Goal: Task Accomplishment & Management: Manage account settings

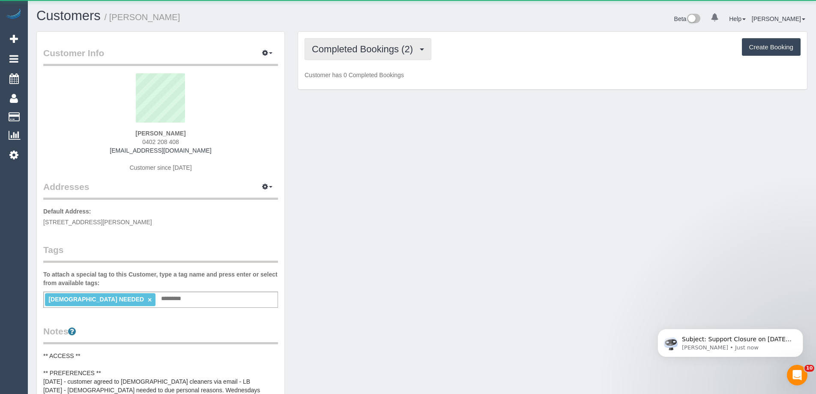
click at [341, 53] on span "Completed Bookings (2)" at bounding box center [364, 49] width 105 height 11
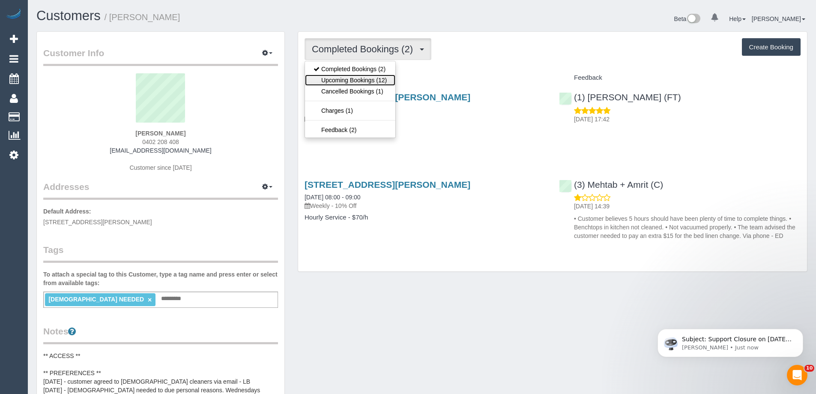
click at [349, 77] on link "Upcoming Bookings (12)" at bounding box center [350, 80] width 90 height 11
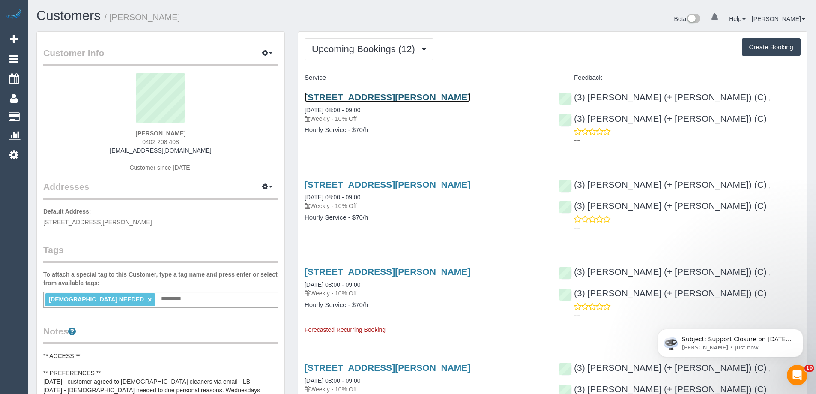
click at [352, 96] on link "81 Hanson Road, Craigieburn, VIC 3064" at bounding box center [388, 97] width 166 height 10
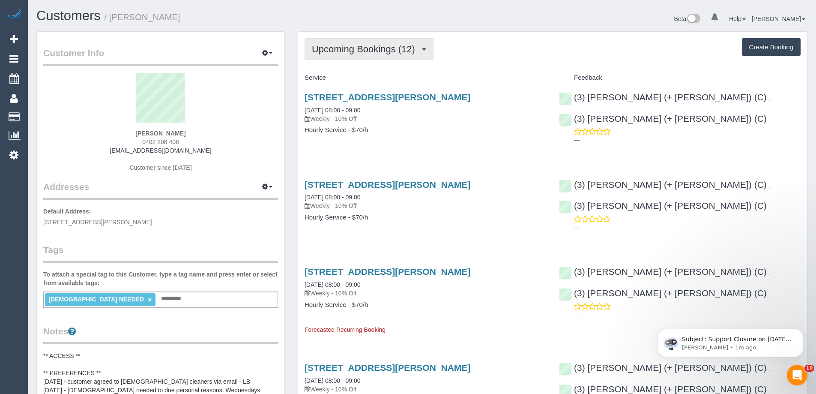
click at [352, 42] on button "Upcoming Bookings (12)" at bounding box center [369, 49] width 129 height 22
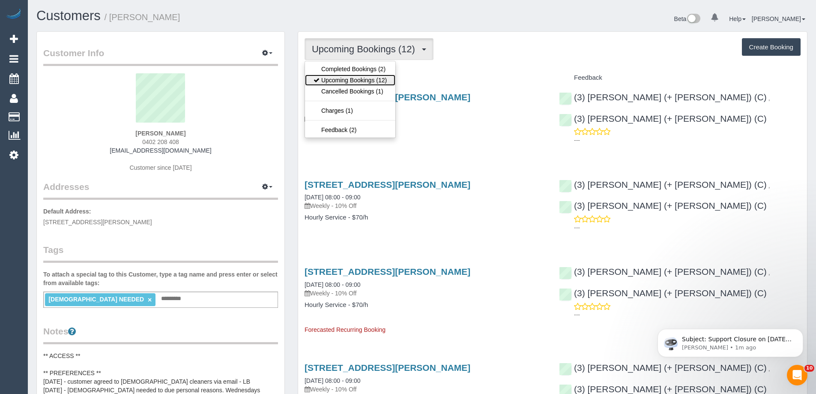
click at [352, 80] on link "Upcoming Bookings (12)" at bounding box center [350, 80] width 90 height 11
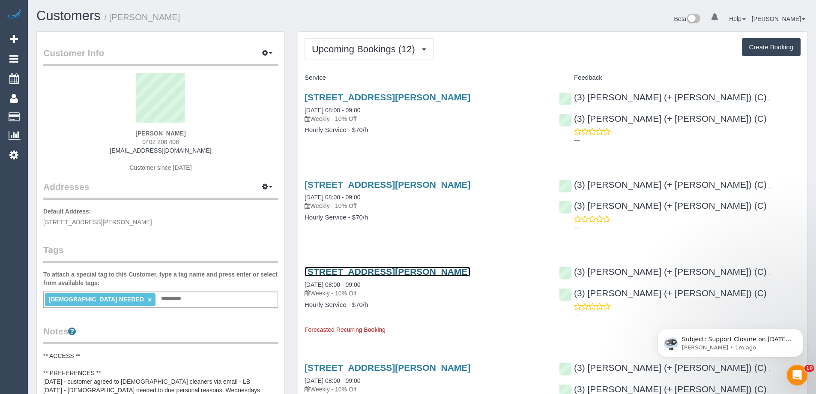
click at [365, 269] on link "81 Hanson Road, Craigieburn, VIC 3064" at bounding box center [388, 271] width 166 height 10
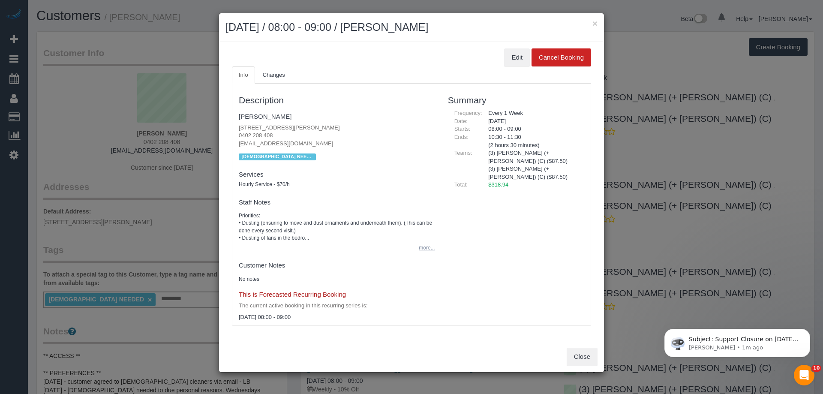
click at [421, 251] on button "more..." at bounding box center [423, 248] width 21 height 12
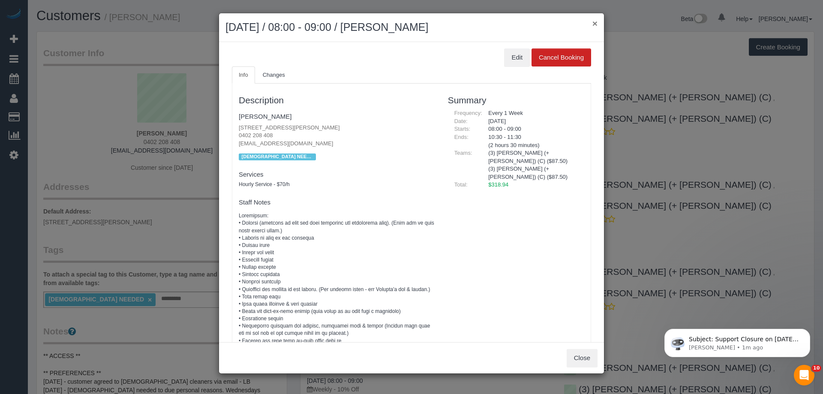
click at [592, 22] on button "×" at bounding box center [594, 23] width 5 height 9
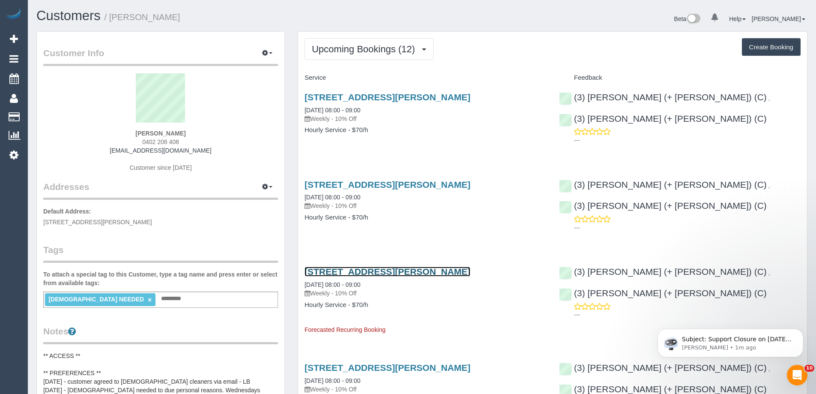
click at [429, 270] on link "81 Hanson Road, Craigieburn, VIC 3064" at bounding box center [388, 271] width 166 height 10
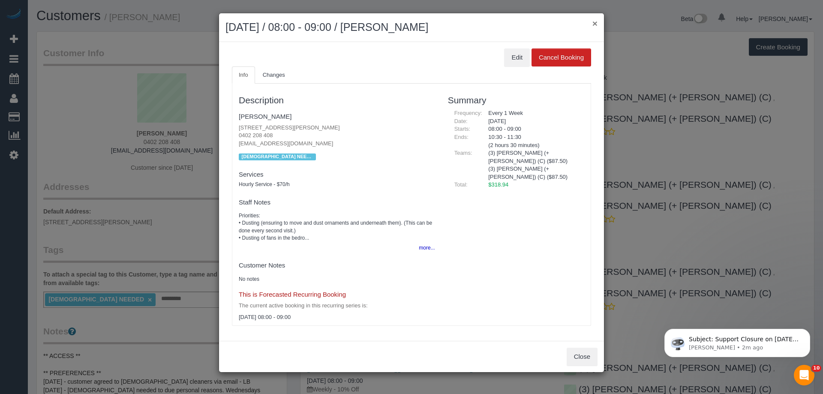
click at [595, 21] on button "×" at bounding box center [594, 23] width 5 height 9
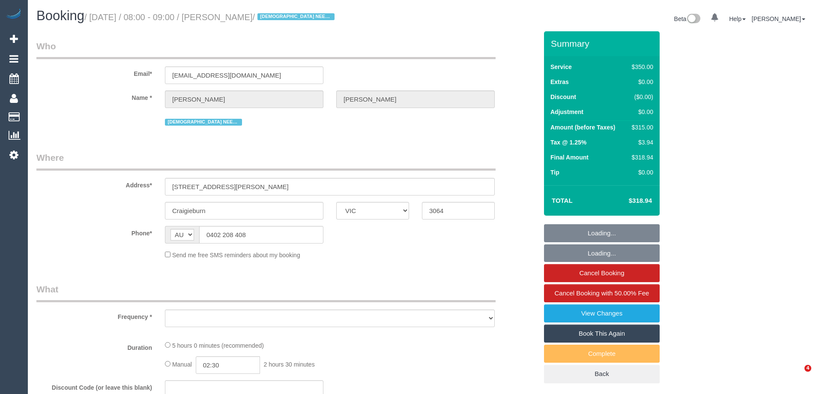
select select "VIC"
select select "string:stripe-pm_1RsBuS2GScqysDRVbt1l3syi"
select select "300"
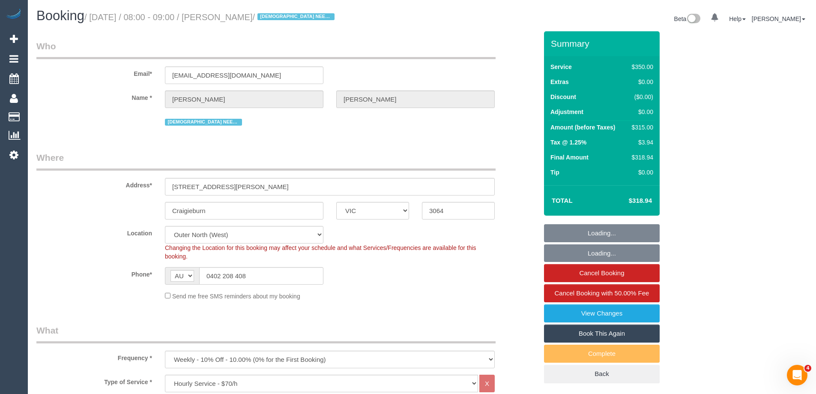
select select "object:1285"
select select "number:28"
select select "number:14"
select select "number:18"
select select "number:36"
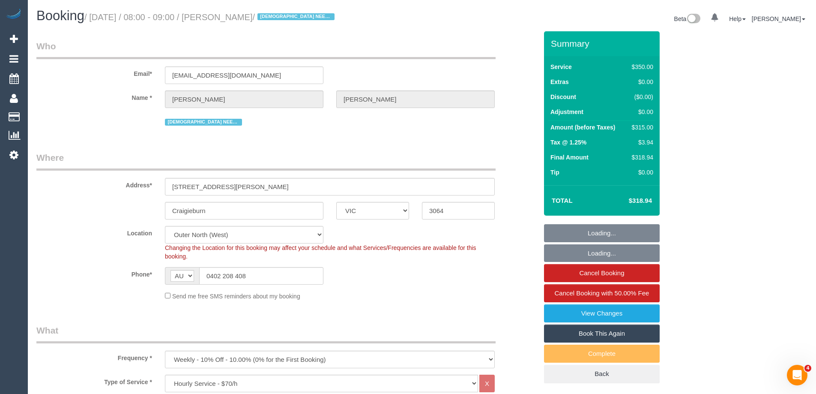
select select "number:35"
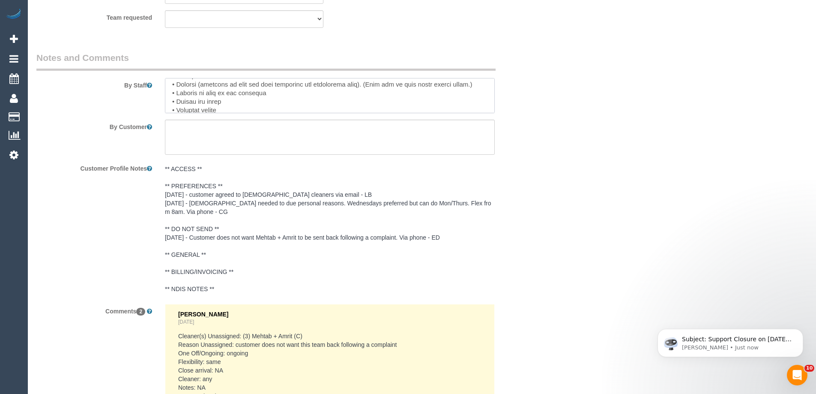
scroll to position [17, 0]
click at [296, 97] on textarea at bounding box center [330, 95] width 330 height 35
click at [199, 104] on textarea at bounding box center [330, 95] width 330 height 35
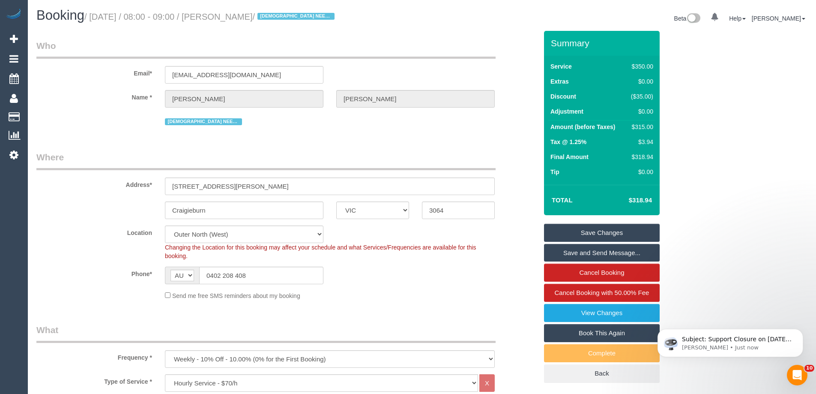
scroll to position [0, 0]
type textarea "Priorities: • Dusting (ensuring to move and dust ornaments and underneath them)…"
click at [628, 236] on link "Save Changes" at bounding box center [602, 233] width 116 height 18
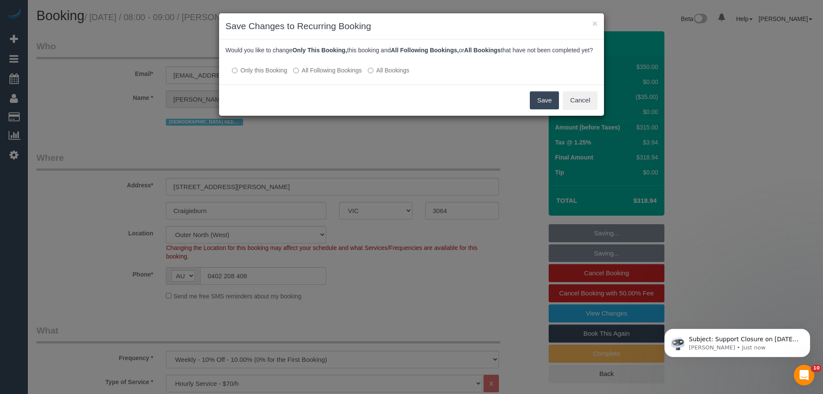
click at [341, 75] on label "All Following Bookings" at bounding box center [327, 70] width 69 height 9
drag, startPoint x: 536, startPoint y: 104, endPoint x: 547, endPoint y: 107, distance: 11.1
click at [536, 104] on button "Save" at bounding box center [544, 100] width 29 height 18
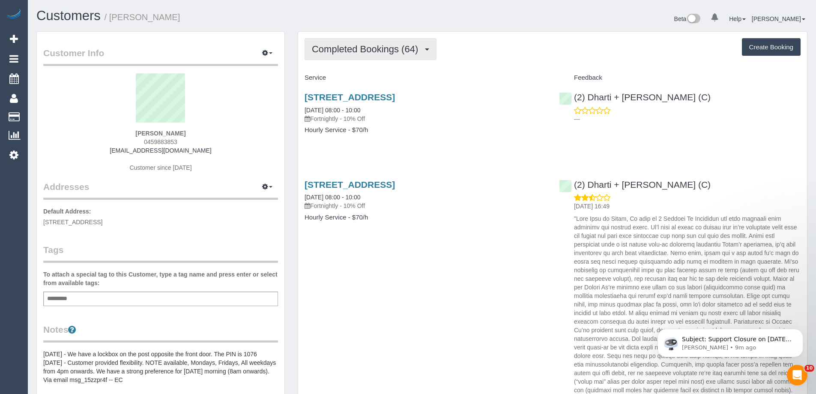
click at [314, 52] on span "Completed Bookings (64)" at bounding box center [367, 49] width 111 height 11
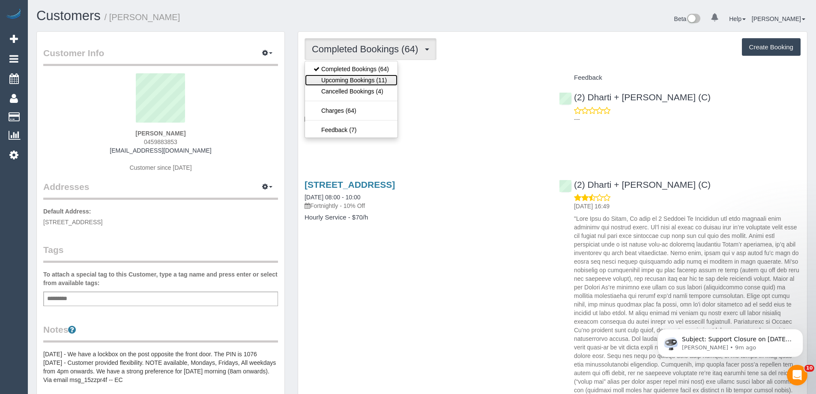
click at [326, 78] on link "Upcoming Bookings (11)" at bounding box center [351, 80] width 93 height 11
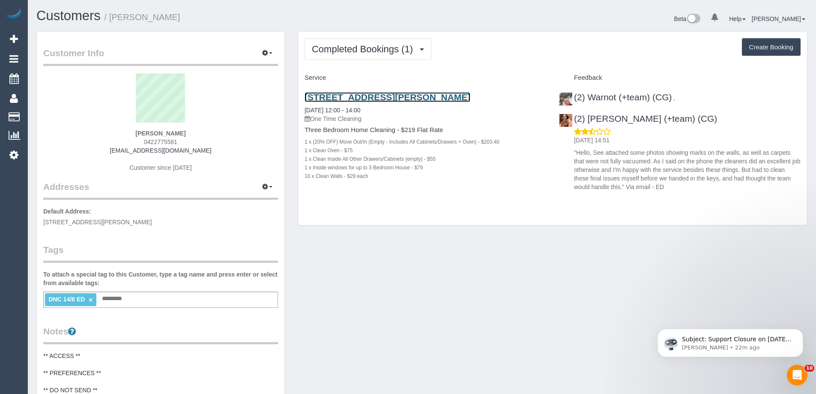
click at [393, 99] on link "Unit 56 682 Nicholson Street, Fitzroy North, VIC 3068" at bounding box center [388, 97] width 166 height 10
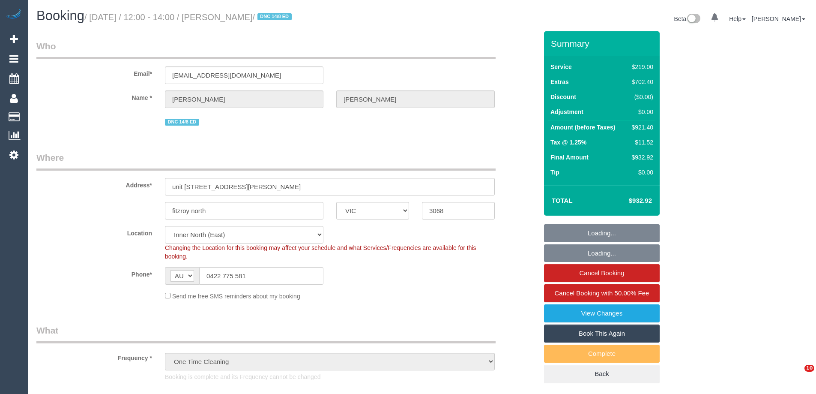
select select "VIC"
select select "number:29"
select select "number:14"
select select "number:18"
select select "number:24"
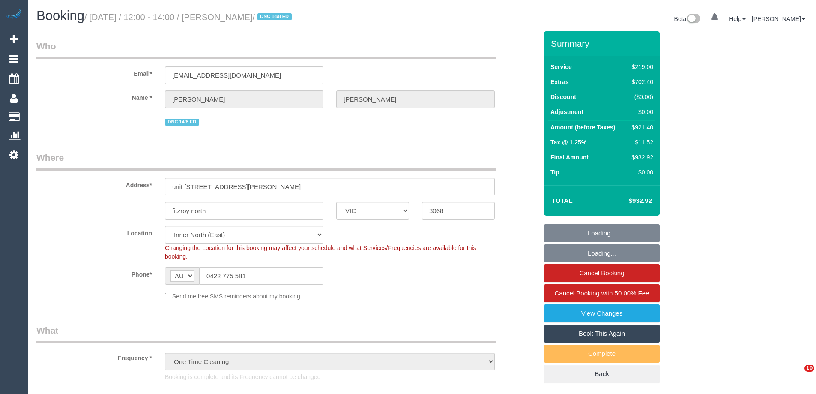
select select "number:26"
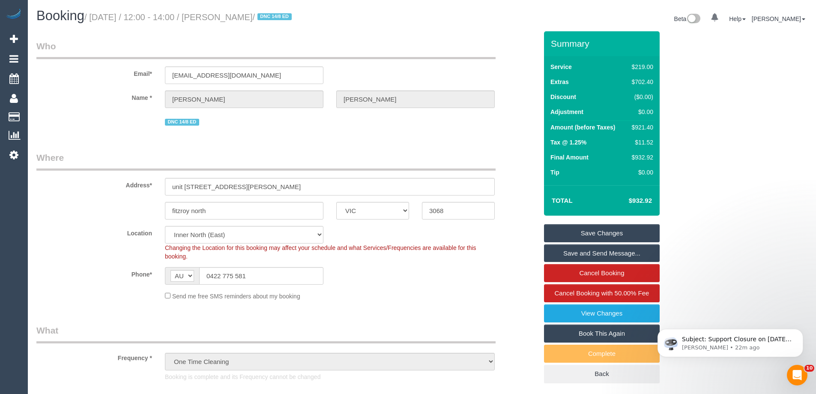
click at [640, 128] on div "$921.40" at bounding box center [640, 127] width 25 height 9
copy div "921.40"
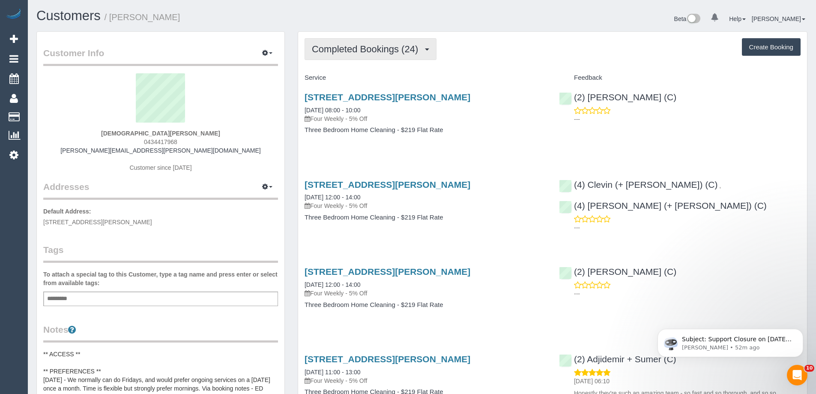
click at [387, 52] on span "Completed Bookings (24)" at bounding box center [367, 49] width 111 height 11
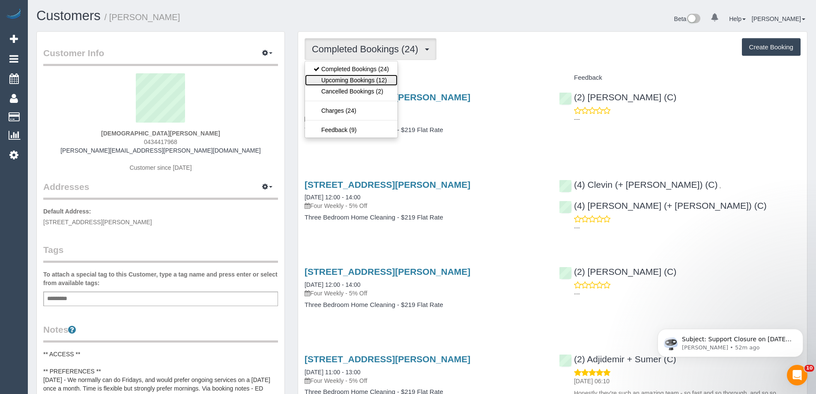
click at [376, 81] on link "Upcoming Bookings (12)" at bounding box center [351, 80] width 93 height 11
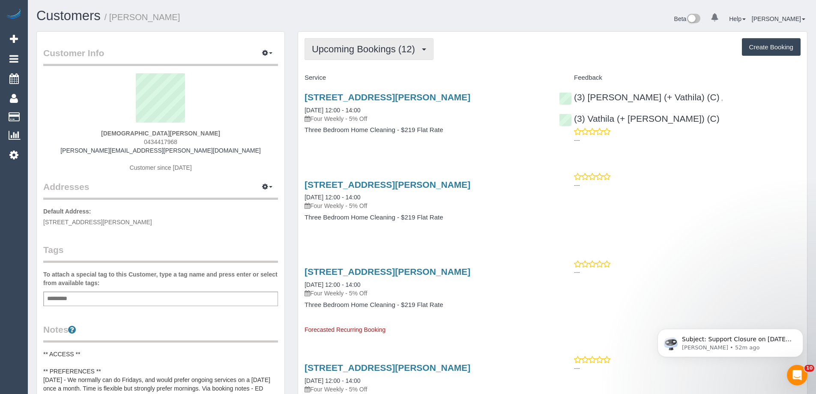
click at [365, 48] on span "Upcoming Bookings (12)" at bounding box center [366, 49] width 108 height 11
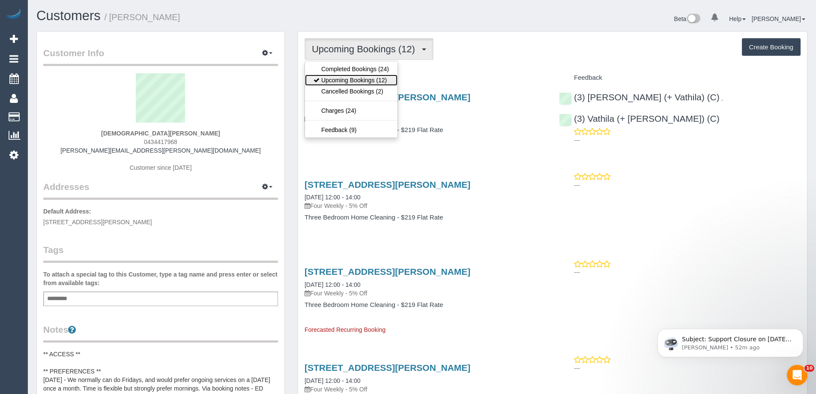
click at [366, 80] on link "Upcoming Bookings (12)" at bounding box center [351, 80] width 93 height 11
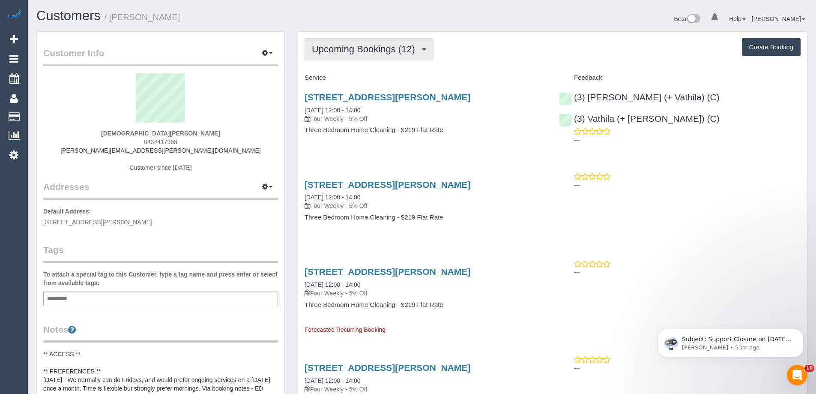
drag, startPoint x: 360, startPoint y: 42, endPoint x: 358, endPoint y: 50, distance: 7.9
click at [360, 42] on button "Upcoming Bookings (12)" at bounding box center [369, 49] width 129 height 22
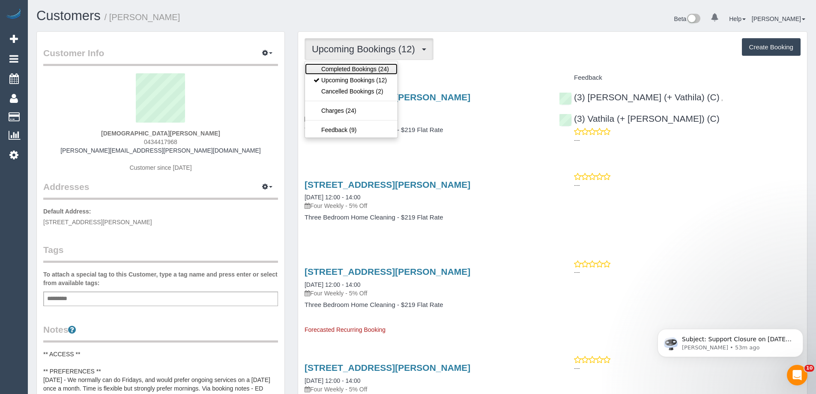
click at [357, 67] on link "Completed Bookings (24)" at bounding box center [351, 68] width 93 height 11
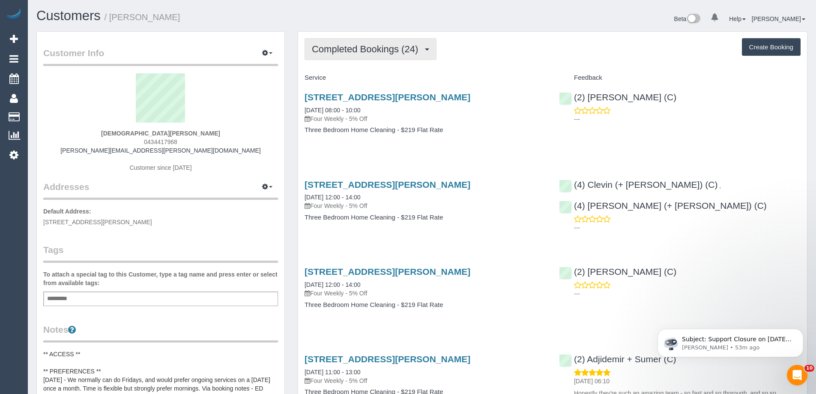
click at [380, 53] on span "Completed Bookings (24)" at bounding box center [367, 49] width 111 height 11
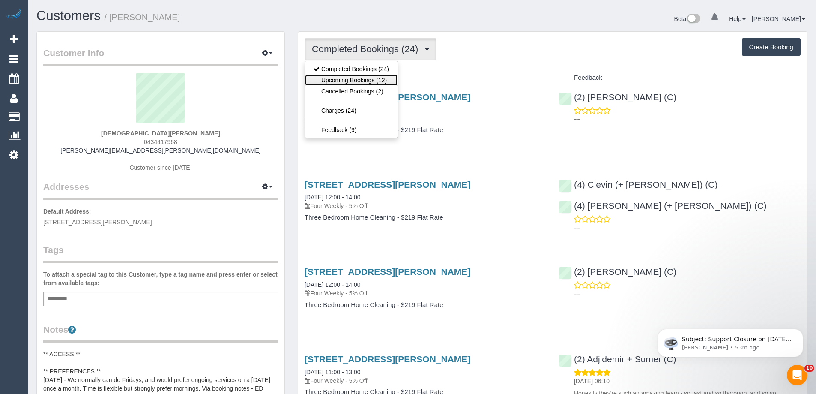
click at [374, 81] on link "Upcoming Bookings (12)" at bounding box center [351, 80] width 93 height 11
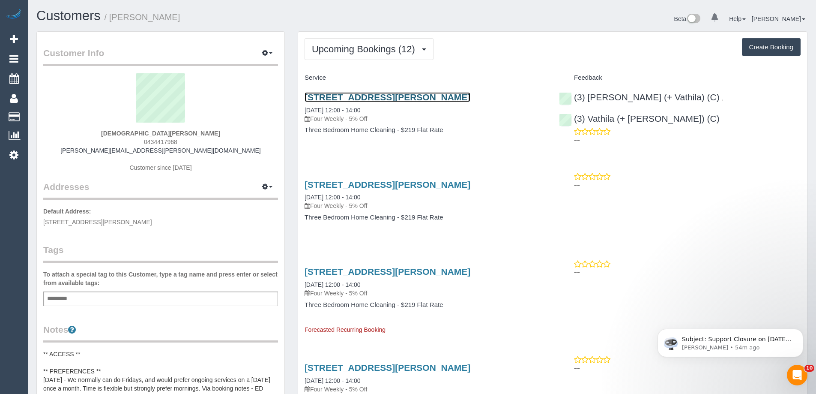
click at [380, 94] on link "55 Amhurst Drive, Narre Warren South, VIC 3805" at bounding box center [388, 97] width 166 height 10
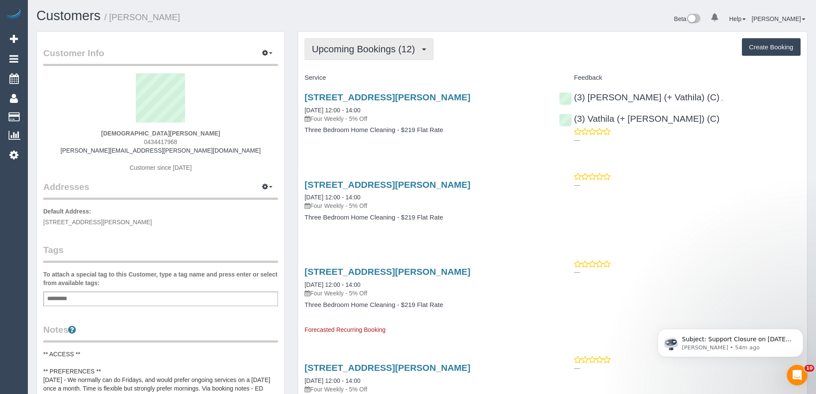
click at [358, 46] on span "Upcoming Bookings (12)" at bounding box center [366, 49] width 108 height 11
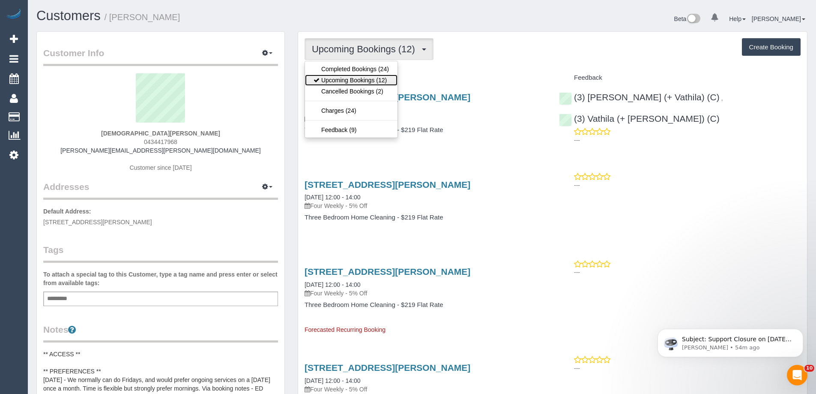
click at [352, 79] on link "Upcoming Bookings (12)" at bounding box center [351, 80] width 93 height 11
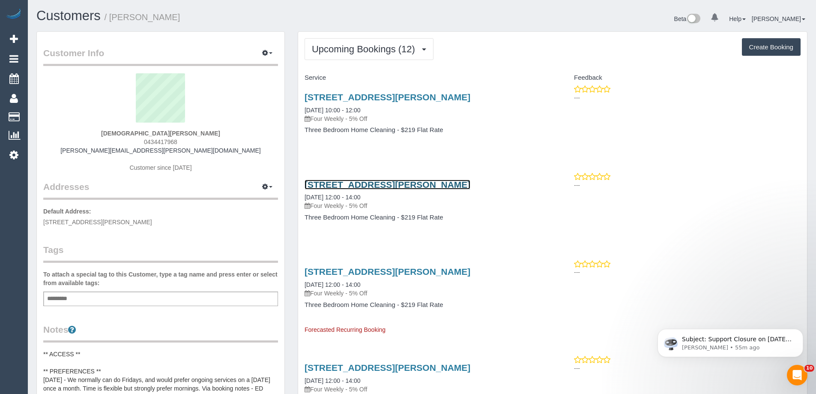
click at [419, 187] on link "55 Amhurst Drive, Narre Warren South, VIC 3805" at bounding box center [388, 185] width 166 height 10
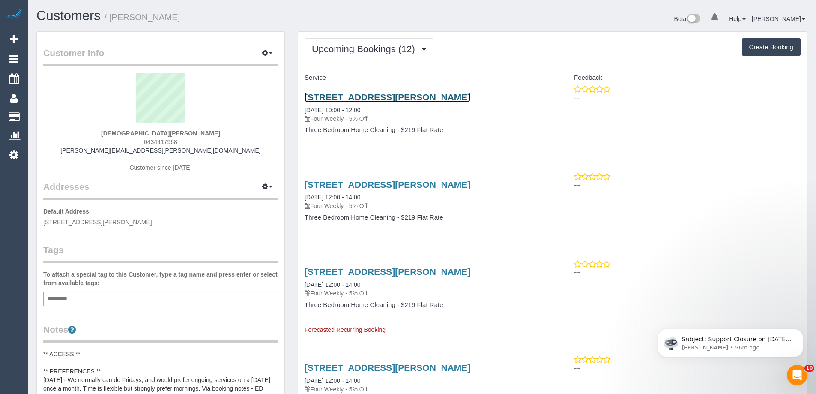
click at [460, 96] on link "55 Amhurst Drive, Narre Warren South, VIC 3805" at bounding box center [388, 97] width 166 height 10
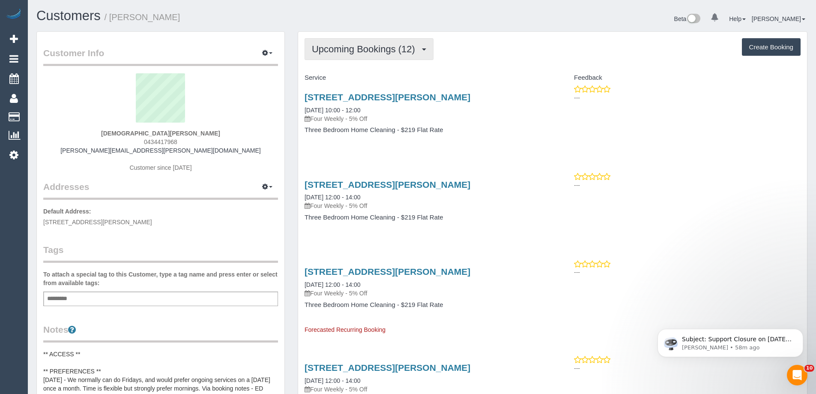
click at [386, 45] on span "Upcoming Bookings (12)" at bounding box center [366, 49] width 108 height 11
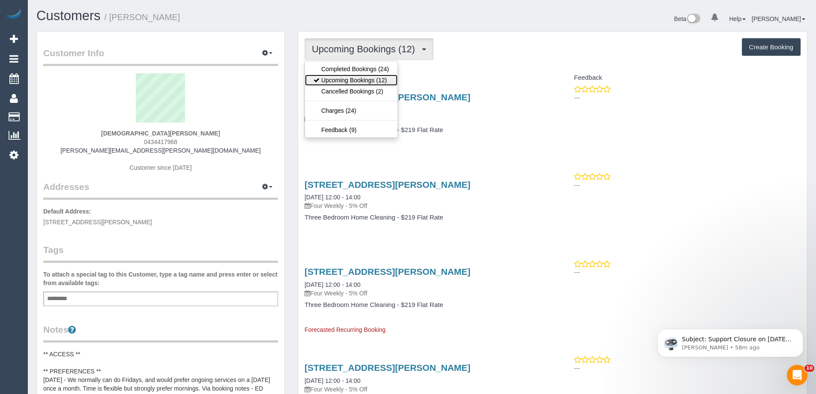
click at [373, 77] on link "Upcoming Bookings (12)" at bounding box center [351, 80] width 93 height 11
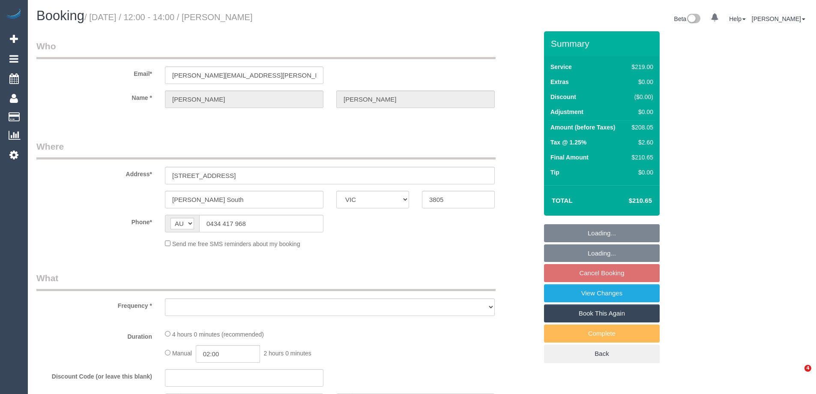
select select "VIC"
select select "string:stripe-pm_1Rq1PO2GScqysDRVQnXj6yik"
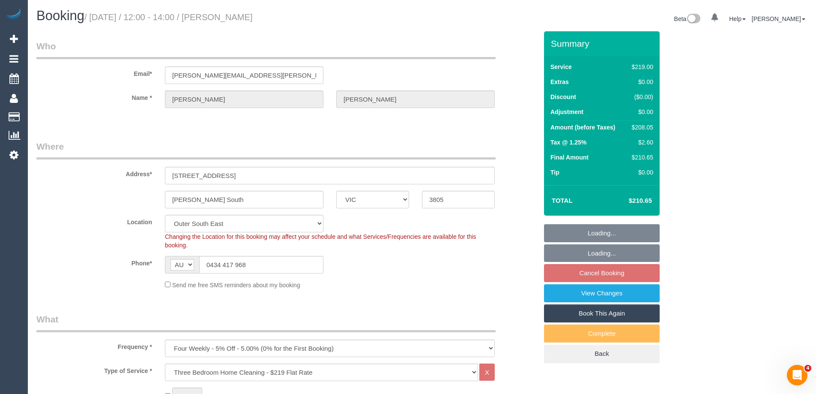
select select "object:1098"
select select "number:30"
select select "number:14"
select select "number:18"
select select "number:36"
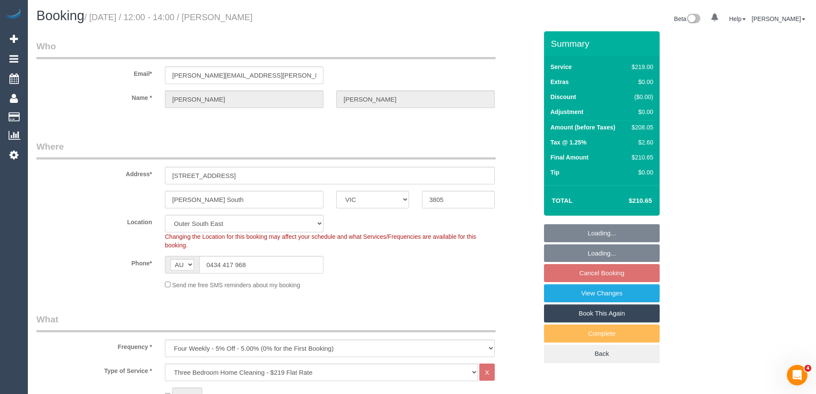
select select "number:34"
select select "number:13"
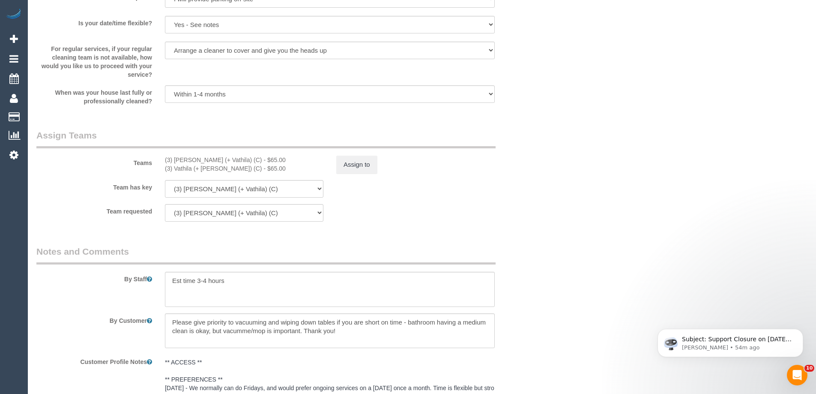
scroll to position [1371, 0]
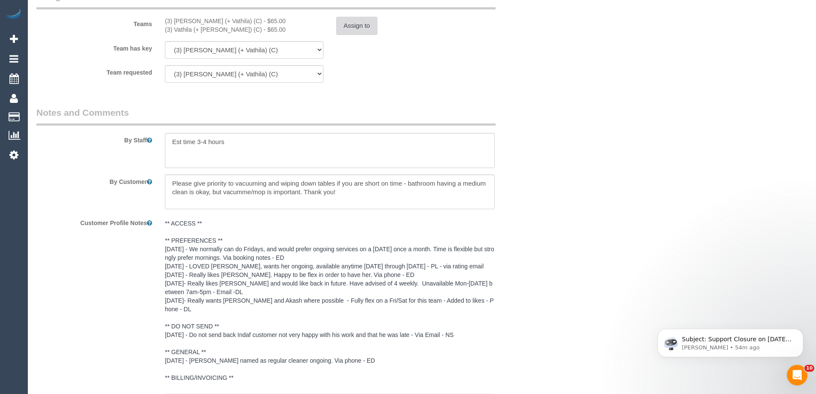
click at [353, 31] on button "Assign to" at bounding box center [356, 26] width 41 height 18
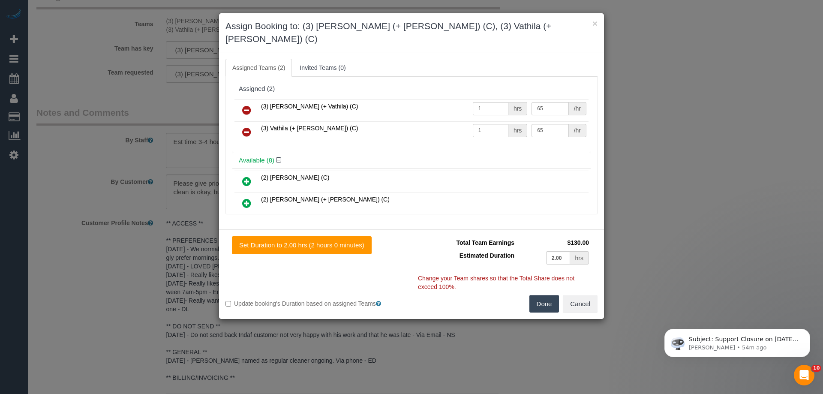
click at [245, 105] on icon at bounding box center [246, 110] width 9 height 10
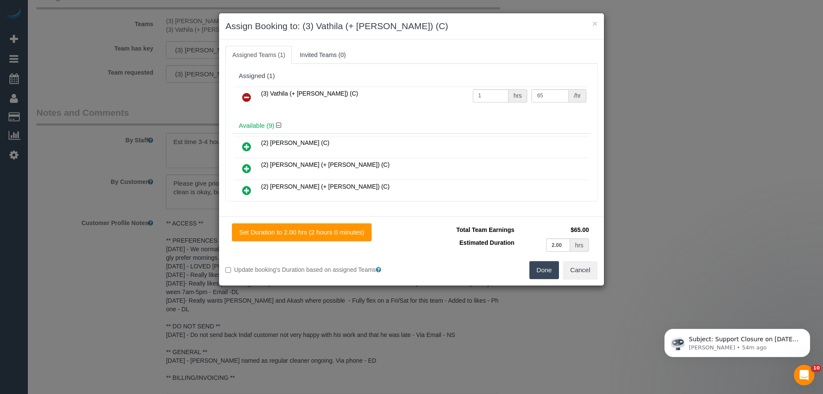
click at [245, 96] on icon at bounding box center [246, 97] width 9 height 10
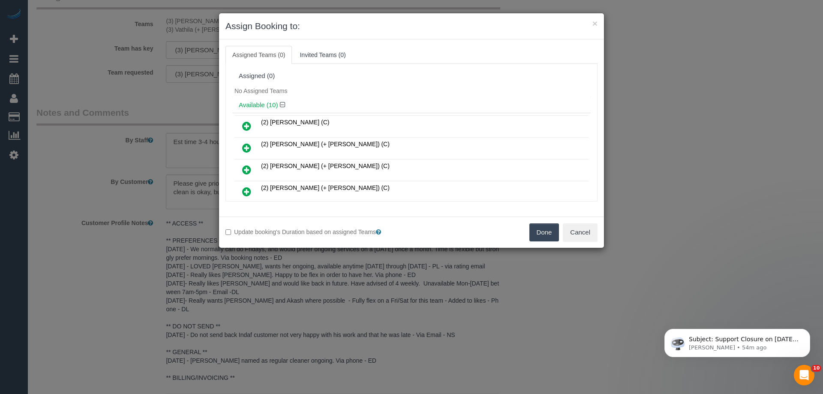
click at [542, 232] on button "Done" at bounding box center [544, 232] width 30 height 18
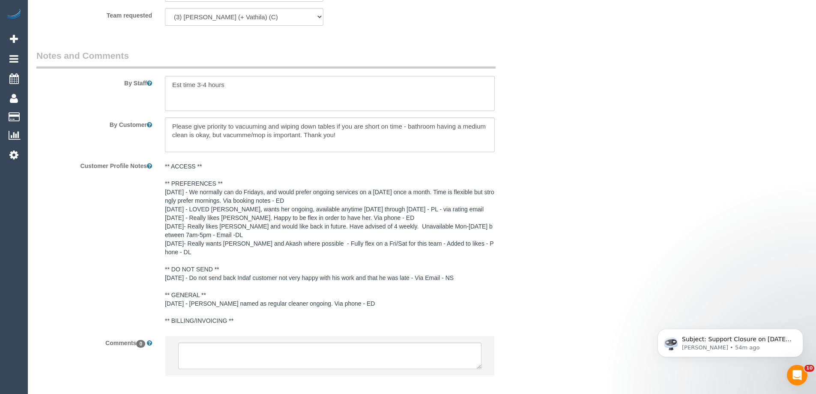
scroll to position [1463, 0]
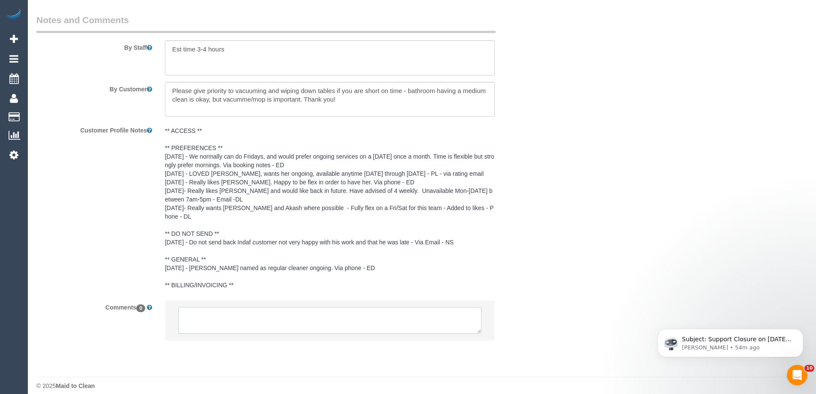
click at [263, 309] on textarea at bounding box center [329, 320] width 303 height 27
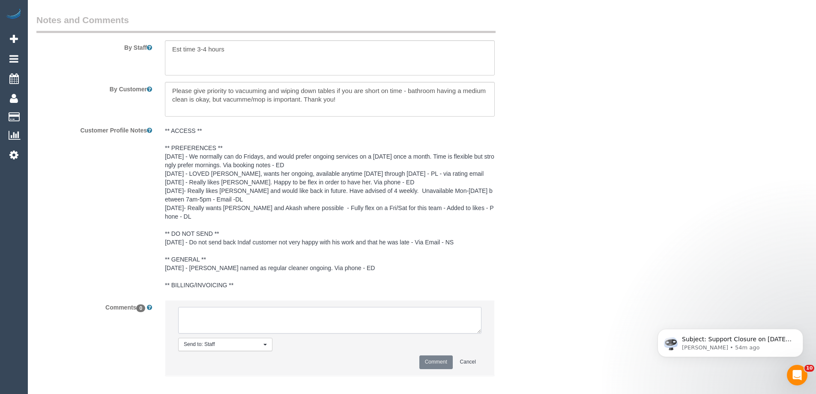
paste textarea "Cleaner(s) Unassigned: (3) [PERSON_NAME] (+ [PERSON_NAME]) (C), (3) Vathila (+ …"
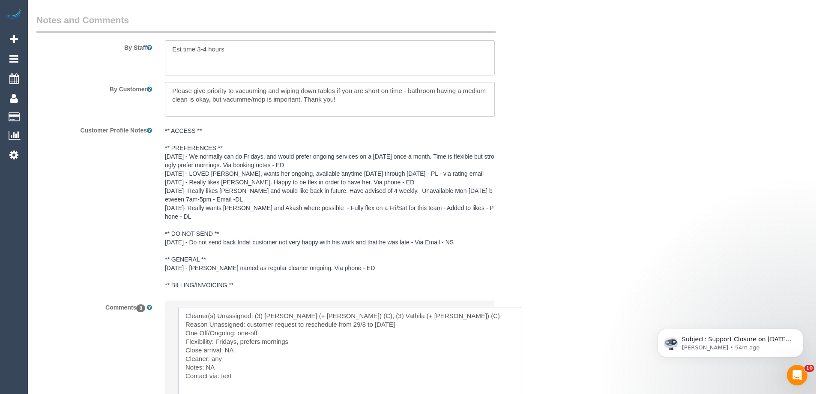
drag, startPoint x: 478, startPoint y: 323, endPoint x: 518, endPoint y: 410, distance: 96.0
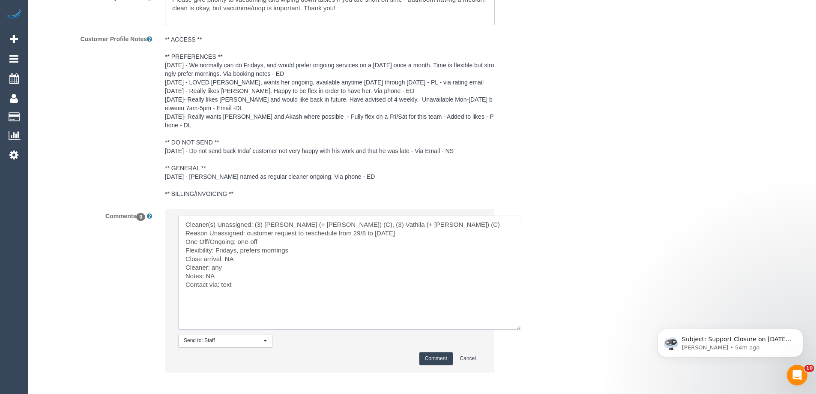
scroll to position [1586, 0]
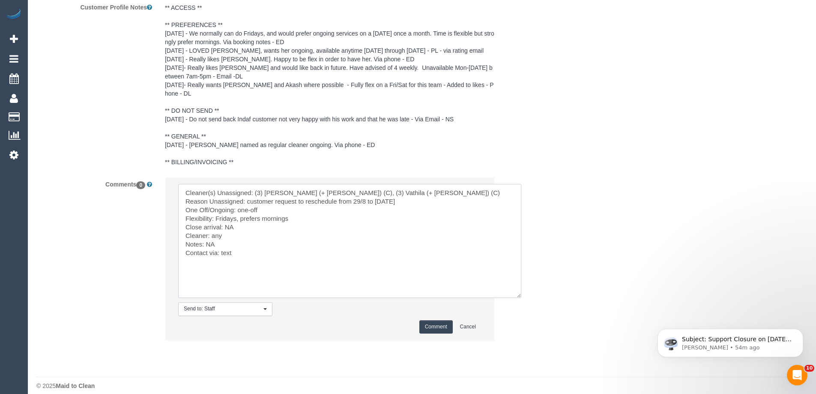
type textarea "Cleaner(s) Unassigned: (3) Suchetha (+ Vathila) (C), (3) Vathila (+ Suchetha) (…"
click at [437, 320] on button "Comment" at bounding box center [435, 326] width 33 height 13
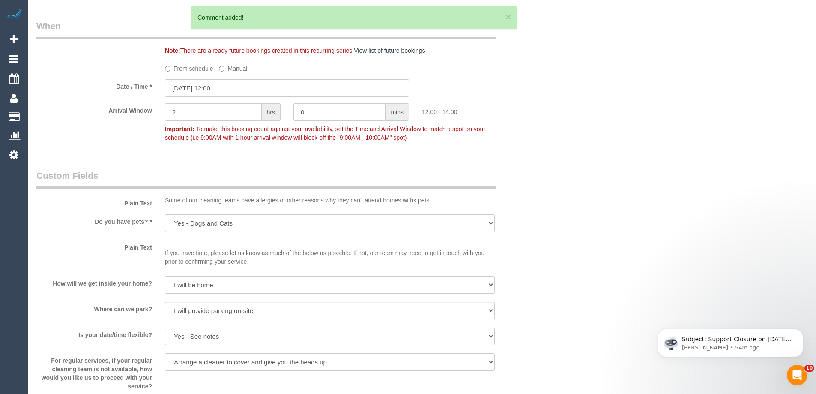
scroll to position [901, 0]
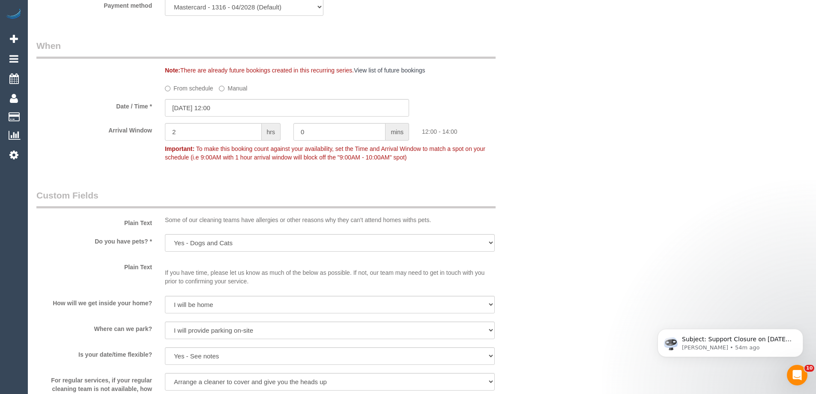
click at [195, 87] on label "From schedule" at bounding box center [189, 87] width 48 height 12
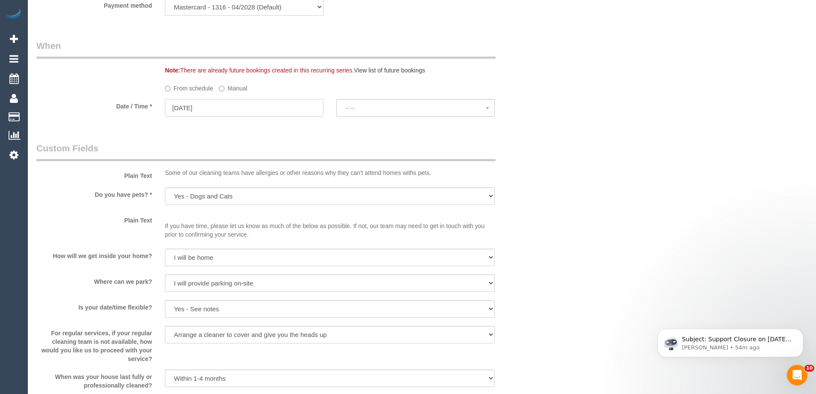
click at [212, 106] on input "29/08/2025" at bounding box center [244, 108] width 159 height 18
select select "spot12"
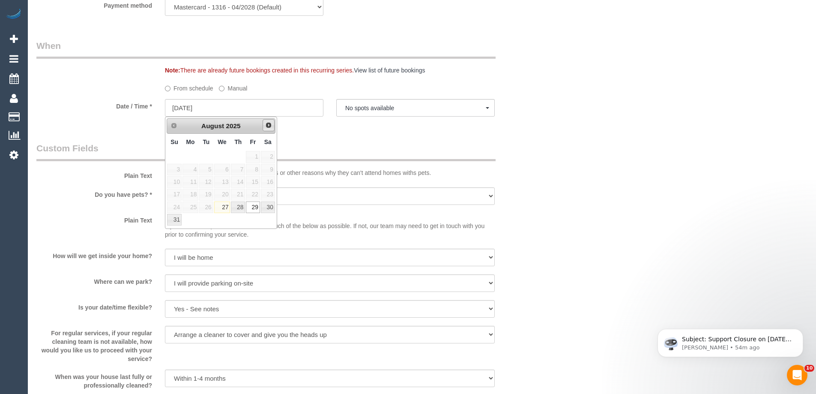
click at [269, 129] on link "Next" at bounding box center [269, 125] width 12 height 12
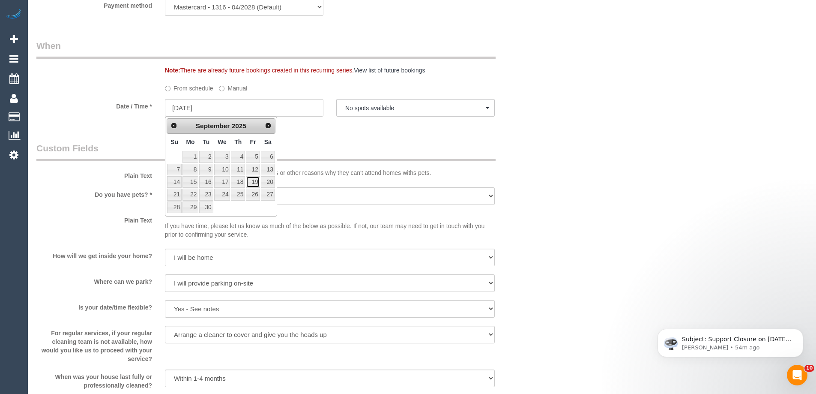
click at [251, 181] on link "19" at bounding box center [253, 182] width 14 height 12
type input "19/09/2025"
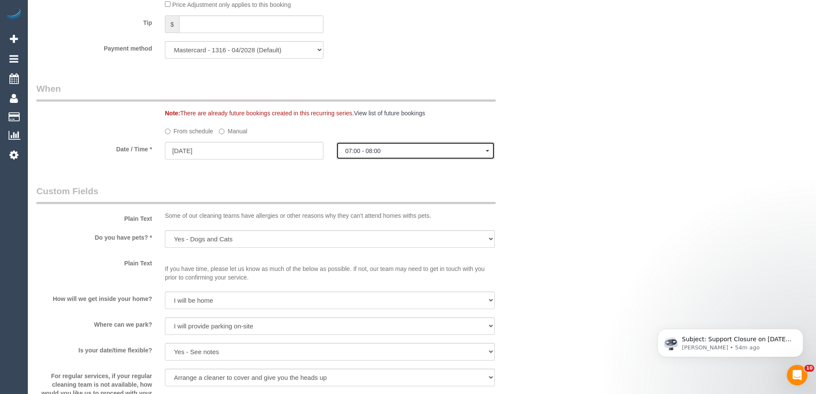
click at [386, 149] on span "07:00 - 08:00" at bounding box center [415, 150] width 141 height 7
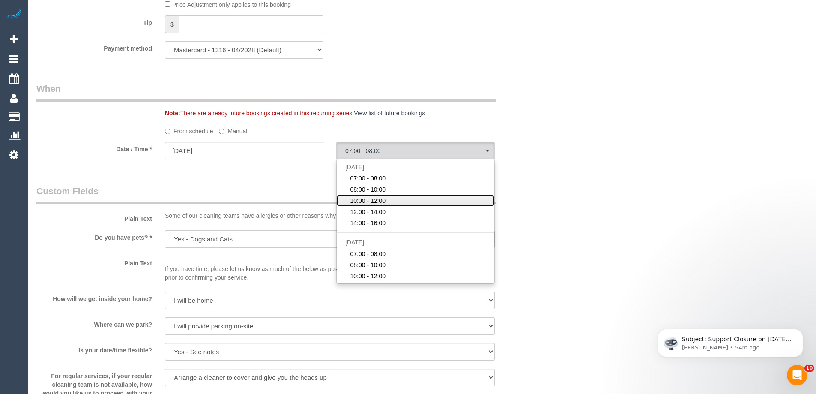
click at [378, 197] on span "10:00 - 12:00" at bounding box center [368, 200] width 36 height 9
select select "spot25"
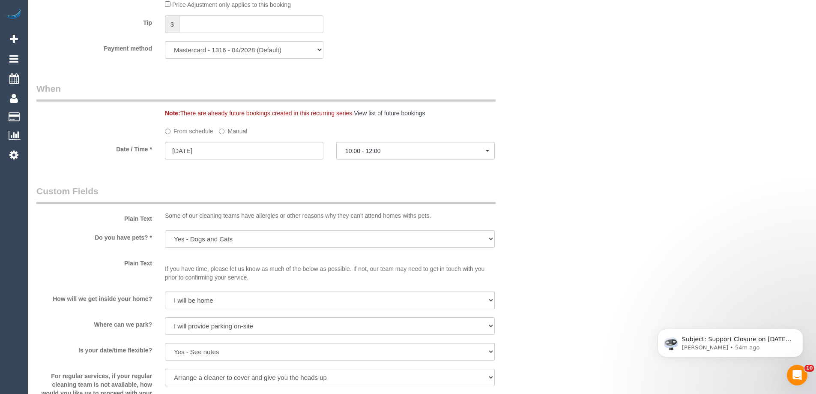
click at [519, 146] on div "Date / Time * 19/09/2025 10:00 - 12:00 Fri September 19th 07:00 - 08:00 08:00 -…" at bounding box center [287, 151] width 514 height 19
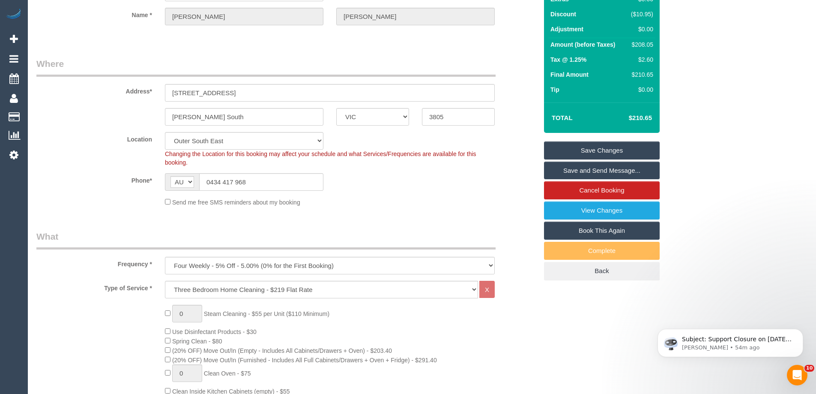
scroll to position [0, 0]
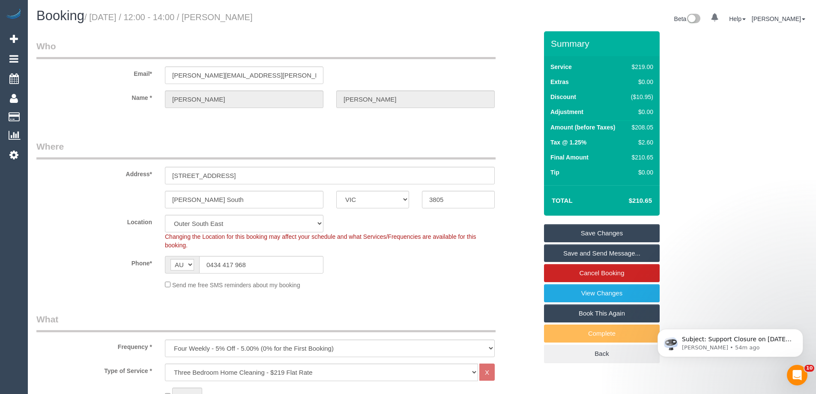
click at [599, 230] on link "Save Changes" at bounding box center [602, 233] width 116 height 18
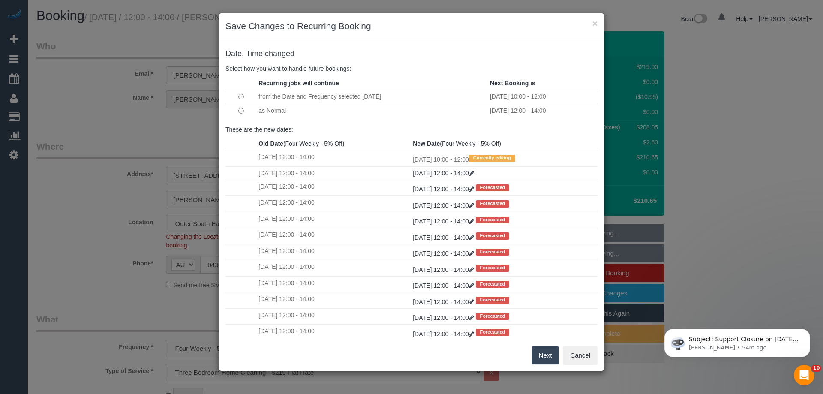
click at [542, 351] on button "Next" at bounding box center [545, 355] width 28 height 18
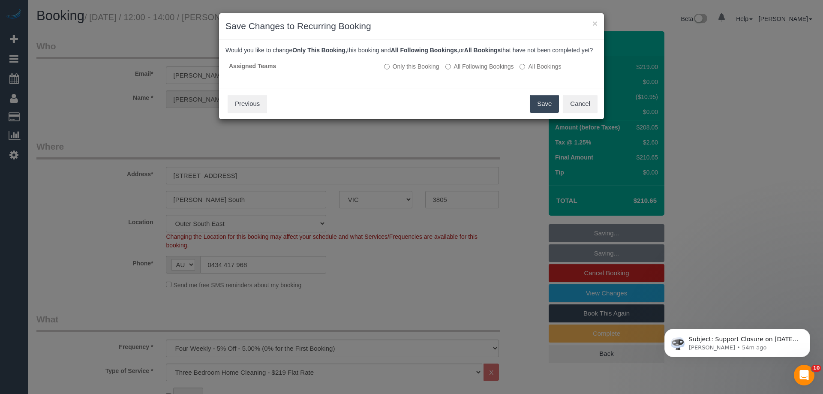
click at [539, 113] on button "Save" at bounding box center [544, 104] width 29 height 18
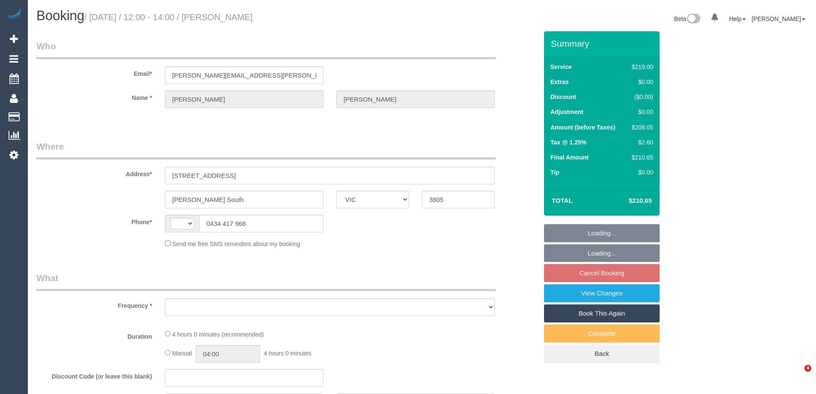
select select "VIC"
select select "string:stripe-pm_1Rq1PO2GScqysDRVQnXj6yik"
select select "number:30"
select select "number:14"
select select "number:18"
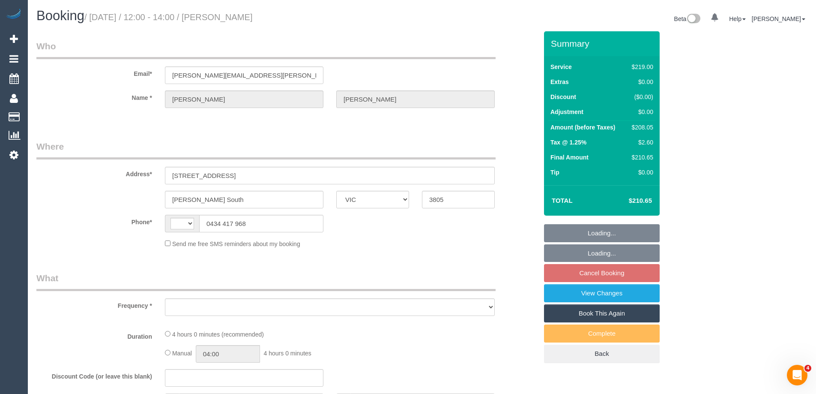
select select "number:36"
select select "number:34"
select select "number:13"
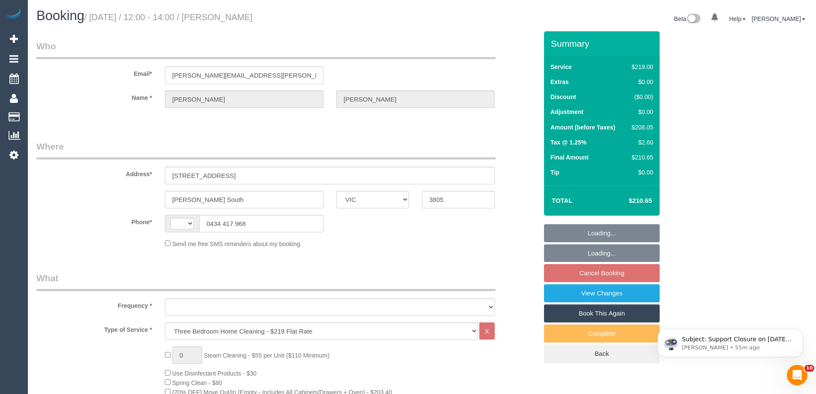
select select "string:AU"
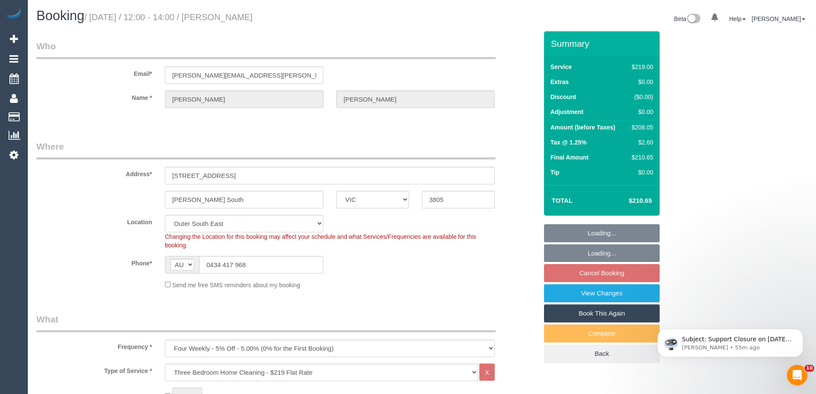
select select "object:1081"
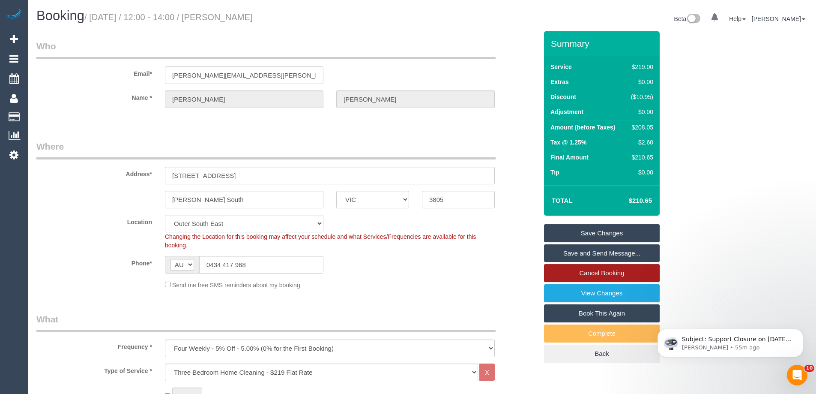
click at [612, 272] on link "Cancel Booking" at bounding box center [602, 273] width 116 height 18
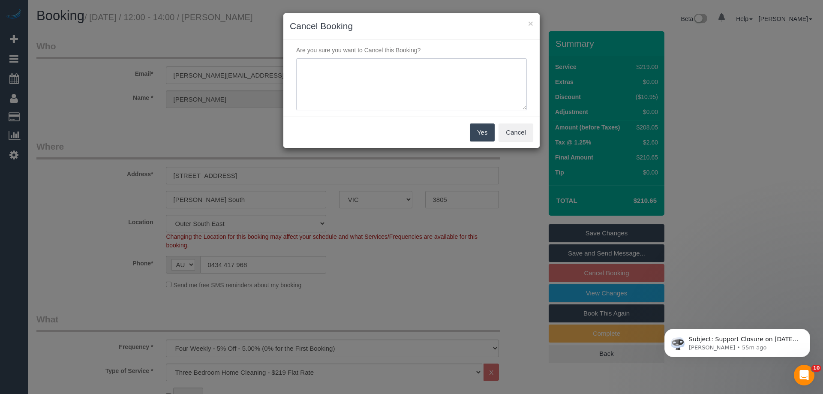
click at [408, 78] on textarea at bounding box center [411, 84] width 230 height 52
click at [366, 65] on textarea at bounding box center [411, 84] width 230 height 52
type textarea "Customer will book as needed. Via text - ED"
click at [477, 134] on button "Yes" at bounding box center [482, 132] width 25 height 18
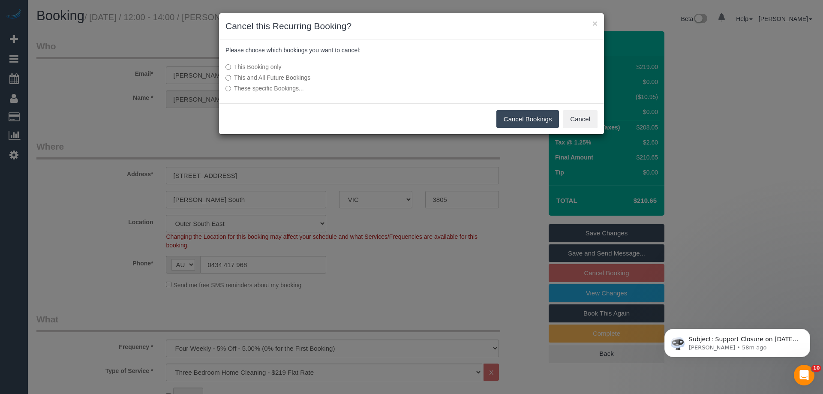
click at [257, 77] on label "This and All Future Bookings" at bounding box center [347, 77] width 244 height 9
click at [515, 116] on button "Cancel Bookings" at bounding box center [527, 119] width 63 height 18
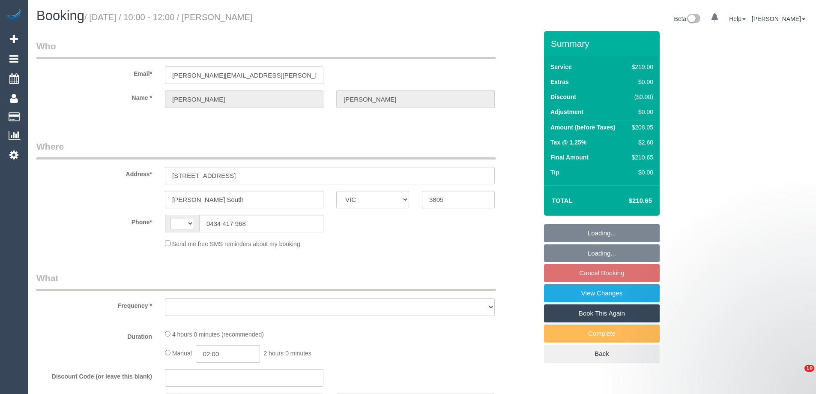
select select "VIC"
select select "string:AU"
select select "object:543"
select select "string:stripe-pm_1Rq1PO2GScqysDRVQnXj6yik"
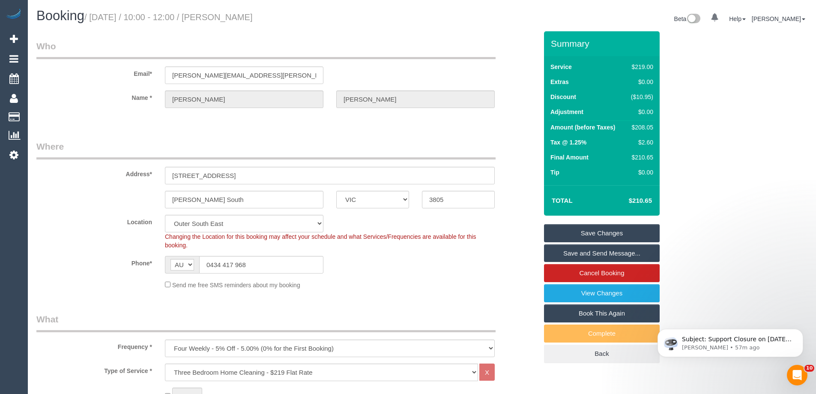
select select "object:944"
select select "spot3"
select select "number:30"
select select "number:14"
select select "number:18"
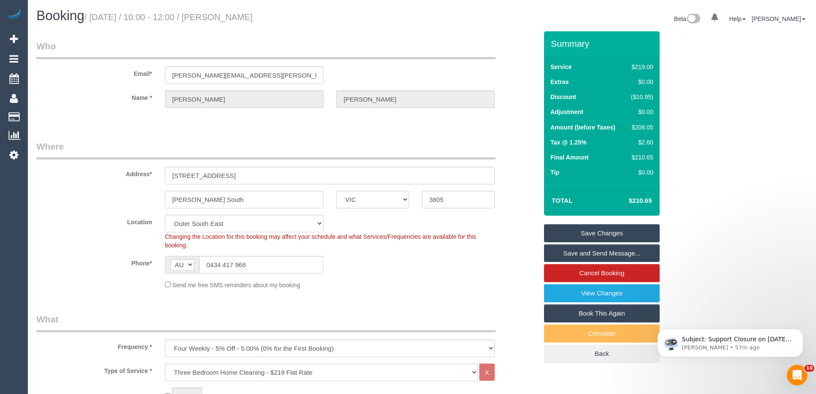
select select "number:36"
select select "number:34"
select select "number:13"
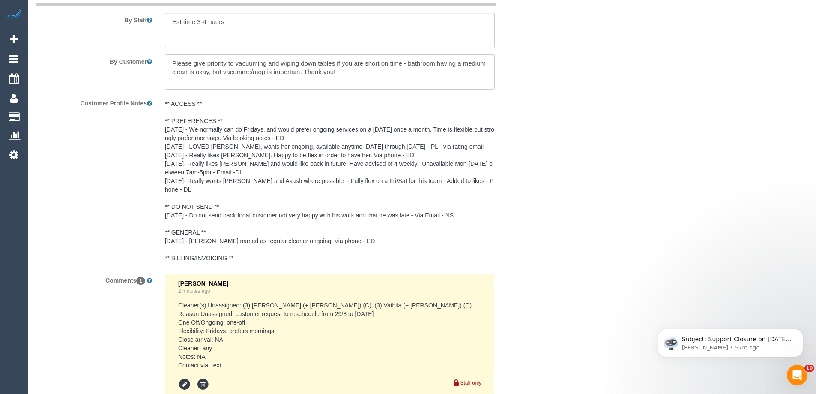
scroll to position [1541, 0]
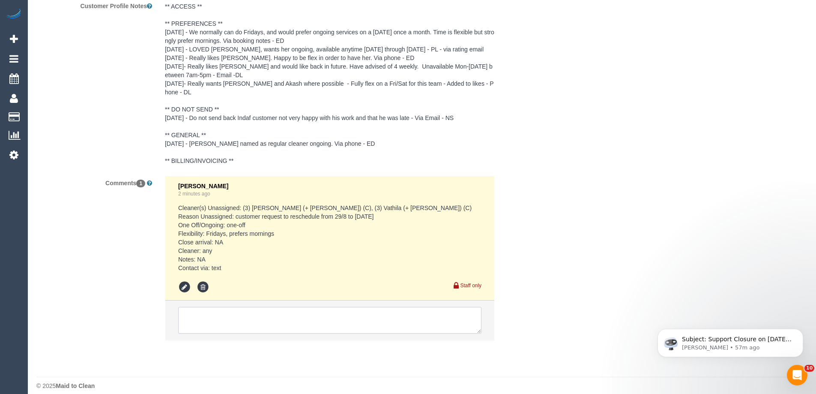
click at [325, 307] on textarea at bounding box center [329, 320] width 303 height 27
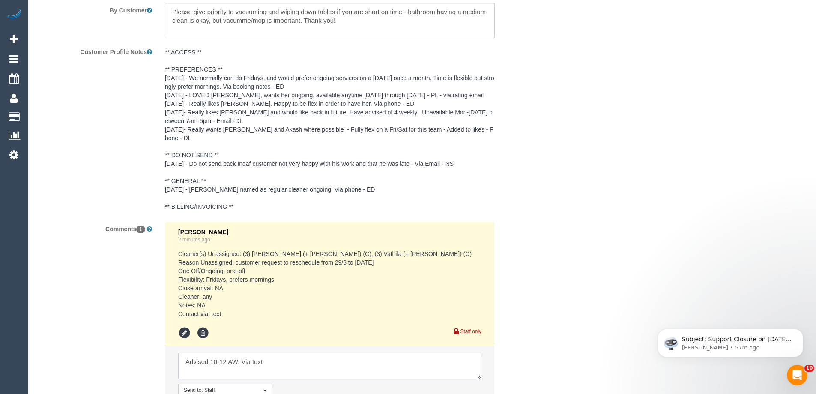
scroll to position [1577, 0]
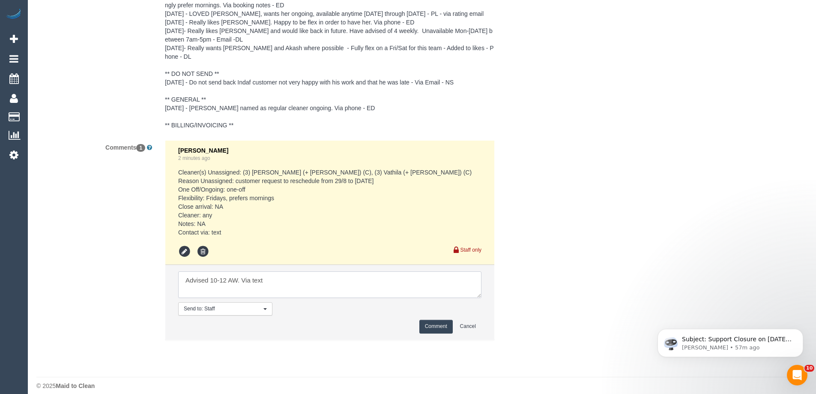
type textarea "Advised 10-12 AW. Via text"
click at [438, 320] on button "Comment" at bounding box center [435, 326] width 33 height 13
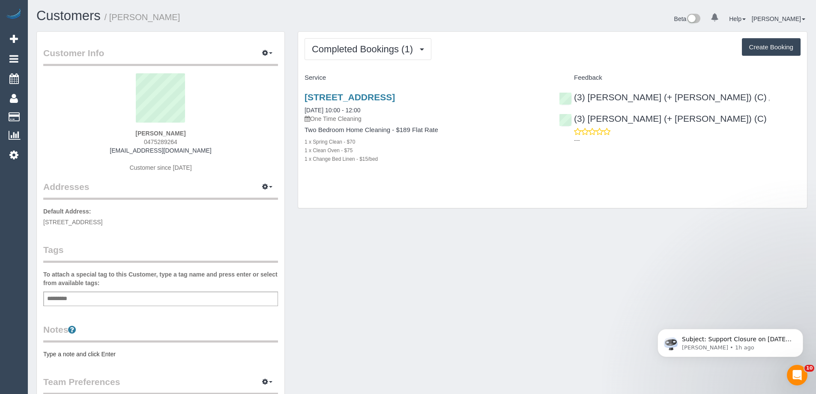
click at [178, 298] on div "Add a tag" at bounding box center [160, 298] width 235 height 15
type input "*"
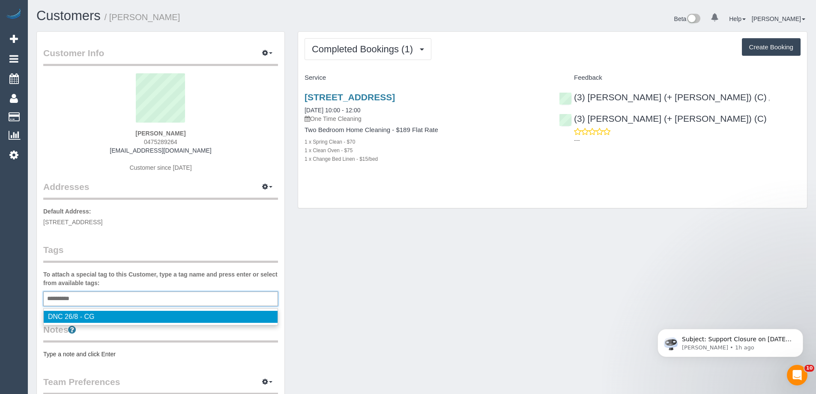
type input "**********"
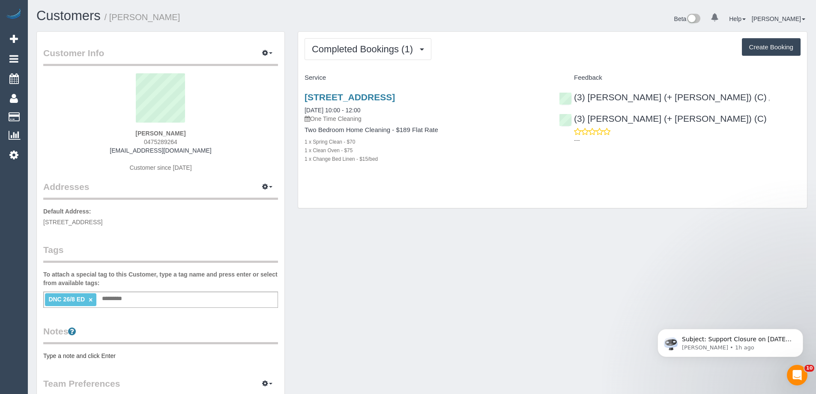
copy small "[PERSON_NAME]"
drag, startPoint x: 179, startPoint y: 12, endPoint x: 112, endPoint y: 12, distance: 66.8
click at [112, 12] on h1 "Customers / [PERSON_NAME]" at bounding box center [225, 16] width 379 height 15
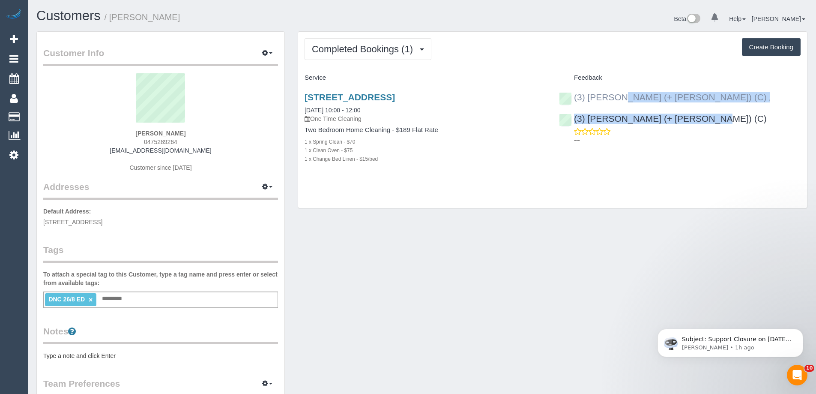
copy div "(3) [PERSON_NAME] (+ [PERSON_NAME]) (C) , (3) [PERSON_NAME] (+ [PERSON_NAME]) (…"
drag, startPoint x: 762, startPoint y: 98, endPoint x: 573, endPoint y: 101, distance: 189.4
click at [573, 101] on div "(3) [PERSON_NAME] (+ [PERSON_NAME]) (C) , (3) [PERSON_NAME] (+ [PERSON_NAME]) (…" at bounding box center [680, 116] width 254 height 63
click at [395, 97] on link "[STREET_ADDRESS]" at bounding box center [350, 97] width 90 height 10
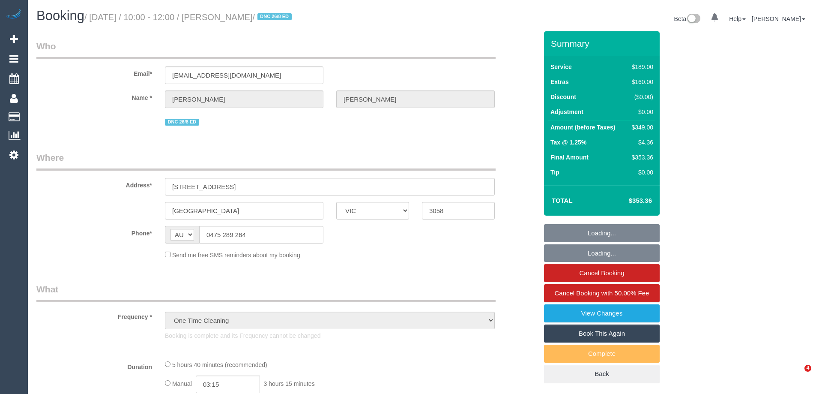
select select "VIC"
select select "number:28"
select select "number:14"
select select "number:19"
select select "number:22"
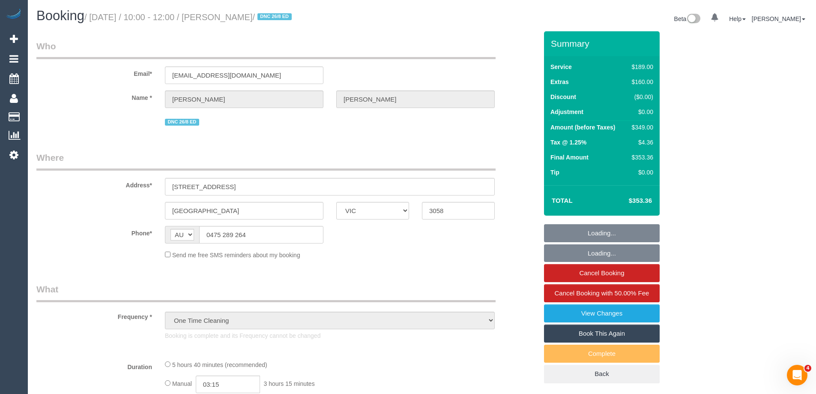
select select "number:13"
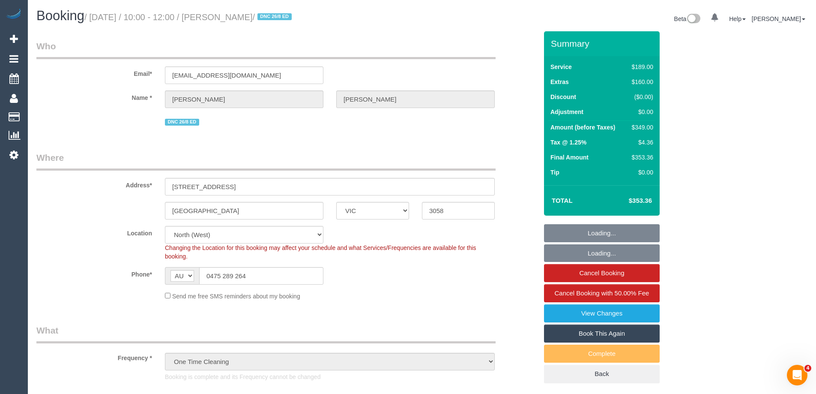
select select "object:1629"
select select "string:stripe-pm_1RXAL42GScqysDRVLX2e3ZVh"
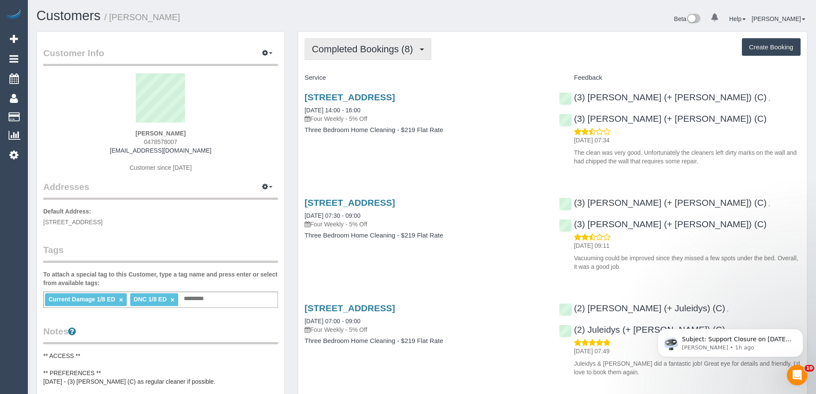
click at [364, 50] on span "Completed Bookings (8)" at bounding box center [364, 49] width 105 height 11
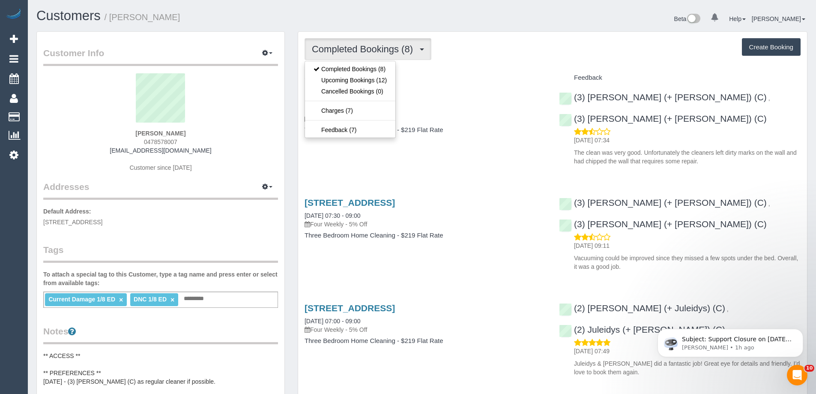
click at [464, 58] on div "Completed Bookings (8) Completed Bookings (8) Upcoming Bookings (12) Cancelled …" at bounding box center [553, 49] width 496 height 22
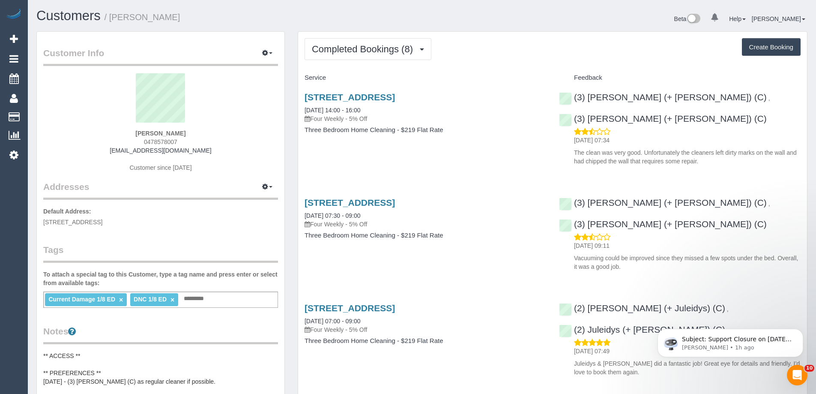
click at [626, 148] on p "The clean was very good. Unfortunately the cleaners left dirty marks on the wal…" at bounding box center [687, 156] width 227 height 17
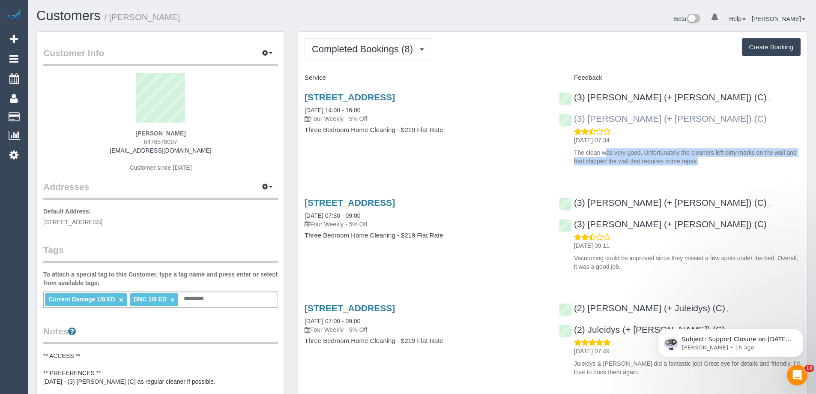
copy div "The clean was very good. Unfortunately the cleaners left dirty marks on the wal…"
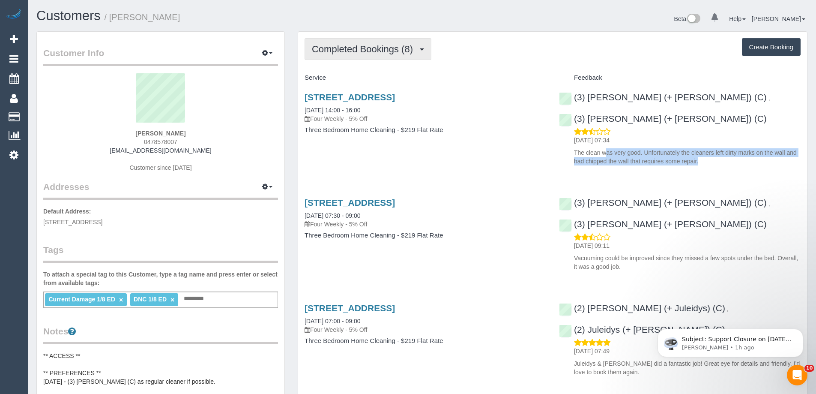
click at [350, 55] on button "Completed Bookings (8)" at bounding box center [368, 49] width 127 height 22
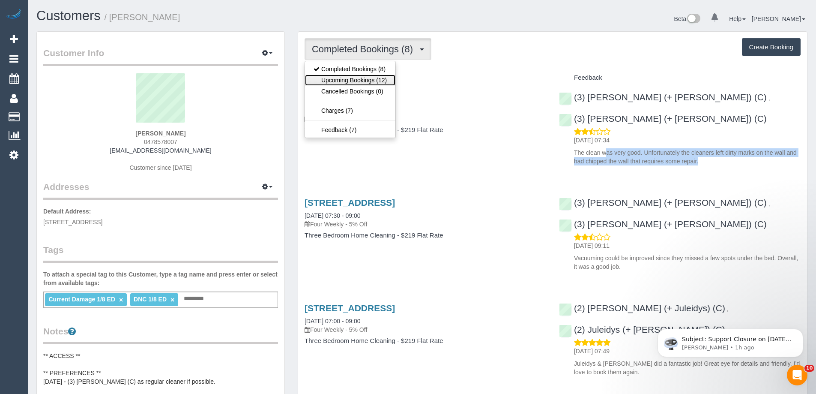
click at [352, 78] on link "Upcoming Bookings (12)" at bounding box center [350, 80] width 90 height 11
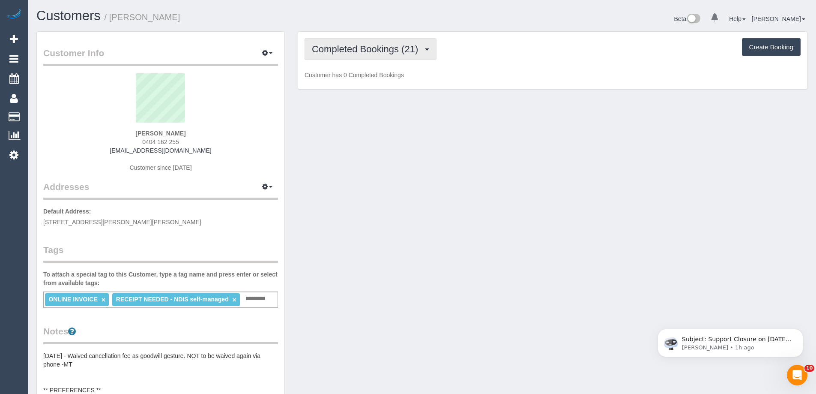
click at [384, 42] on button "Completed Bookings (21)" at bounding box center [371, 49] width 132 height 22
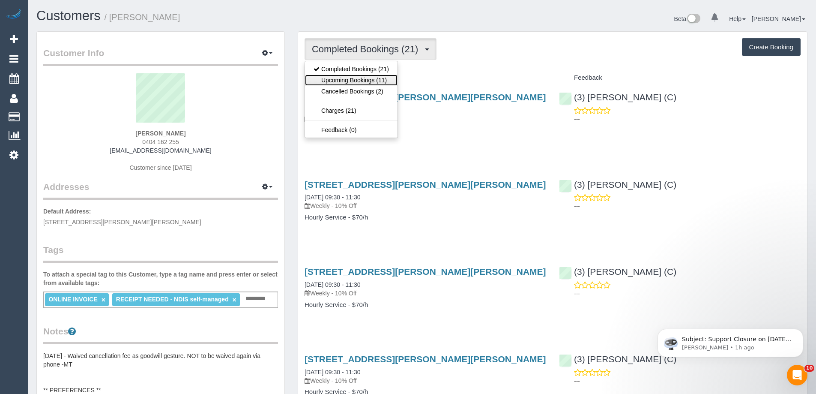
click at [375, 78] on link "Upcoming Bookings (11)" at bounding box center [351, 80] width 93 height 11
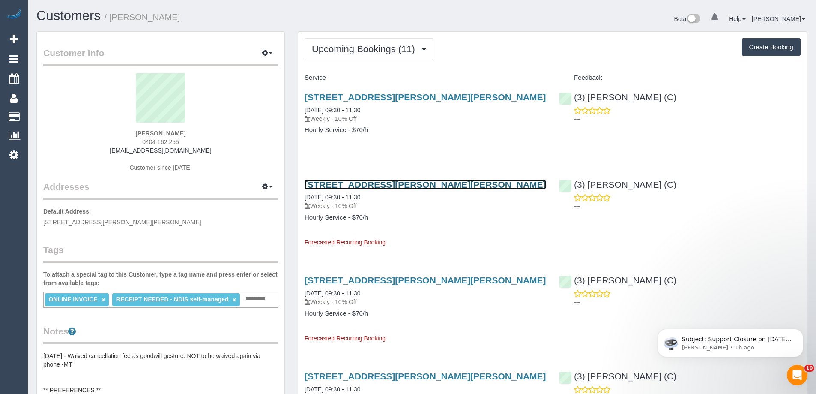
click at [395, 184] on link "[STREET_ADDRESS][PERSON_NAME][PERSON_NAME]" at bounding box center [426, 185] width 242 height 10
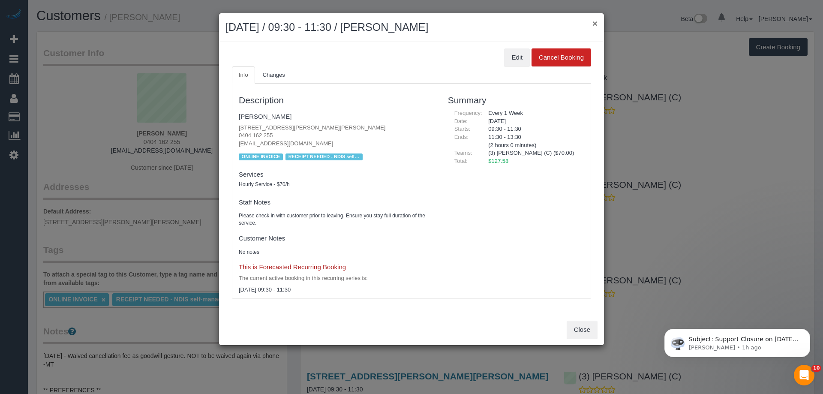
click at [596, 21] on button "×" at bounding box center [594, 23] width 5 height 9
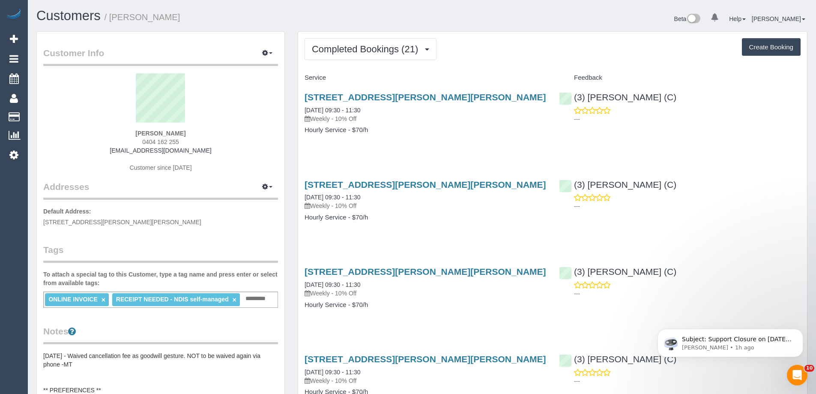
scroll to position [1962, 816]
copy link "[STREET_ADDRESS][PERSON_NAME][PERSON_NAME]"
drag, startPoint x: 472, startPoint y: 97, endPoint x: 304, endPoint y: 95, distance: 167.5
click at [305, 95] on h3 "[STREET_ADDRESS][PERSON_NAME][PERSON_NAME]" at bounding box center [426, 97] width 242 height 10
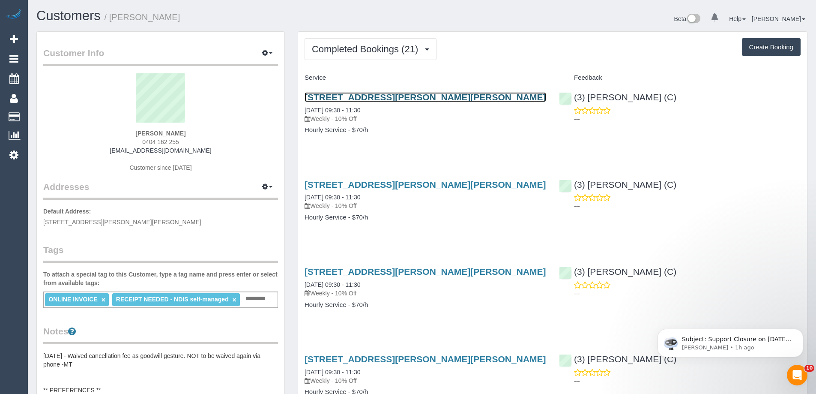
click at [420, 96] on link "[STREET_ADDRESS][PERSON_NAME][PERSON_NAME]" at bounding box center [426, 97] width 242 height 10
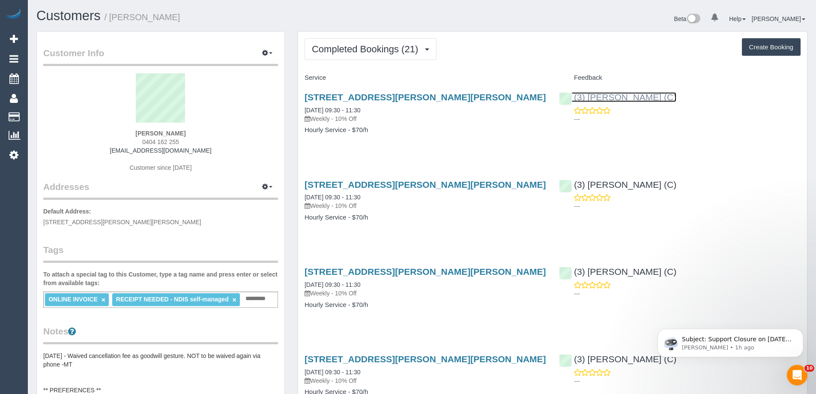
click at [642, 95] on link "(3) [PERSON_NAME] (C)" at bounding box center [617, 97] width 117 height 10
copy link "38/69 Palmer St, Richmond, VIC 3121"
drag, startPoint x: 479, startPoint y: 99, endPoint x: 302, endPoint y: 95, distance: 177.4
click at [302, 95] on div "38/69 Palmer St, Richmond, VIC 3121 20/08/2025 09:30 - 11:30 Weekly - 10% Off H…" at bounding box center [425, 118] width 254 height 66
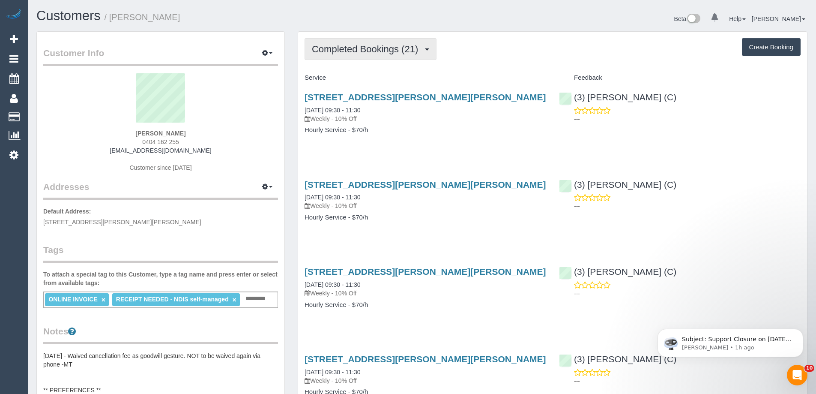
click at [371, 54] on span "Completed Bookings (21)" at bounding box center [367, 49] width 111 height 11
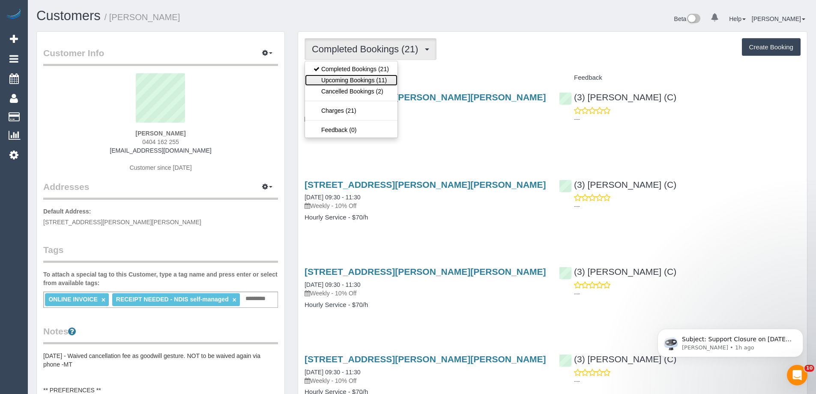
click at [367, 80] on link "Upcoming Bookings (11)" at bounding box center [351, 80] width 93 height 11
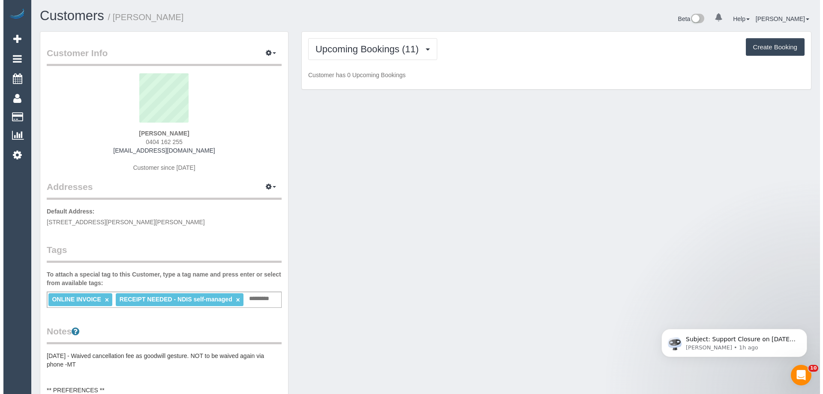
scroll to position [1176, 816]
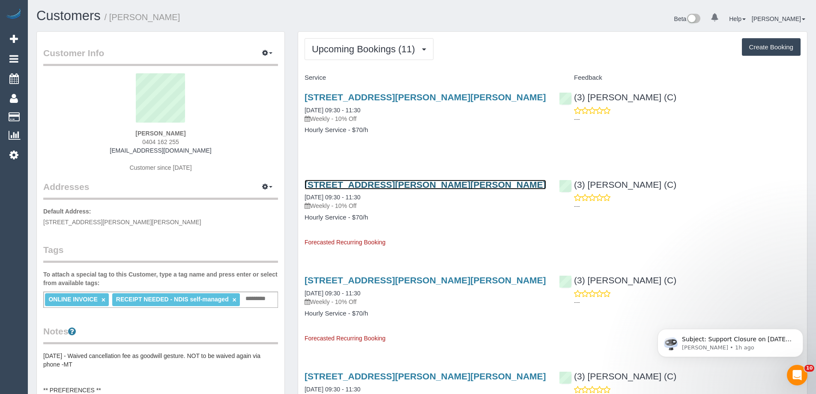
click at [392, 185] on link "38/69 Palmer St, Richmond, VIC 3121" at bounding box center [426, 185] width 242 height 10
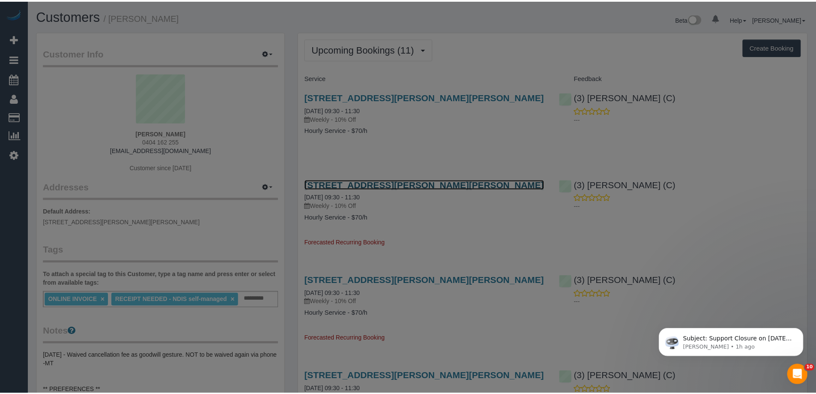
scroll to position [1176, 823]
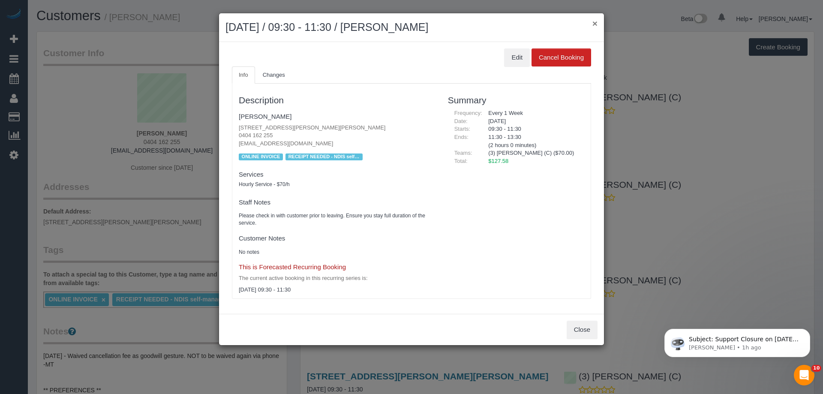
click at [596, 23] on button "×" at bounding box center [594, 23] width 5 height 9
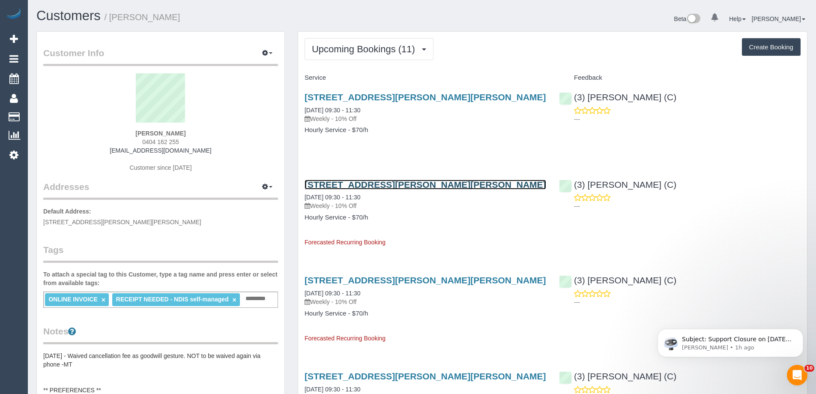
scroll to position [41666, 42025]
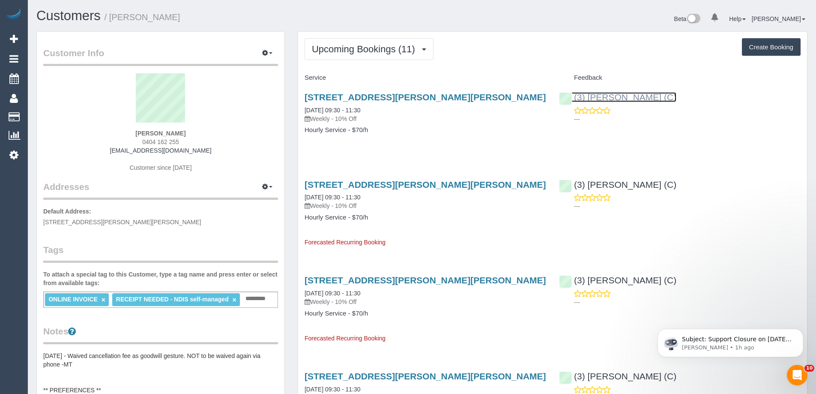
click at [611, 93] on link "(3) Nethaki Fernando (C)" at bounding box center [617, 97] width 117 height 10
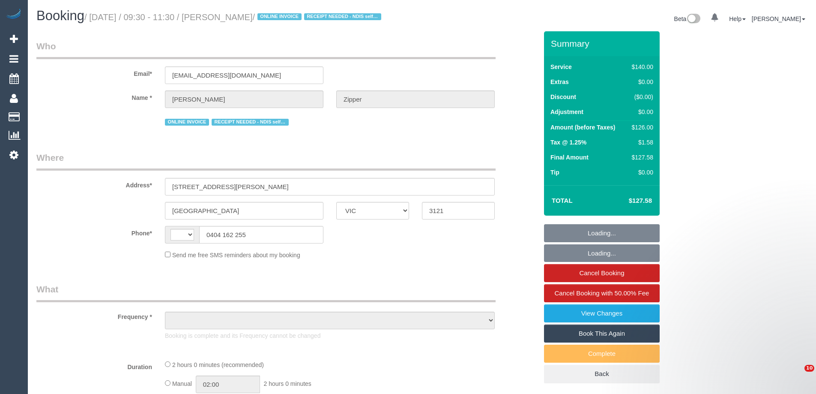
select select "VIC"
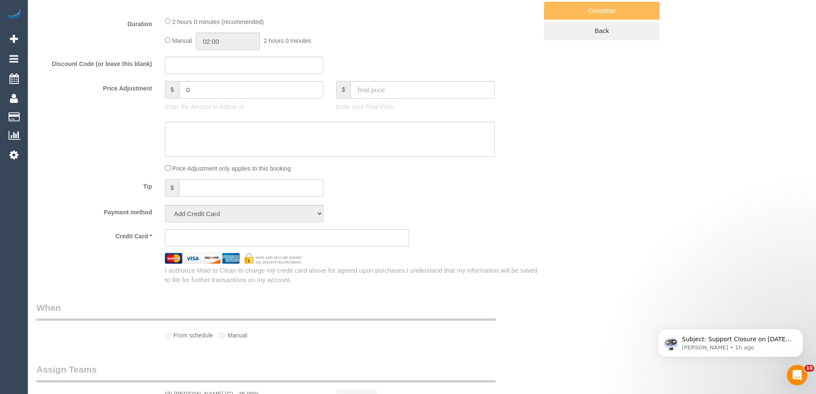
select select "string:AU"
select select "object:550"
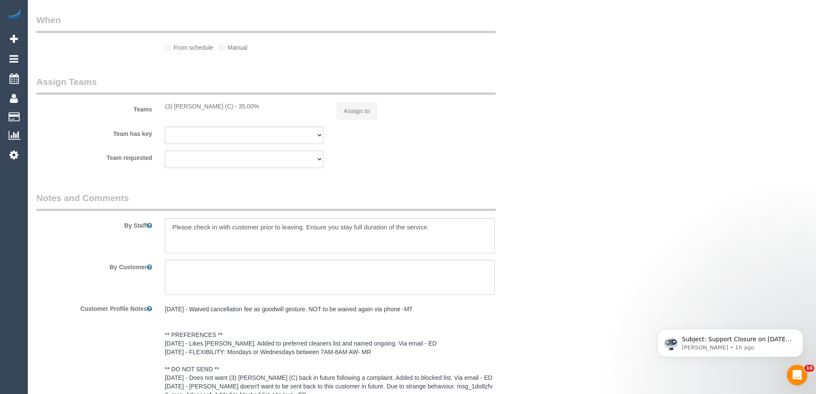
select select "string:stripe-pm_1QjXpd2GScqysDRVtfQZkUN0"
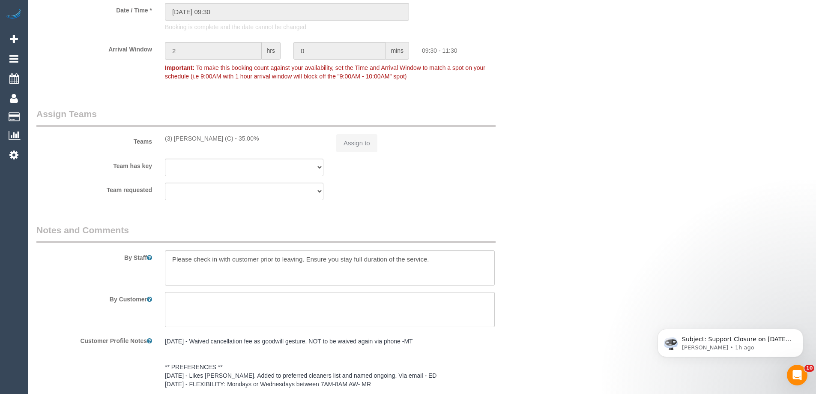
select select "object:737"
select select "number:28"
select select "number:14"
select select "number:19"
select select "number:36"
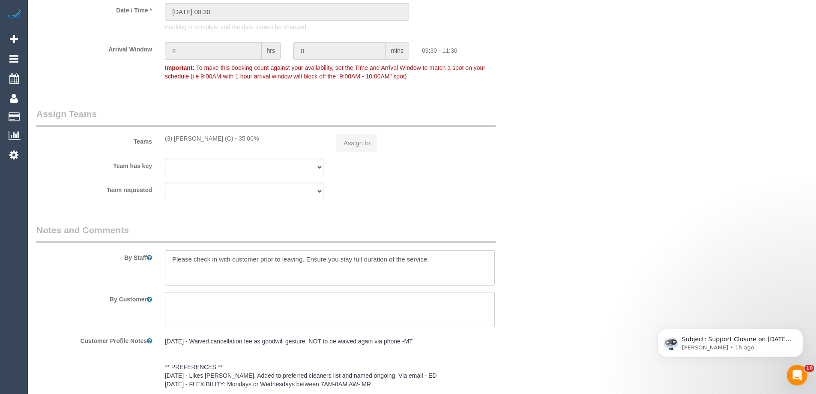
select select "number:33"
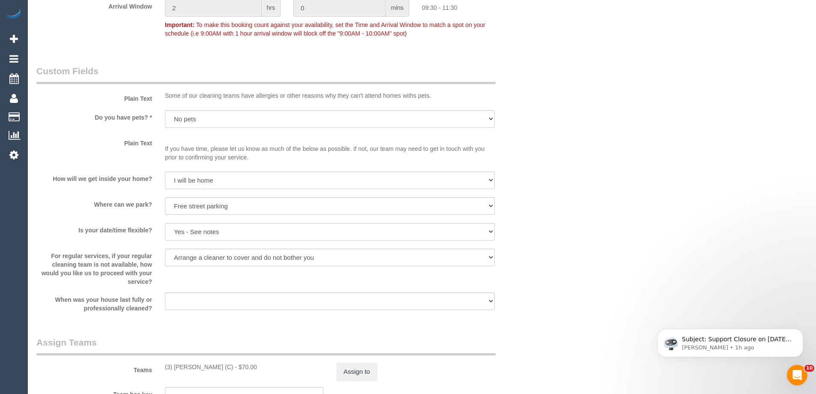
scroll to position [1305, 0]
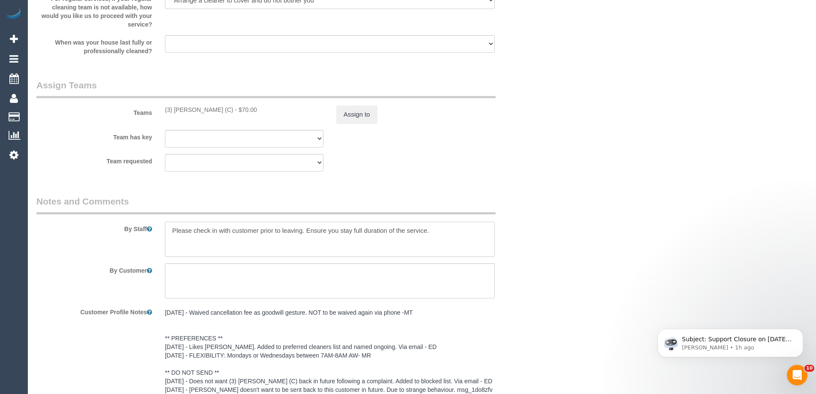
click at [314, 234] on textarea at bounding box center [330, 238] width 330 height 35
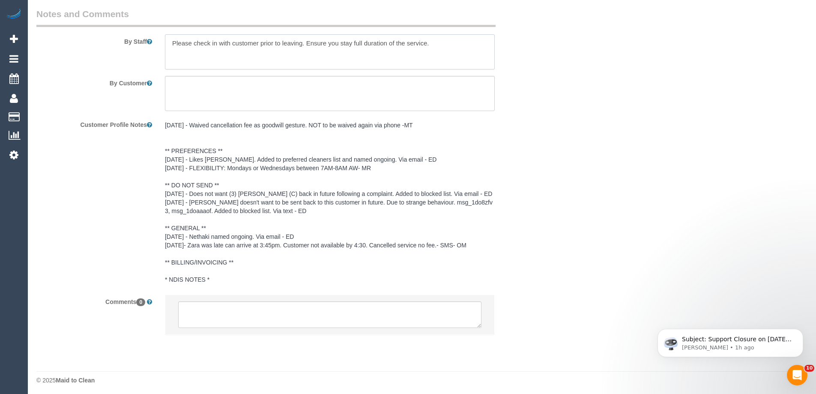
scroll to position [1495, 0]
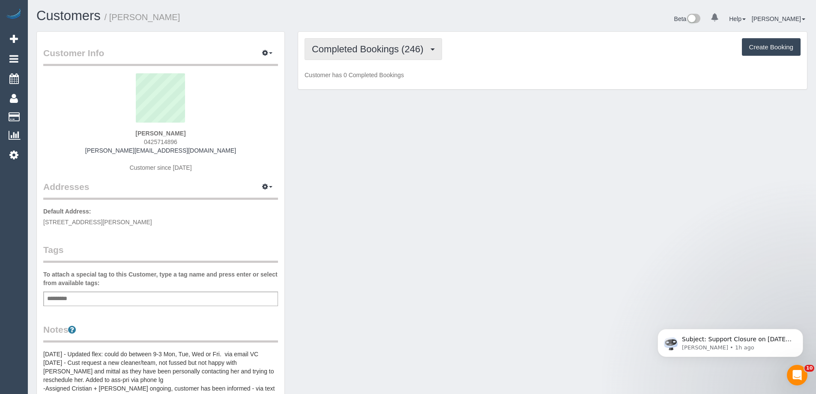
scroll to position [699, 816]
click at [357, 45] on span "Completed Bookings (246)" at bounding box center [370, 49] width 116 height 11
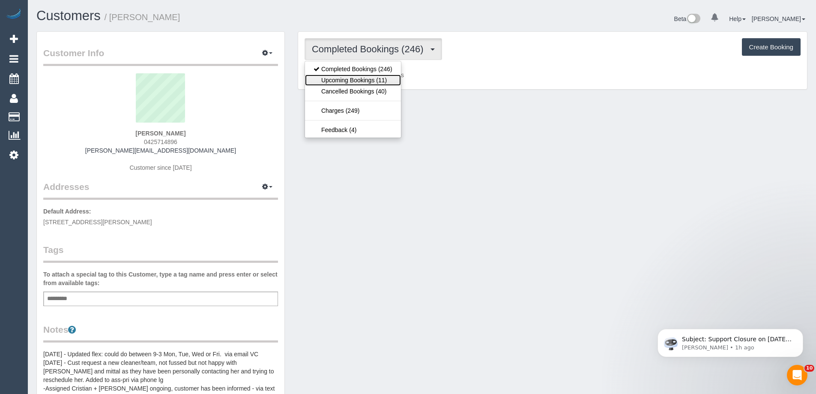
click at [362, 77] on link "Upcoming Bookings (11)" at bounding box center [353, 80] width 96 height 11
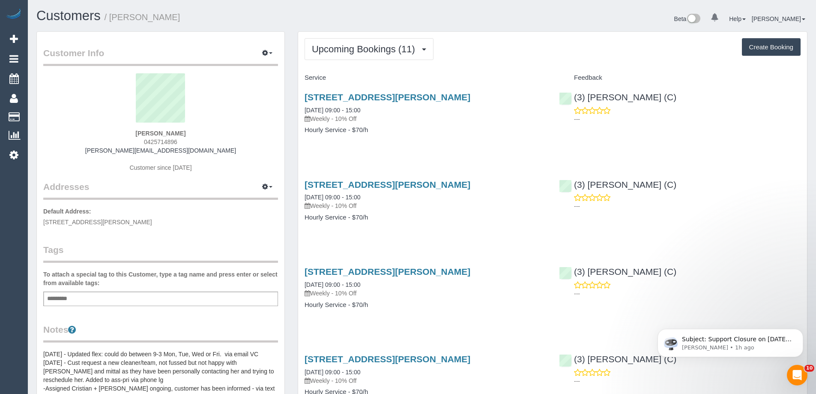
scroll to position [41666, 42025]
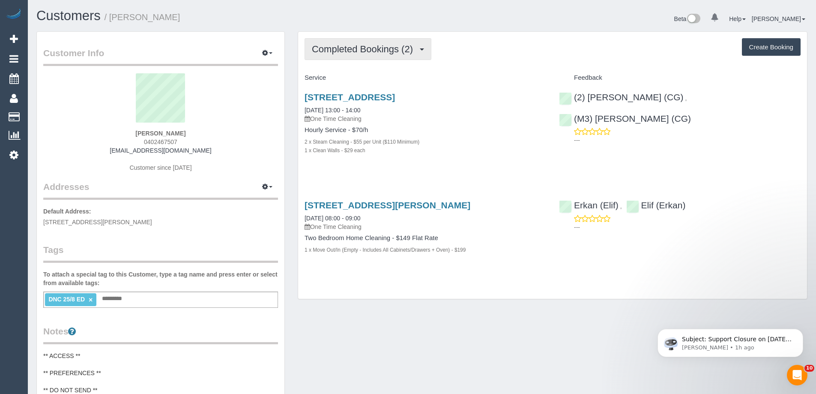
click at [361, 46] on span "Completed Bookings (2)" at bounding box center [364, 49] width 105 height 11
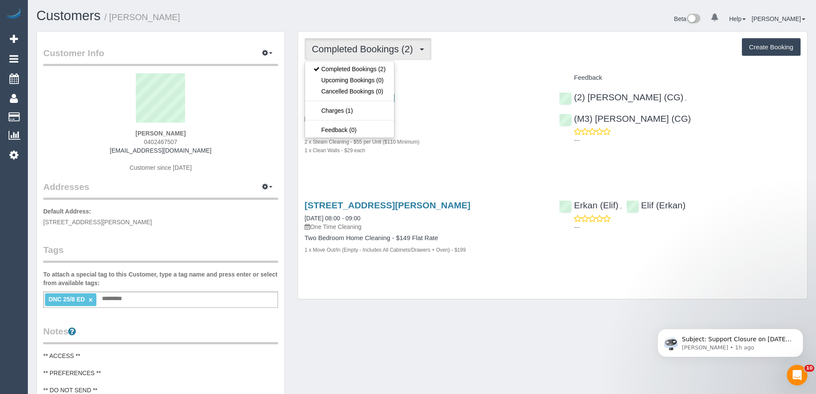
click at [511, 65] on div "Completed Bookings (2) Completed Bookings (2) Upcoming Bookings (0) Cancelled B…" at bounding box center [552, 165] width 509 height 267
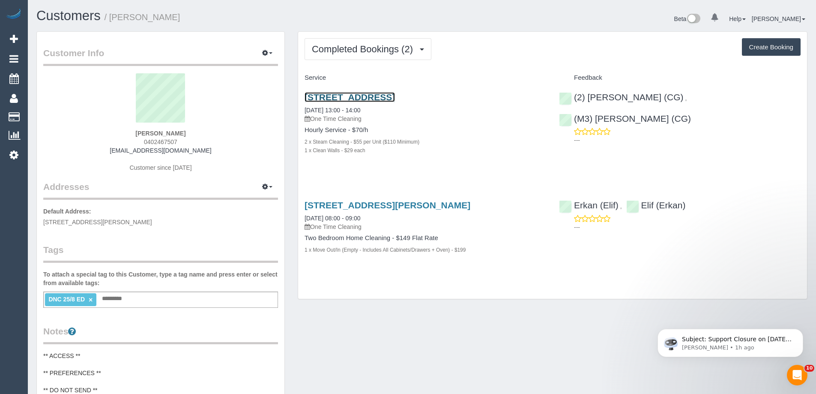
click at [386, 97] on link "[STREET_ADDRESS]" at bounding box center [350, 97] width 90 height 10
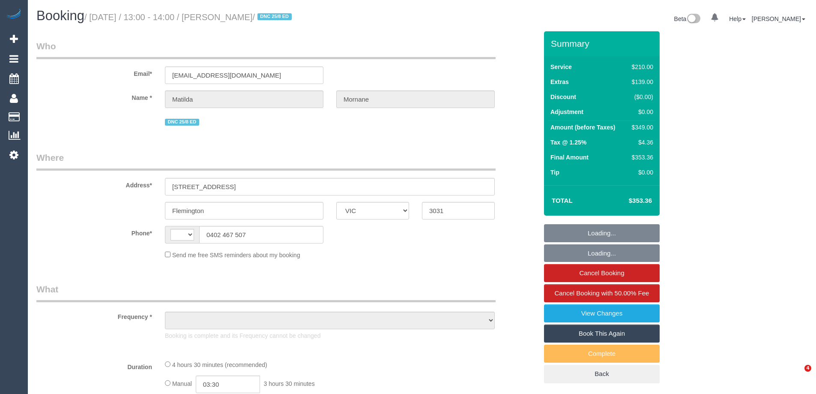
select select "VIC"
select select "string:AU"
select select "object:595"
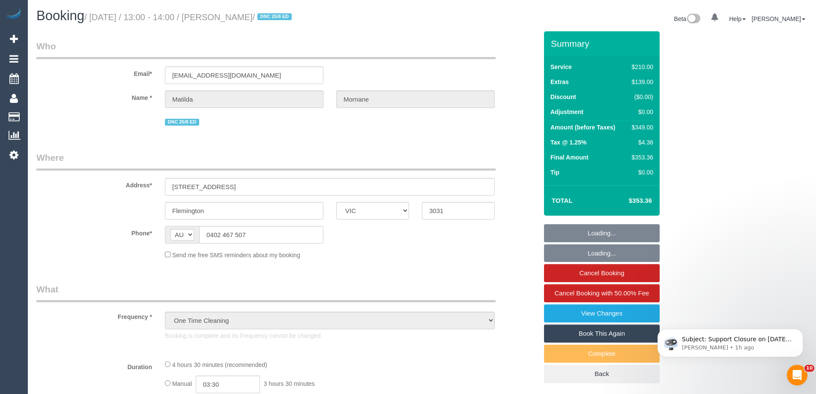
select select "string:stripe-pm_1RsFsd2GScqysDRVgSeO7wtR"
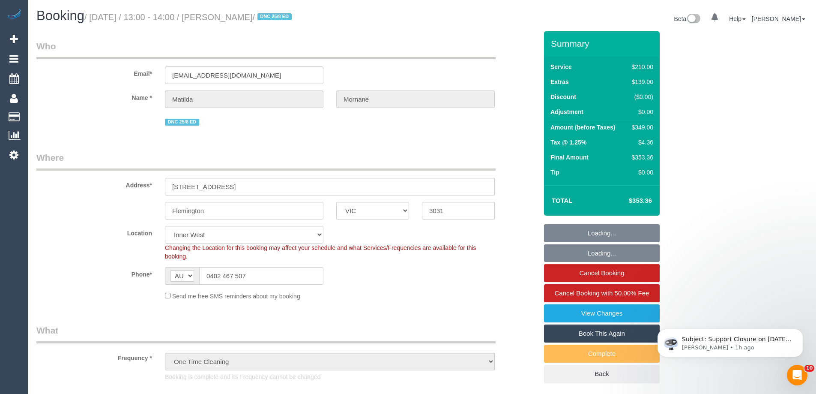
select select "180"
select select "number:29"
select select "number:14"
select select "number:18"
select select "number:24"
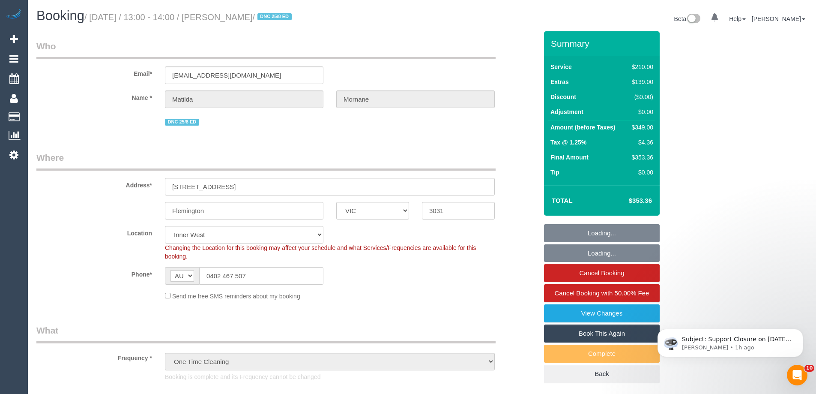
select select "number:13"
select select "object:1582"
click at [612, 312] on link "View Changes" at bounding box center [602, 313] width 116 height 18
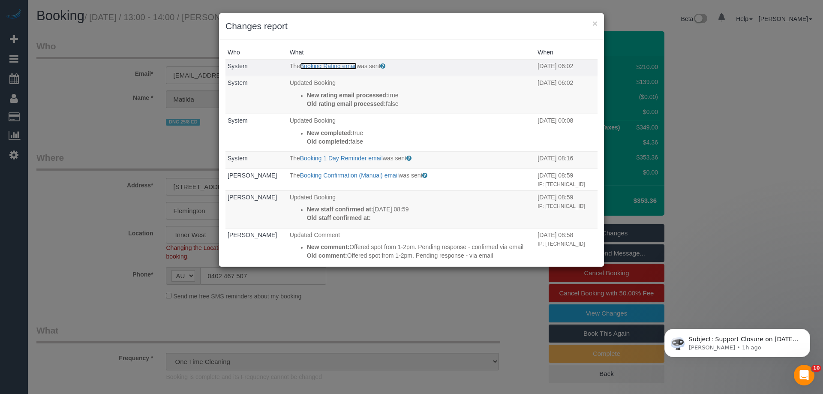
click at [335, 64] on link "Booking Rating email" at bounding box center [328, 66] width 57 height 7
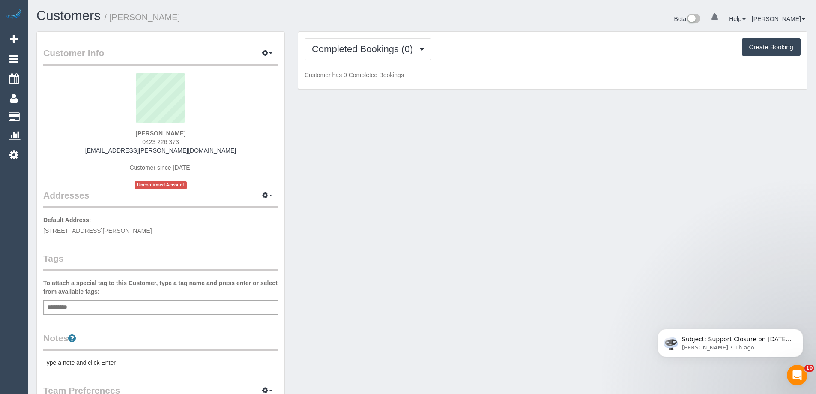
click at [89, 364] on pre "Type a note and click Enter" at bounding box center [160, 362] width 235 height 9
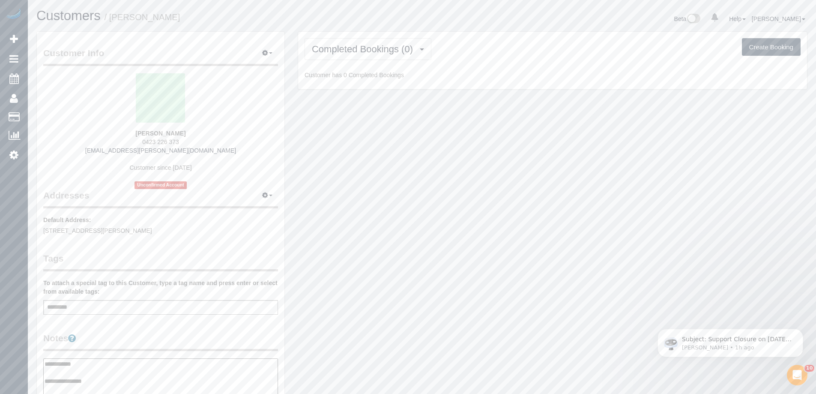
type textarea "**********"
click at [132, 334] on legend "Notes" at bounding box center [160, 341] width 235 height 19
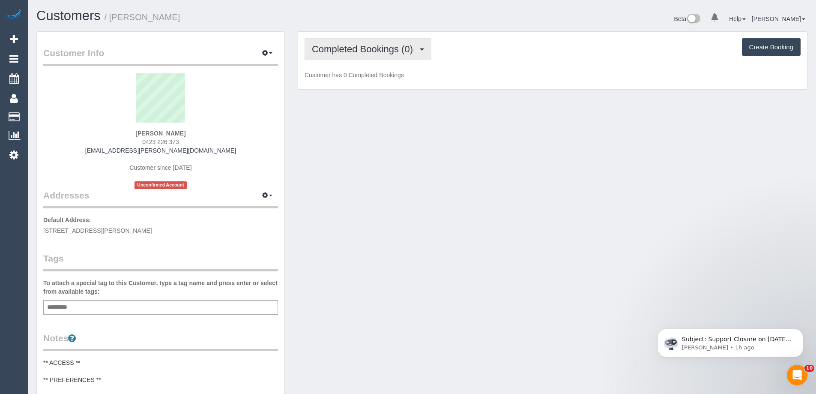
click at [358, 54] on span "Completed Bookings (0)" at bounding box center [364, 49] width 105 height 11
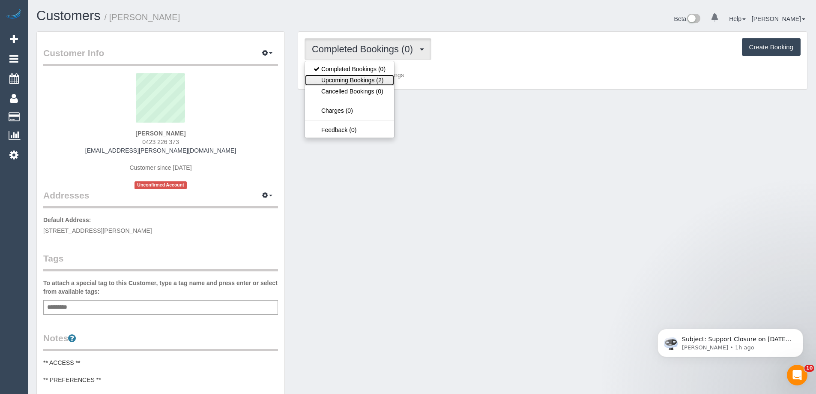
click at [359, 78] on link "Upcoming Bookings (2)" at bounding box center [349, 80] width 89 height 11
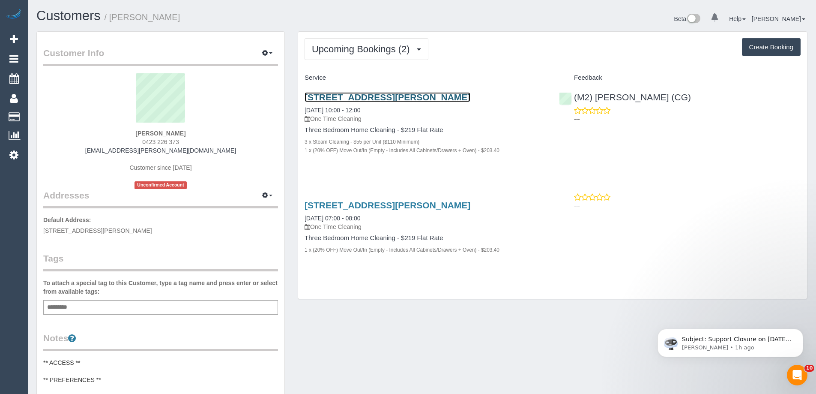
click at [365, 98] on link "6 Egan St, Brighton East, VIC 3187" at bounding box center [388, 97] width 166 height 10
copy small "Julian Wakeford"
drag, startPoint x: 190, startPoint y: 22, endPoint x: 112, endPoint y: 21, distance: 78.0
click at [112, 21] on h1 "Customers / Julian Wakeford" at bounding box center [225, 16] width 379 height 15
click at [409, 95] on link "6 Egan St, Brighton East, VIC 3187" at bounding box center [388, 97] width 166 height 10
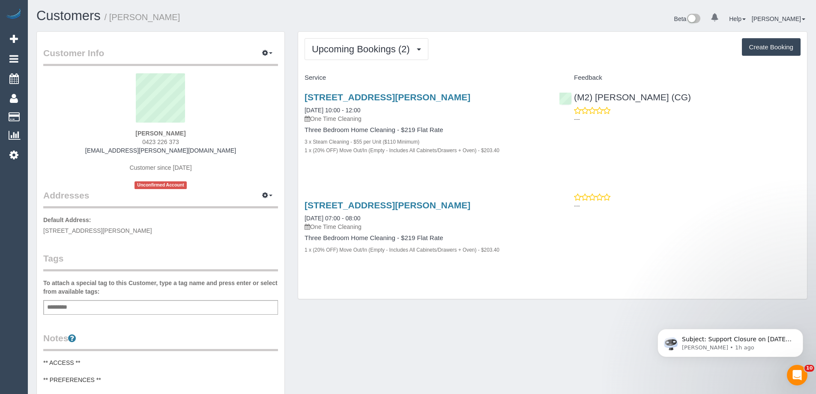
click at [731, 99] on div "(M2) Sayan Sayanthan (CG) ---" at bounding box center [680, 106] width 254 height 42
click at [505, 70] on div "Upcoming Bookings (2) Completed Bookings (0) Upcoming Bookings (2) Cancelled Bo…" at bounding box center [552, 165] width 509 height 267
click at [425, 95] on link "6 Egan St, Brighton East, VIC 3187" at bounding box center [388, 97] width 166 height 10
click at [379, 49] on span "Upcoming Bookings (2)" at bounding box center [363, 49] width 102 height 11
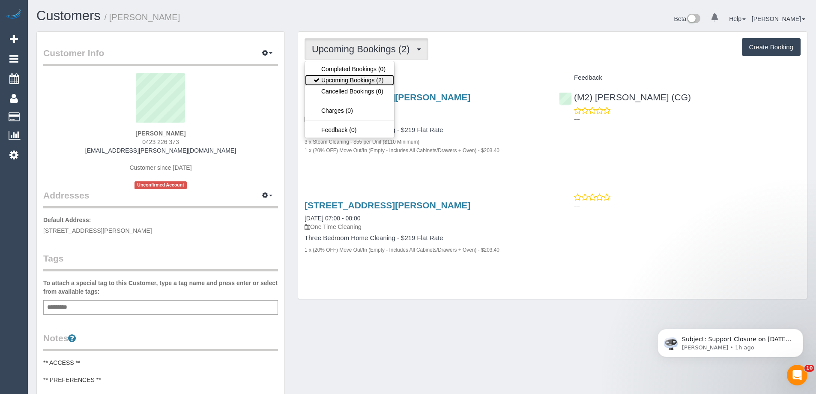
click at [362, 78] on link "Upcoming Bookings (2)" at bounding box center [349, 80] width 89 height 11
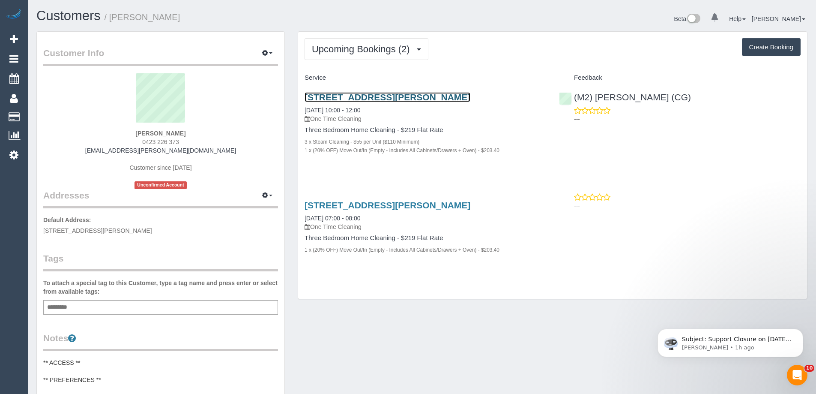
click at [420, 96] on link "6 Egan St, Brighton East, VIC 3187" at bounding box center [388, 97] width 166 height 10
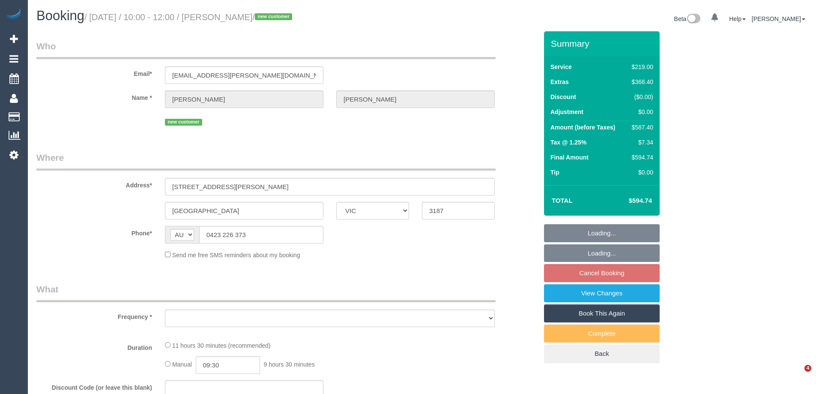
select select "VIC"
select select "number:28"
select select "number:14"
select select "number:19"
select select "number:24"
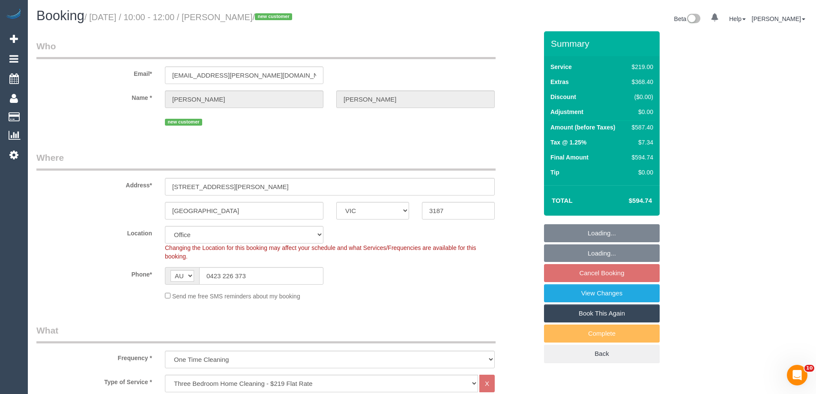
select select "object:2069"
select select "string:stripe-pm_1RqRQ82GScqysDRVwoOBDfRc"
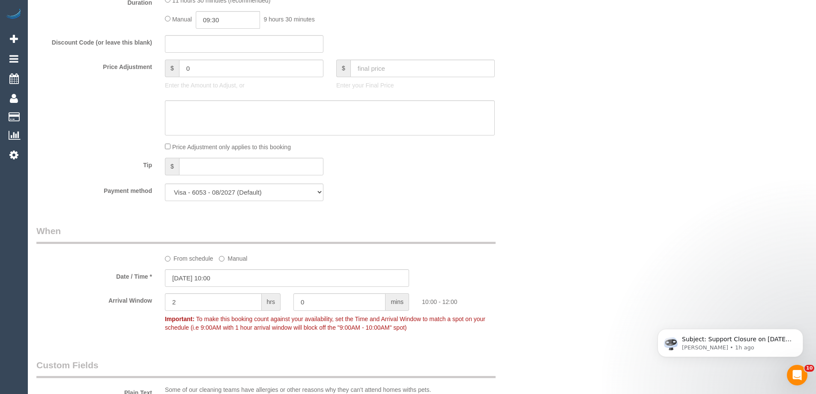
scroll to position [857, 0]
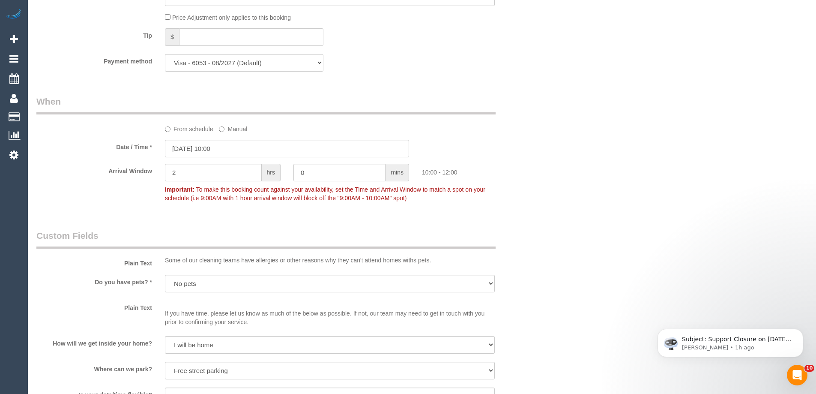
click at [189, 131] on label "From schedule" at bounding box center [189, 128] width 48 height 12
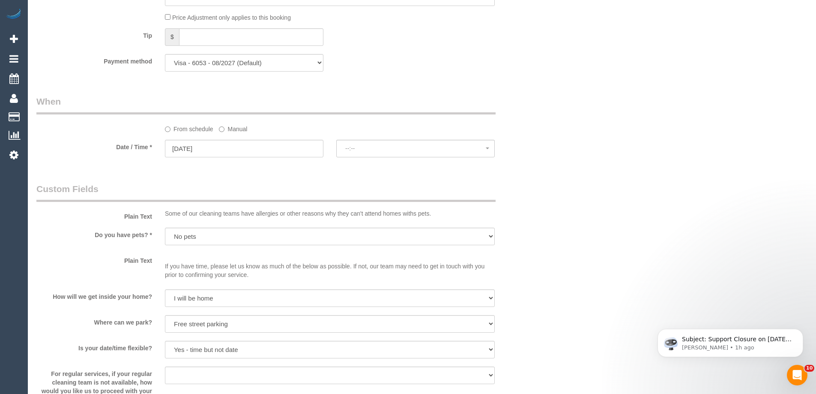
click at [202, 132] on label "From schedule" at bounding box center [189, 128] width 48 height 12
select select "spot6"
click at [247, 150] on input "29/08/2025" at bounding box center [244, 149] width 159 height 18
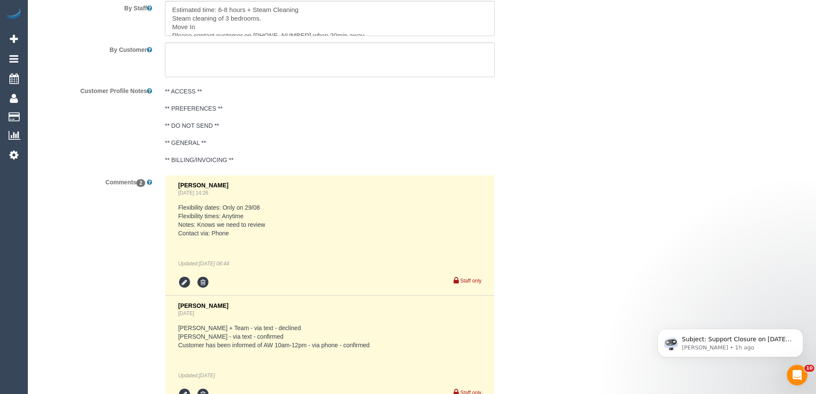
scroll to position [1568, 0]
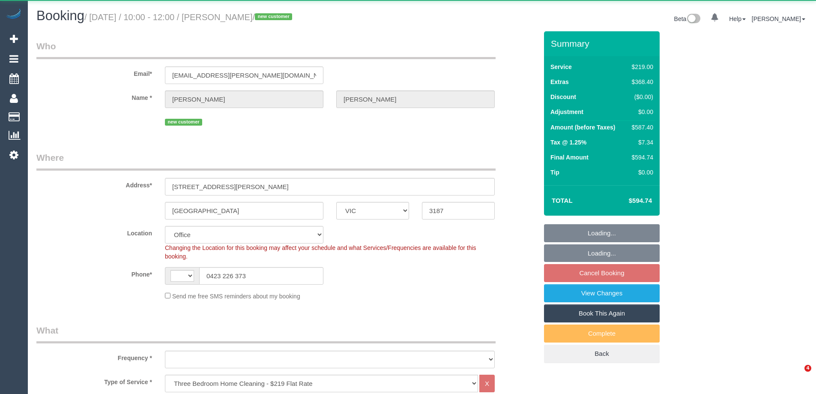
select select "VIC"
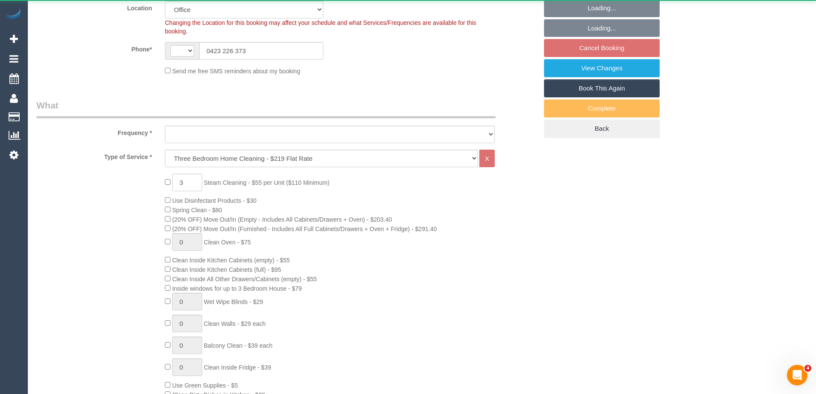
select select "string:AU"
select select "string:stripe-pm_1RqRQ82GScqysDRVwoOBDfRc"
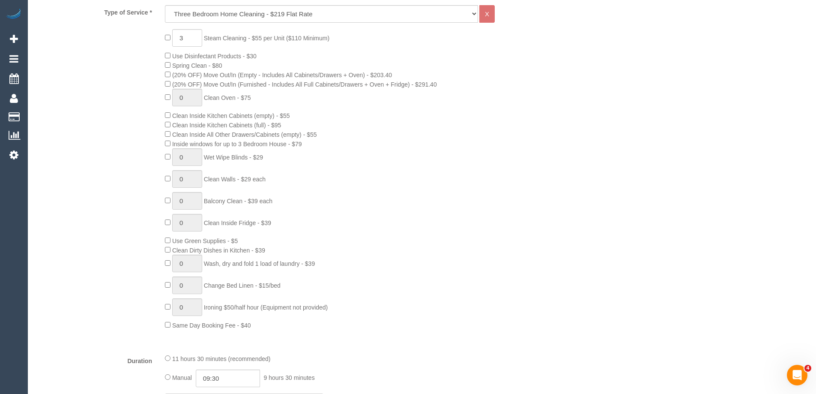
select select "object:831"
select select "number:28"
select select "number:14"
select select "number:19"
select select "number:24"
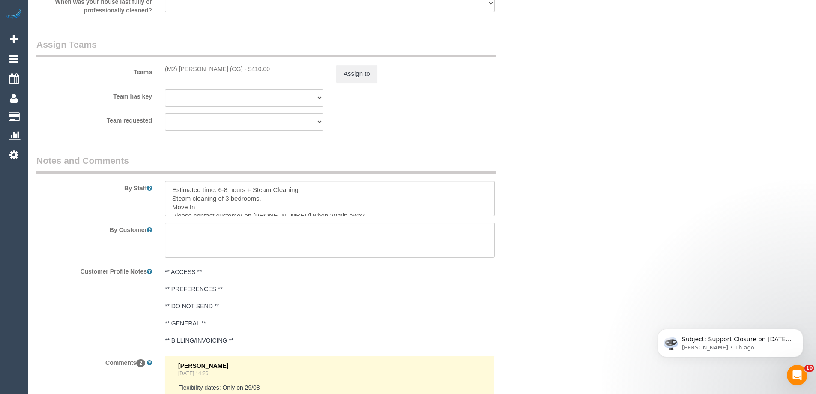
scroll to position [1414, 0]
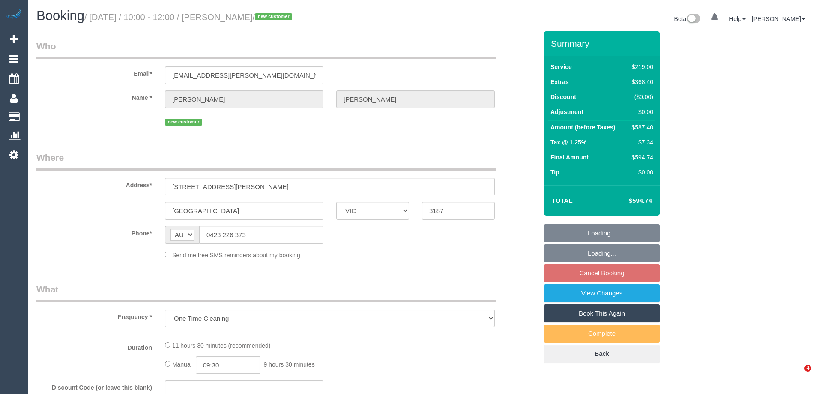
select select "VIC"
select select "string:stripe-pm_1RqRQ82GScqysDRVwoOBDfRc"
select select "number:28"
select select "number:14"
select select "number:19"
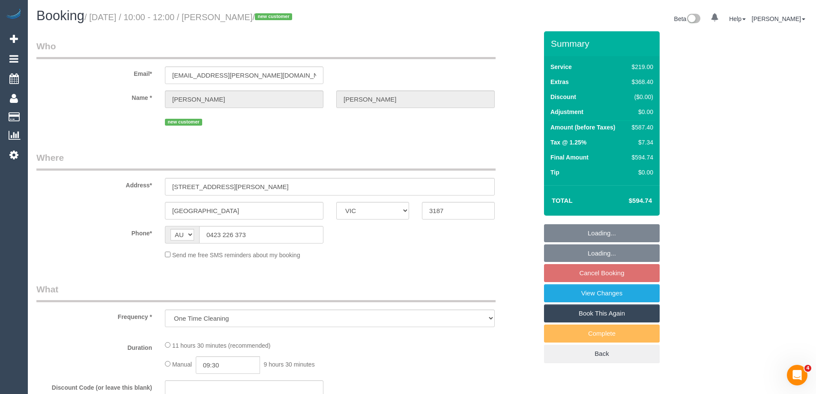
select select "number:24"
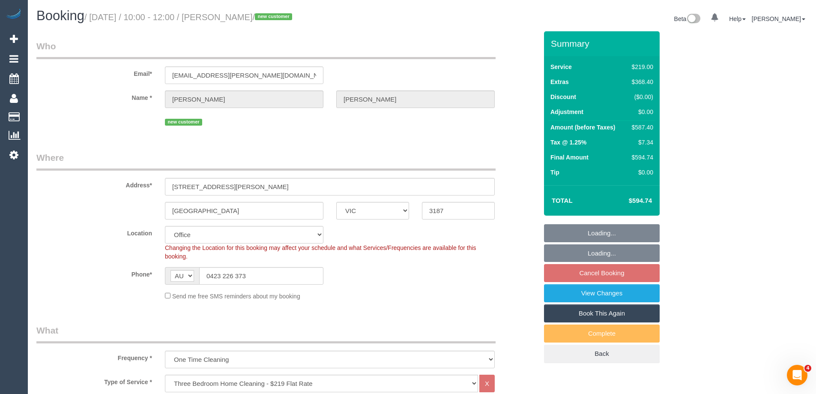
select select "object:831"
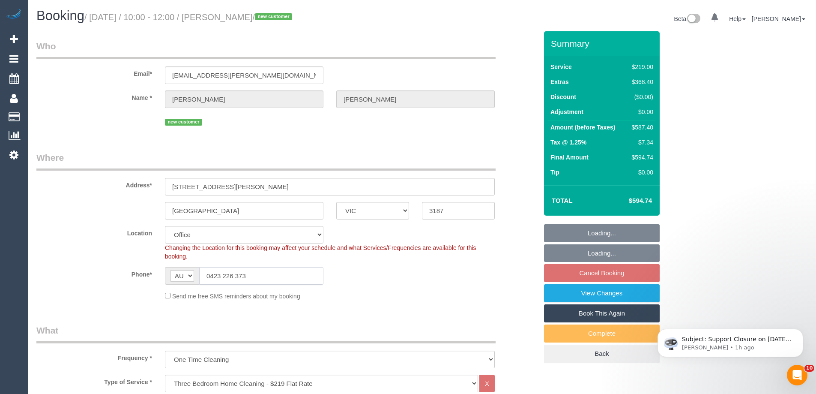
click at [257, 273] on input "0423 226 373" at bounding box center [261, 276] width 124 height 18
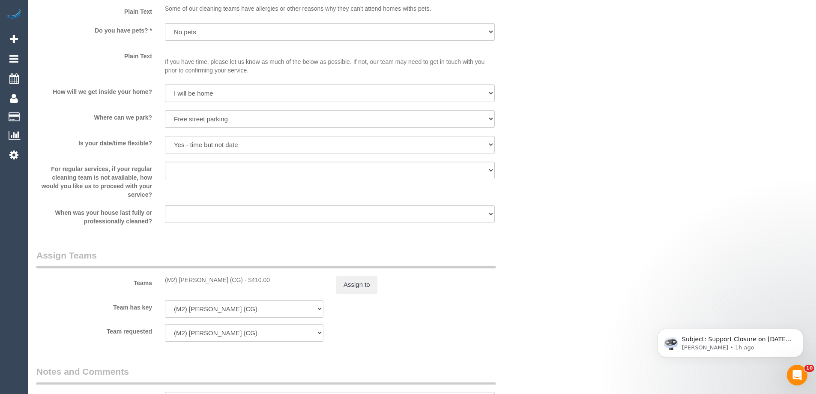
scroll to position [1457, 0]
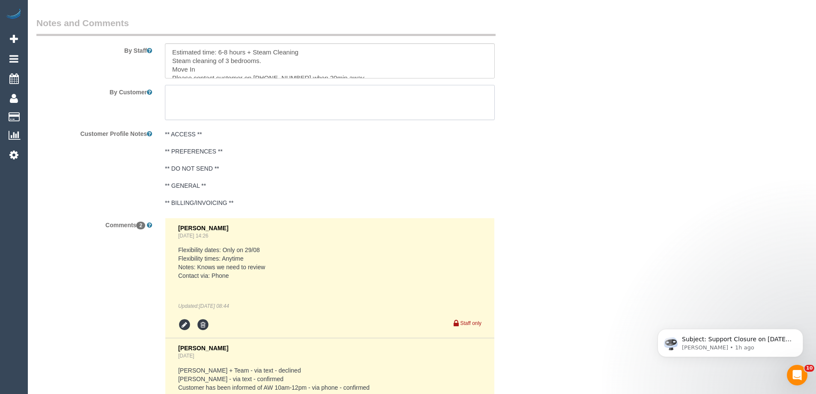
click at [241, 101] on textarea at bounding box center [330, 102] width 330 height 35
click at [346, 92] on textarea at bounding box center [330, 102] width 330 height 35
paste textarea "0423 226 373"
click at [297, 95] on textarea at bounding box center [330, 102] width 330 height 35
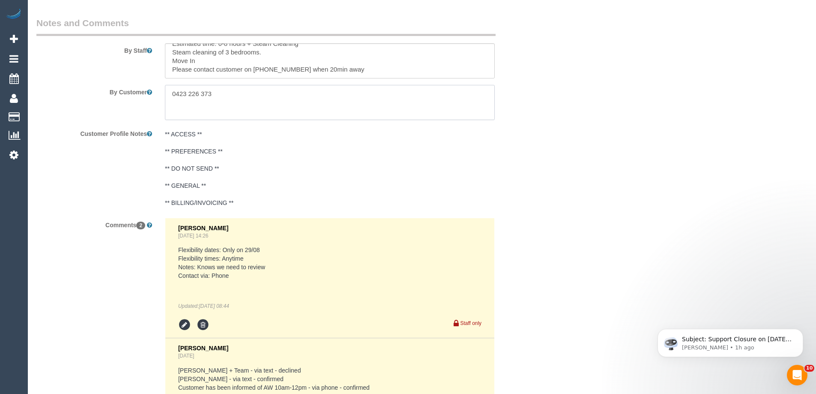
click at [275, 97] on textarea at bounding box center [330, 102] width 330 height 35
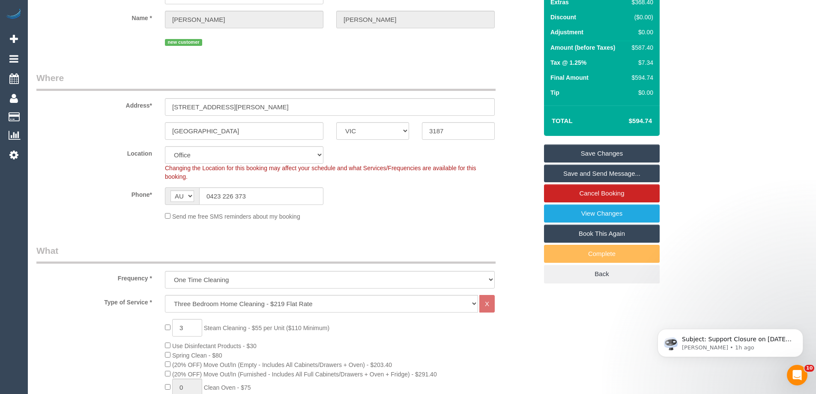
scroll to position [0, 0]
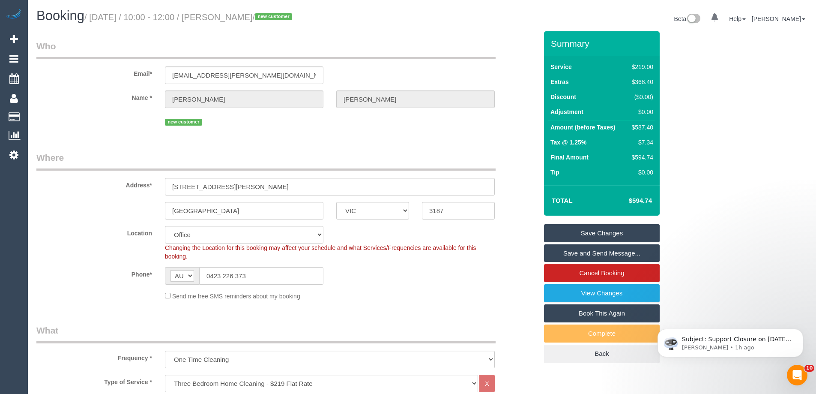
type textarea "Please arrive as close to 12pm as possible"
click at [617, 227] on link "Save Changes" at bounding box center [602, 233] width 116 height 18
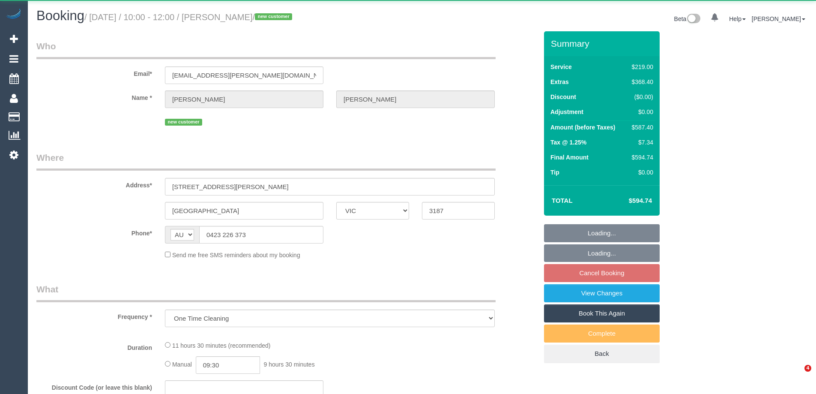
select select "VIC"
select select "number:28"
select select "number:14"
select select "number:19"
select select "number:24"
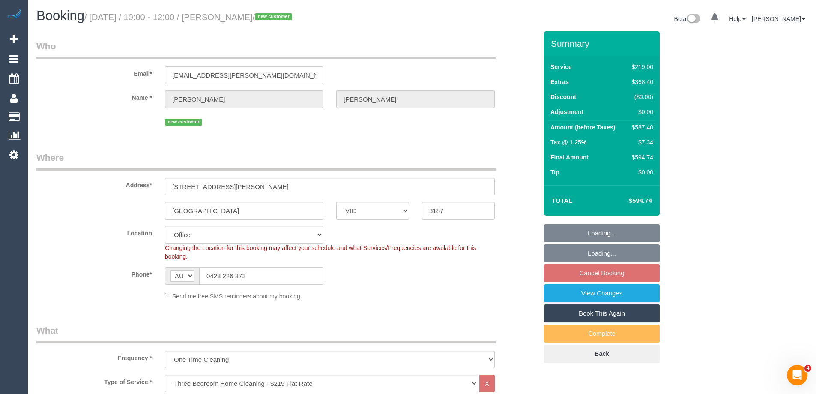
select select "object:786"
select select "string:stripe-pm_1RqRQ82GScqysDRVwoOBDfRc"
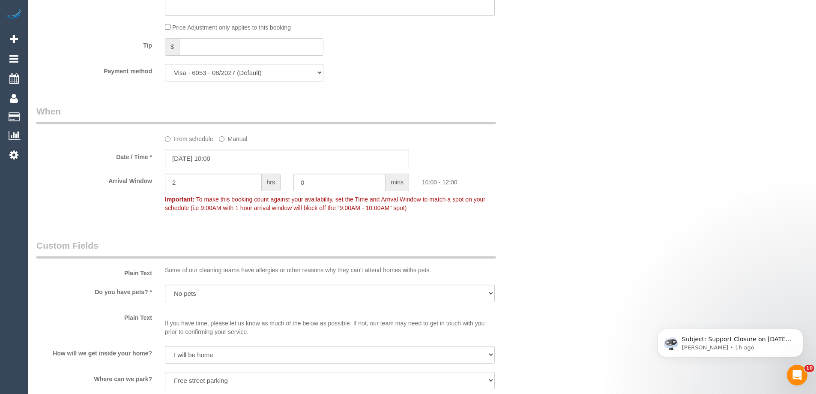
scroll to position [1285, 0]
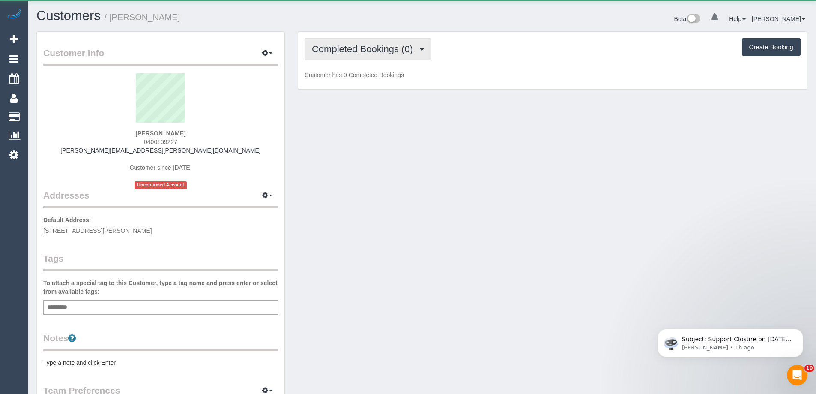
click at [355, 50] on span "Completed Bookings (0)" at bounding box center [364, 49] width 105 height 11
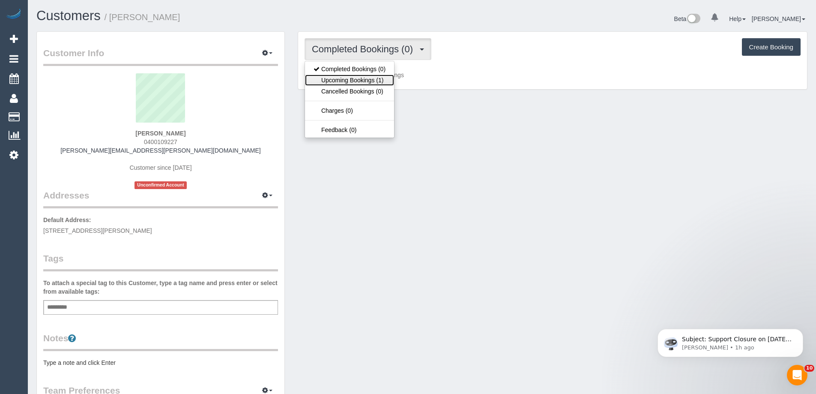
click at [364, 80] on link "Upcoming Bookings (1)" at bounding box center [349, 80] width 89 height 11
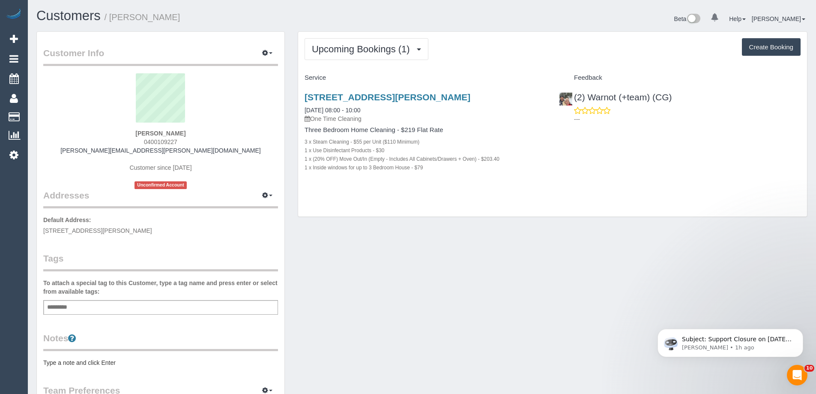
click at [126, 360] on pre "Type a note and click Enter" at bounding box center [160, 362] width 235 height 9
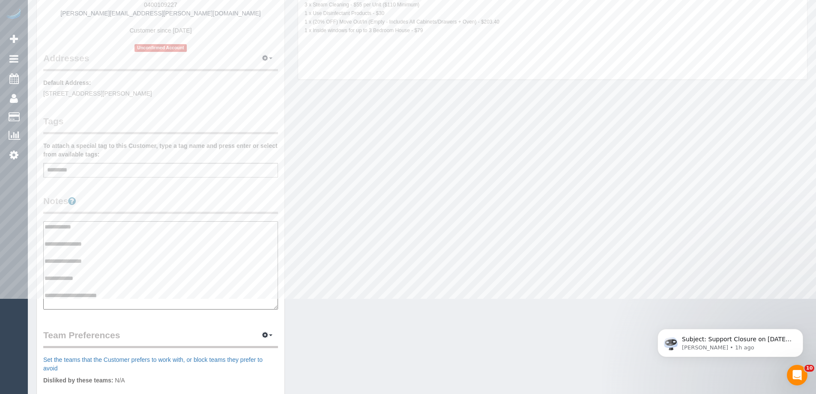
scroll to position [171, 0]
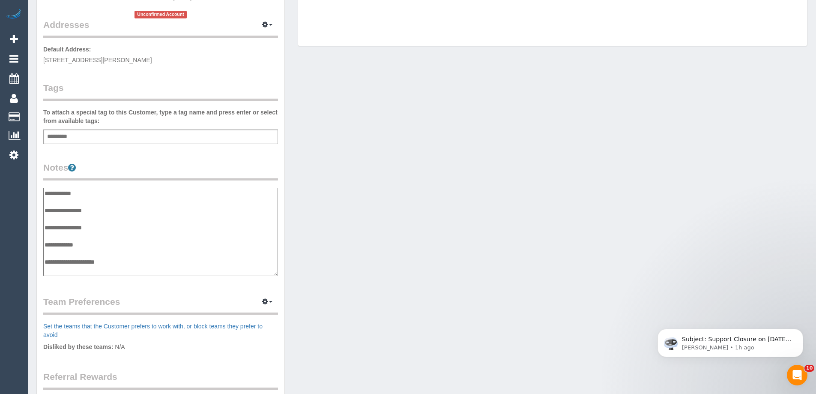
type textarea "**********"
click at [150, 150] on div "Customer Info Edit Contact Info Send Message Email Preferences Special Sales Ta…" at bounding box center [161, 184] width 248 height 646
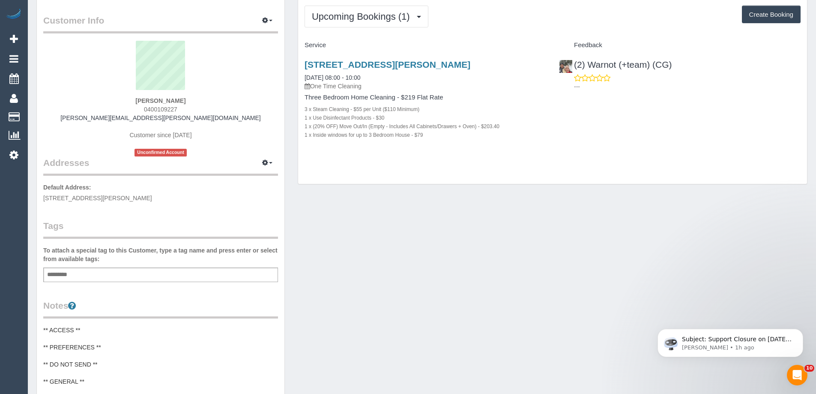
scroll to position [0, 0]
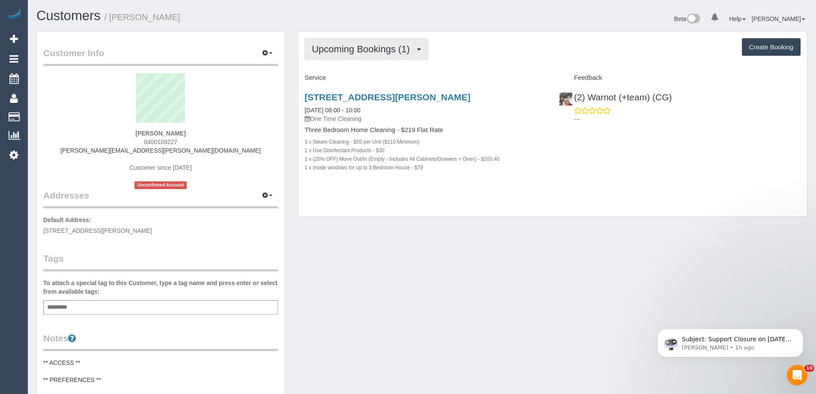
click at [375, 42] on button "Upcoming Bookings (1)" at bounding box center [367, 49] width 124 height 22
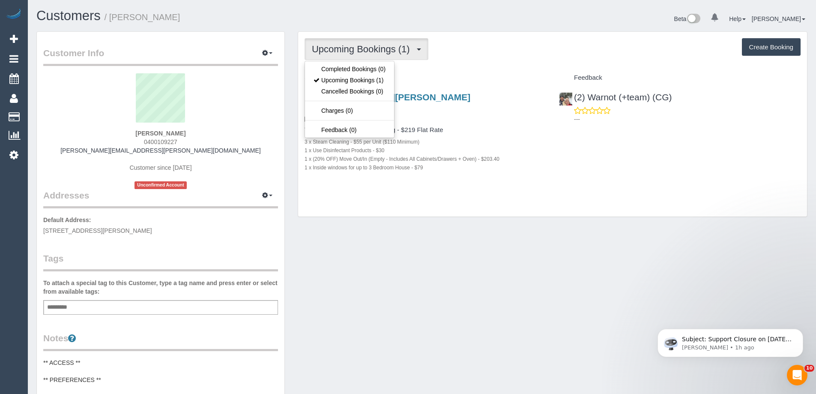
click at [529, 56] on div "Upcoming Bookings (1) Completed Bookings (0) Upcoming Bookings (1) Cancelled Bo…" at bounding box center [553, 49] width 496 height 22
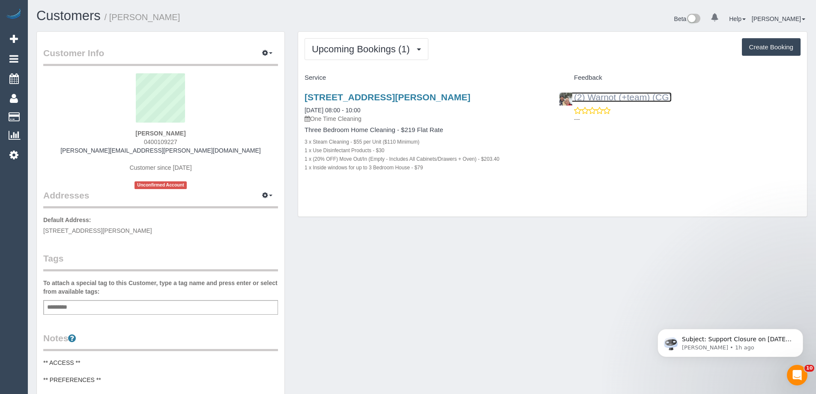
click at [656, 95] on link "(2) Warnot (+team) (CG)" at bounding box center [615, 97] width 113 height 10
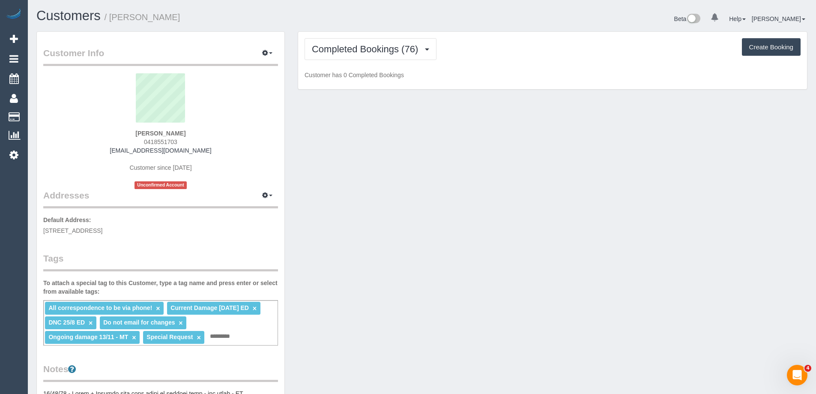
click at [157, 140] on span "0418551703" at bounding box center [160, 141] width 33 height 7
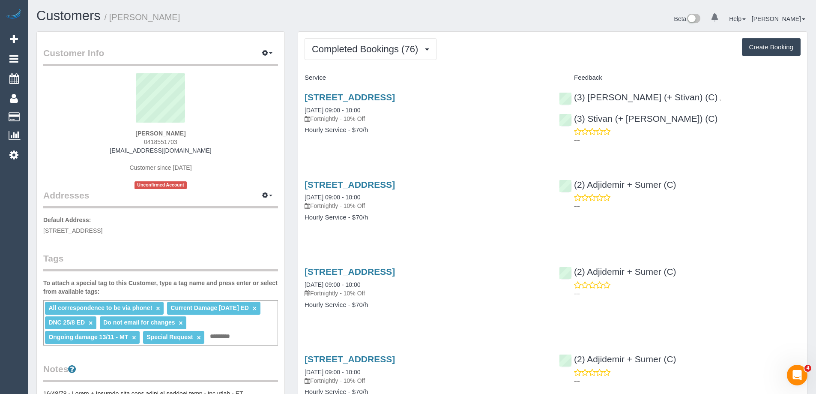
click at [156, 140] on span "0418551703" at bounding box center [160, 141] width 33 height 7
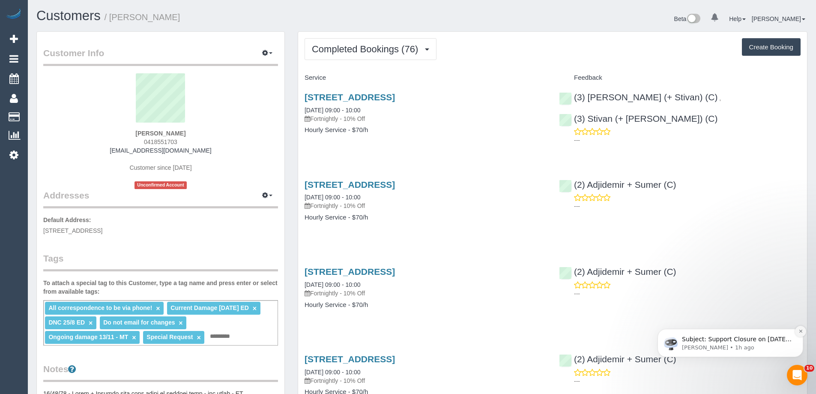
click at [801, 329] on icon "Dismiss notification" at bounding box center [801, 331] width 5 height 5
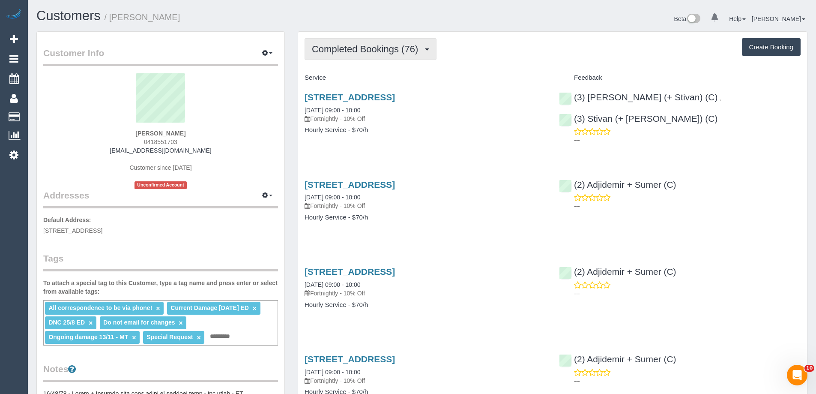
click at [356, 51] on span "Completed Bookings (76)" at bounding box center [367, 49] width 111 height 11
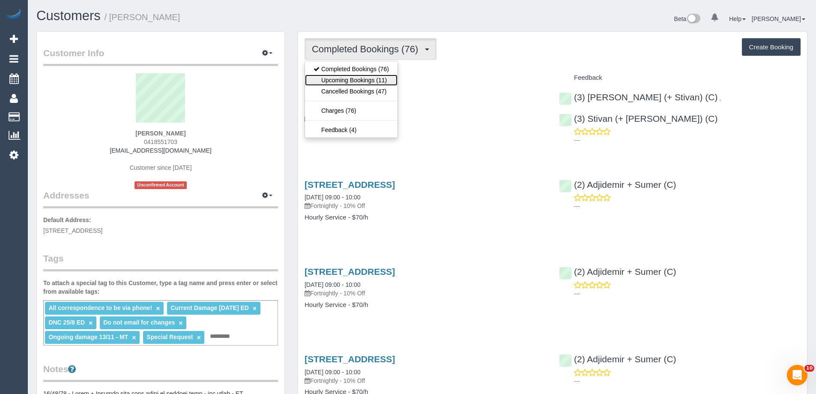
click at [354, 80] on link "Upcoming Bookings (11)" at bounding box center [351, 80] width 93 height 11
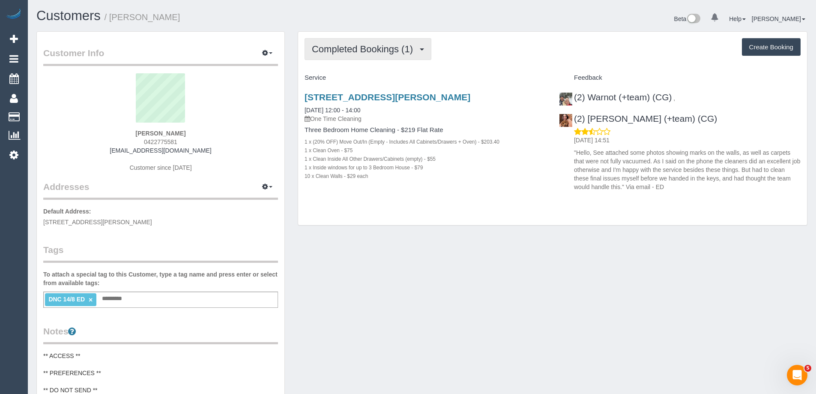
click at [372, 48] on span "Completed Bookings (1)" at bounding box center [364, 49] width 105 height 11
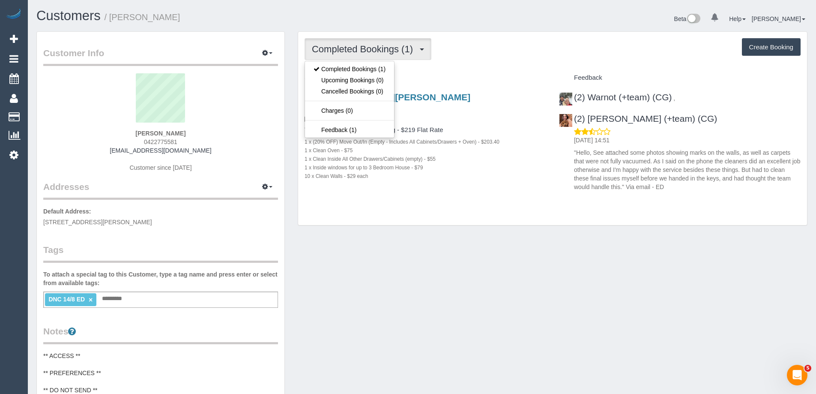
click at [525, 62] on div "Completed Bookings (1) Completed Bookings (1) Upcoming Bookings (0) Cancelled B…" at bounding box center [552, 129] width 509 height 194
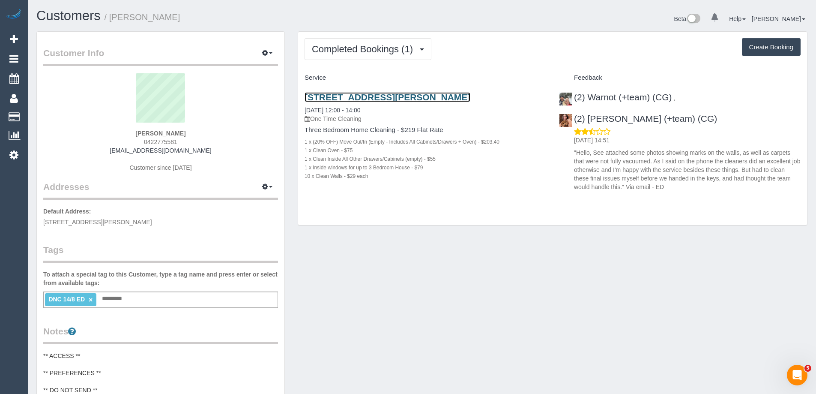
click at [438, 95] on link "[STREET_ADDRESS][PERSON_NAME]" at bounding box center [388, 97] width 166 height 10
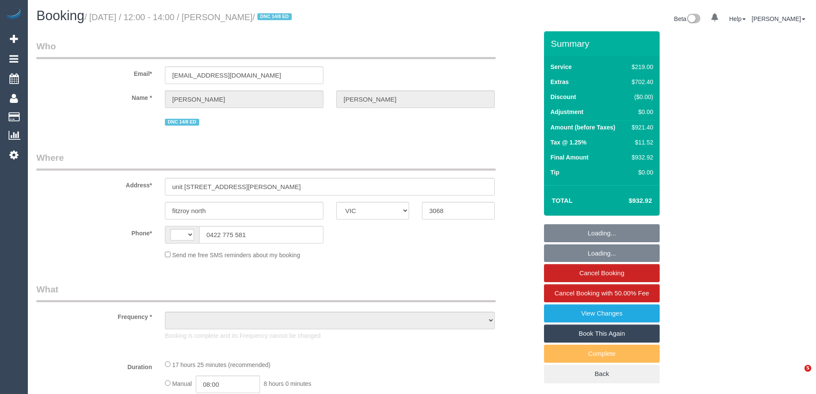
select select "VIC"
select select "string:AU"
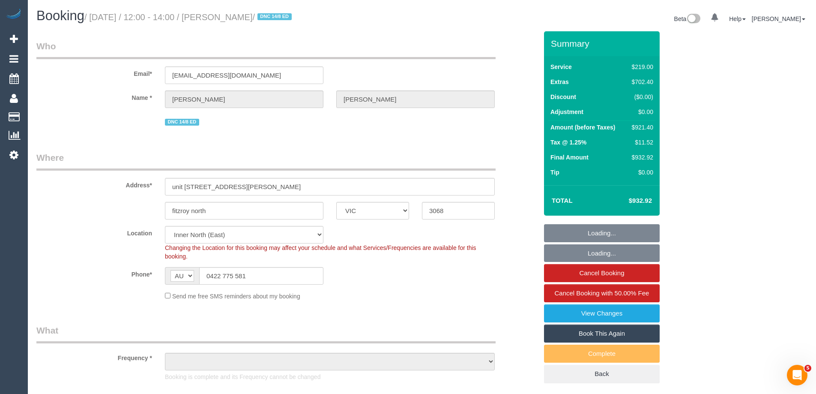
select select "object:573"
select select "string:stripe-pm_1Ru6mI2GScqysDRVvuPIBxkT"
select select "object:1394"
select select "number:29"
select select "number:14"
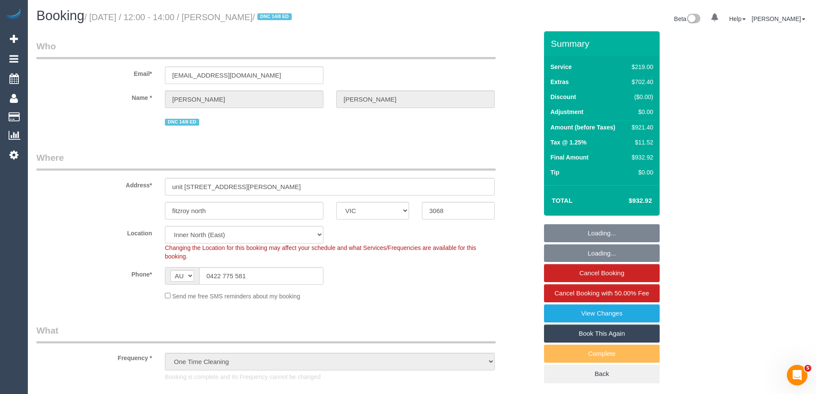
select select "number:18"
select select "number:24"
select select "number:26"
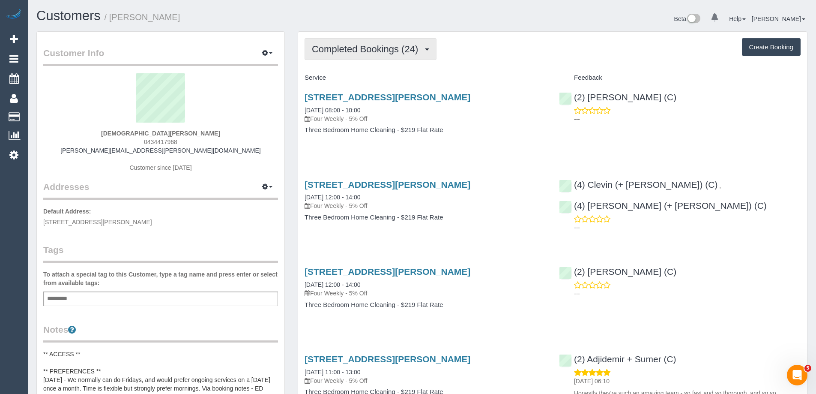
drag, startPoint x: 395, startPoint y: 48, endPoint x: 383, endPoint y: 72, distance: 26.8
click at [395, 48] on span "Completed Bookings (24)" at bounding box center [367, 49] width 111 height 11
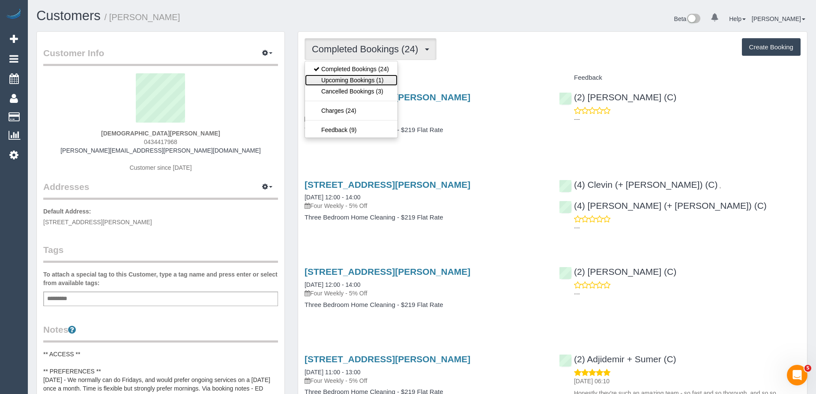
click at [378, 79] on link "Upcoming Bookings (1)" at bounding box center [351, 80] width 93 height 11
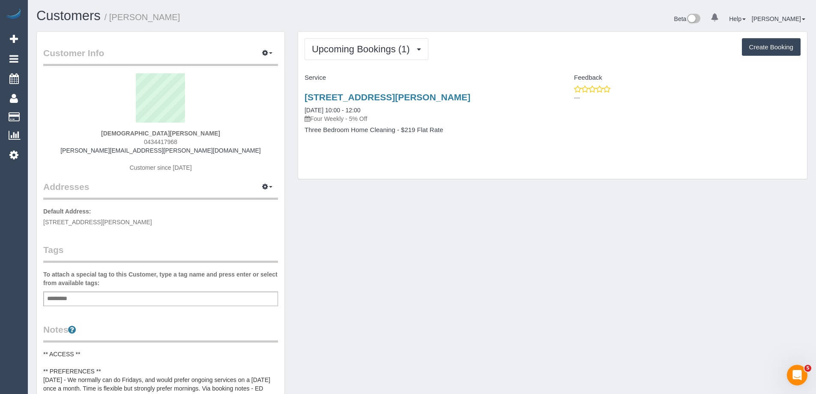
drag, startPoint x: 456, startPoint y: 233, endPoint x: 446, endPoint y: 220, distance: 16.5
drag, startPoint x: 200, startPoint y: 17, endPoint x: 112, endPoint y: 16, distance: 87.4
click at [112, 16] on h1 "Customers / Evangeline Alphonse" at bounding box center [225, 16] width 379 height 15
copy small "Evangeline Alphonse"
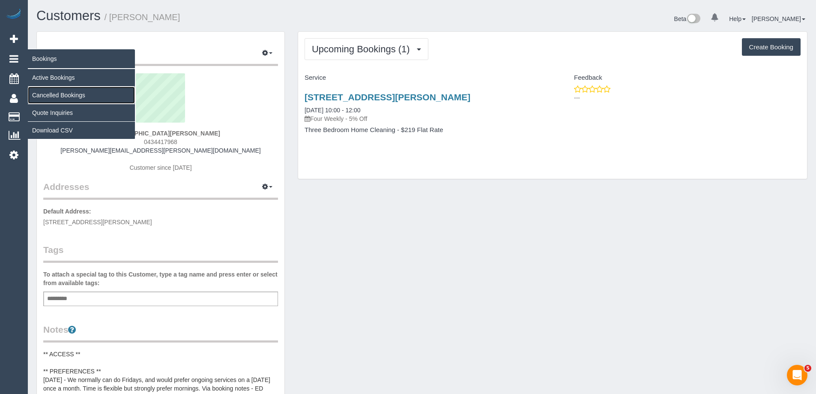
click at [52, 96] on link "Cancelled Bookings" at bounding box center [81, 95] width 107 height 17
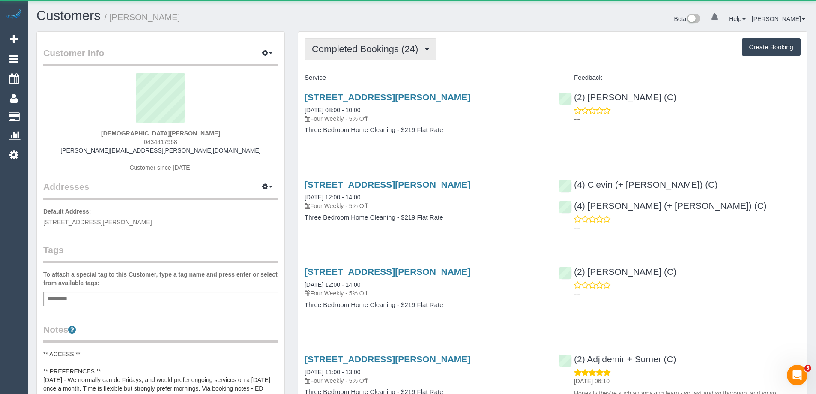
click at [319, 52] on span "Completed Bookings (24)" at bounding box center [367, 49] width 111 height 11
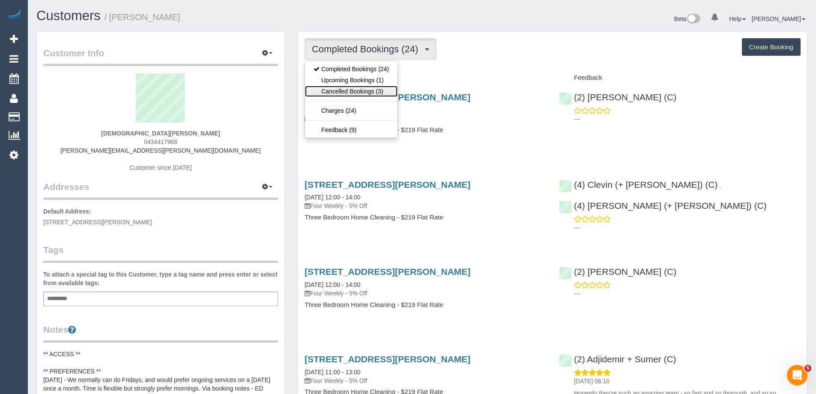
click at [347, 94] on link "Cancelled Bookings (3)" at bounding box center [351, 91] width 93 height 11
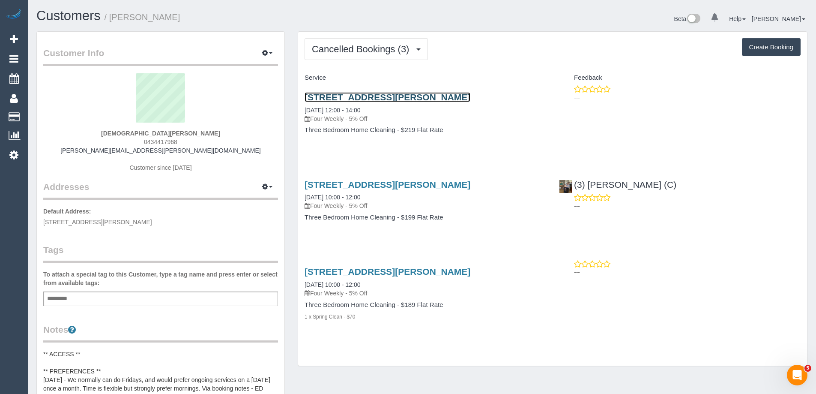
click at [347, 94] on link "55 Amhurst Drive, Narre Warren South, VIC 3805" at bounding box center [388, 97] width 166 height 10
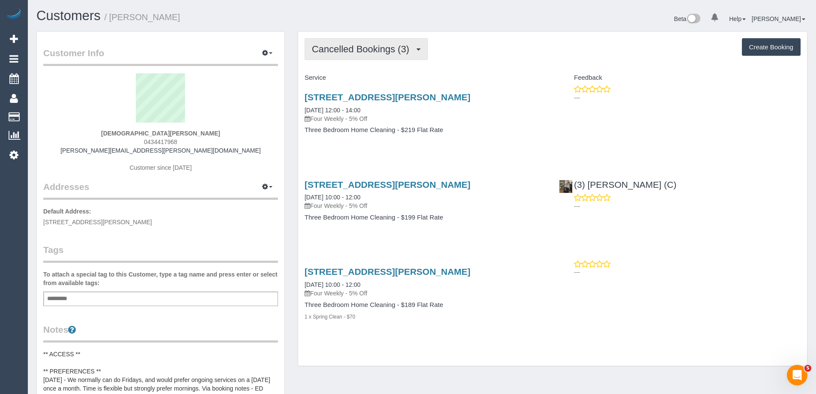
click at [370, 50] on span "Cancelled Bookings (3)" at bounding box center [363, 49] width 102 height 11
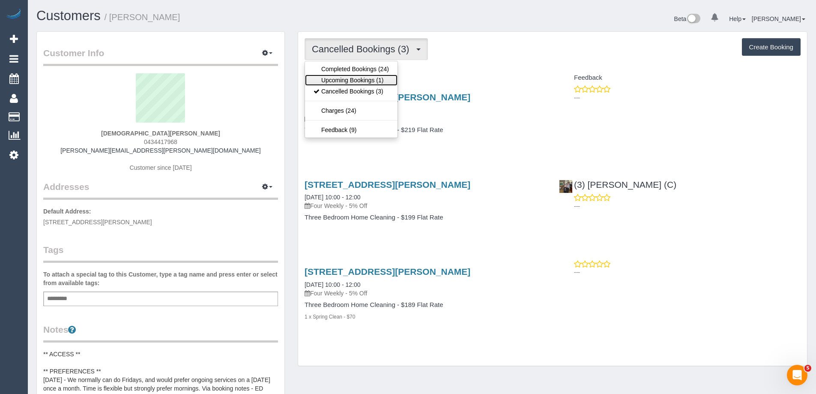
click at [359, 80] on link "Upcoming Bookings (1)" at bounding box center [351, 80] width 93 height 11
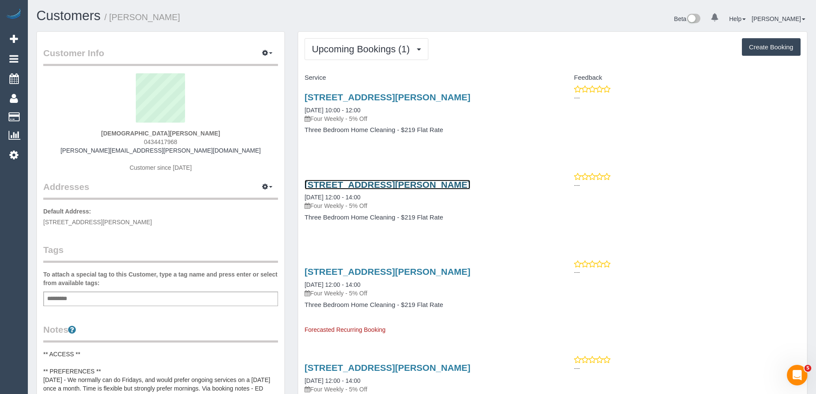
click at [368, 183] on link "55 Amhurst Drive, Narre Warren South, VIC 3805" at bounding box center [388, 185] width 166 height 10
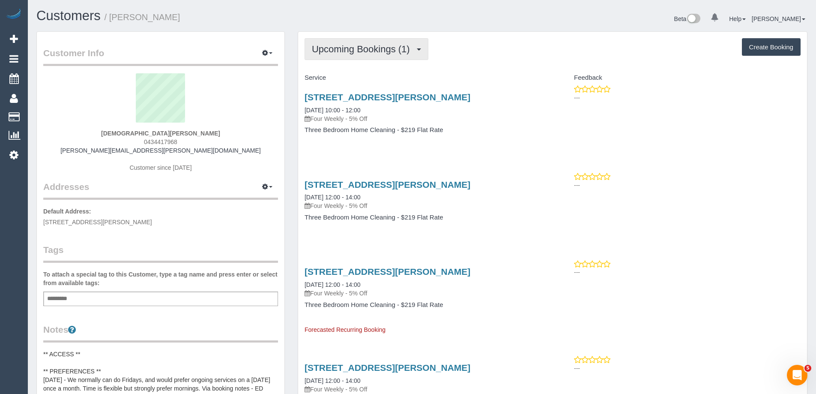
click at [369, 47] on span "Upcoming Bookings (1)" at bounding box center [363, 49] width 102 height 11
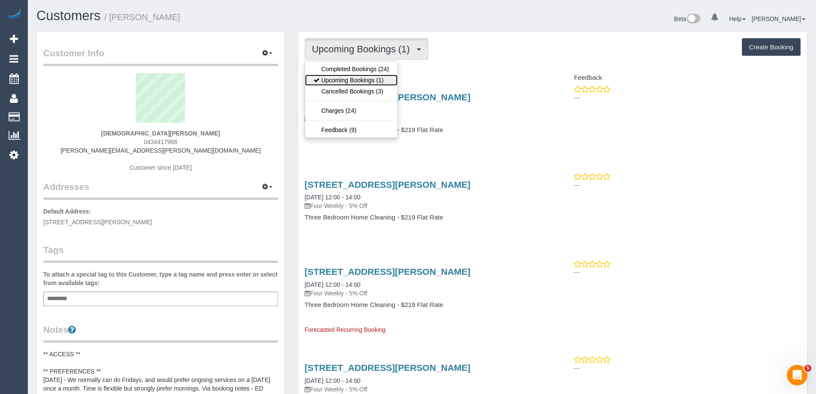
click at [356, 76] on link "Upcoming Bookings (1)" at bounding box center [351, 80] width 93 height 11
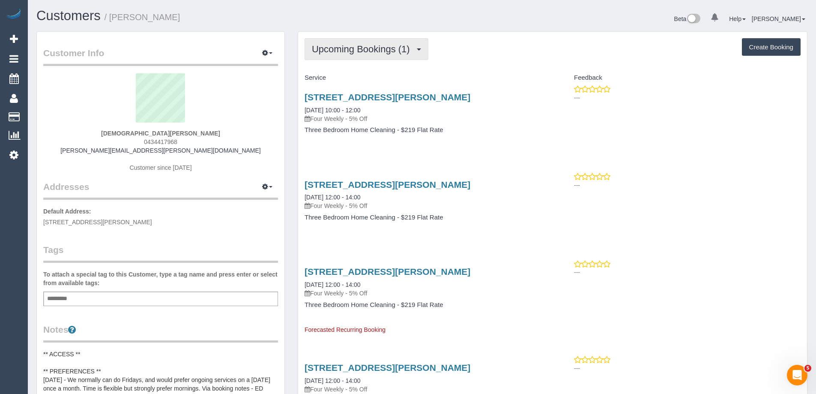
drag, startPoint x: 375, startPoint y: 53, endPoint x: 371, endPoint y: 67, distance: 15.2
click at [374, 53] on span "Upcoming Bookings (1)" at bounding box center [363, 49] width 102 height 11
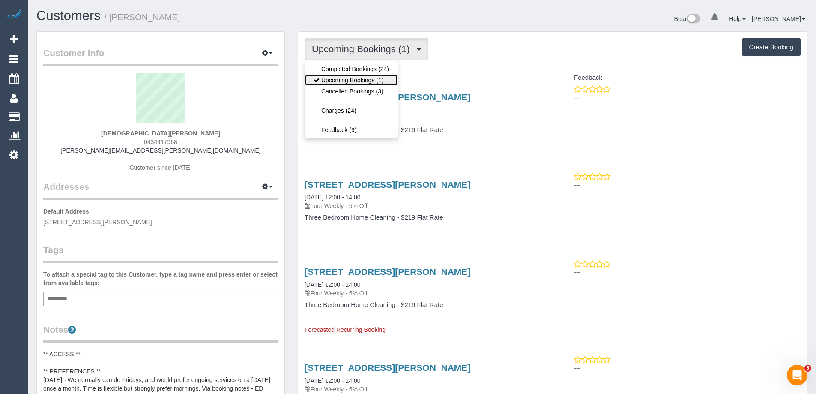
click at [365, 80] on link "Upcoming Bookings (1)" at bounding box center [351, 80] width 93 height 11
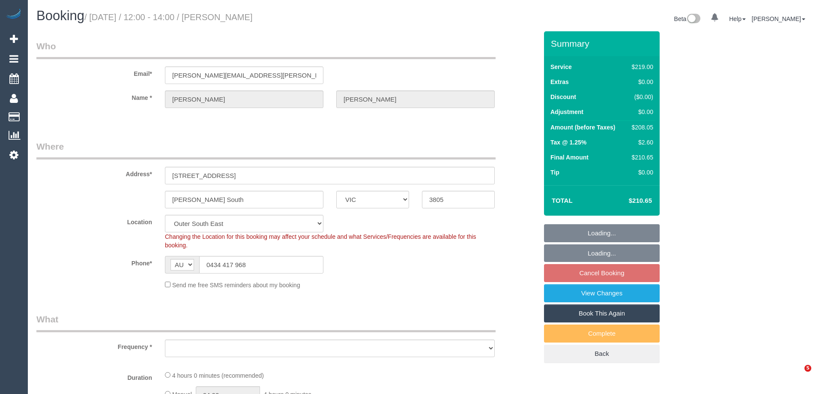
select select "VIC"
select select "object:771"
select select "string:stripe-pm_1Rq1PO2GScqysDRVQnXj6yik"
select select "number:30"
select select "number:14"
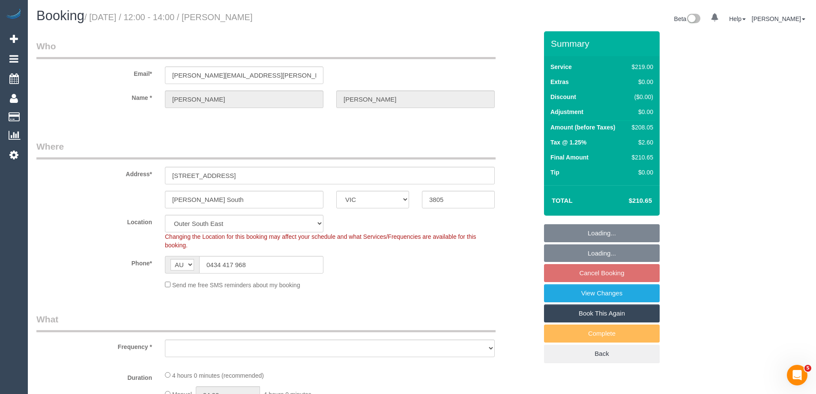
select select "number:18"
select select "number:36"
select select "number:34"
select select "number:13"
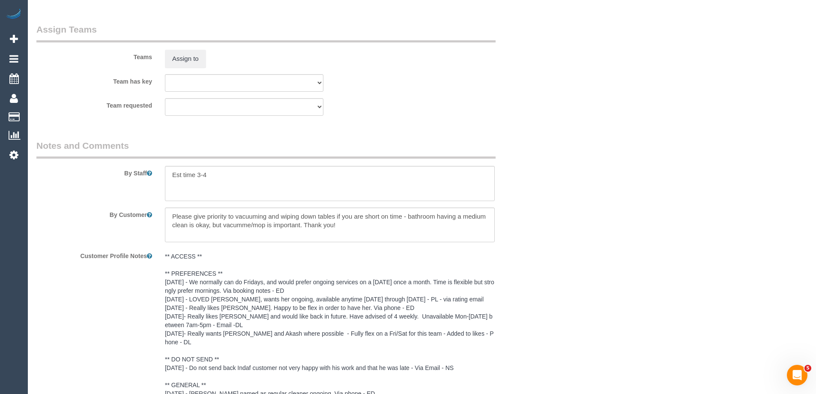
scroll to position [1448, 0]
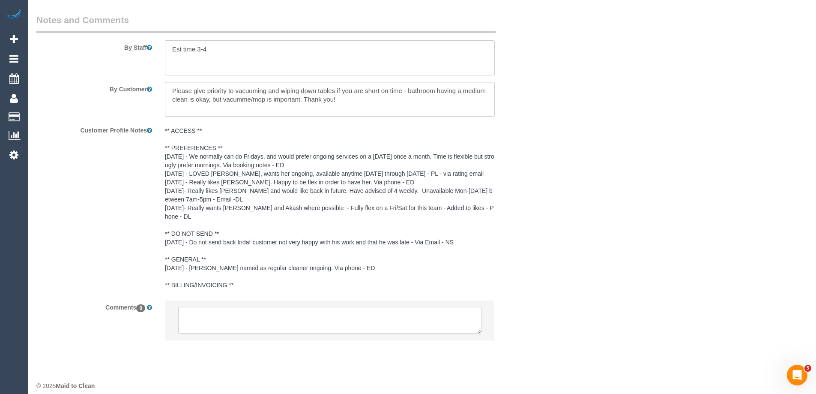
click at [318, 307] on textarea at bounding box center [329, 320] width 303 height 27
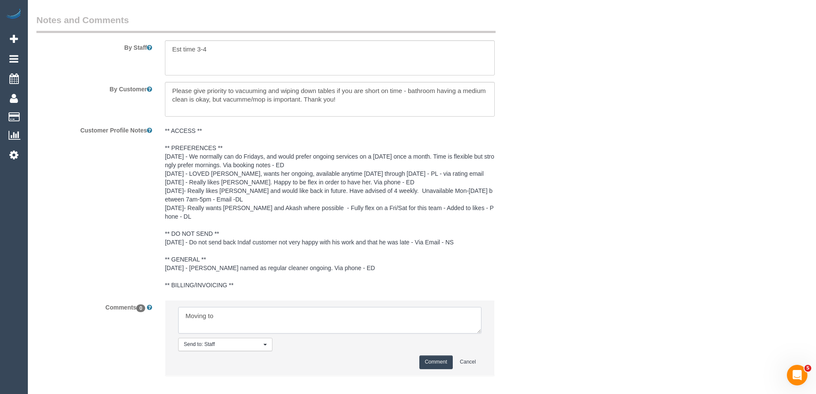
click at [343, 314] on textarea at bounding box center [329, 320] width 303 height 27
type textarea "Moving to 17/10 to be in line with 4-weekly cycle. Via text"
click at [424, 355] on button "Comment" at bounding box center [435, 361] width 33 height 13
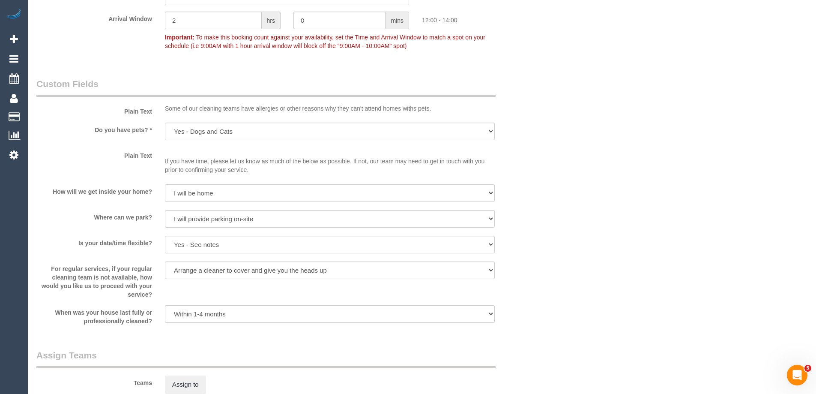
scroll to position [849, 0]
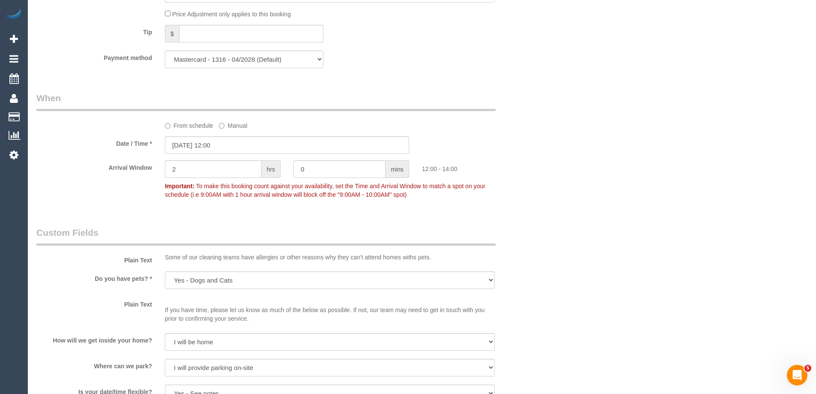
click at [192, 126] on label "From schedule" at bounding box center [189, 124] width 48 height 12
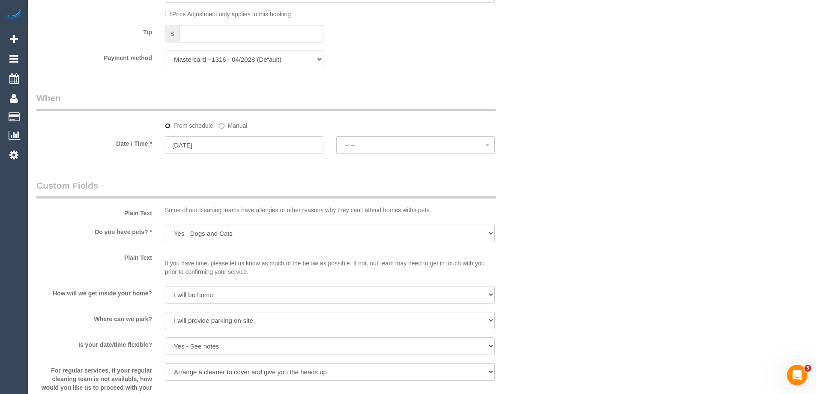
select select "spot18"
click at [212, 141] on input "26/09/2025" at bounding box center [244, 145] width 159 height 18
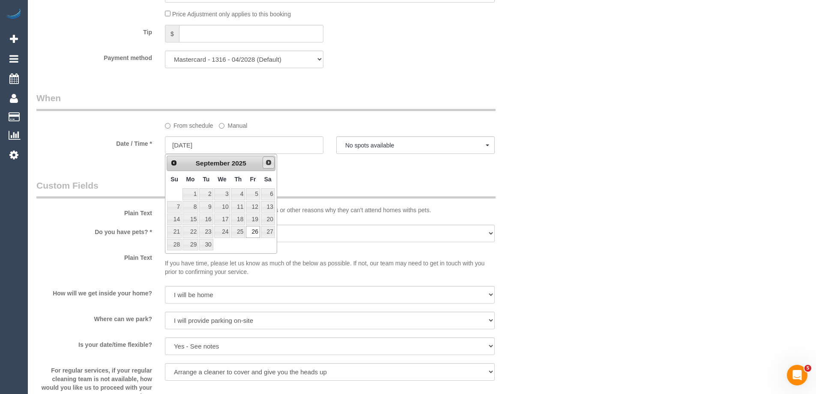
click at [265, 165] on span "Next" at bounding box center [268, 162] width 7 height 7
click at [257, 220] on link "17" at bounding box center [253, 219] width 14 height 12
type input "17/10/2025"
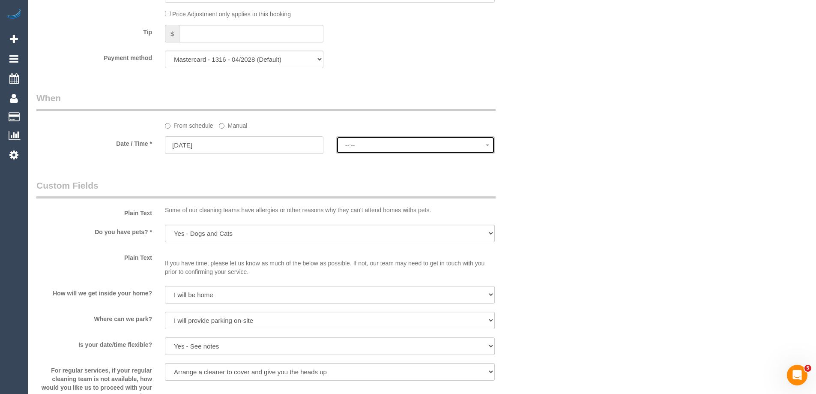
click at [368, 144] on span "--:--" at bounding box center [415, 145] width 141 height 7
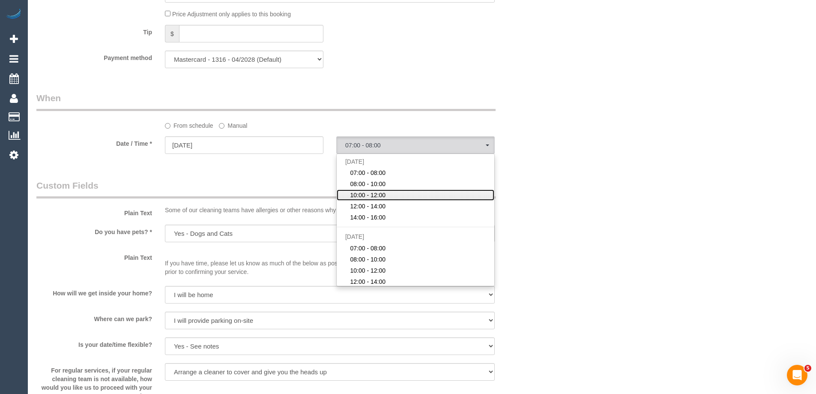
click at [371, 192] on span "10:00 - 12:00" at bounding box center [368, 195] width 36 height 9
select select "spot37"
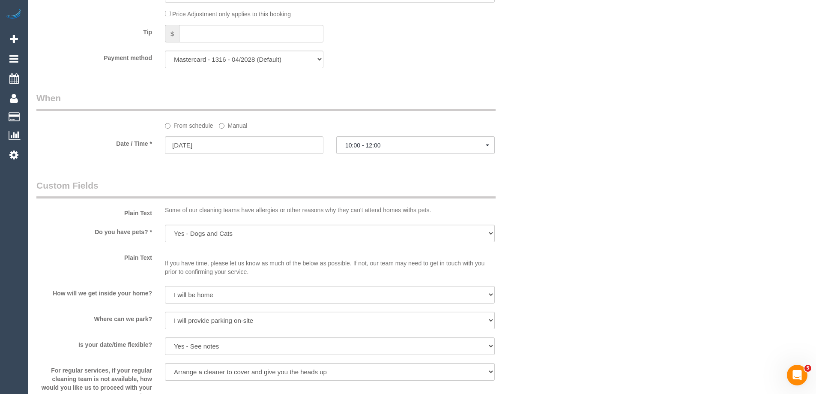
click at [551, 111] on div "Who Email* evangeline.alphonse@gmail.com Name * Evangeline Alphonse Where Addre…" at bounding box center [421, 86] width 771 height 1807
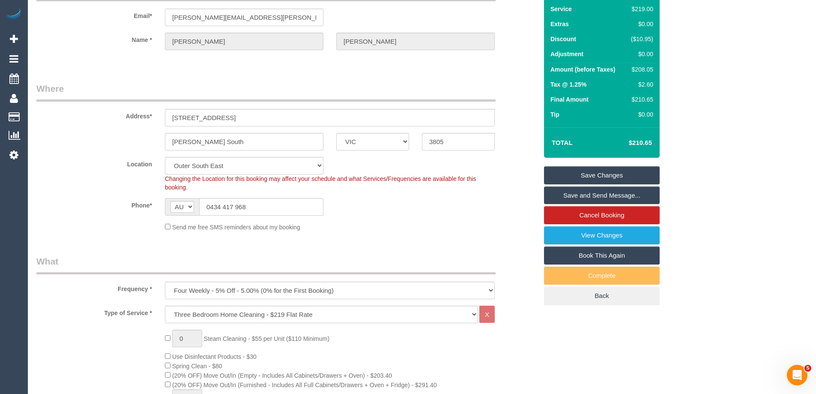
scroll to position [0, 0]
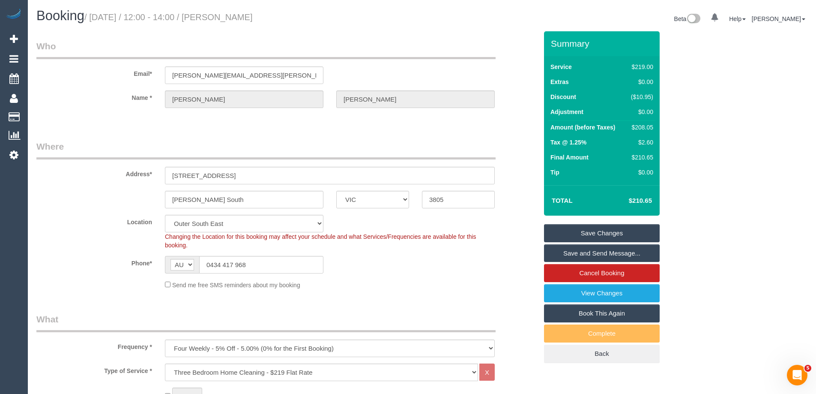
click at [598, 230] on link "Save Changes" at bounding box center [602, 233] width 116 height 18
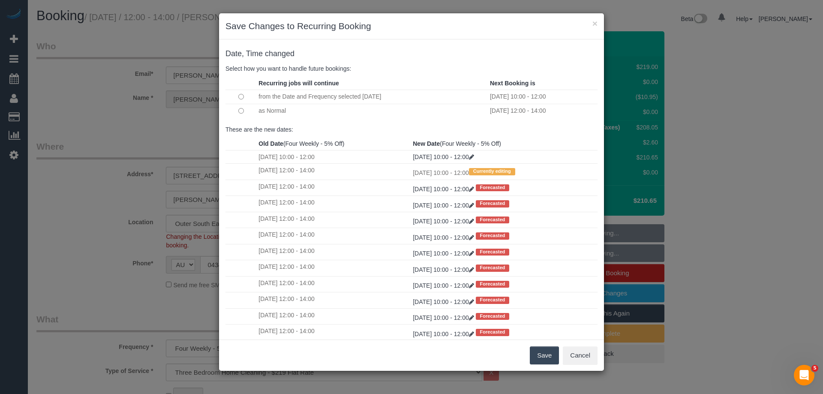
click at [550, 353] on button "Save" at bounding box center [544, 355] width 29 height 18
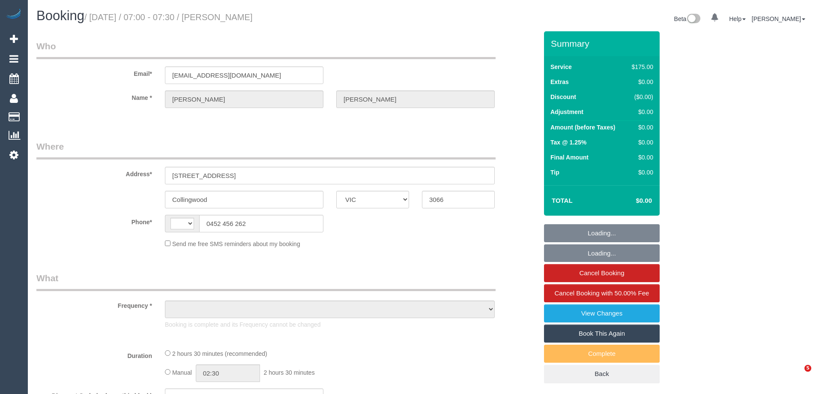
select select "VIC"
select select "object:290"
select select "string:stripe-pm_1RvpIv2GScqysDRVHrd82KGu"
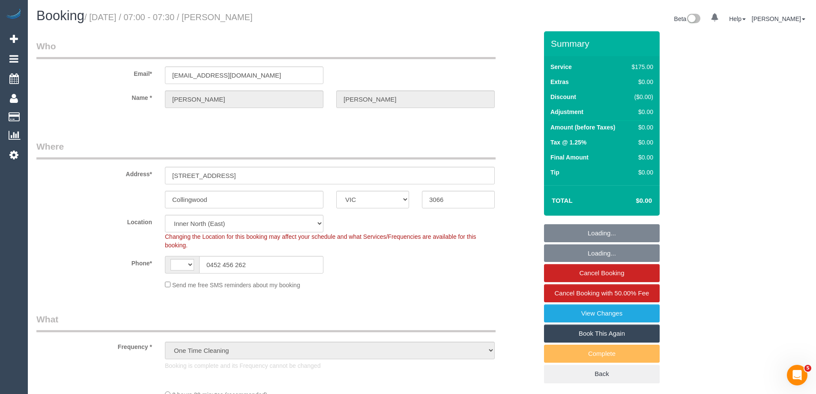
select select "object:313"
select select "string:AU"
select select "150"
select select "number:27"
select select "number:14"
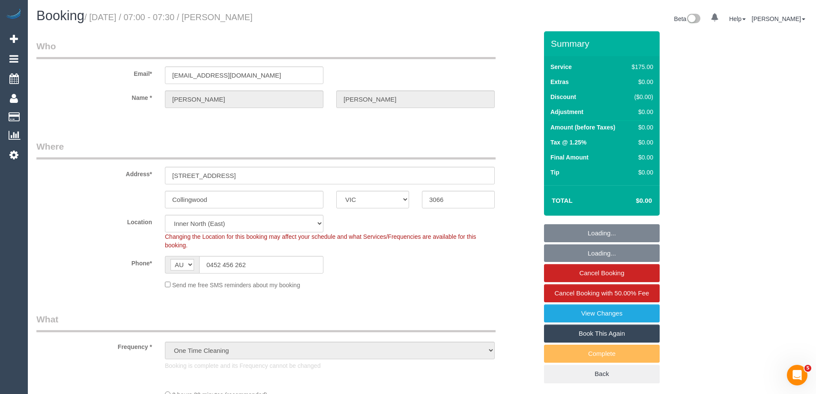
select select "number:19"
select select "number:25"
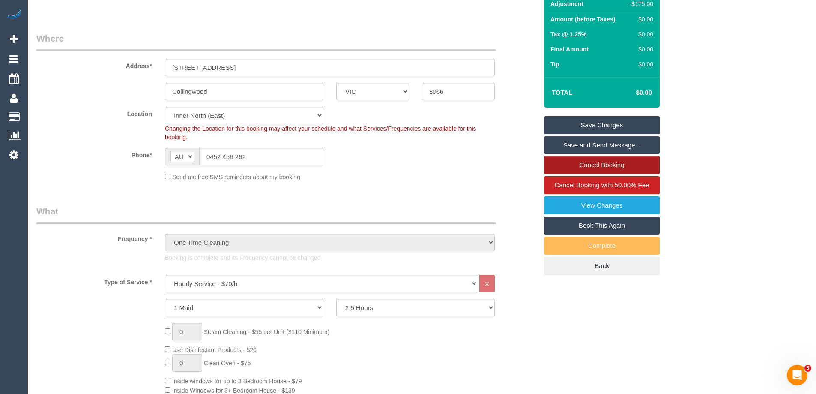
scroll to position [97, 0]
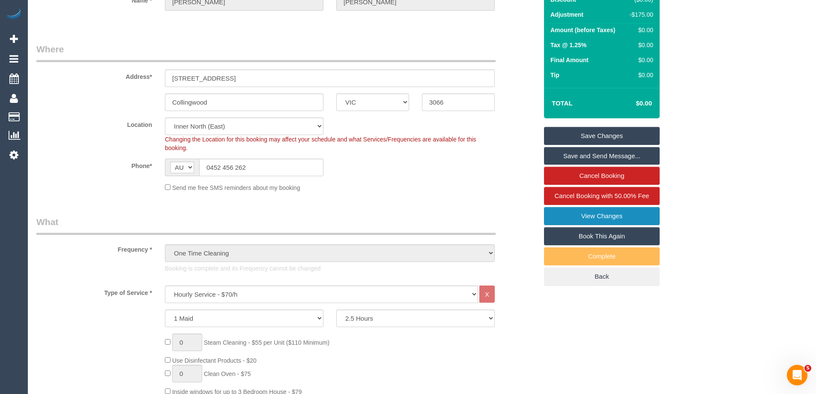
click at [587, 215] on link "View Changes" at bounding box center [602, 216] width 116 height 18
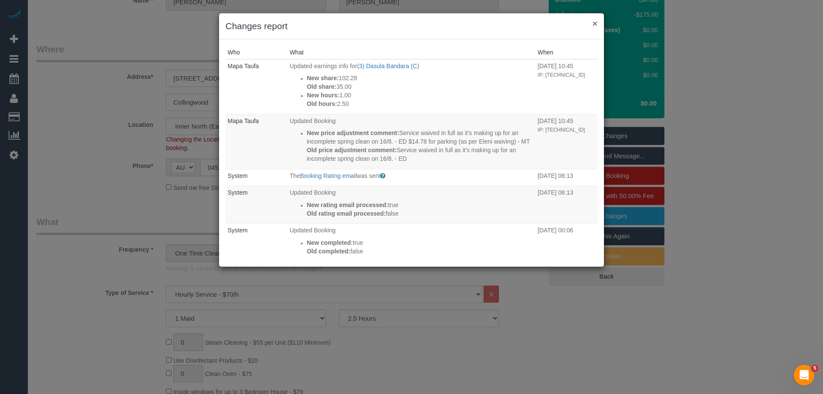
click at [593, 27] on button "×" at bounding box center [594, 23] width 5 height 9
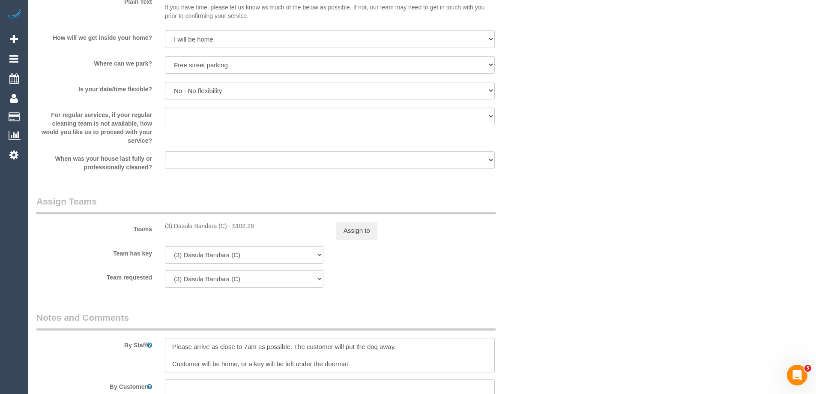
scroll to position [997, 0]
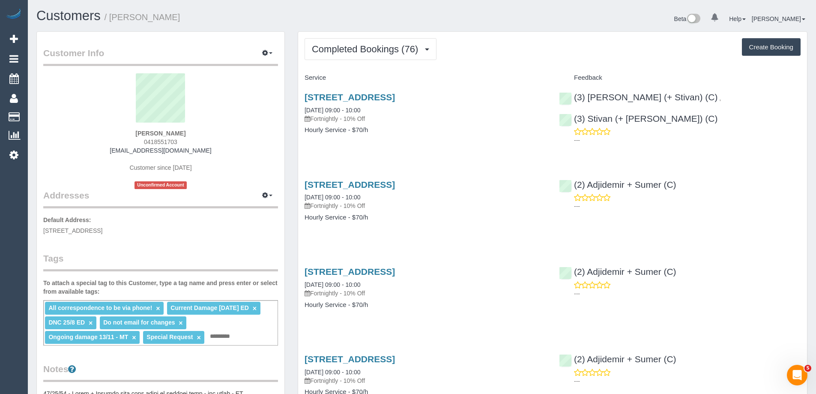
click at [167, 140] on span "0418551703" at bounding box center [160, 141] width 33 height 7
copy span "0418551703"
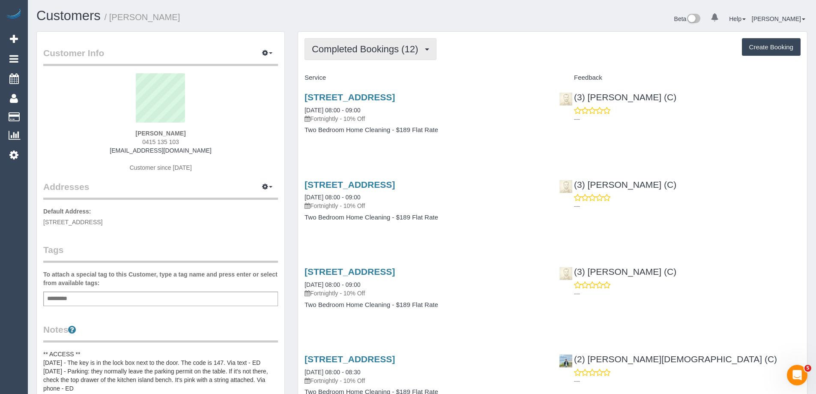
click at [350, 46] on span "Completed Bookings (12)" at bounding box center [367, 49] width 111 height 11
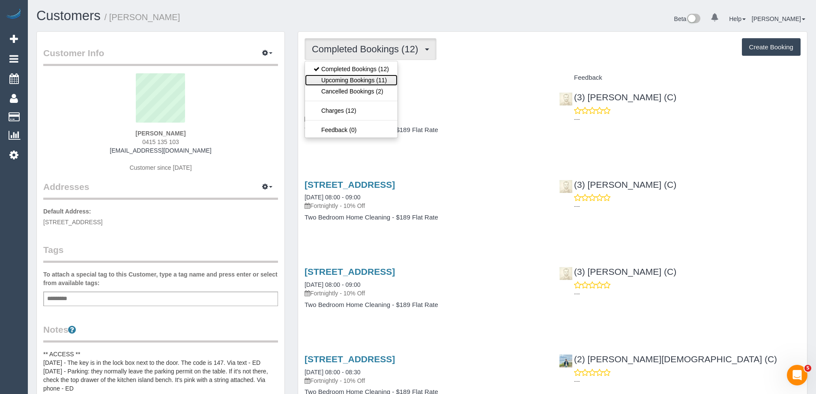
click at [352, 79] on link "Upcoming Bookings (11)" at bounding box center [351, 80] width 93 height 11
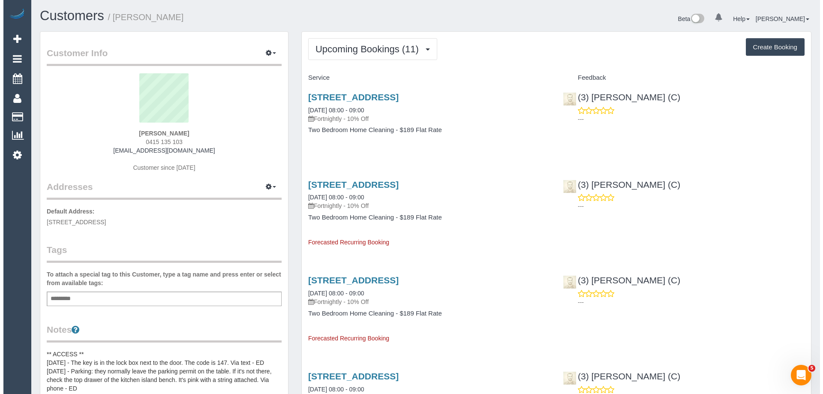
scroll to position [1284, 816]
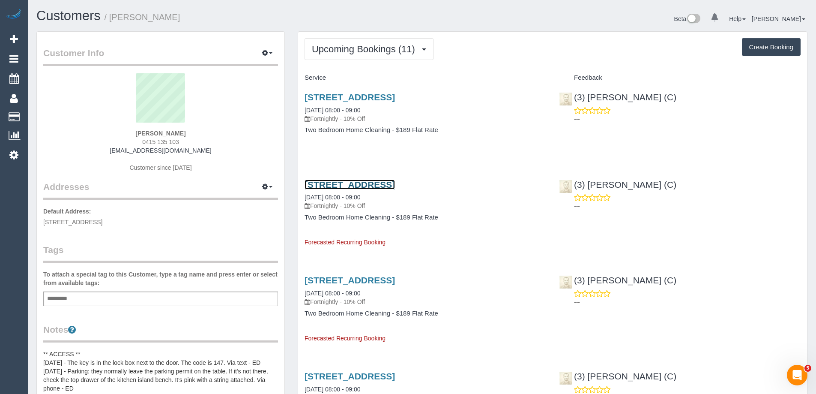
click at [395, 189] on link "28 Birkenhead St, 28 Birkenhead Street, Fitzroy North, VIC 3058" at bounding box center [350, 185] width 90 height 10
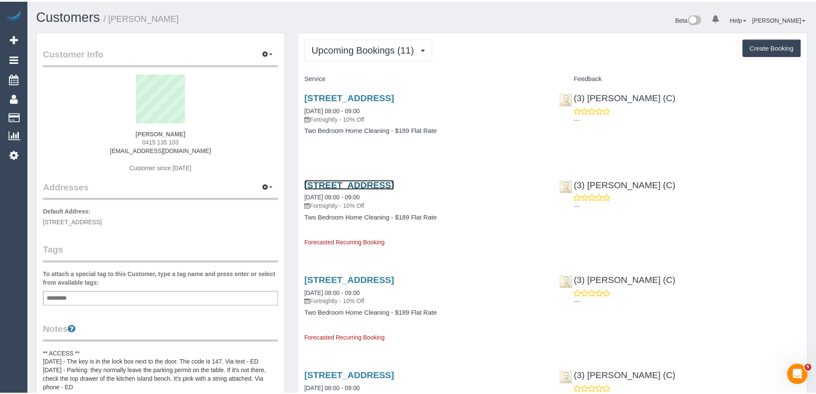
scroll to position [1284, 823]
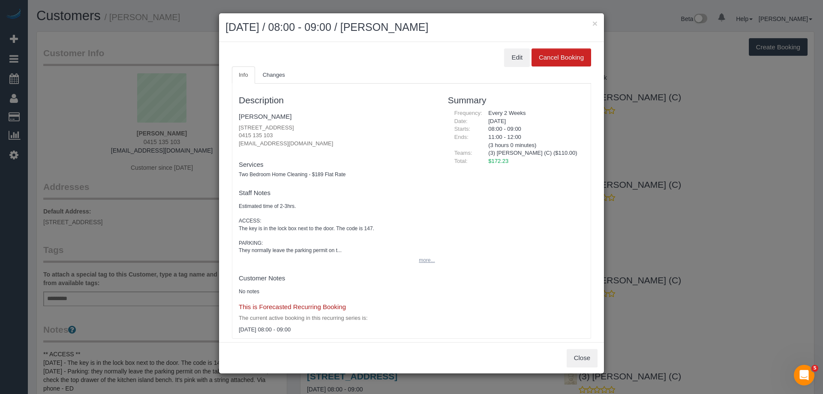
click at [421, 258] on button "more..." at bounding box center [423, 260] width 21 height 12
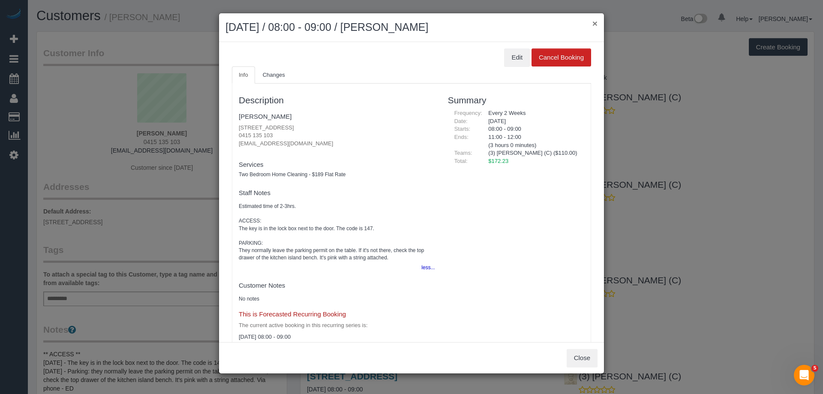
click at [595, 22] on button "×" at bounding box center [594, 23] width 5 height 9
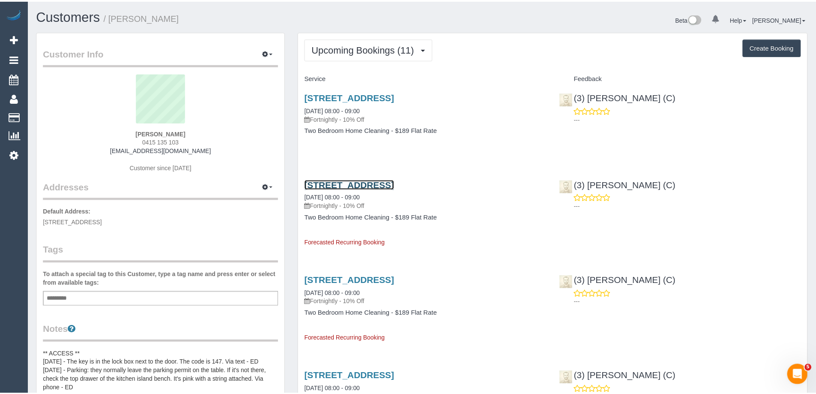
scroll to position [41557, 42025]
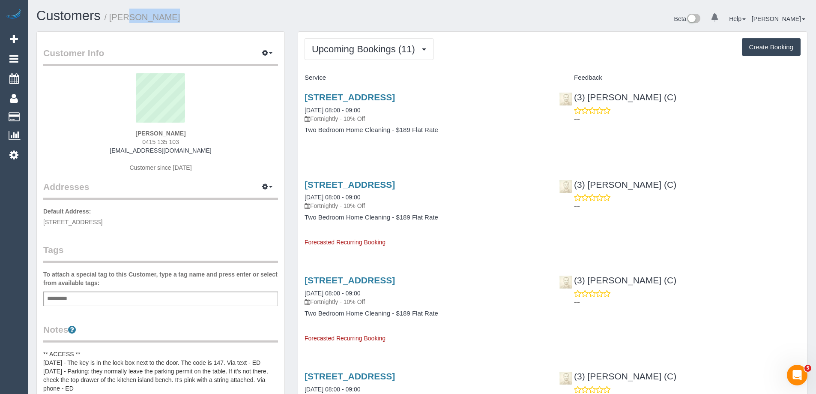
drag, startPoint x: 153, startPoint y: 18, endPoint x: 112, endPoint y: 18, distance: 41.1
click at [112, 18] on h1 "Customers / Brad Kerr" at bounding box center [225, 16] width 379 height 15
drag, startPoint x: 166, startPoint y: 143, endPoint x: 124, endPoint y: 140, distance: 41.7
click at [124, 140] on div "Brad Kerr 0415 135 103 bkerr@winsorkerr.com.au Customer since 2023" at bounding box center [160, 126] width 235 height 107
copy span "0415 135 103"
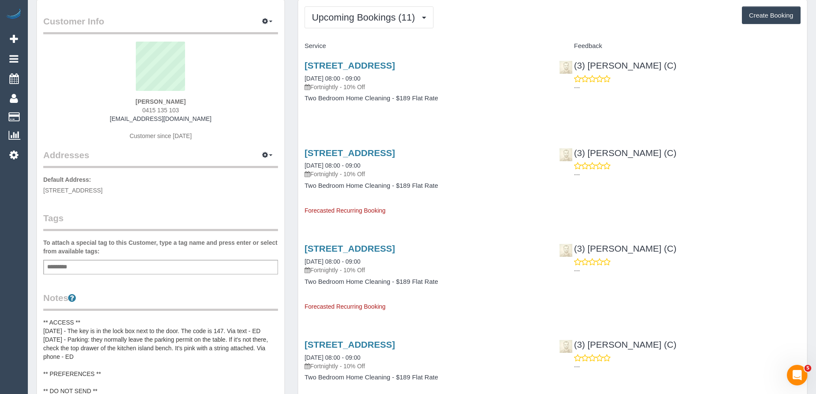
scroll to position [0, 0]
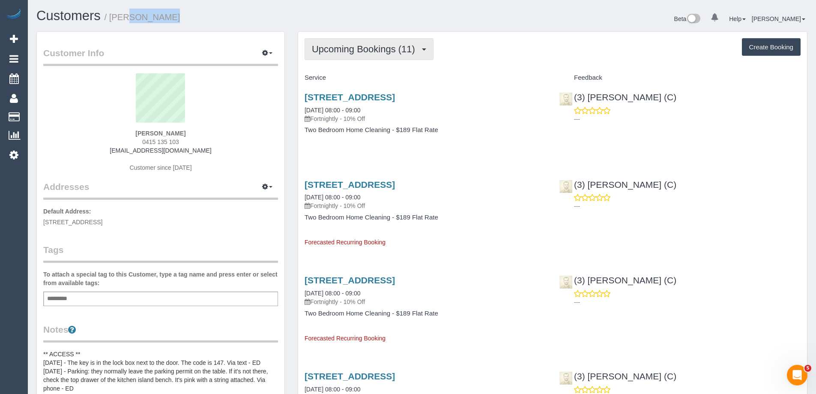
click at [322, 55] on button "Upcoming Bookings (11)" at bounding box center [369, 49] width 129 height 22
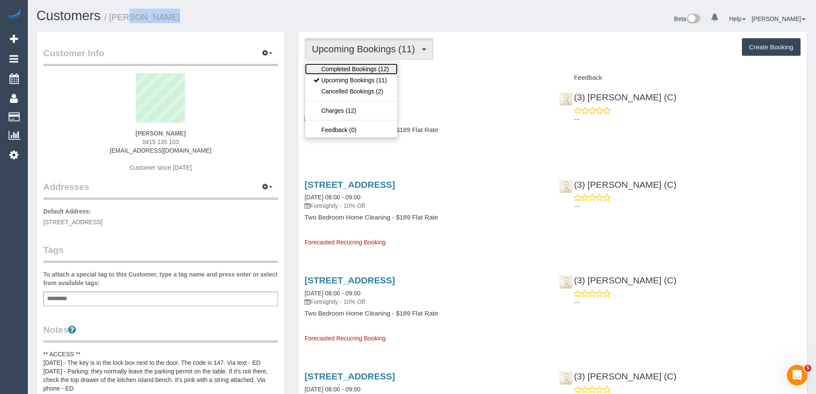
click at [326, 72] on link "Completed Bookings (12)" at bounding box center [351, 68] width 93 height 11
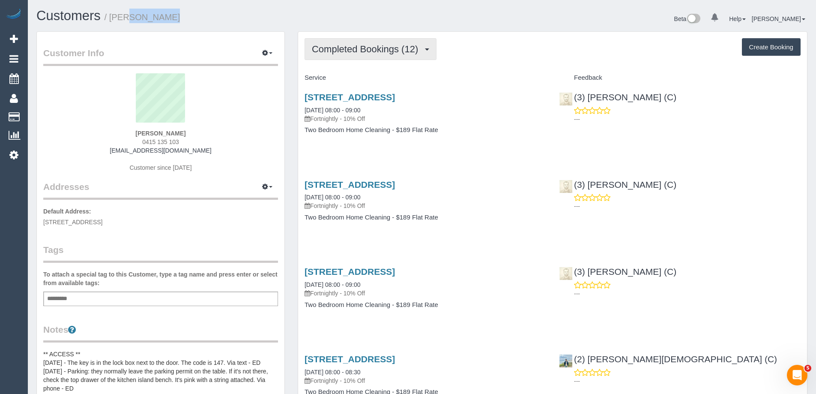
click at [363, 55] on button "Completed Bookings (12)" at bounding box center [371, 49] width 132 height 22
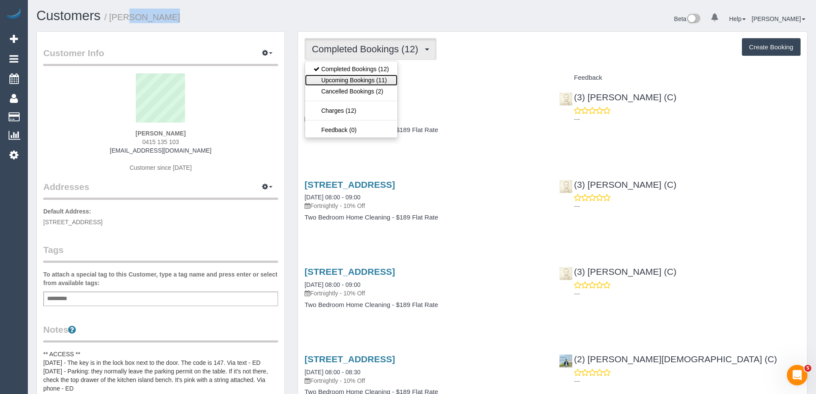
click at [357, 79] on link "Upcoming Bookings (11)" at bounding box center [351, 80] width 93 height 11
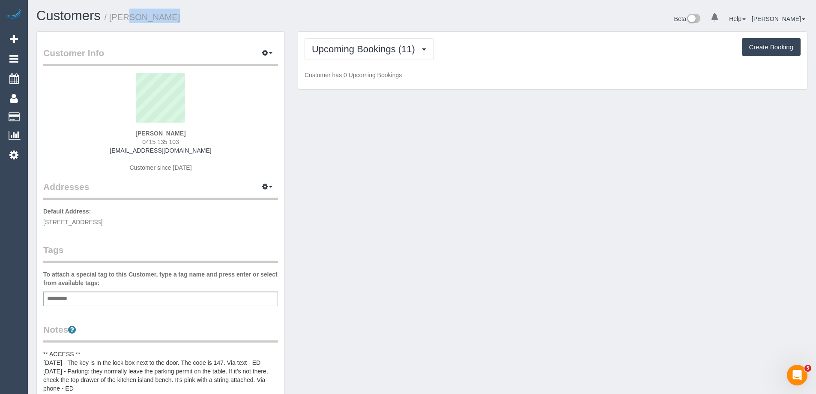
scroll to position [1284, 816]
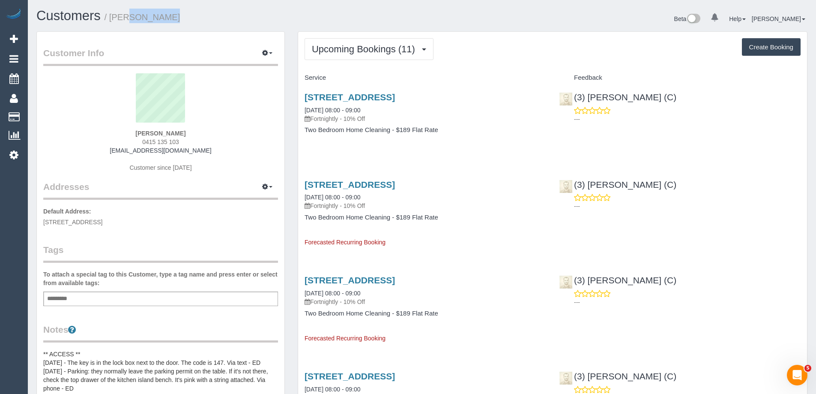
click at [198, 135] on div "Brad Kerr 0415 135 103 bkerr@winsorkerr.com.au Customer since 2023" at bounding box center [160, 126] width 235 height 107
drag, startPoint x: 185, startPoint y: 143, endPoint x: 123, endPoint y: 141, distance: 62.1
click at [123, 141] on div "Brad Kerr 0415 135 103 bkerr@winsorkerr.com.au Customer since 2023" at bounding box center [160, 126] width 235 height 107
copy span "0415 135 103"
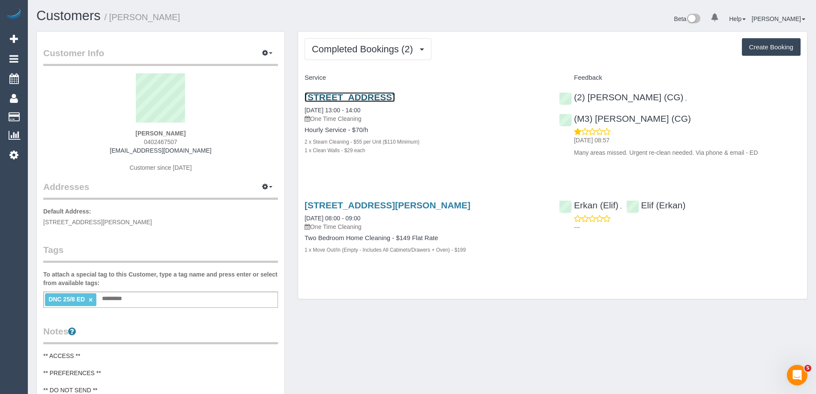
click at [349, 95] on link "[STREET_ADDRESS]" at bounding box center [350, 97] width 90 height 10
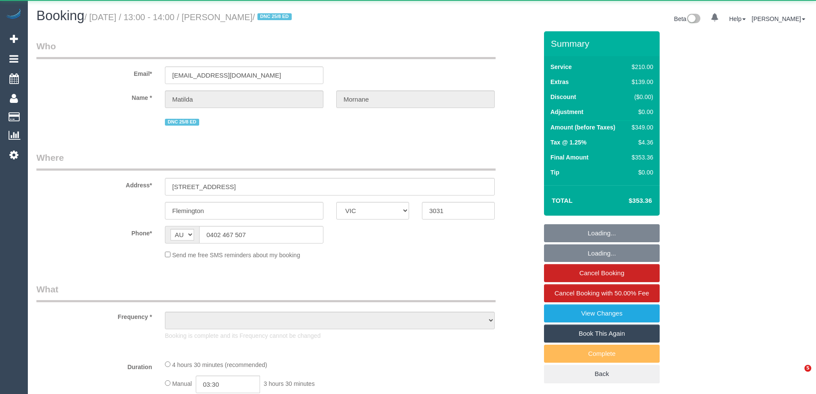
select select "VIC"
select select "object:912"
select select "string:stripe-pm_1RsFsd2GScqysDRVgSeO7wtR"
select select "180"
select select "number:29"
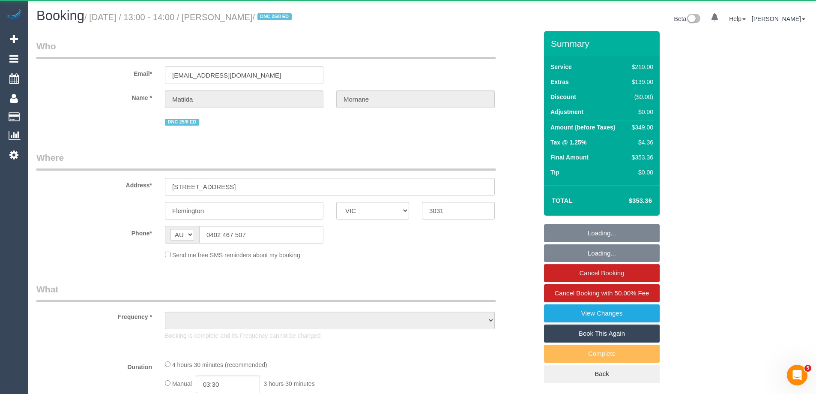
select select "number:14"
select select "number:18"
select select "number:24"
select select "number:13"
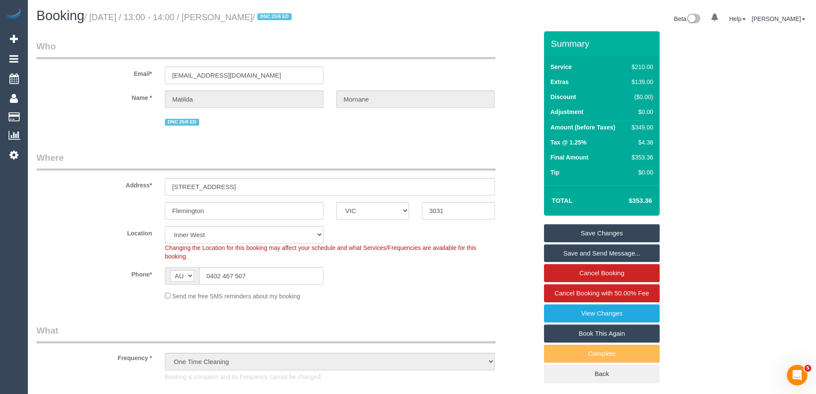
click at [639, 125] on div "$349.00" at bounding box center [640, 127] width 25 height 9
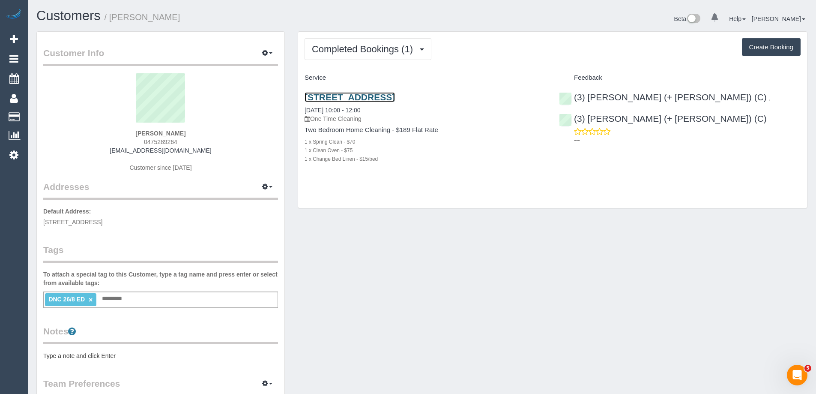
click at [361, 96] on link "2 Moonering Drive, 101, Coburg, VIC 3058" at bounding box center [350, 97] width 90 height 10
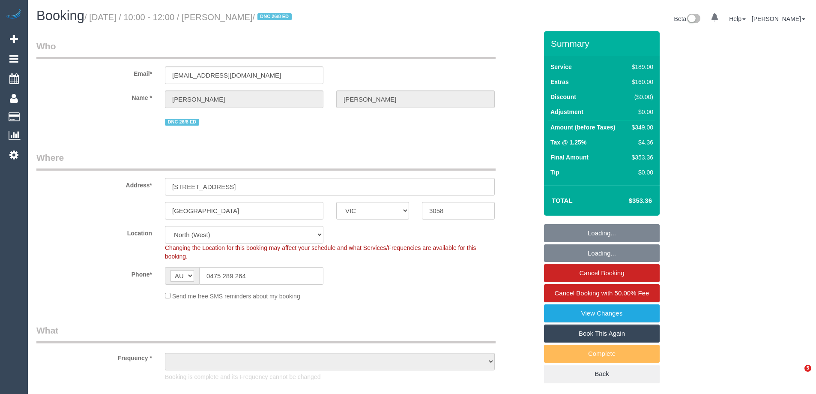
select select "VIC"
select select "string:stripe-pm_1RXAL42GScqysDRVLX2e3ZVh"
select select "number:28"
select select "number:14"
select select "number:19"
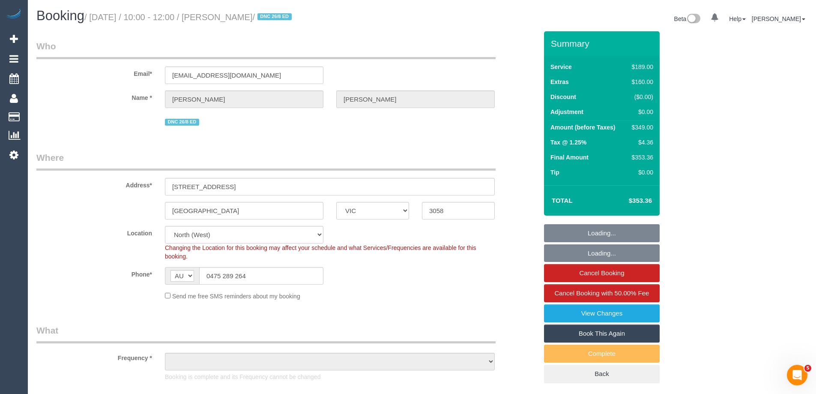
select select "number:22"
select select "number:13"
select select "object:1533"
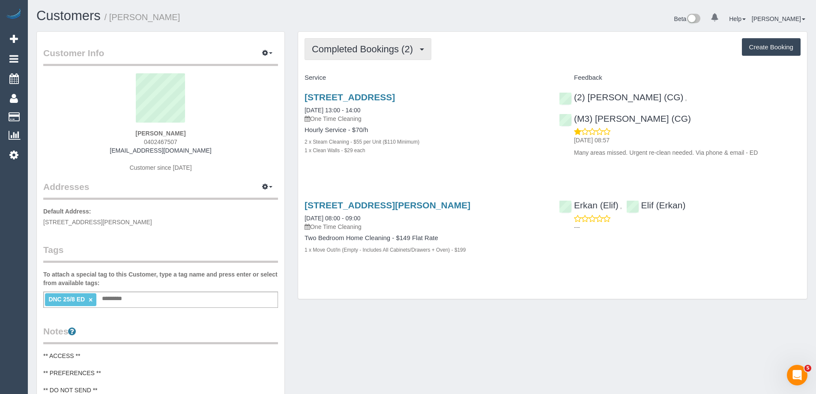
click at [345, 54] on button "Completed Bookings (2)" at bounding box center [368, 49] width 127 height 22
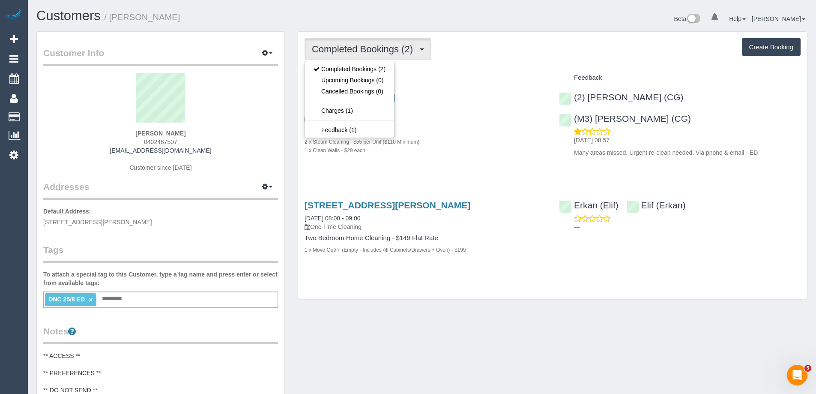
click at [345, 54] on button "Completed Bookings (2)" at bounding box center [368, 49] width 127 height 22
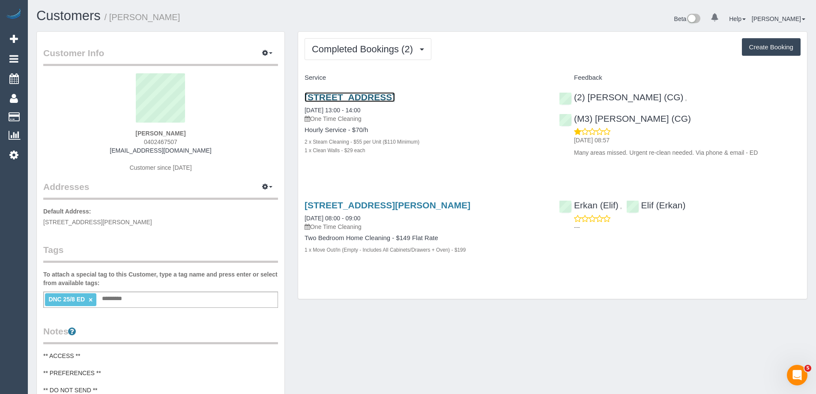
click at [355, 96] on link "57 Dover St, Flemington, Unit 17, Flemington, VIC 3031" at bounding box center [350, 97] width 90 height 10
click at [267, 54] on icon "button" at bounding box center [265, 52] width 6 height 5
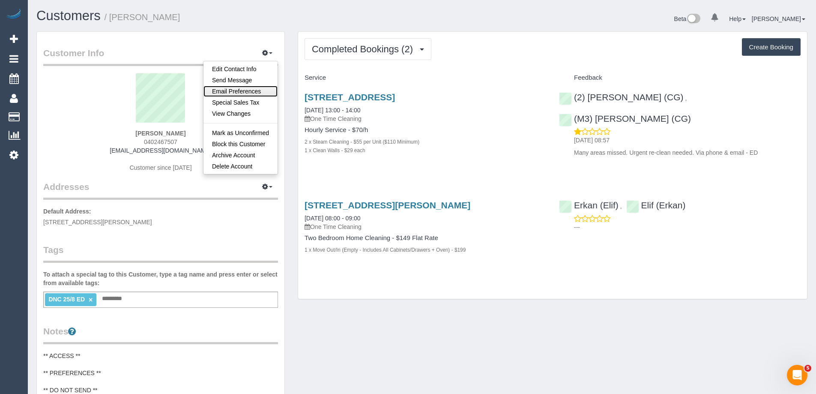
click at [250, 88] on link "Email Preferences" at bounding box center [240, 91] width 74 height 11
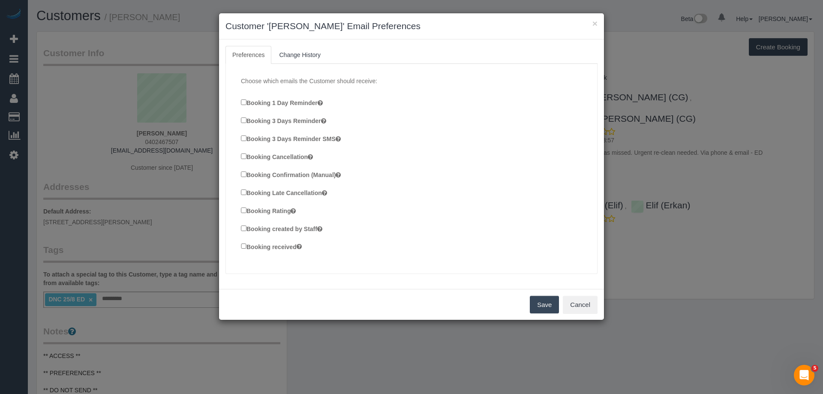
drag, startPoint x: 312, startPoint y: 173, endPoint x: 310, endPoint y: 179, distance: 5.8
click at [311, 174] on label "Booking Confirmation (Manual)" at bounding box center [291, 174] width 100 height 9
click at [277, 175] on label "Booking Confirmation (Manual)" at bounding box center [291, 174] width 100 height 9
click at [281, 227] on label "Booking created by Staff" at bounding box center [281, 228] width 81 height 9
click at [272, 247] on label "Booking received" at bounding box center [271, 246] width 61 height 9
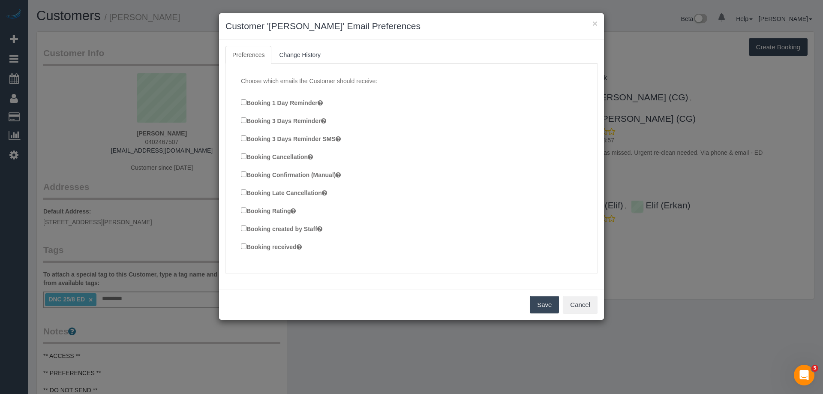
click at [546, 308] on button "Save" at bounding box center [544, 305] width 29 height 18
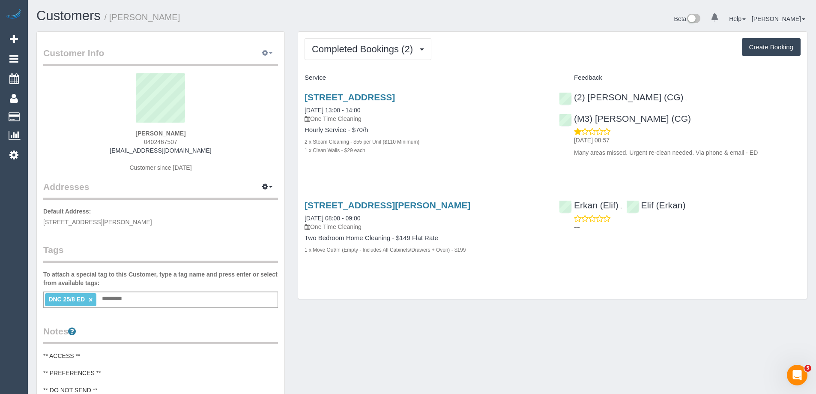
click at [263, 54] on icon "button" at bounding box center [265, 52] width 6 height 5
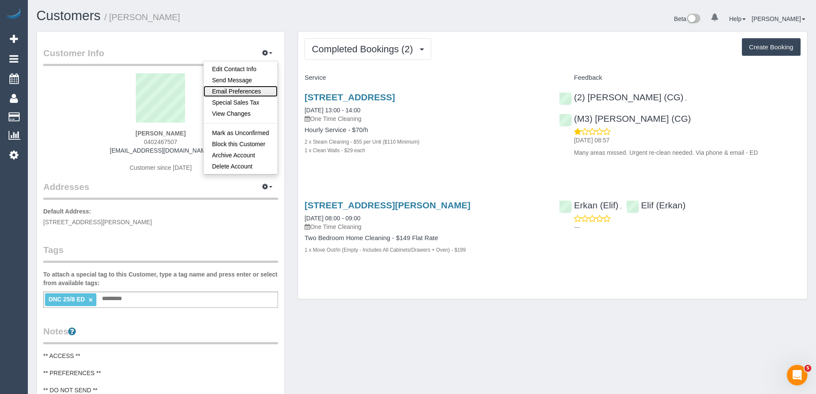
click at [255, 91] on link "Email Preferences" at bounding box center [240, 91] width 74 height 11
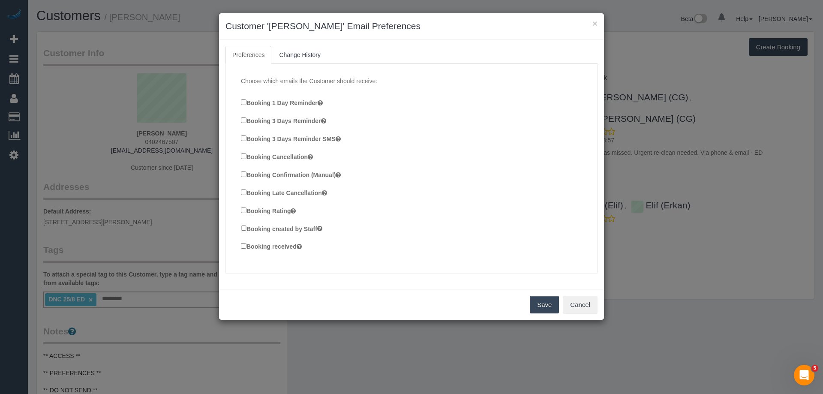
click at [272, 172] on label "Booking Confirmation (Manual)" at bounding box center [291, 174] width 100 height 9
click at [272, 229] on label "Booking created by Staff" at bounding box center [281, 228] width 81 height 9
click at [275, 252] on div "Booking received" at bounding box center [414, 247] width 347 height 12
click at [285, 249] on label "Booking received" at bounding box center [271, 246] width 61 height 9
click at [538, 298] on button "Save" at bounding box center [544, 305] width 29 height 18
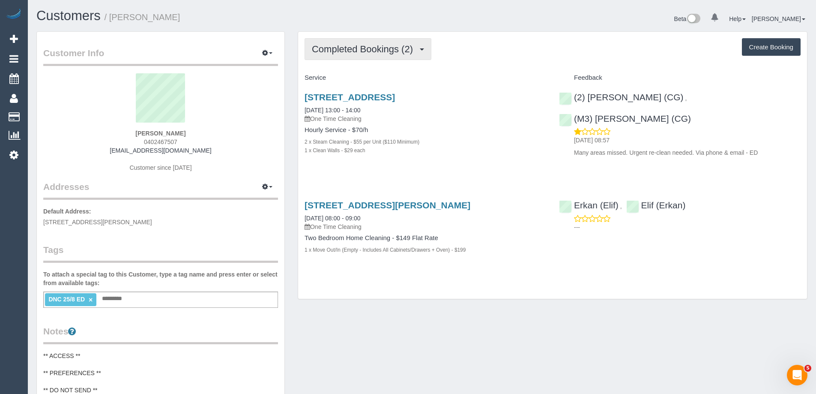
click at [331, 51] on span "Completed Bookings (2)" at bounding box center [364, 49] width 105 height 11
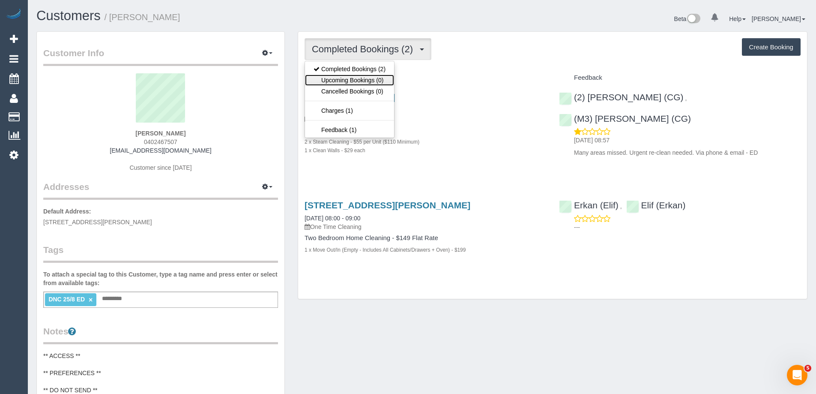
click at [344, 81] on link "Upcoming Bookings (0)" at bounding box center [349, 80] width 89 height 11
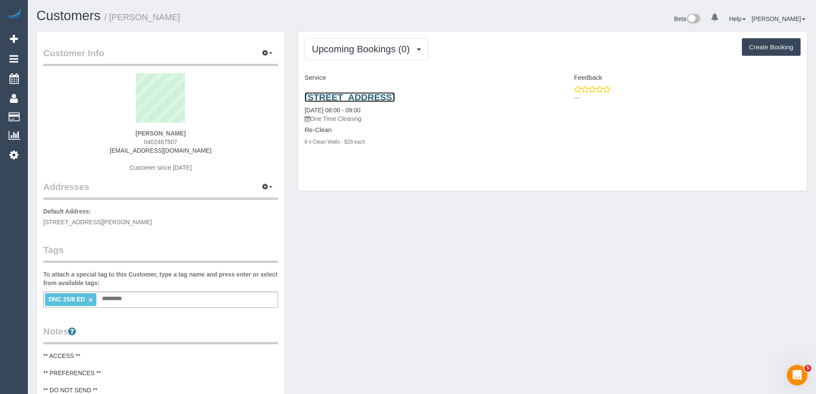
click at [362, 99] on link "57 Dover St, Flemington, Unit 17, Flemington, VIC 3031" at bounding box center [350, 97] width 90 height 10
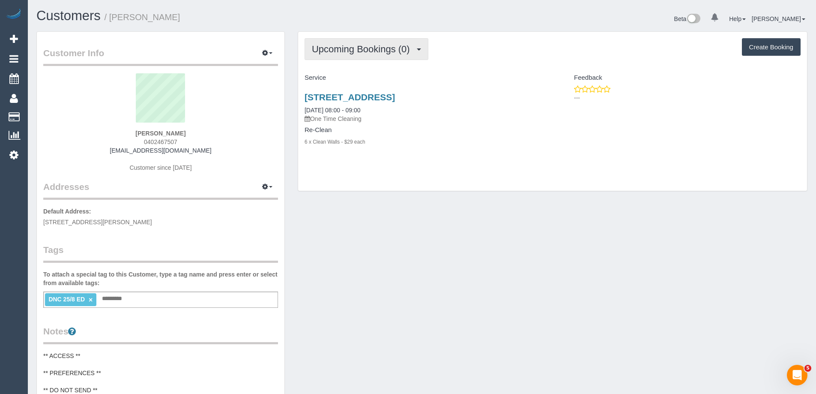
click at [324, 48] on span "Upcoming Bookings (0)" at bounding box center [363, 49] width 102 height 11
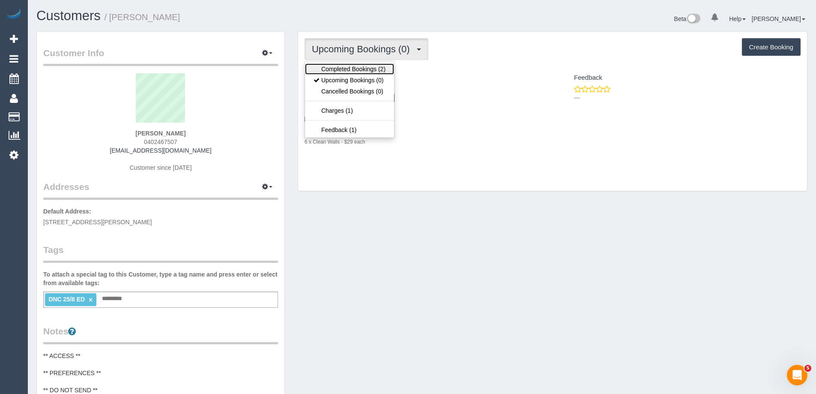
click at [330, 65] on link "Completed Bookings (2)" at bounding box center [349, 68] width 89 height 11
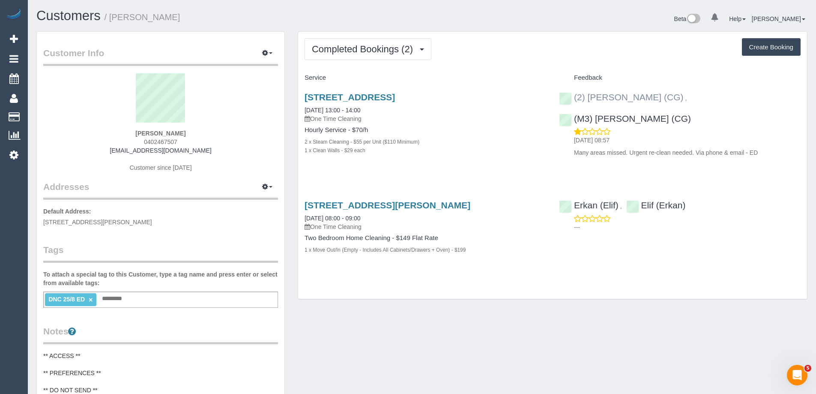
copy div "(2) Paris Webb (CG) , (M3) Adnan (CG)"
drag, startPoint x: 760, startPoint y: 99, endPoint x: 574, endPoint y: 97, distance: 185.5
click at [574, 97] on div "(2) Paris Webb (CG) , (M3) Adnan (CG) 27/08/2025 08:57 Many areas missed. Urgen…" at bounding box center [680, 122] width 254 height 75
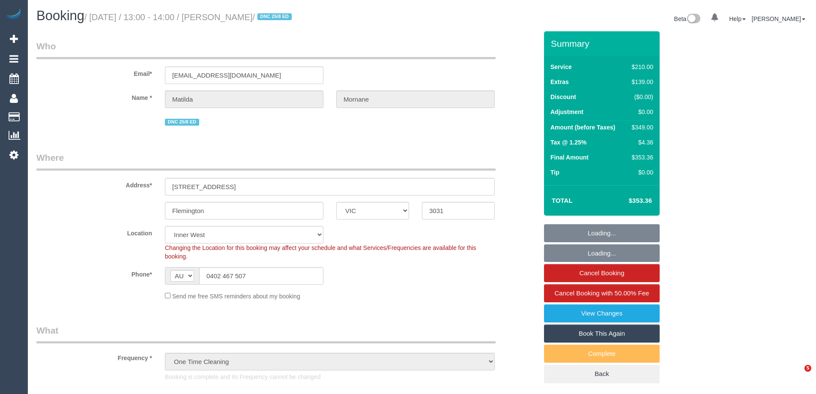
select select "VIC"
select select "180"
select select "string:stripe-pm_1RsFsd2GScqysDRVgSeO7wtR"
select select "number:29"
select select "number:14"
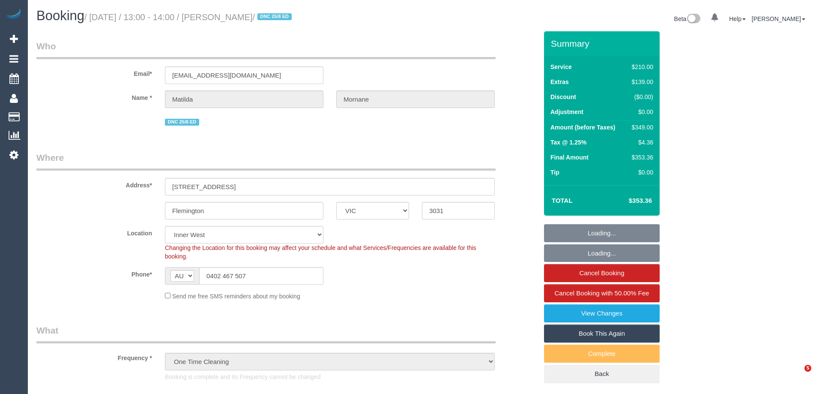
select select "number:18"
select select "number:24"
select select "number:13"
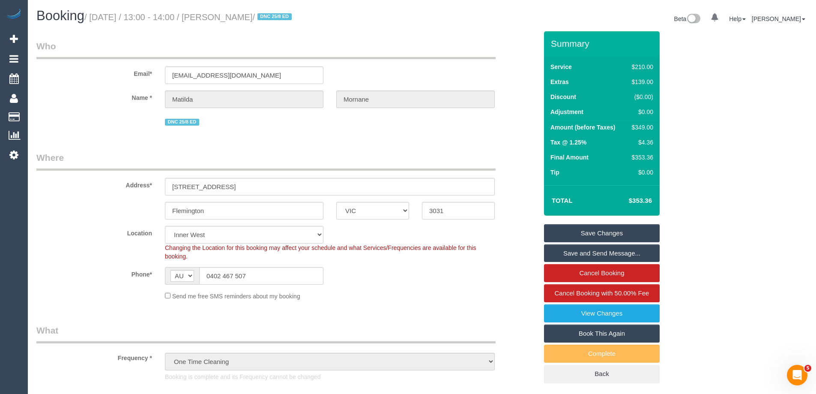
click at [622, 332] on link "Book This Again" at bounding box center [602, 333] width 116 height 18
select select "VIC"
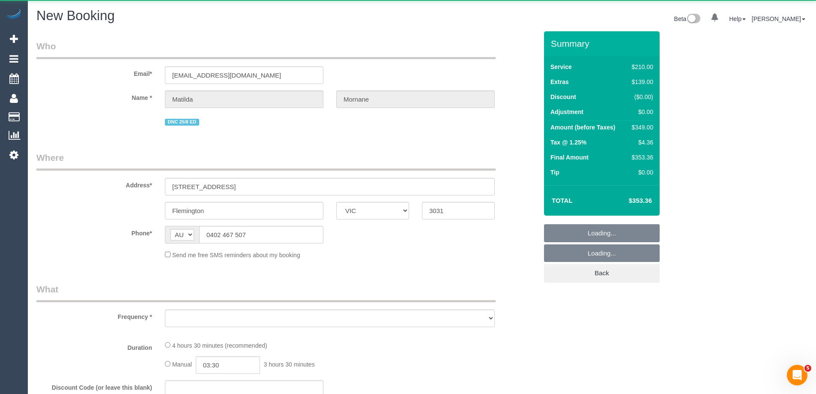
select select "number:29"
select select "number:14"
select select "number:18"
select select "number:24"
select select "number:13"
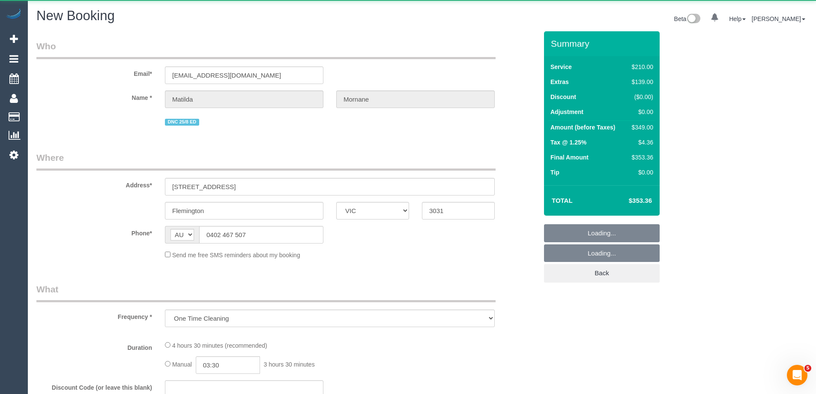
select select "object:2592"
select select "180"
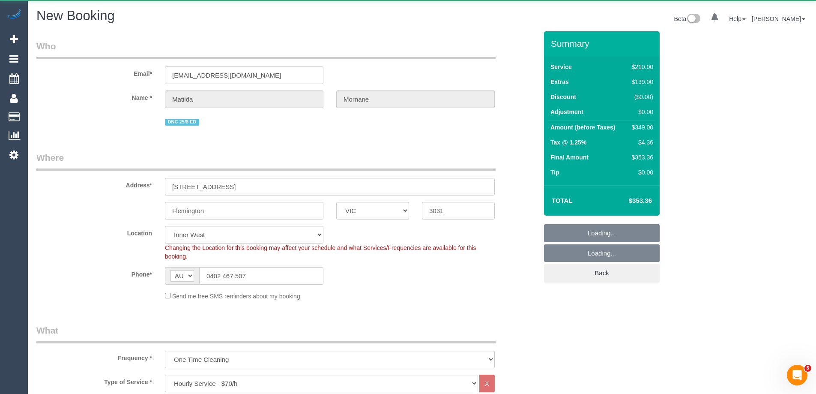
select select "object:3429"
select select "string:stripe-pm_1RsFsd2GScqysDRVgSeO7wtR"
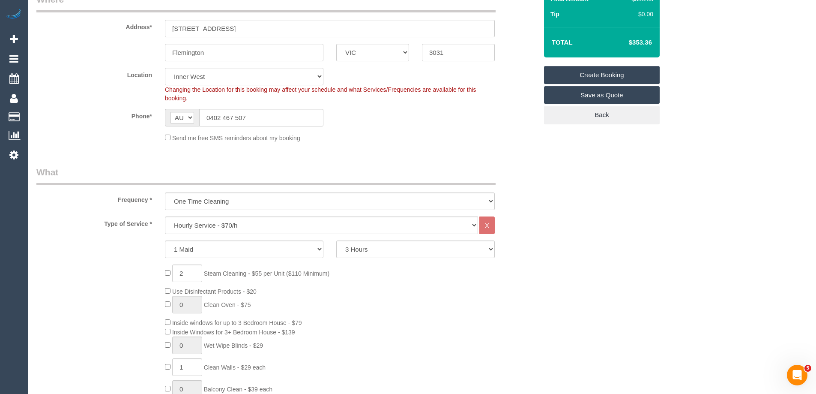
select select "object:3434"
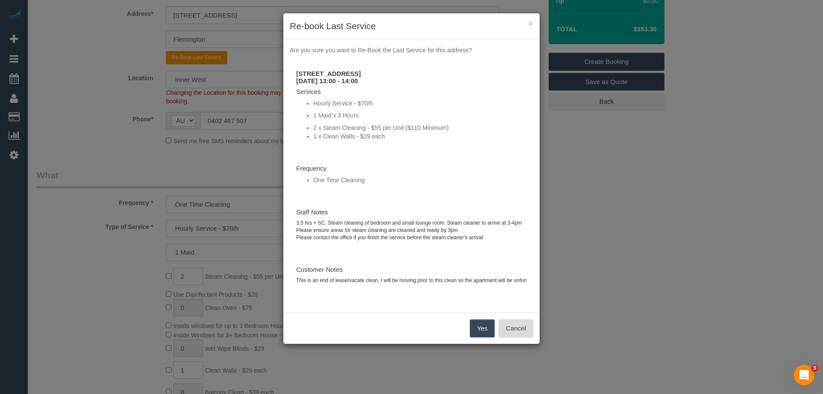
click at [511, 337] on button "Cancel" at bounding box center [515, 328] width 35 height 18
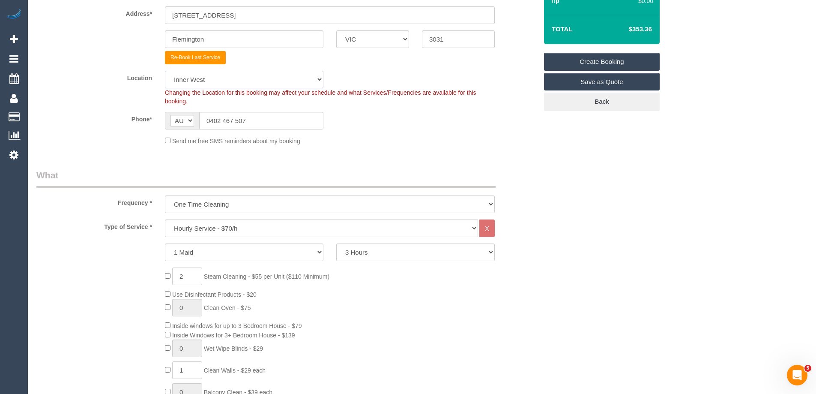
click at [192, 78] on select "Office City East (North) East (South) Inner East Inner North (East) Inner North…" at bounding box center [244, 80] width 159 height 18
select select "50"
click at [165, 71] on select "Office City East (North) East (South) Inner East Inner North (East) Inner North…" at bounding box center [244, 80] width 159 height 18
select select "object:3478"
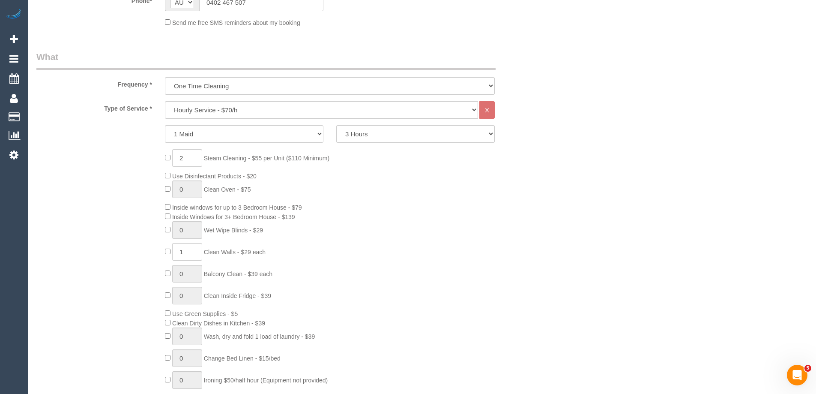
scroll to position [300, 0]
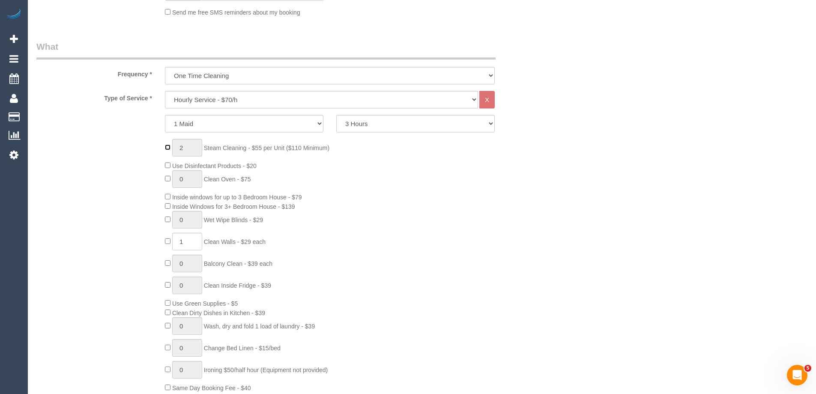
type input "0"
click at [212, 102] on select "Hourly Service - $70/h Hourly Service - $65/h Hourly Service - $60/h Hourly Ser…" at bounding box center [321, 100] width 313 height 18
select select "28"
click at [165, 91] on select "Hourly Service - $70/h Hourly Service - $65/h Hourly Service - $60/h Hourly Ser…" at bounding box center [321, 100] width 313 height 18
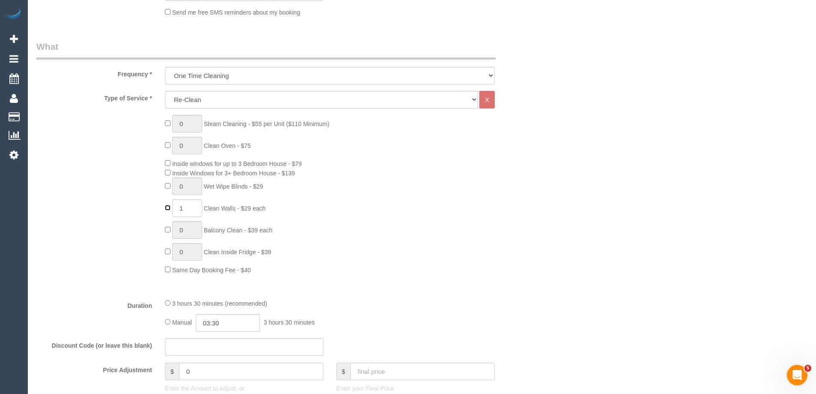
type input "0"
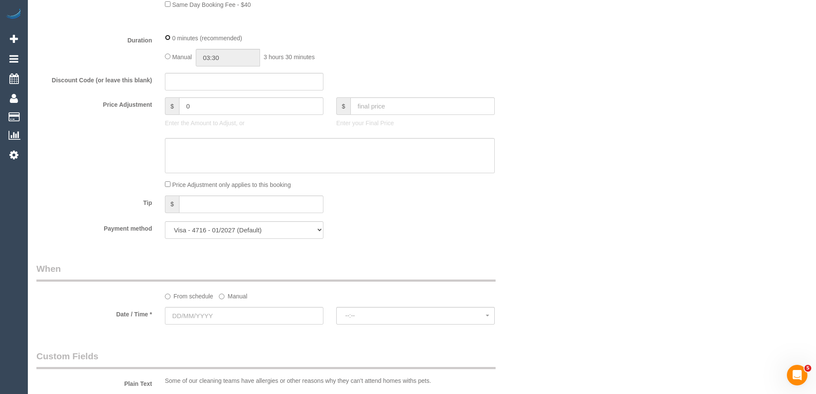
scroll to position [685, 0]
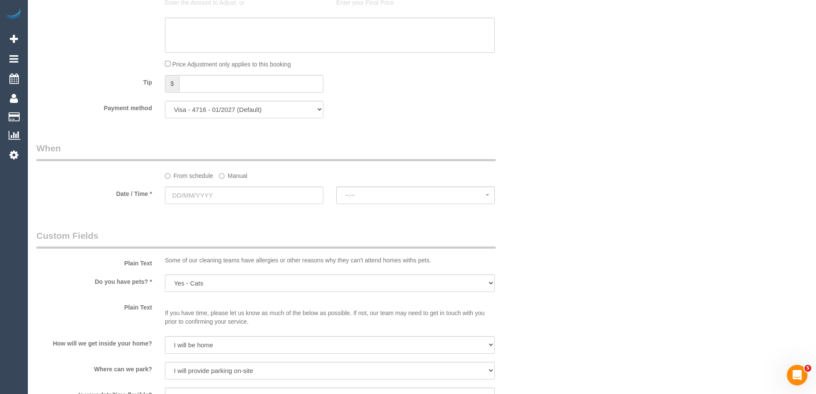
click at [234, 176] on label "Manual" at bounding box center [233, 174] width 28 height 12
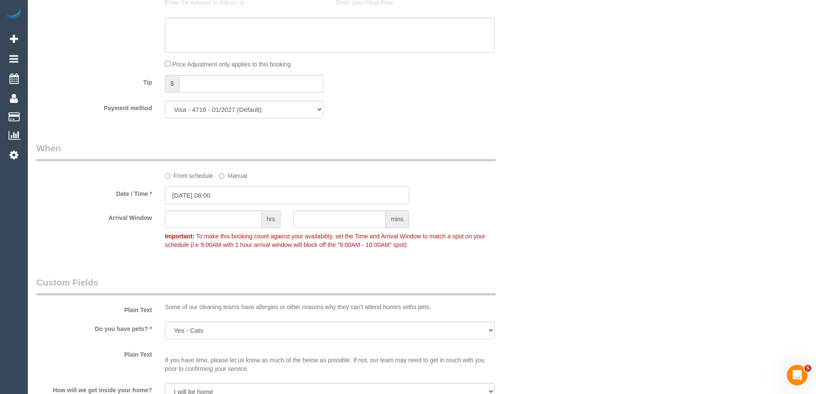
click at [231, 192] on input "27/08/2025 08:00" at bounding box center [287, 195] width 244 height 18
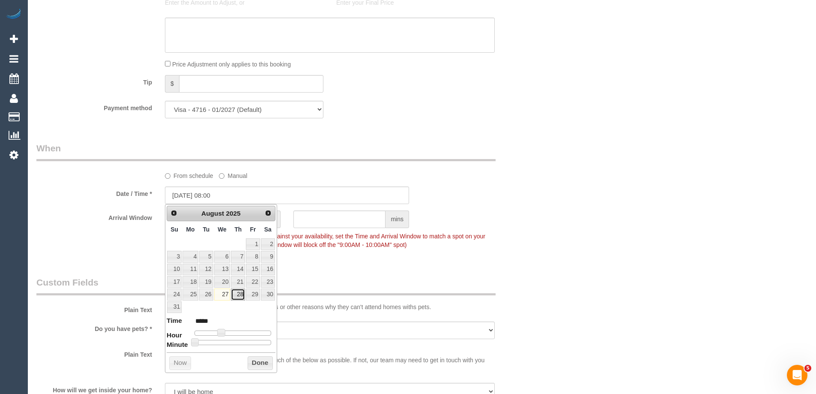
click at [238, 296] on link "28" at bounding box center [238, 294] width 14 height 12
type input "28/08/2025 08:00"
click at [258, 360] on button "Done" at bounding box center [260, 363] width 25 height 14
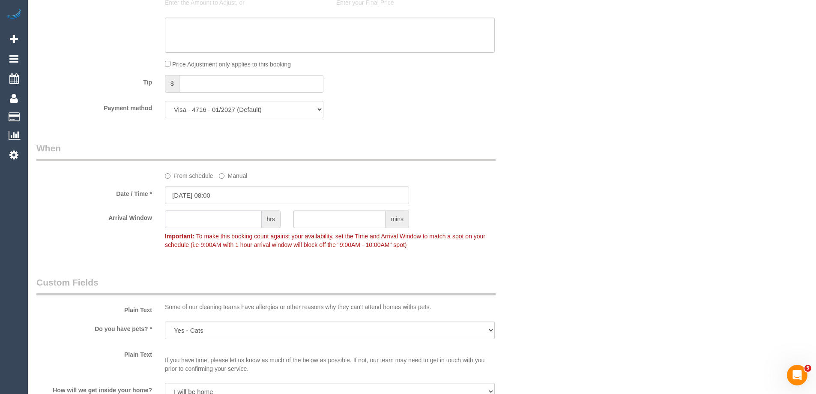
click at [197, 223] on input "text" at bounding box center [213, 219] width 97 height 18
click at [204, 216] on input "text" at bounding box center [213, 219] width 97 height 18
type input "1"
click at [86, 212] on label "Arrival Window" at bounding box center [94, 216] width 129 height 12
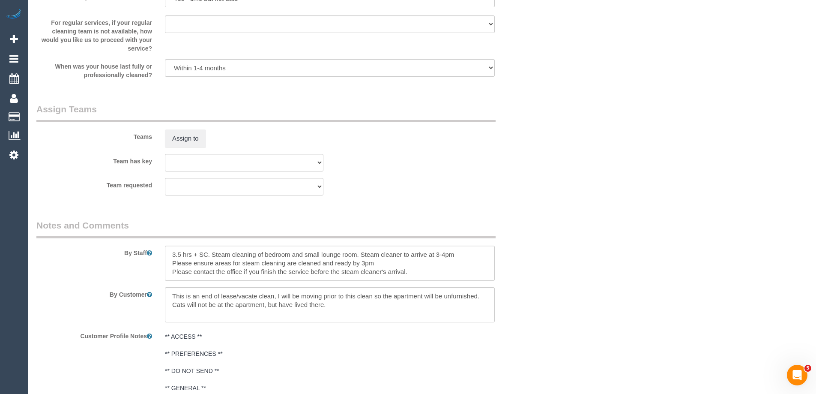
scroll to position [1203, 0]
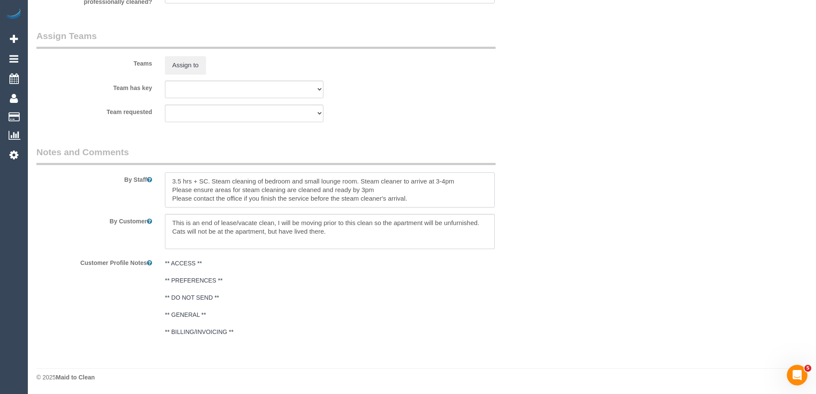
click at [300, 190] on textarea at bounding box center [330, 189] width 330 height 35
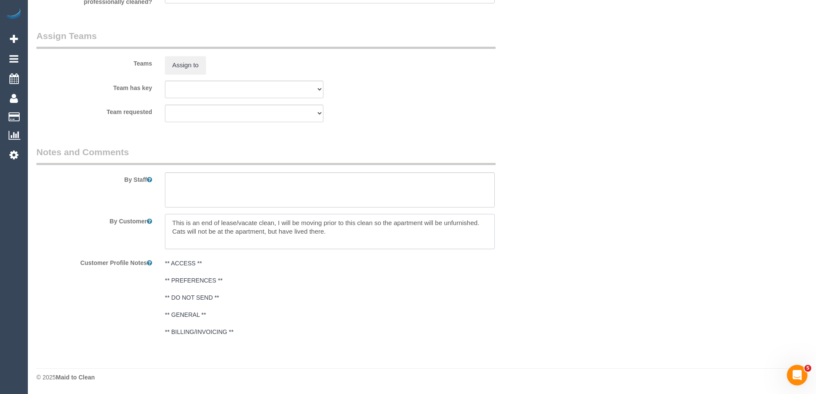
click at [281, 234] on textarea at bounding box center [330, 231] width 330 height 35
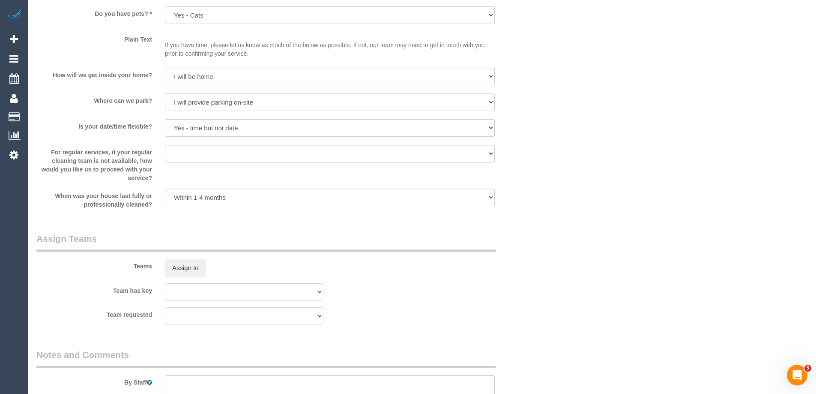
scroll to position [1117, 0]
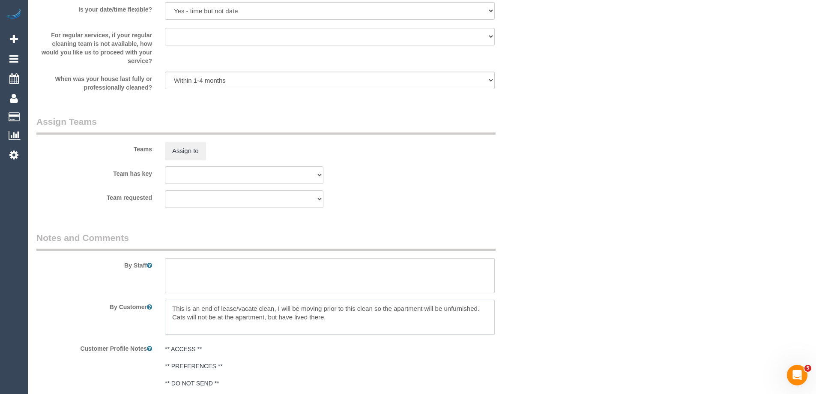
click at [263, 311] on textarea at bounding box center [330, 316] width 330 height 35
click at [267, 306] on textarea at bounding box center [330, 316] width 330 height 35
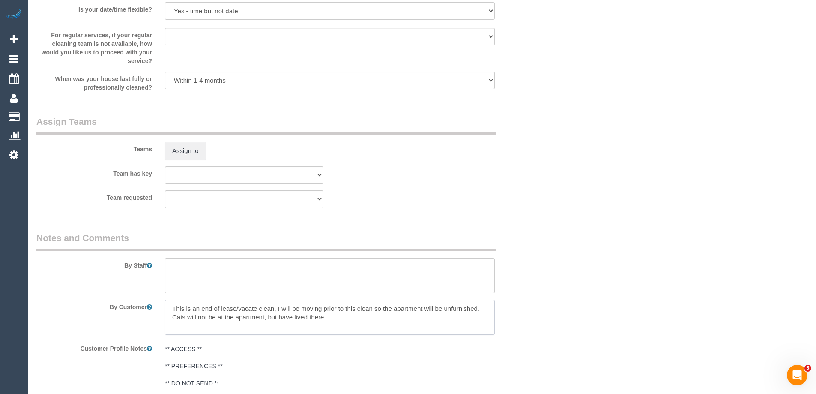
drag, startPoint x: 170, startPoint y: 307, endPoint x: 485, endPoint y: 304, distance: 315.3
click at [485, 304] on textarea at bounding box center [330, 316] width 330 height 35
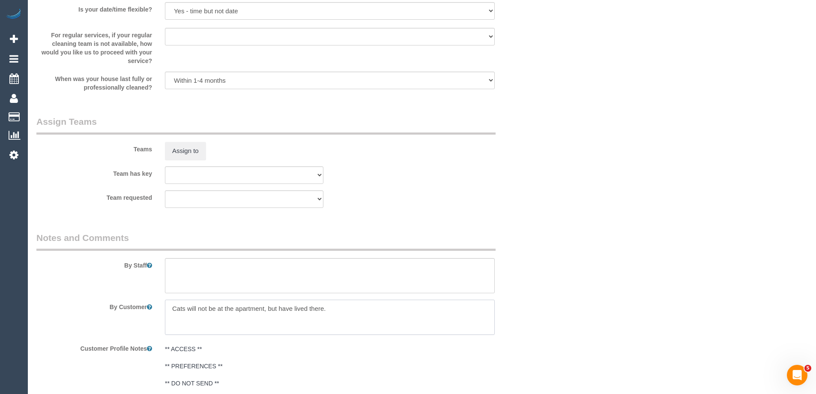
type textarea "Cats will not be at the apartment, but have lived there."
click at [350, 265] on textarea at bounding box center [330, 275] width 330 height 35
click at [201, 279] on textarea at bounding box center [330, 275] width 330 height 35
click at [191, 282] on textarea at bounding box center [330, 275] width 330 height 35
paste textarea "Skirting boards"
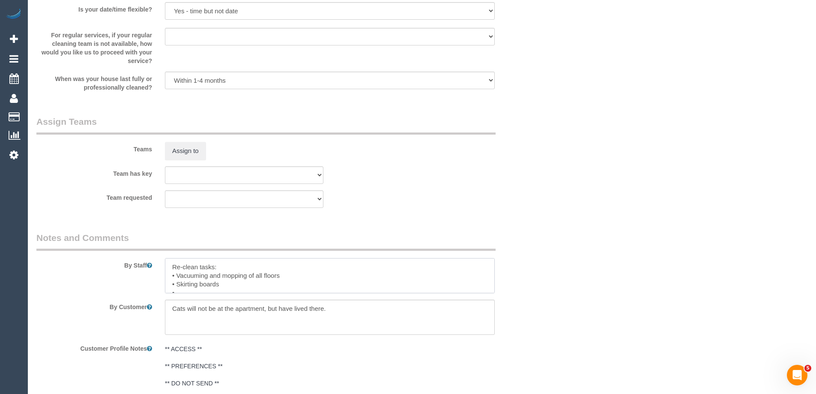
drag, startPoint x: 176, startPoint y: 273, endPoint x: 266, endPoint y: 273, distance: 90.8
click at [266, 273] on textarea at bounding box center [330, 275] width 330 height 35
click at [189, 275] on textarea at bounding box center [330, 275] width 330 height 35
paste textarea "Spot cleaning of walls Interior of all cupboards Dusting of blinds Base of cupb…"
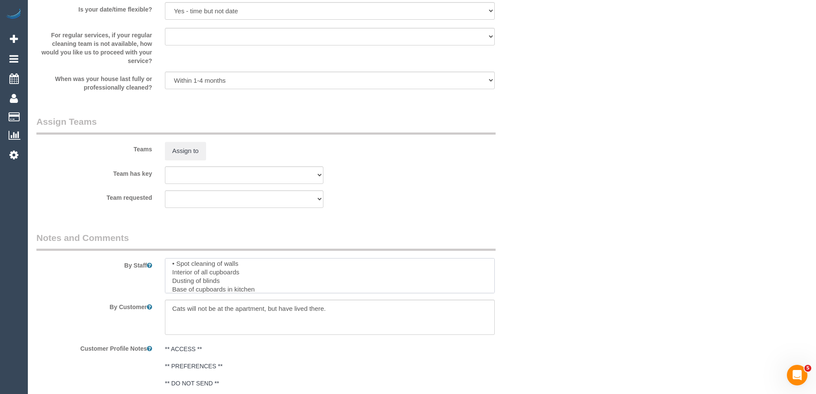
scroll to position [12, 0]
click at [171, 273] on textarea at bounding box center [330, 275] width 330 height 35
click at [168, 272] on textarea at bounding box center [330, 275] width 330 height 35
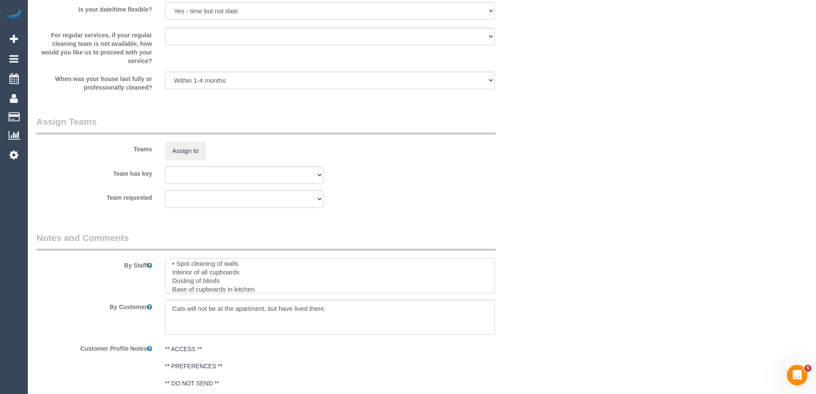
paste textarea "•"
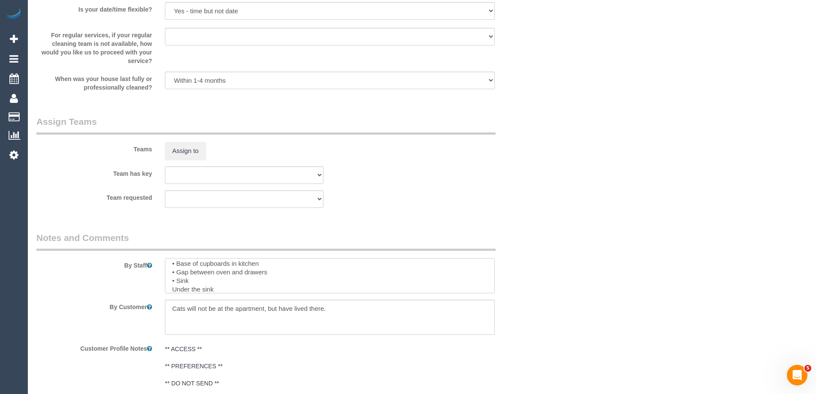
paste textarea "•"
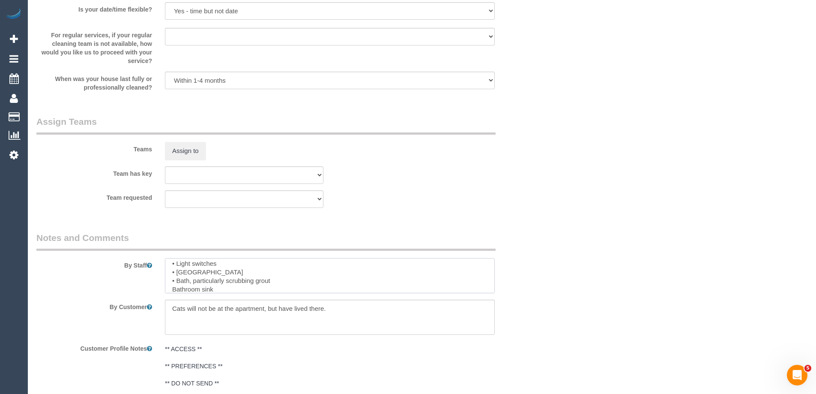
paste textarea "•"
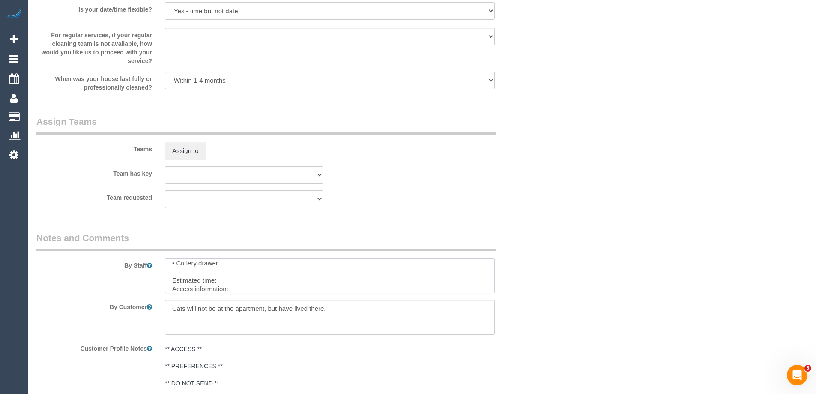
click at [252, 289] on textarea at bounding box center [330, 275] width 330 height 35
click at [214, 271] on textarea at bounding box center [330, 275] width 330 height 35
click at [215, 278] on textarea at bounding box center [330, 275] width 330 height 35
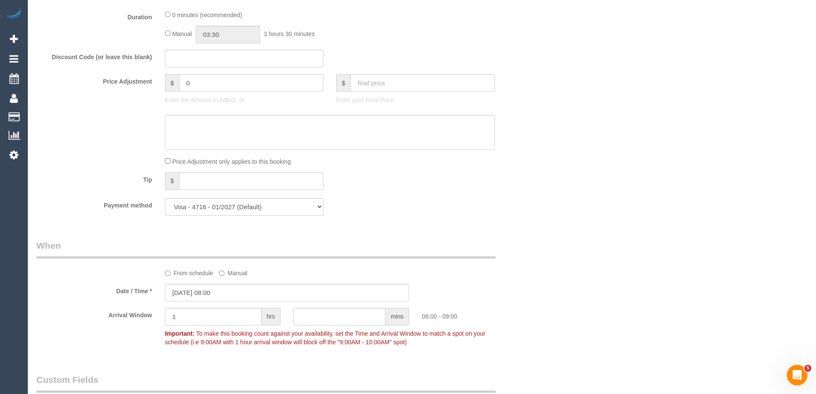
scroll to position [389, 0]
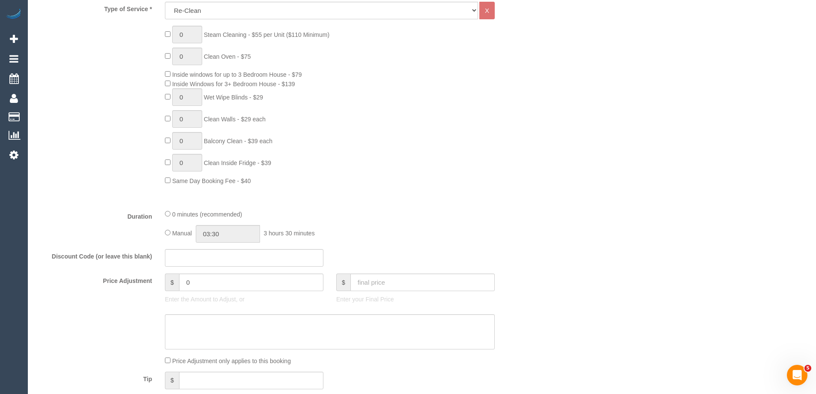
type textarea "Re-clean tasks: • Floors • Skirting boards • Spot cleaning of walls • Interior …"
click at [182, 117] on input "1" at bounding box center [187, 119] width 30 height 18
type input "6"
click at [116, 166] on div "0 Steam Cleaning - $55 per Unit ($110 Minimum) 0 Clean Oven - $75 Inside window…" at bounding box center [287, 105] width 514 height 159
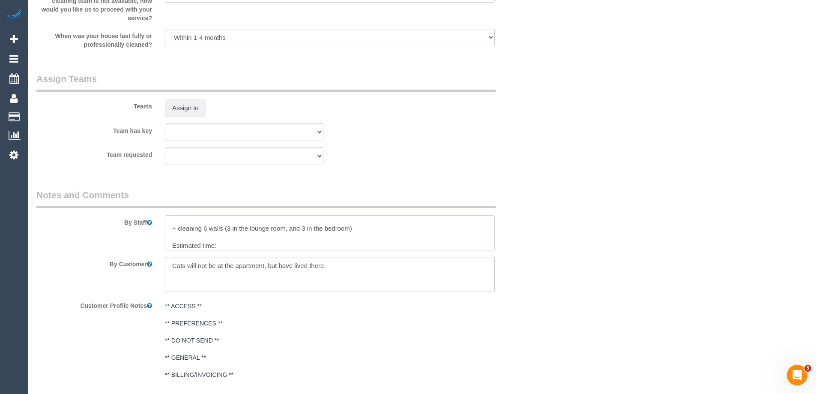
scroll to position [158, 0]
click at [233, 234] on textarea at bounding box center [330, 232] width 330 height 35
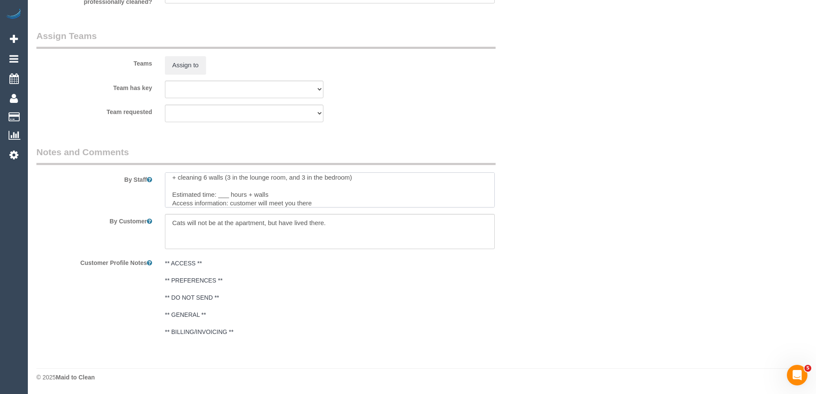
click at [256, 194] on textarea at bounding box center [330, 189] width 330 height 35
click at [281, 194] on textarea at bounding box center [330, 189] width 330 height 35
click at [224, 179] on textarea at bounding box center [330, 189] width 330 height 35
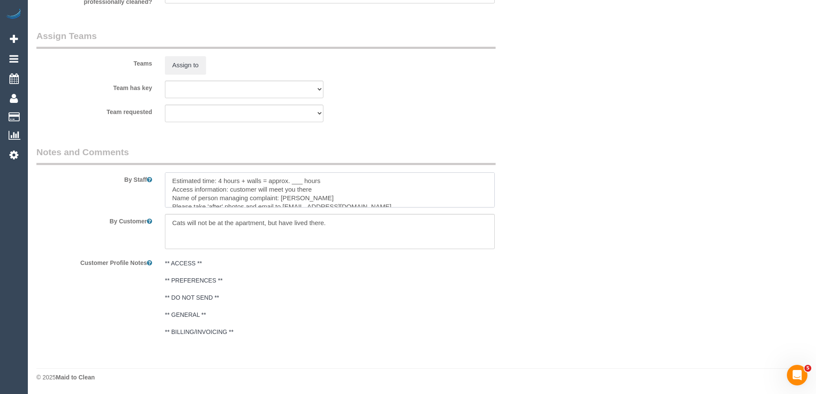
click at [298, 179] on textarea at bounding box center [330, 189] width 330 height 35
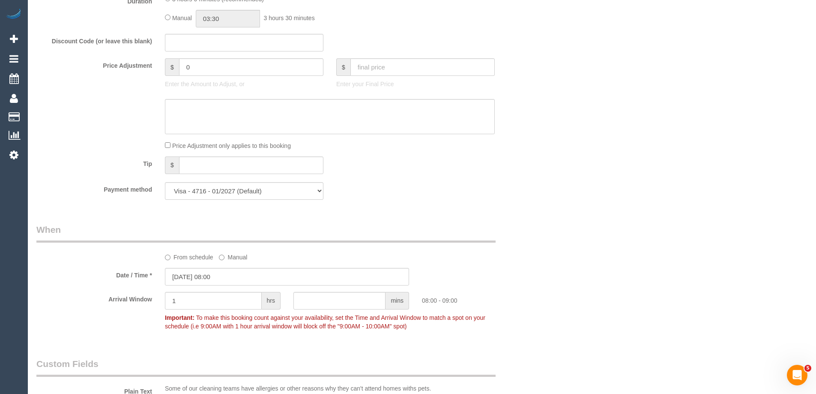
scroll to position [560, 0]
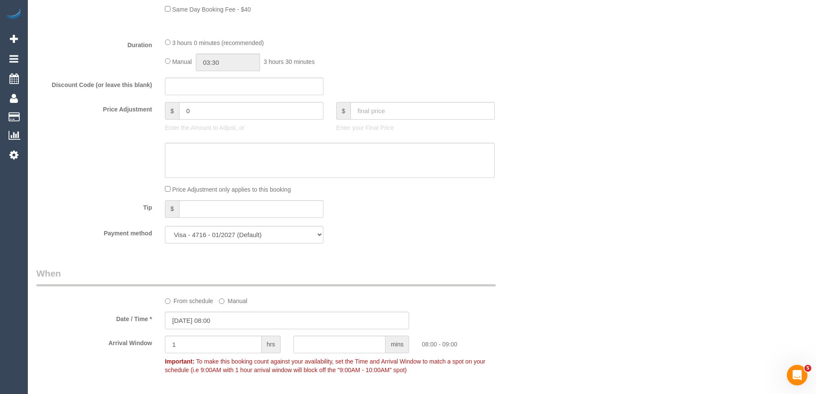
type textarea "Re-clean tasks: • Floors • Skirting boards • Spot cleaning of walls • Interior …"
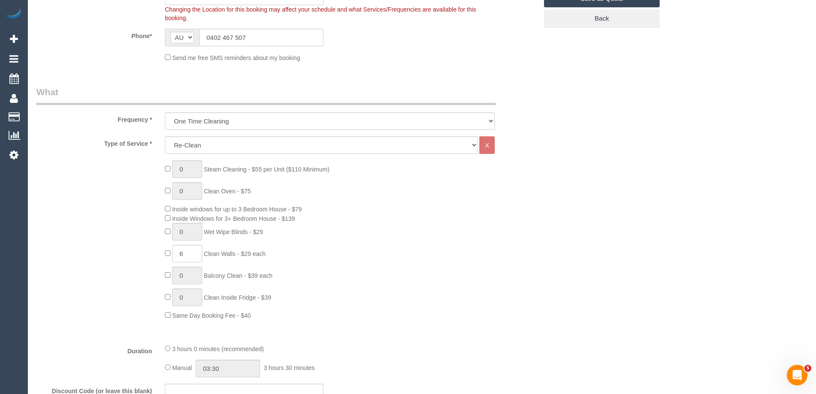
scroll to position [0, 0]
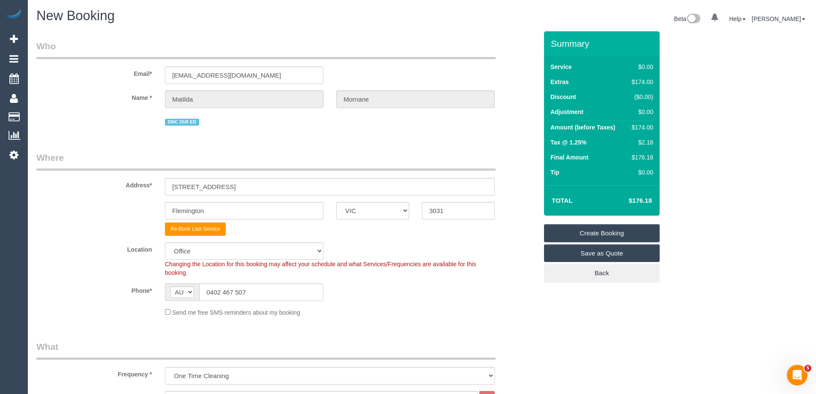
click at [588, 234] on link "Create Booking" at bounding box center [602, 233] width 116 height 18
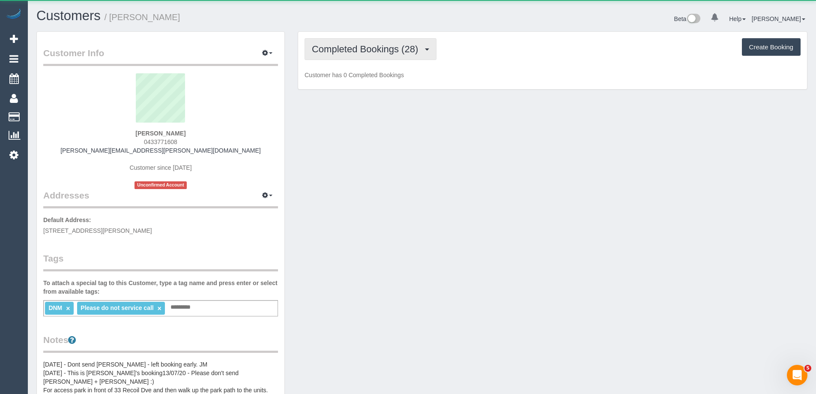
click at [372, 51] on span "Completed Bookings (28)" at bounding box center [367, 49] width 111 height 11
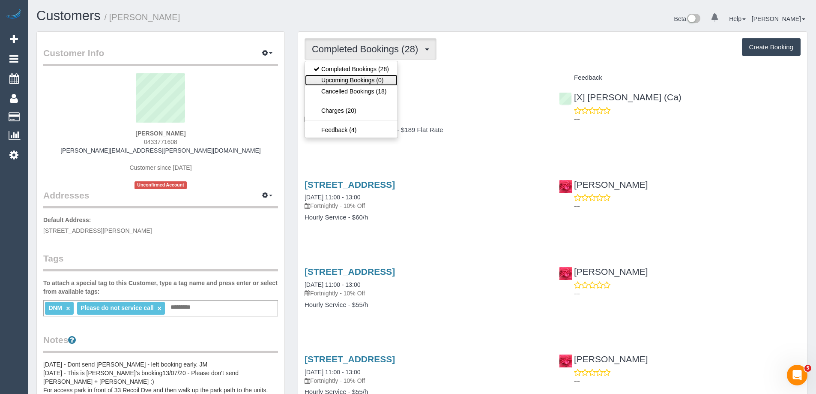
click at [372, 81] on link "Upcoming Bookings (0)" at bounding box center [351, 80] width 93 height 11
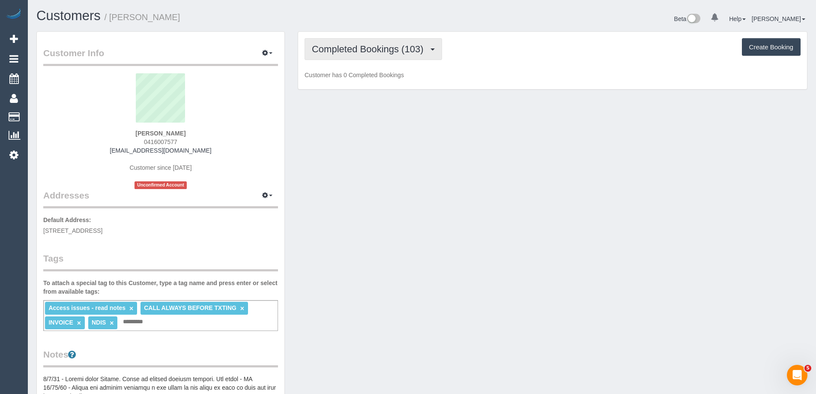
click at [377, 56] on button "Completed Bookings (103)" at bounding box center [374, 49] width 138 height 22
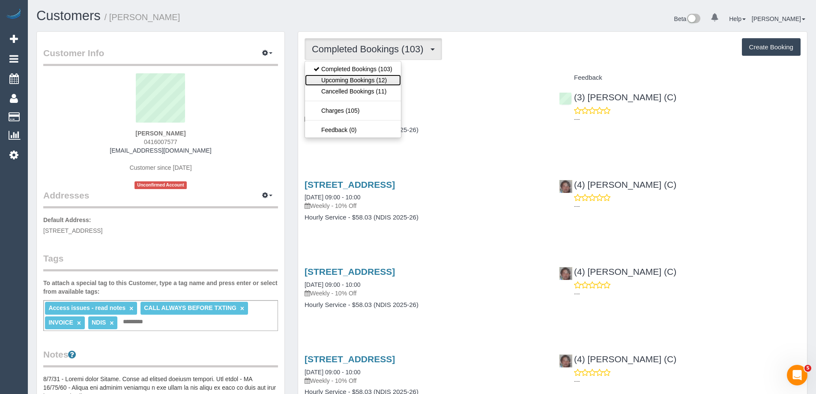
click at [376, 80] on link "Upcoming Bookings (12)" at bounding box center [353, 80] width 96 height 11
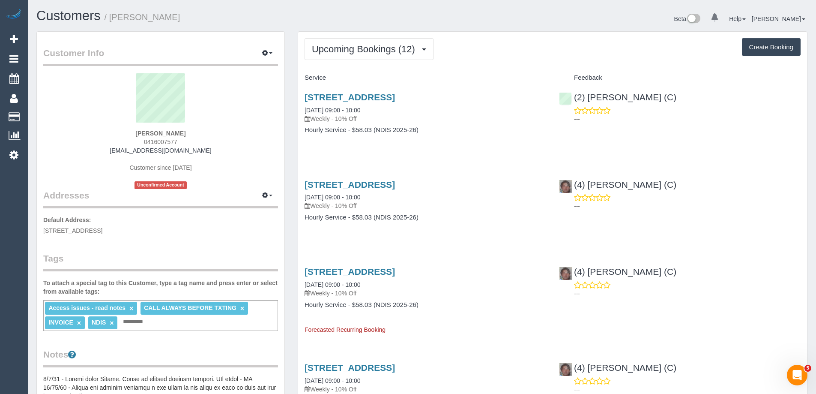
copy small "[PERSON_NAME]"
drag, startPoint x: 140, startPoint y: 16, endPoint x: 113, endPoint y: 17, distance: 27.0
click at [113, 17] on h1 "Customers / [PERSON_NAME]" at bounding box center [225, 16] width 379 height 15
click at [164, 144] on span "0416007577" at bounding box center [160, 141] width 33 height 7
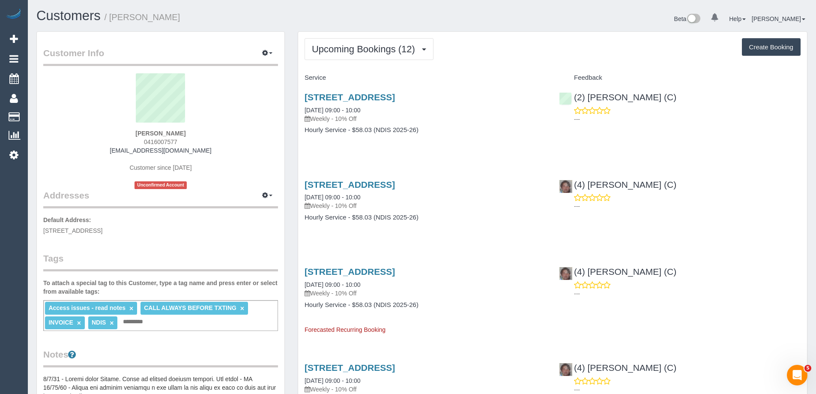
copy span "0416007577"
click at [172, 141] on span "0416007577" at bounding box center [160, 141] width 33 height 7
click at [168, 138] on span "0416007577" at bounding box center [160, 141] width 33 height 7
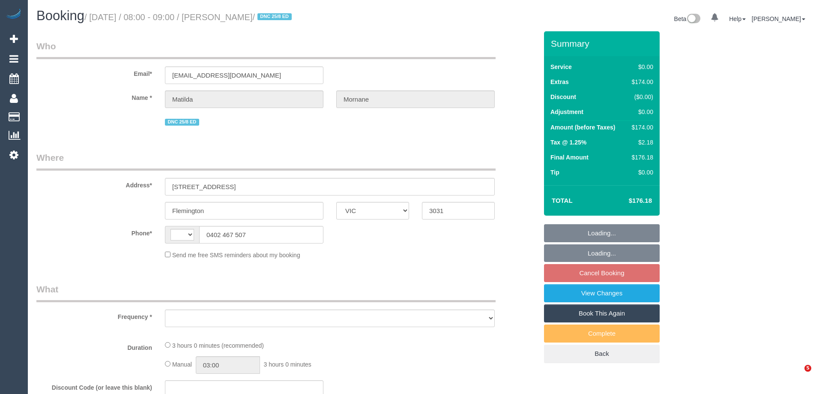
select select "VIC"
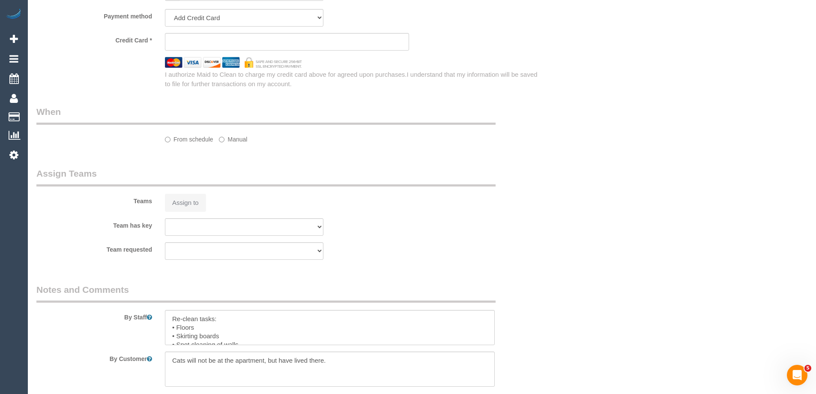
select select "object:284"
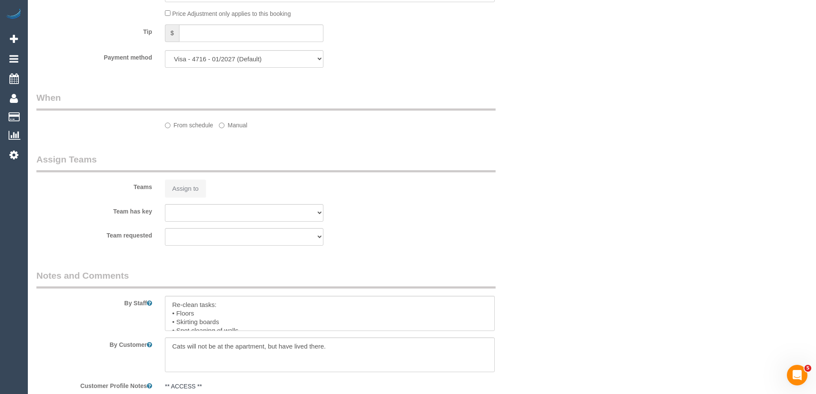
select select "string:stripe-pm_1RsFsd2GScqysDRVgSeO7wtR"
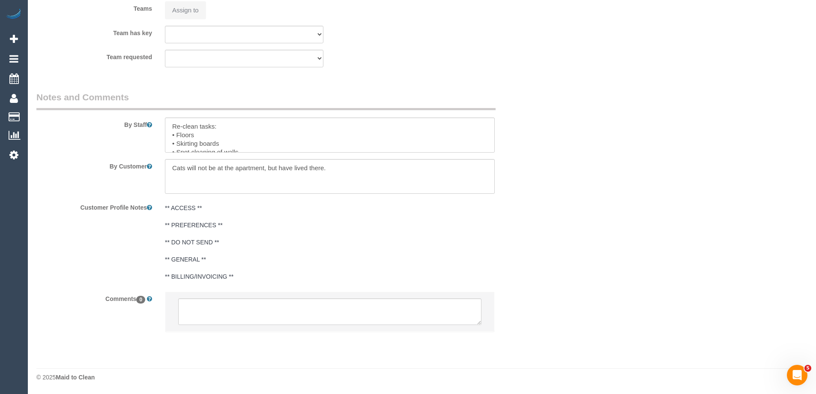
select select "object:755"
select select "string:AU"
select select "number:29"
select select "number:14"
select select "number:18"
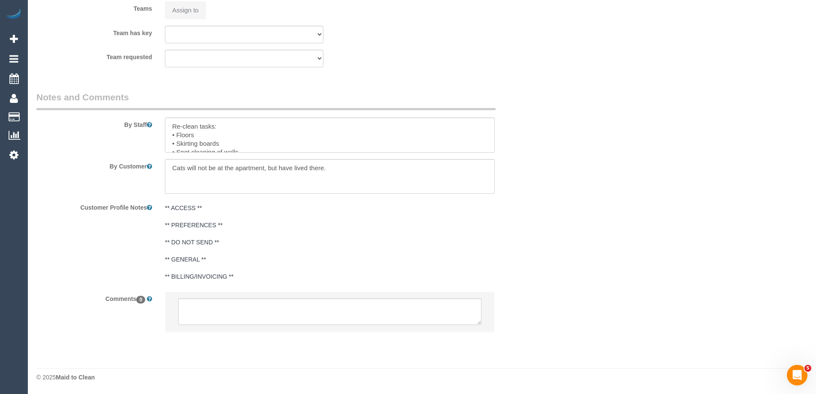
select select "number:24"
select select "number:13"
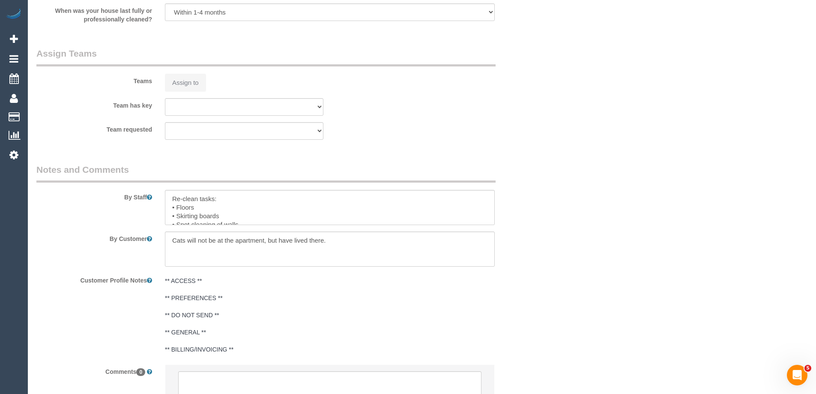
scroll to position [1242, 0]
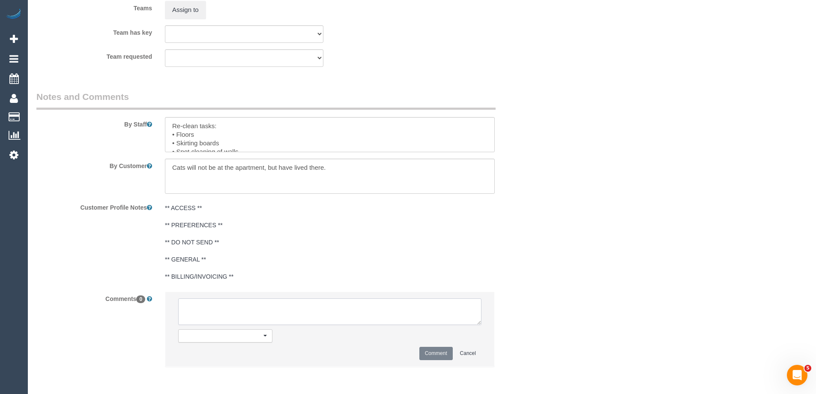
click at [220, 312] on textarea at bounding box center [329, 311] width 303 height 27
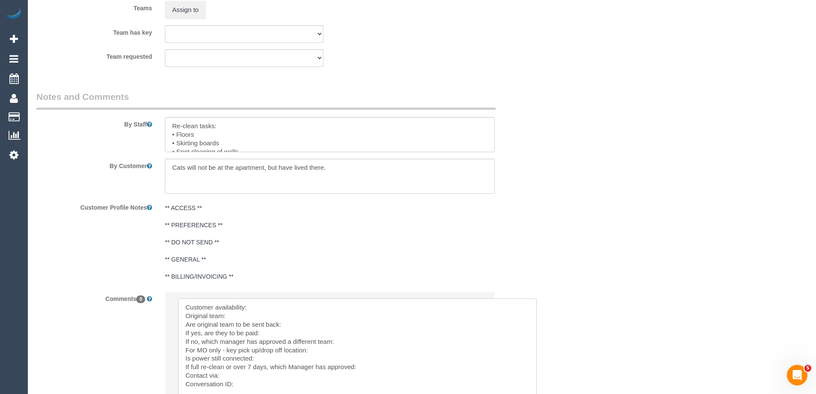
drag, startPoint x: 480, startPoint y: 323, endPoint x: 439, endPoint y: 243, distance: 89.3
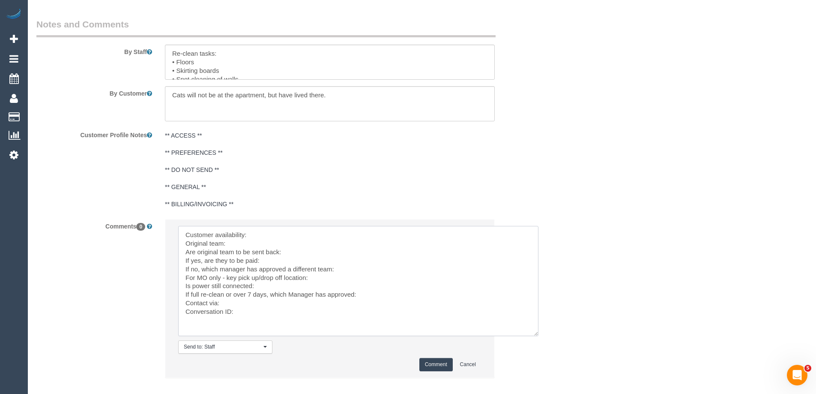
scroll to position [1361, 0]
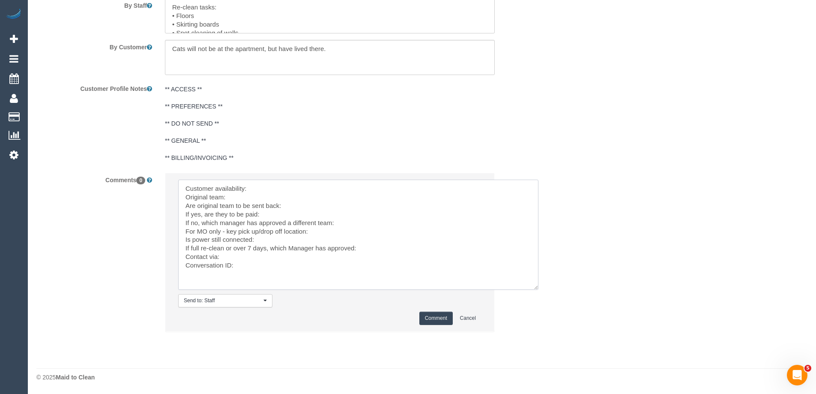
click at [287, 186] on textarea at bounding box center [358, 235] width 360 height 110
paste textarea "(2) Paris Webb (CG) , (M3) Adnan (CG)"
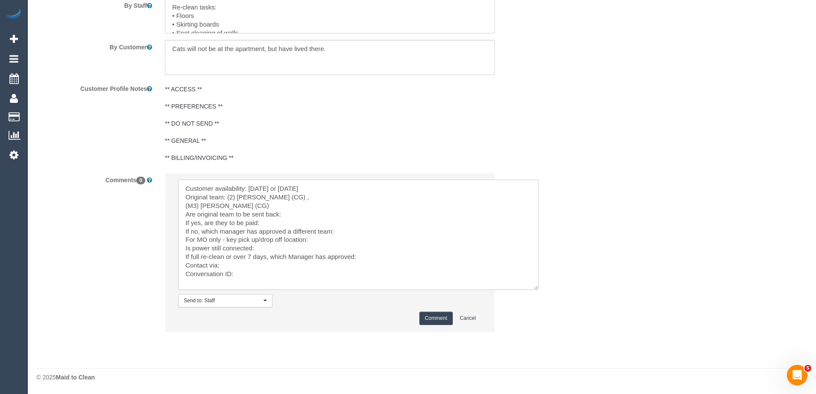
click at [286, 195] on textarea at bounding box center [358, 235] width 360 height 110
click at [321, 185] on textarea at bounding box center [358, 235] width 360 height 110
click at [299, 204] on textarea at bounding box center [358, 235] width 360 height 110
click at [289, 214] on textarea at bounding box center [358, 235] width 360 height 110
click at [374, 221] on textarea at bounding box center [358, 235] width 360 height 110
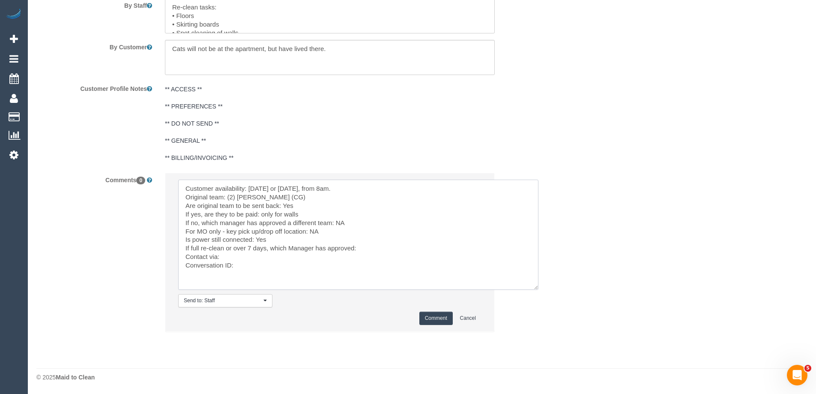
click at [372, 247] on textarea at bounding box center [358, 235] width 360 height 110
click at [255, 265] on textarea at bounding box center [358, 235] width 360 height 110
paste textarea "cnv_q9dvamn"
type textarea "Customer availability: Thu 28/8 or Fri 29/8, from 8am. Original team: (2) Paris…"
click at [427, 323] on button "Comment" at bounding box center [435, 317] width 33 height 13
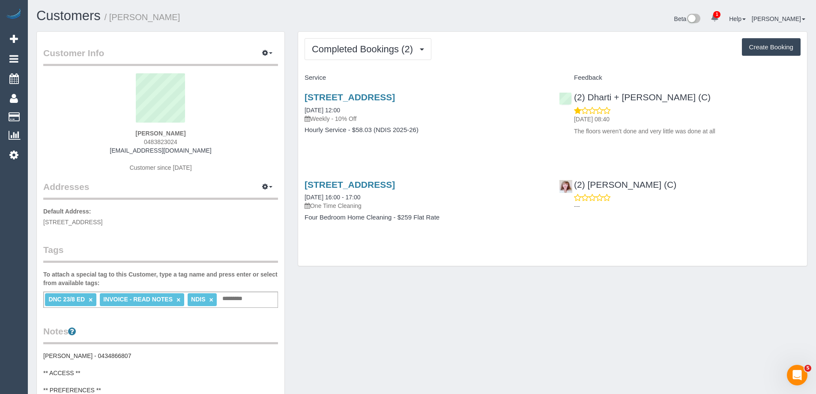
click at [608, 132] on p "The floors weren’t done and very little was done at all" at bounding box center [687, 131] width 227 height 9
copy div "The floors weren’t done and very little was done at all"
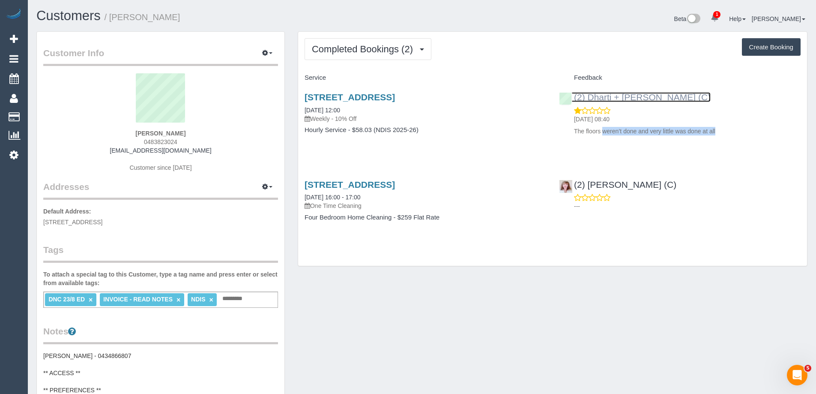
click at [616, 95] on link "(2) Dharti + [PERSON_NAME] (C)" at bounding box center [635, 97] width 152 height 10
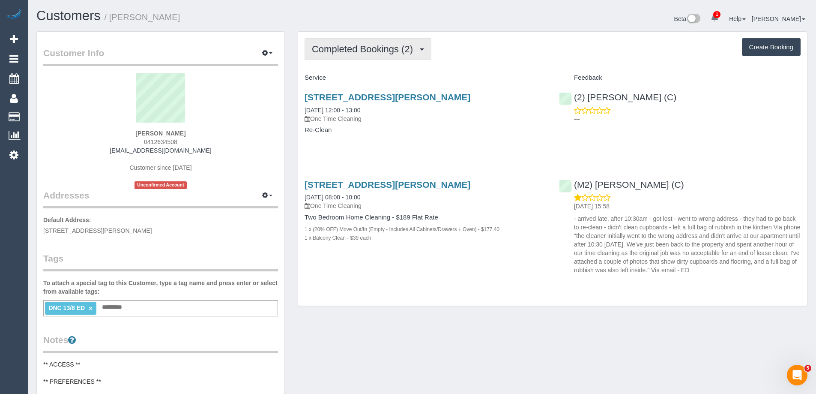
click at [354, 55] on button "Completed Bookings (2)" at bounding box center [368, 49] width 127 height 22
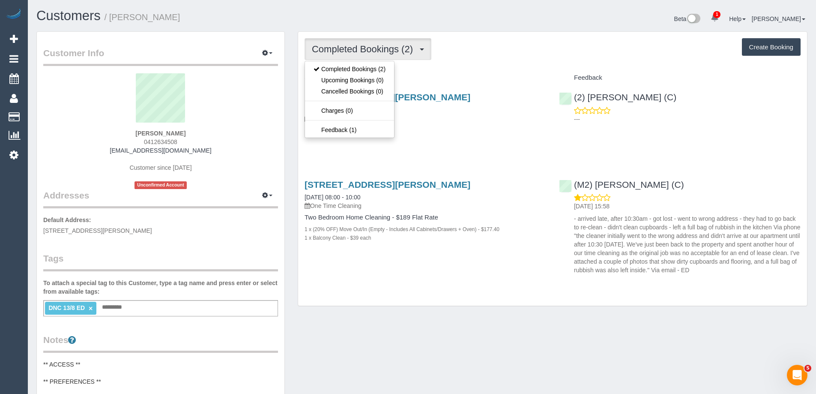
click at [354, 55] on button "Completed Bookings (2)" at bounding box center [368, 49] width 127 height 22
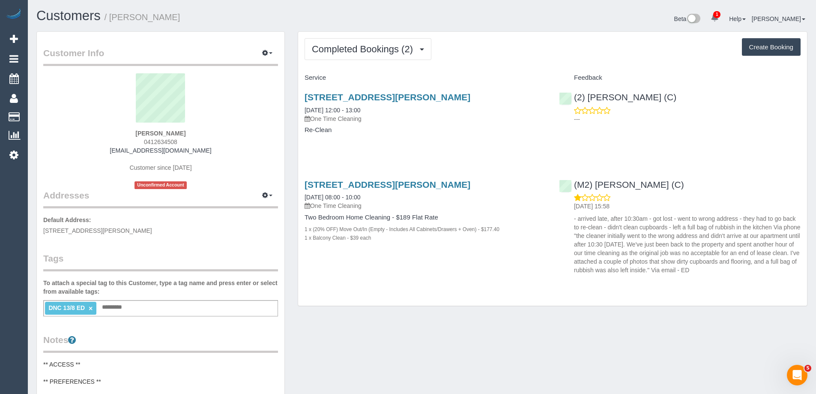
click at [544, 61] on div "Completed Bookings (2) Completed Bookings (2) Upcoming Bookings (0) Cancelled B…" at bounding box center [552, 169] width 509 height 274
click at [164, 141] on span "0412634508" at bounding box center [160, 141] width 33 height 7
copy span "0412634508"
click at [166, 141] on span "0412634508" at bounding box center [160, 141] width 33 height 7
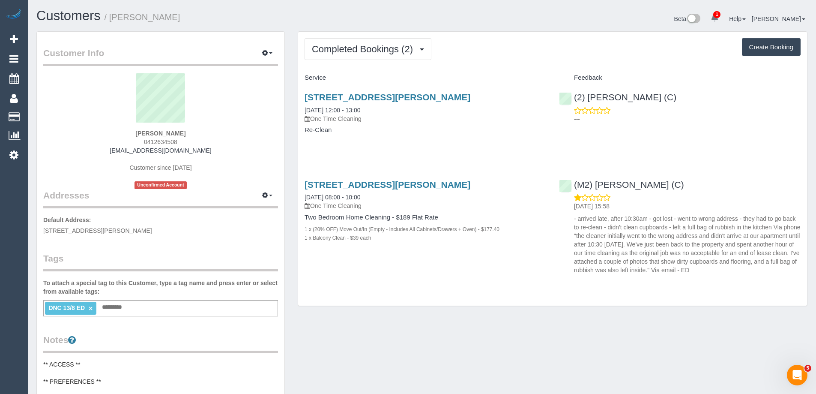
click at [166, 141] on span "0412634508" at bounding box center [160, 141] width 33 height 7
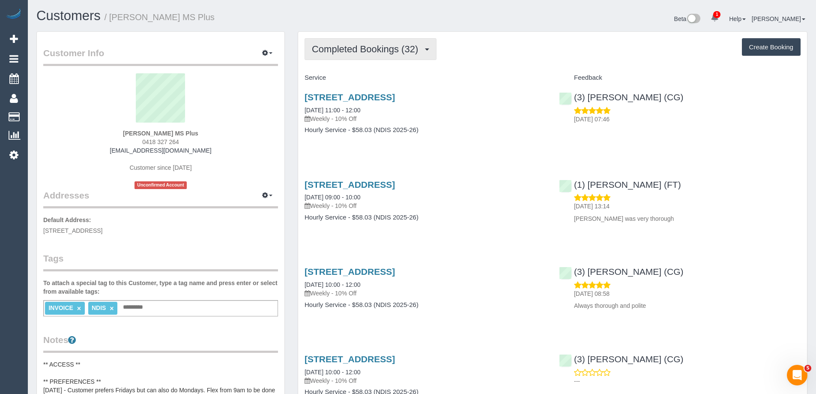
click at [341, 42] on button "Completed Bookings (32)" at bounding box center [371, 49] width 132 height 22
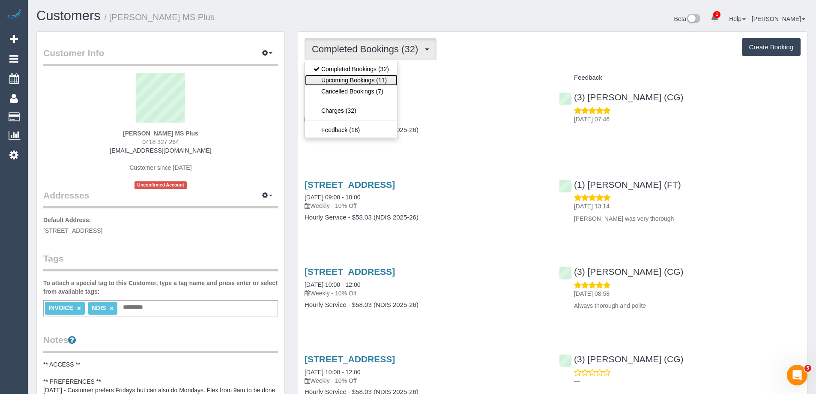
click at [346, 82] on link "Upcoming Bookings (11)" at bounding box center [351, 80] width 93 height 11
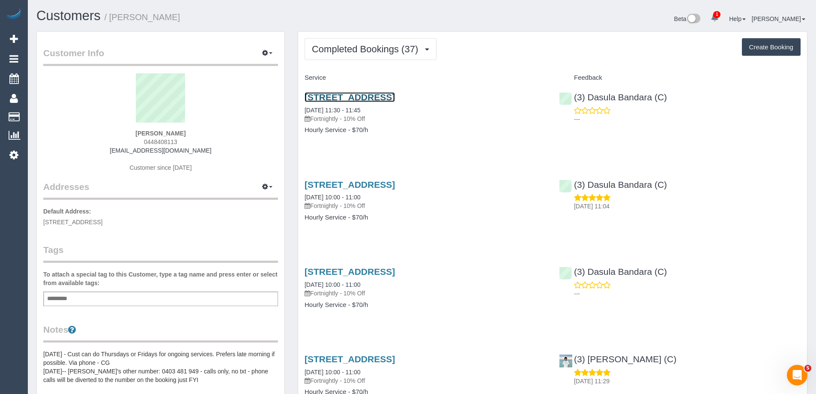
click at [383, 96] on link "[STREET_ADDRESS]" at bounding box center [350, 97] width 90 height 10
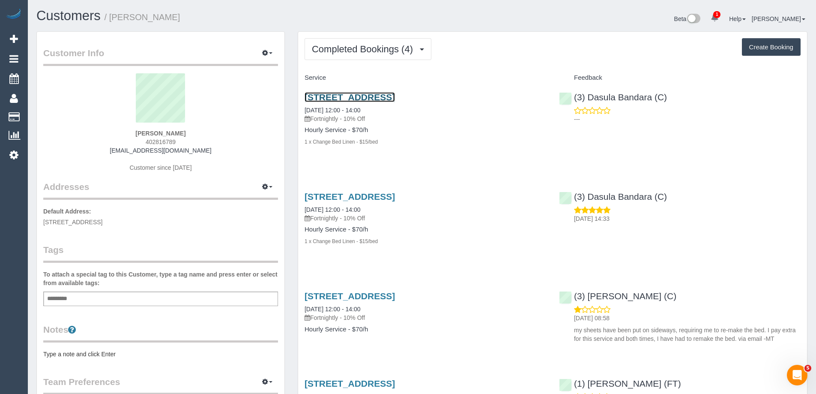
click at [395, 94] on link "[STREET_ADDRESS]" at bounding box center [350, 97] width 90 height 10
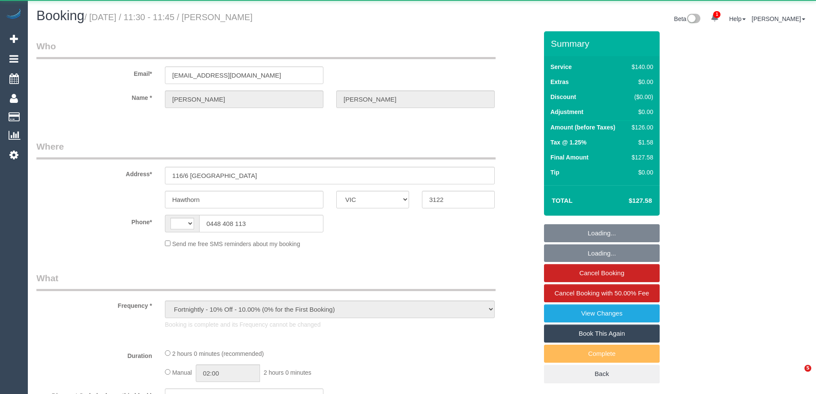
select select "VIC"
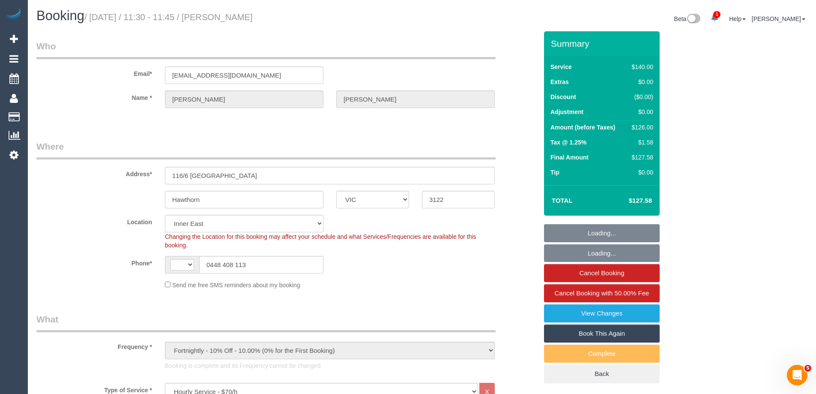
select select "string:stripe-pm_1P1FOL2GScqysDRVpUM0ohQ1"
select select "object:733"
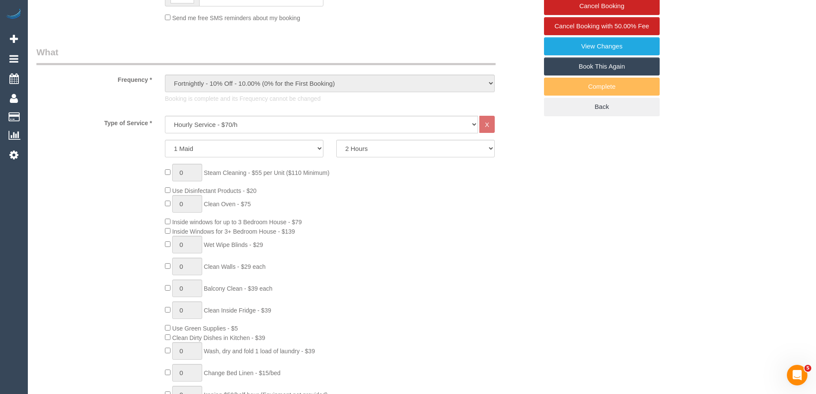
select select "string:AU"
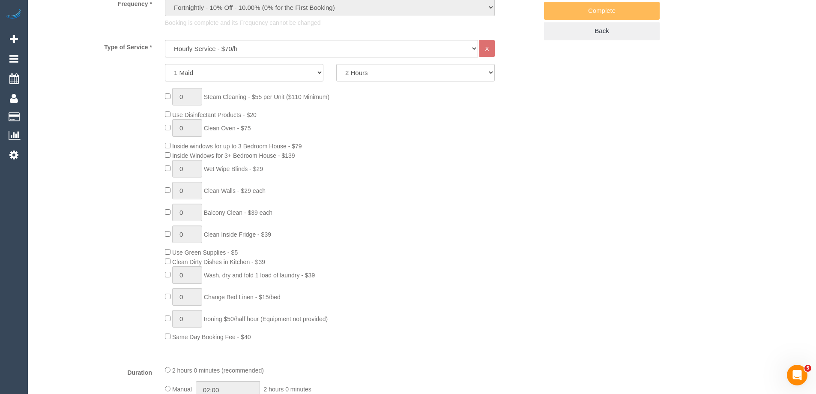
select select "number:28"
select select "number:14"
select select "number:18"
select select "number:36"
select select "number:35"
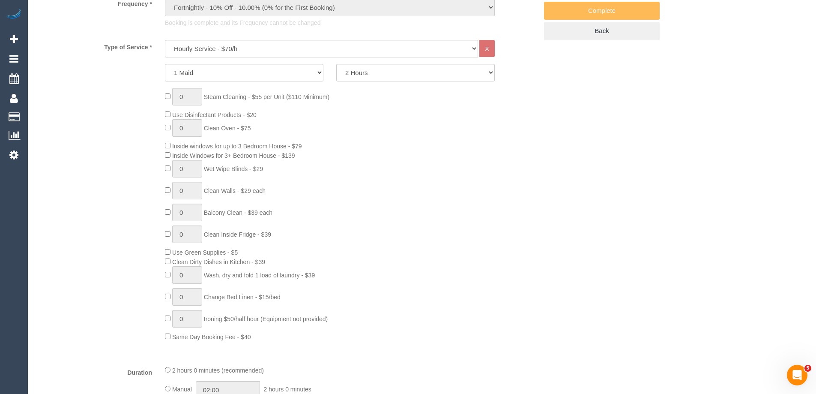
select select "number:12"
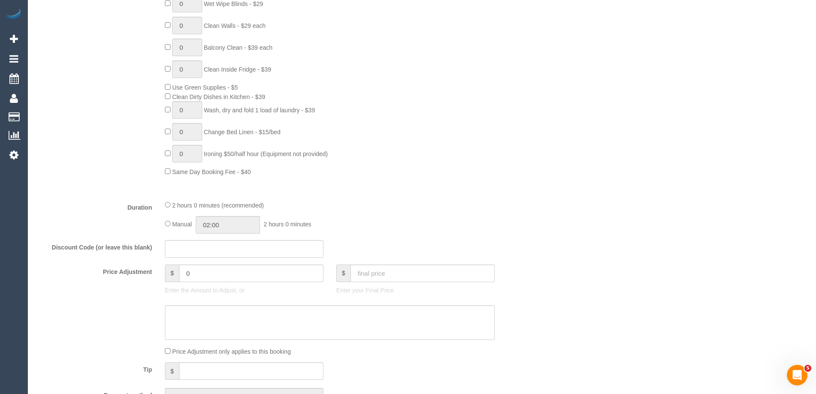
scroll to position [728, 0]
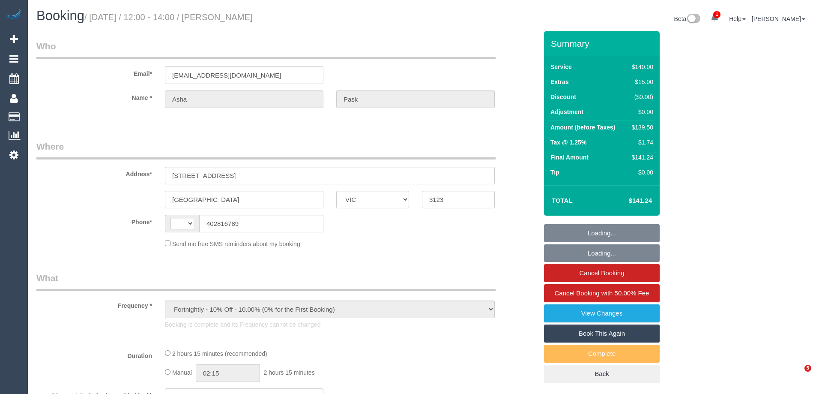
select select "VIC"
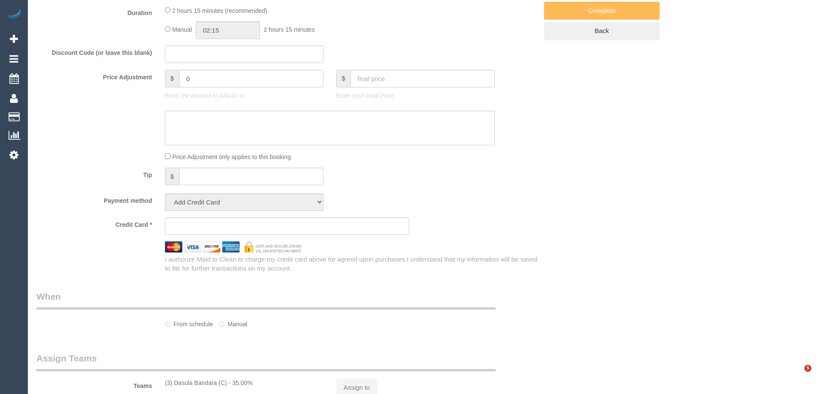
select select "string:stripe-pm_1RCXyn2GScqysDRVjV5LaCZC"
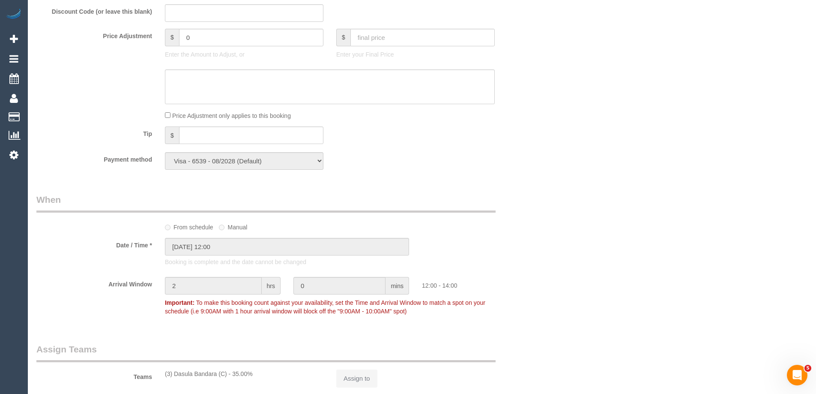
select select "string:AU"
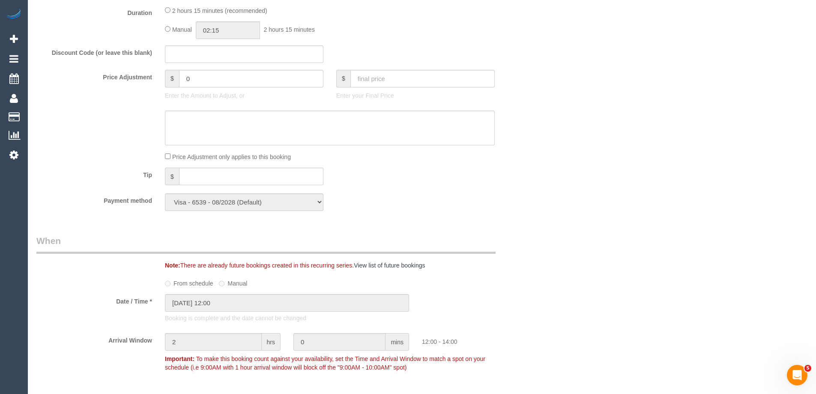
select select "object:1482"
select select "number:30"
select select "number:14"
select select "number:19"
select select "number:22"
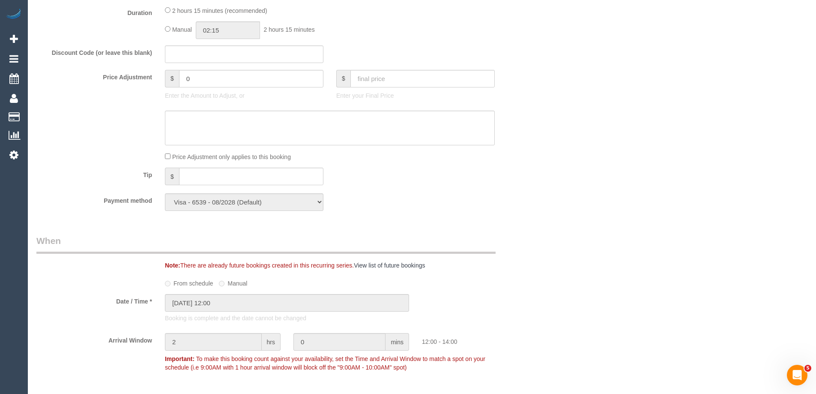
select select "number:34"
select select "number:12"
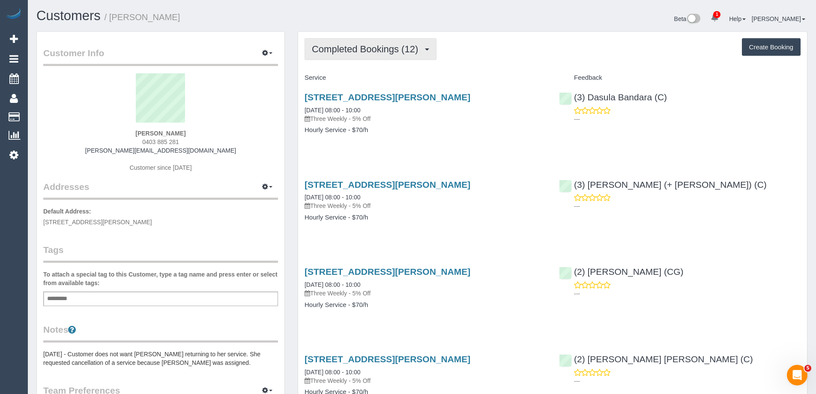
click at [399, 48] on span "Completed Bookings (12)" at bounding box center [367, 49] width 111 height 11
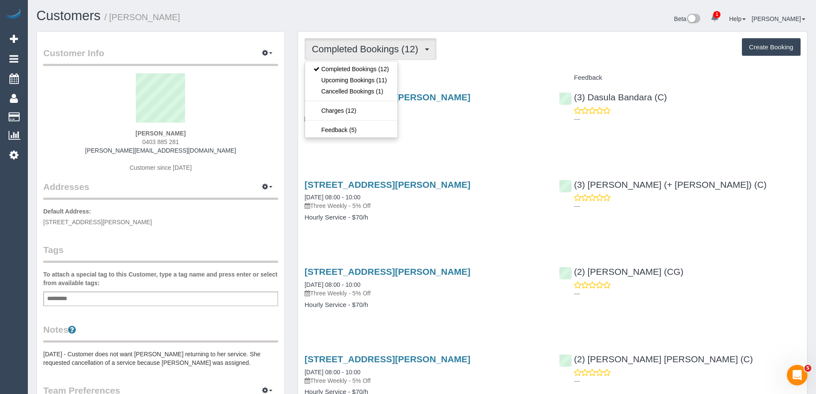
click at [512, 51] on div "Completed Bookings (12) Completed Bookings (12) Upcoming Bookings (11) Cancelle…" at bounding box center [553, 49] width 496 height 22
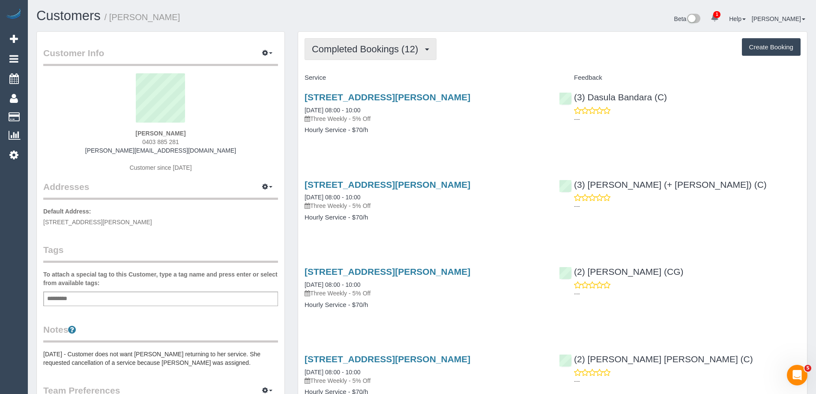
click at [401, 54] on span "Completed Bookings (12)" at bounding box center [367, 49] width 111 height 11
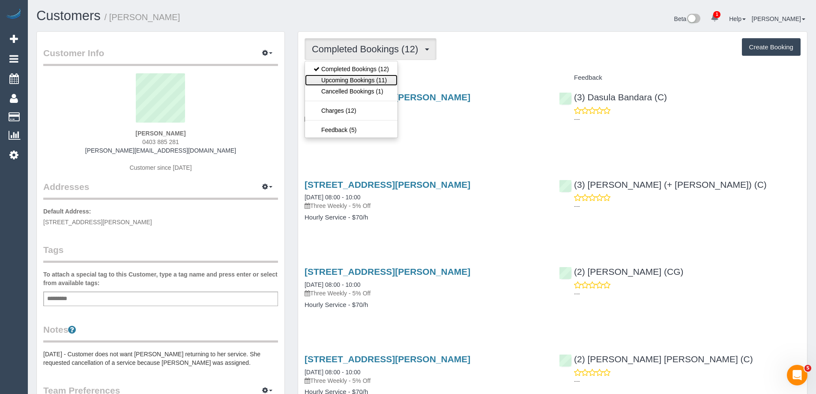
click at [373, 78] on link "Upcoming Bookings (11)" at bounding box center [351, 80] width 93 height 11
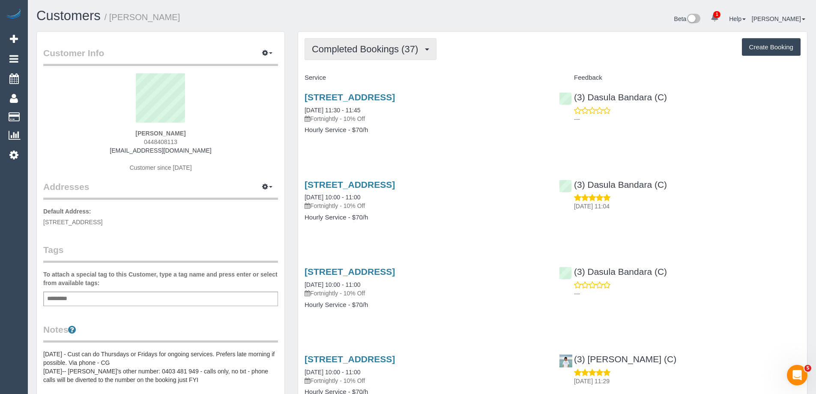
click at [401, 50] on span "Completed Bookings (37)" at bounding box center [367, 49] width 111 height 11
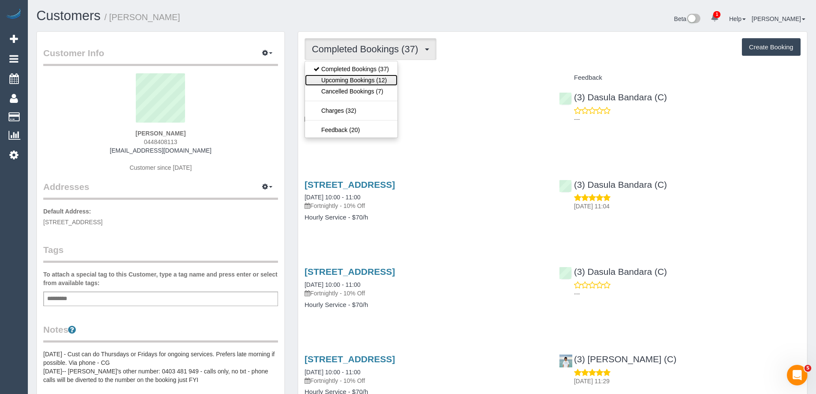
click at [382, 80] on link "Upcoming Bookings (12)" at bounding box center [351, 80] width 93 height 11
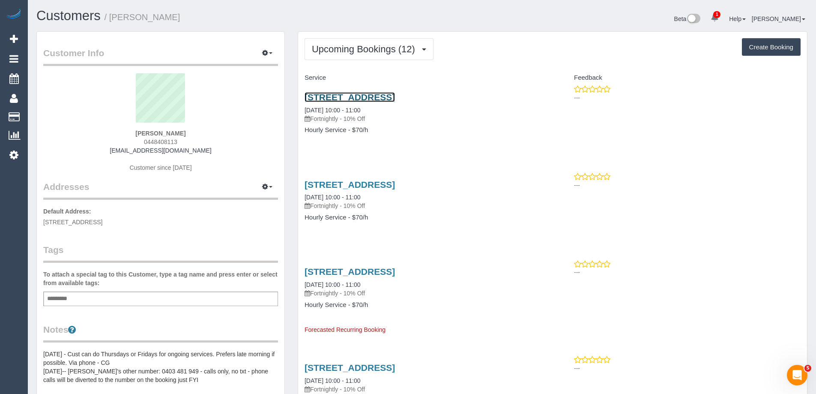
click at [386, 98] on link "116/6 Lisson Grove, Hawthorn, VIC 3122" at bounding box center [350, 97] width 90 height 10
copy small "Tony Williams"
drag, startPoint x: 175, startPoint y: 18, endPoint x: 111, endPoint y: 18, distance: 63.8
click at [111, 18] on h1 "Customers / Tony Williams" at bounding box center [225, 16] width 379 height 15
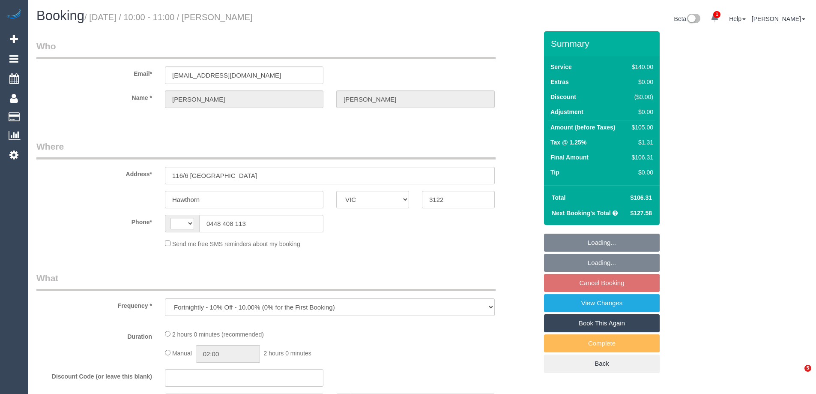
select select "VIC"
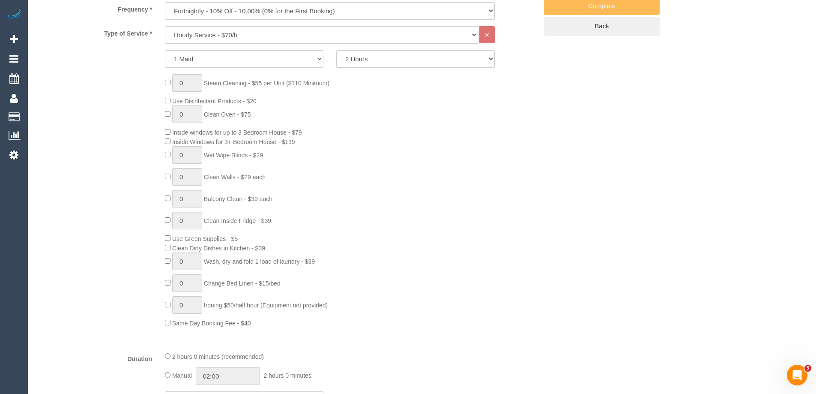
select select "object:726"
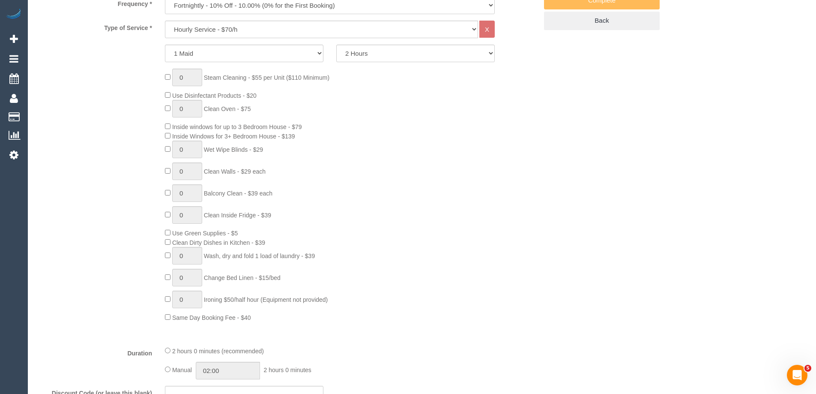
select select "string:AU"
select select "string:stripe-pm_1P1FOL2GScqysDRVpUM0ohQ1"
select select "number:28"
select select "number:14"
select select "number:18"
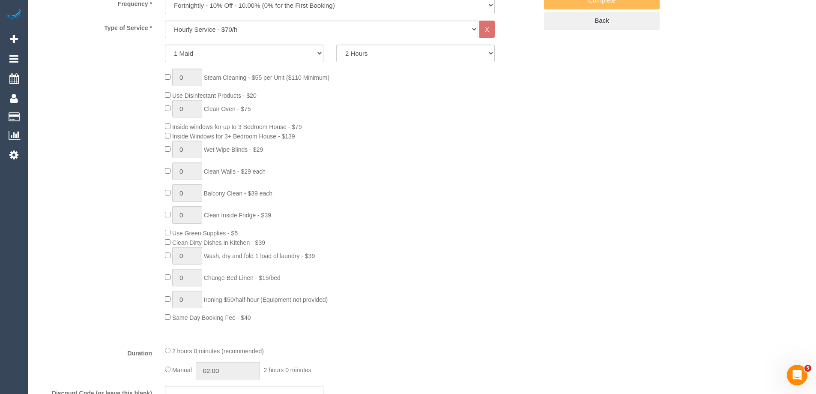
select select "number:36"
select select "number:35"
select select "number:12"
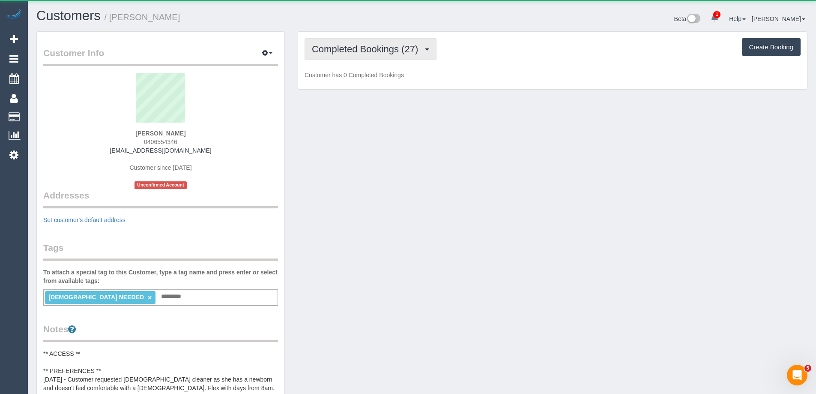
click at [336, 51] on span "Completed Bookings (27)" at bounding box center [367, 49] width 111 height 11
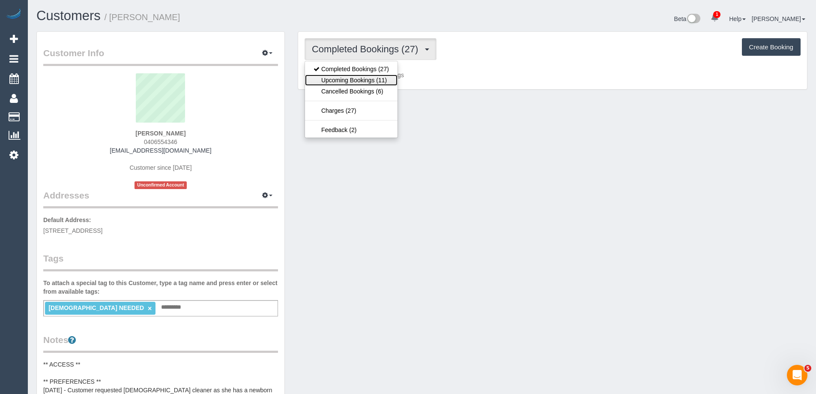
click at [349, 76] on link "Upcoming Bookings (11)" at bounding box center [351, 80] width 93 height 11
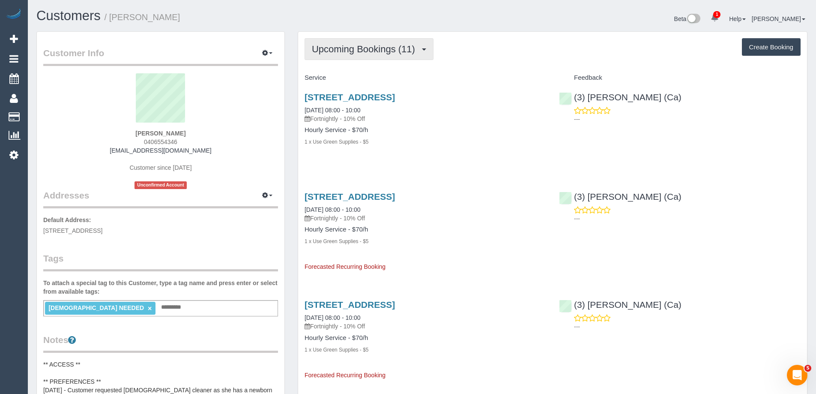
click at [353, 49] on span "Upcoming Bookings (11)" at bounding box center [366, 49] width 108 height 11
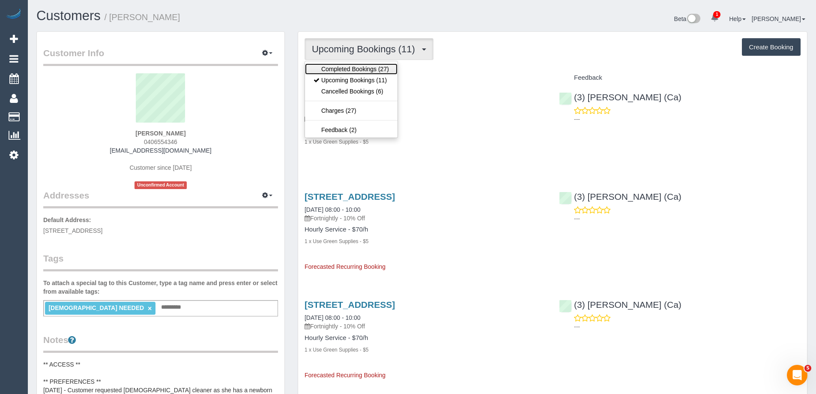
click at [352, 65] on link "Completed Bookings (27)" at bounding box center [351, 68] width 93 height 11
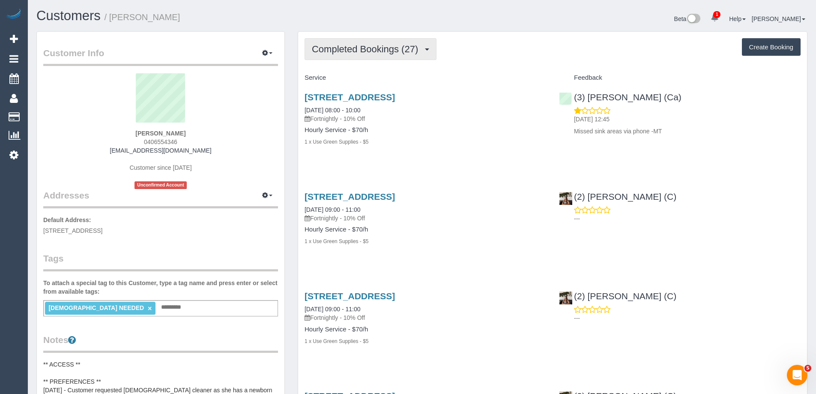
click at [355, 55] on button "Completed Bookings (27)" at bounding box center [371, 49] width 132 height 22
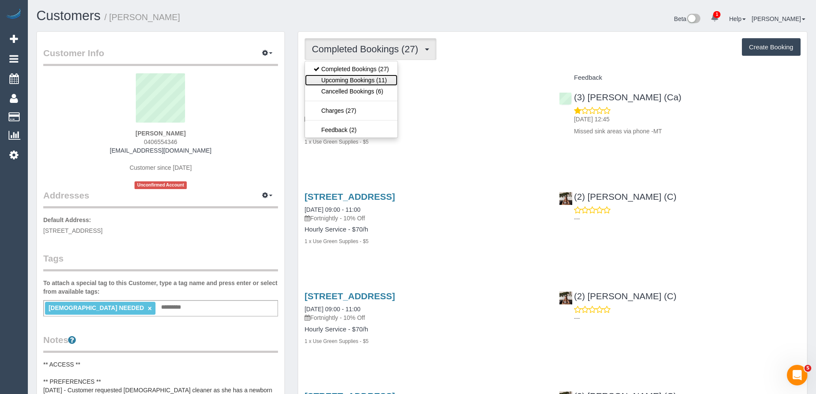
click at [354, 76] on link "Upcoming Bookings (11)" at bounding box center [351, 80] width 93 height 11
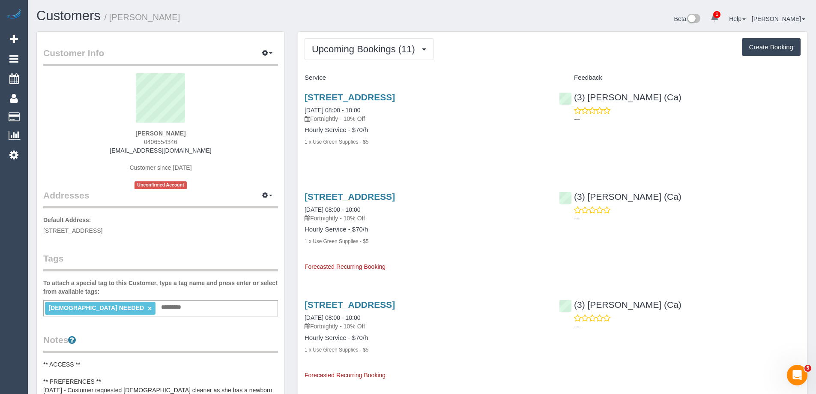
drag, startPoint x: 615, startPoint y: 102, endPoint x: 633, endPoint y: 86, distance: 24.6
click at [638, 78] on h4 "Feedback" at bounding box center [680, 77] width 242 height 7
click at [357, 96] on link "4/7 Darlington Grove, Coburg, VIC 3058" at bounding box center [350, 97] width 90 height 10
click at [371, 46] on span "Upcoming Bookings (11)" at bounding box center [366, 49] width 108 height 11
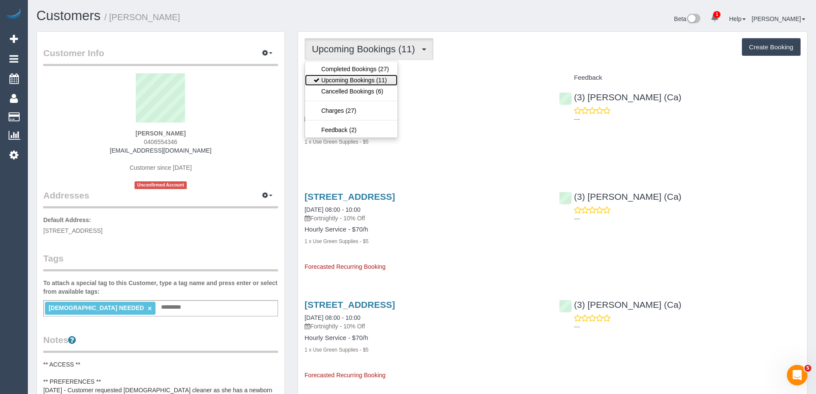
click at [359, 78] on link "Upcoming Bookings (11)" at bounding box center [351, 80] width 93 height 11
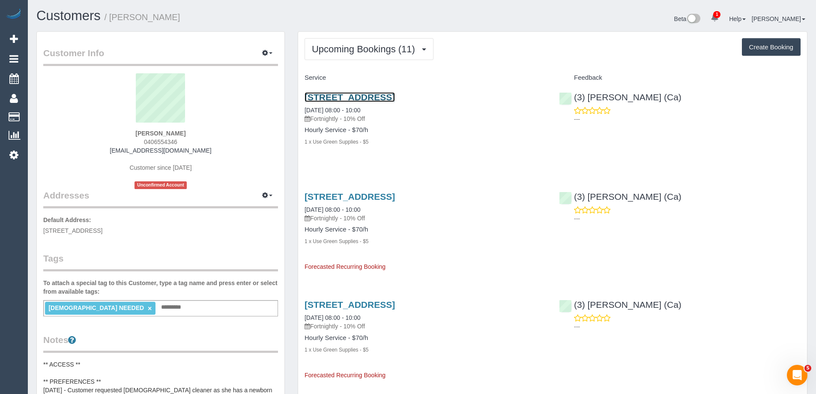
click at [395, 97] on link "4/7 Darlington Grove, Coburg, VIC 3058" at bounding box center [350, 97] width 90 height 10
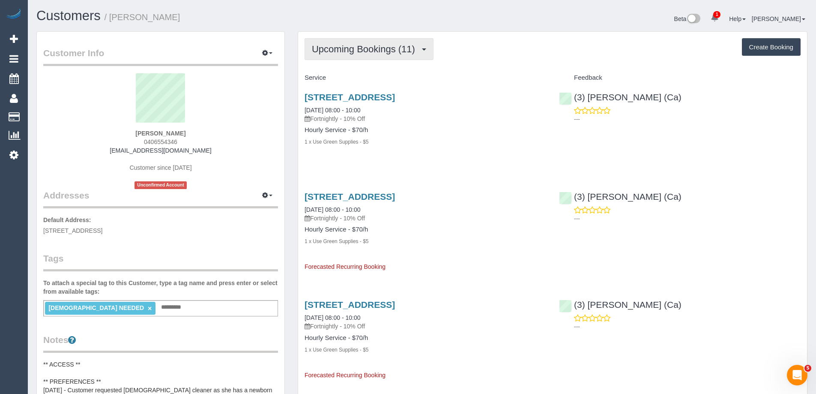
drag, startPoint x: 398, startPoint y: 42, endPoint x: 392, endPoint y: 51, distance: 11.2
click at [397, 42] on button "Upcoming Bookings (11)" at bounding box center [369, 49] width 129 height 22
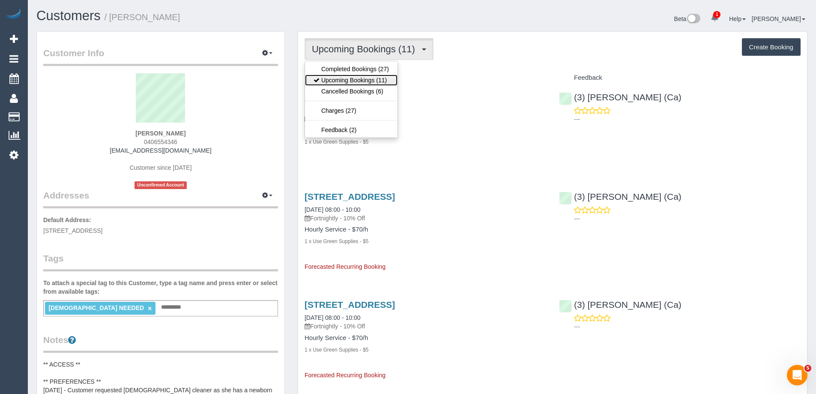
click at [382, 76] on link "Upcoming Bookings (11)" at bounding box center [351, 80] width 93 height 11
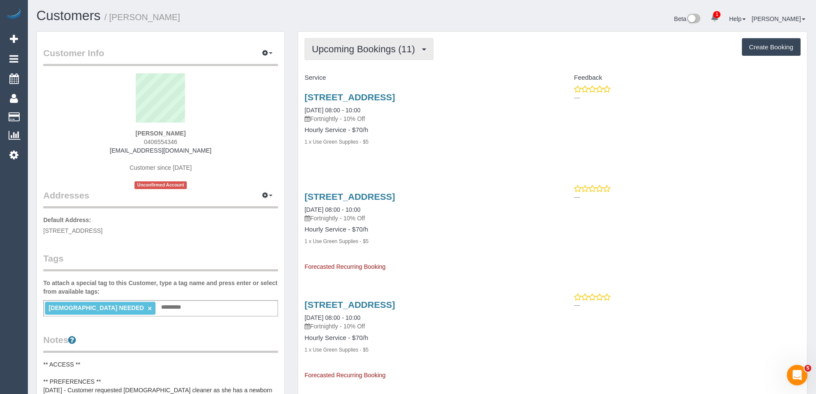
click at [365, 48] on span "Upcoming Bookings (11)" at bounding box center [366, 49] width 108 height 11
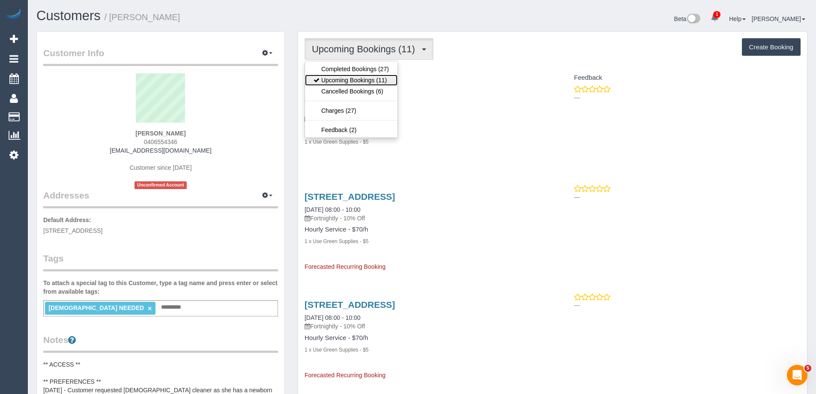
click at [358, 80] on link "Upcoming Bookings (11)" at bounding box center [351, 80] width 93 height 11
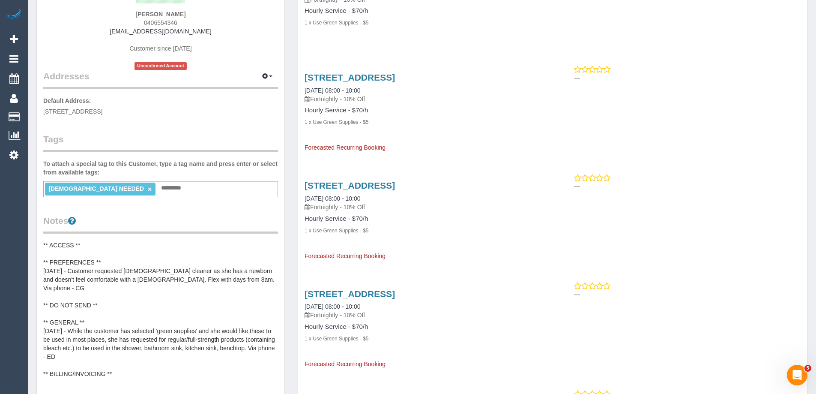
scroll to position [171, 0]
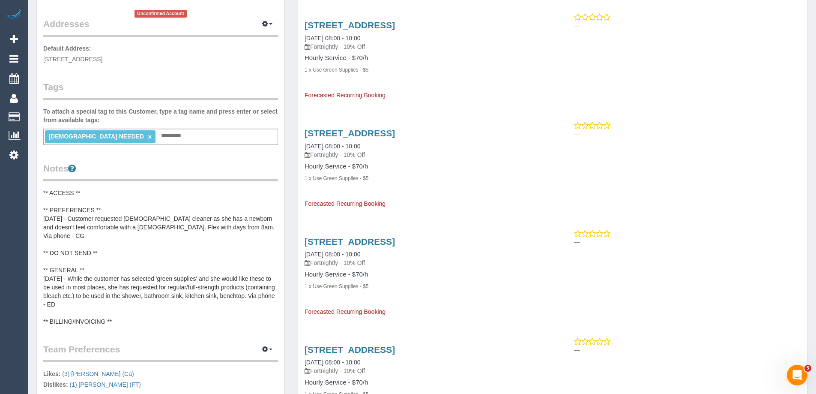
click at [167, 207] on pre "** ACCESS ** ** PREFERENCES ** 24/06/24 - Customer requested female cleaner as …" at bounding box center [160, 257] width 235 height 137
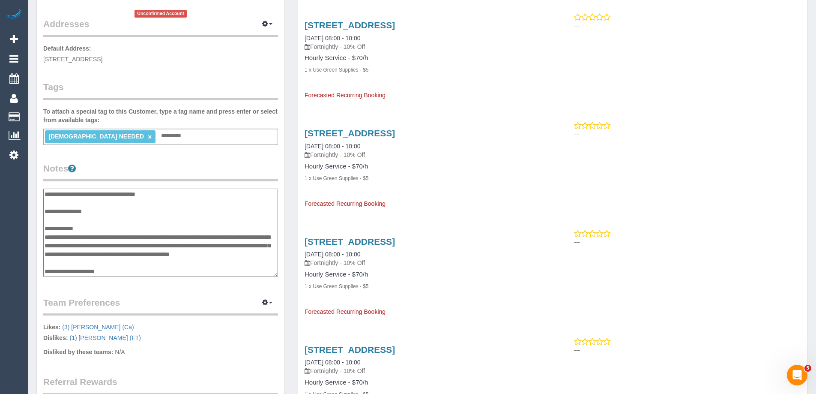
scroll to position [0, 0]
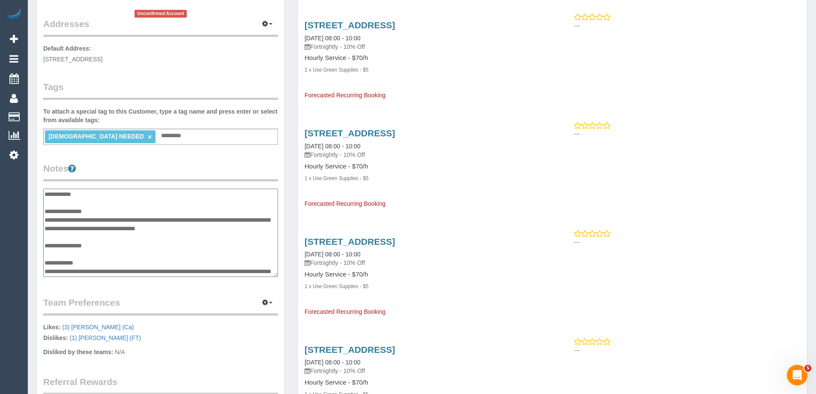
click at [125, 210] on textarea "**********" at bounding box center [160, 233] width 235 height 88
click at [184, 133] on div "FEMALE NEEDED × Add a tag" at bounding box center [160, 137] width 235 height 16
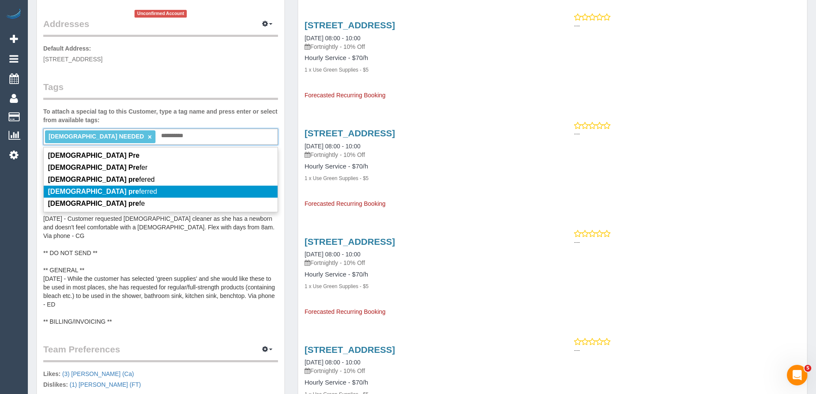
type input "**********"
click at [102, 190] on span "Female pre ferred" at bounding box center [102, 191] width 109 height 7
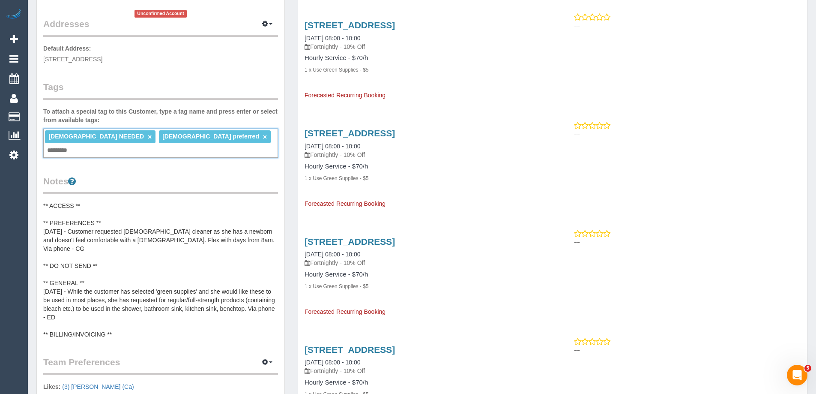
click at [148, 135] on link "×" at bounding box center [150, 136] width 4 height 7
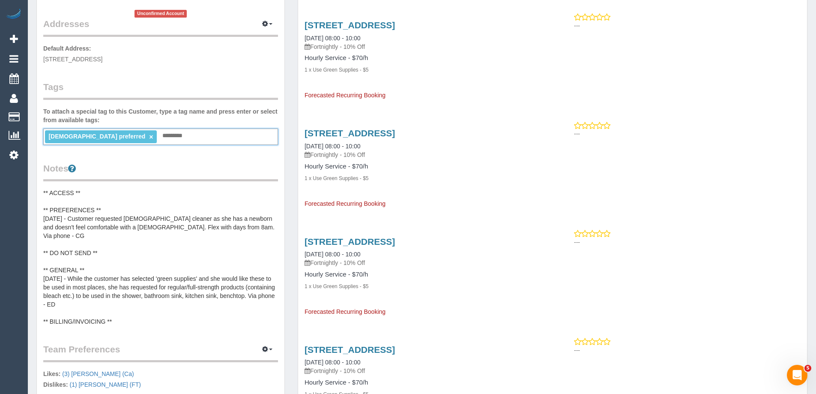
click at [107, 206] on pre "** ACCESS ** ** PREFERENCES ** 24/06/24 - Customer requested female cleaner as …" at bounding box center [160, 257] width 235 height 137
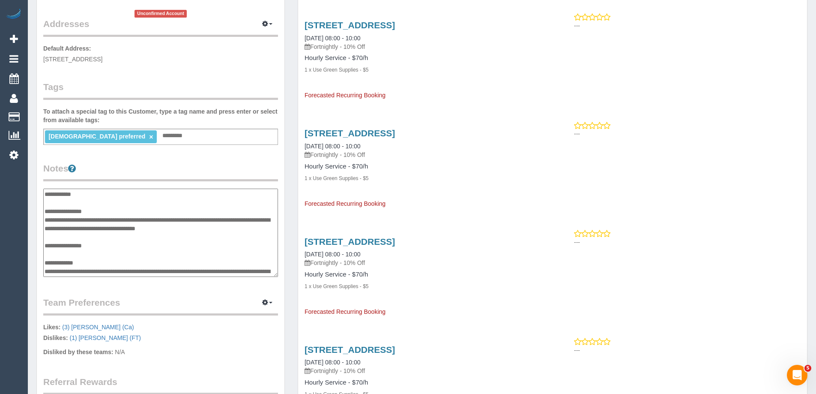
click at [114, 214] on textarea "**********" at bounding box center [160, 233] width 235 height 88
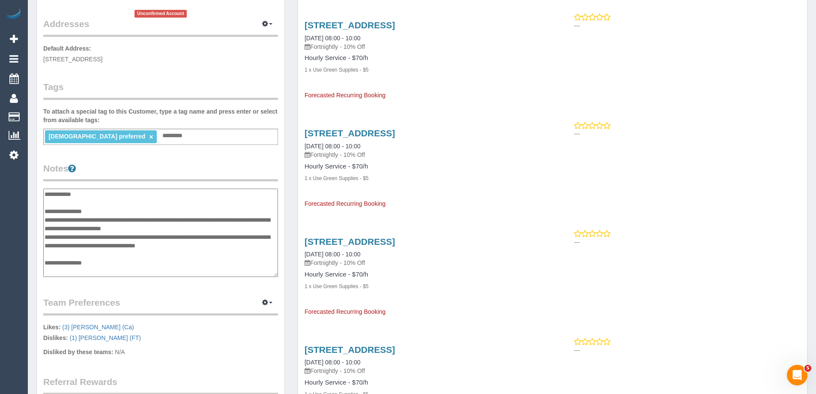
type textarea "**********"
click at [172, 166] on legend "Notes" at bounding box center [160, 171] width 235 height 19
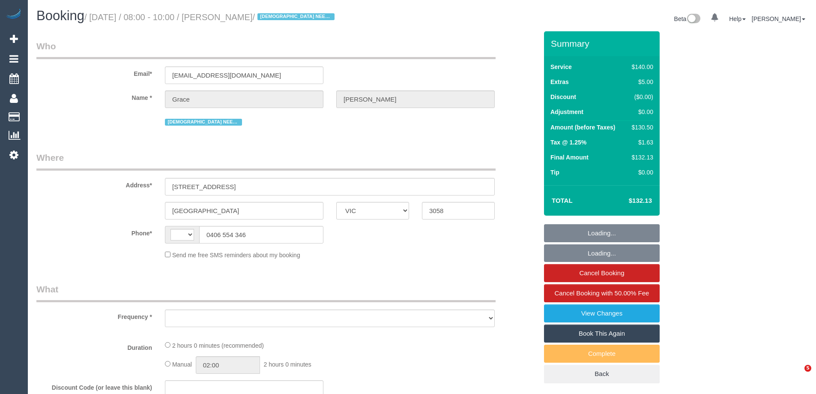
select select "VIC"
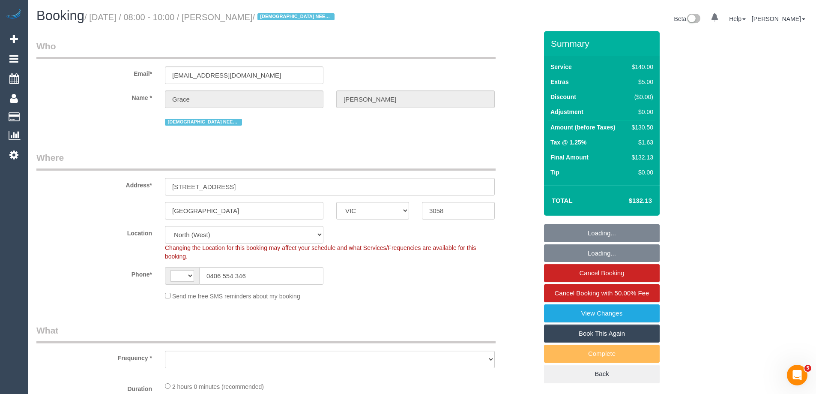
select select "string:AU"
select select "object:689"
select select "number:27"
select select "number:14"
select select "number:19"
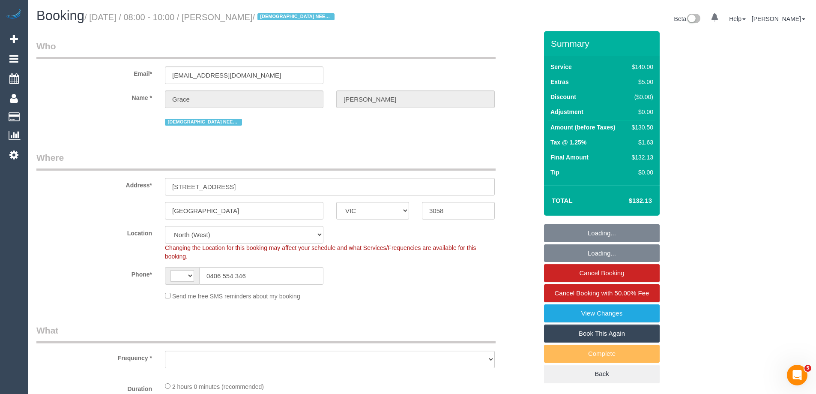
select select "number:22"
select select "number:35"
select select "object:860"
select select "string:stripe-pm_1PV5gT2GScqysDRVmCd6OCHO"
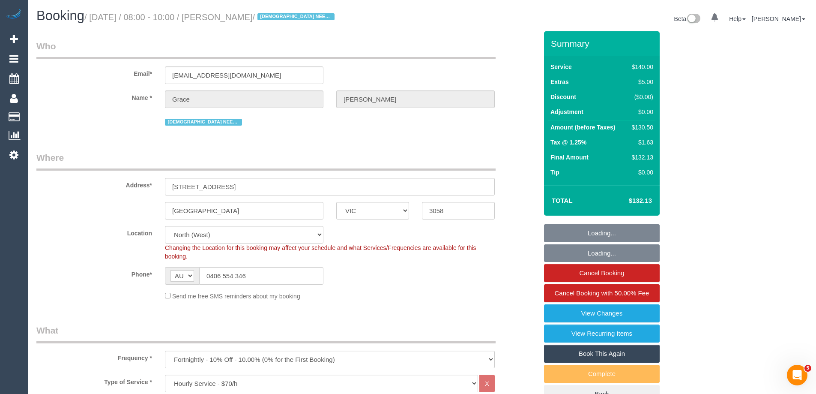
select select "spot1"
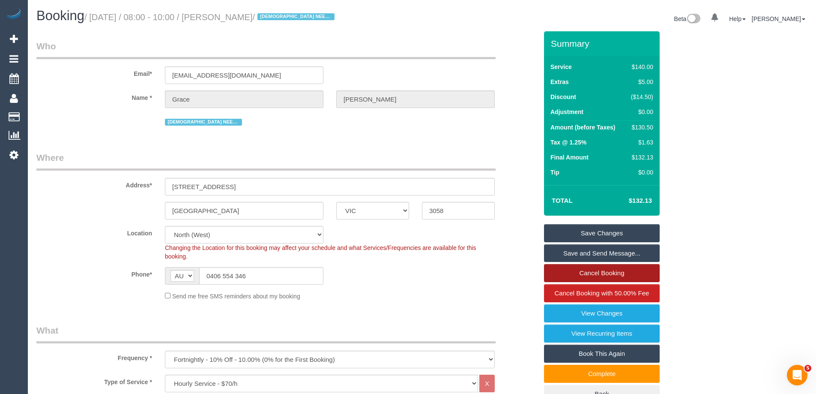
click at [607, 273] on link "Cancel Booking" at bounding box center [602, 273] width 116 height 18
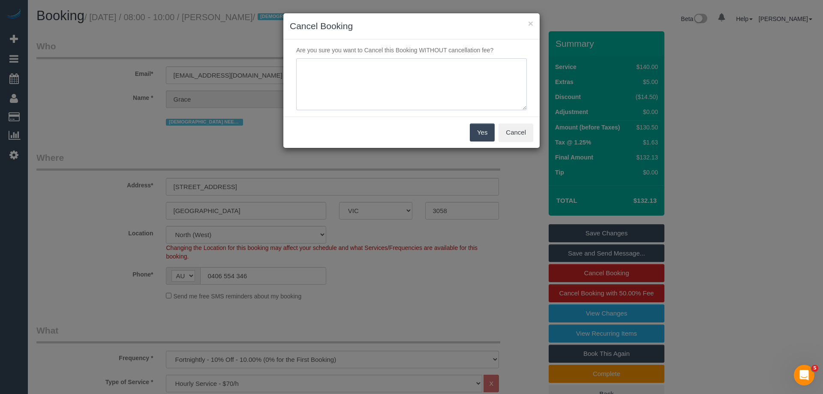
click at [366, 109] on textarea at bounding box center [411, 84] width 230 height 52
type textarea "Did not arrive within window. Via phone - ED"
click at [482, 126] on button "Yes" at bounding box center [482, 132] width 25 height 18
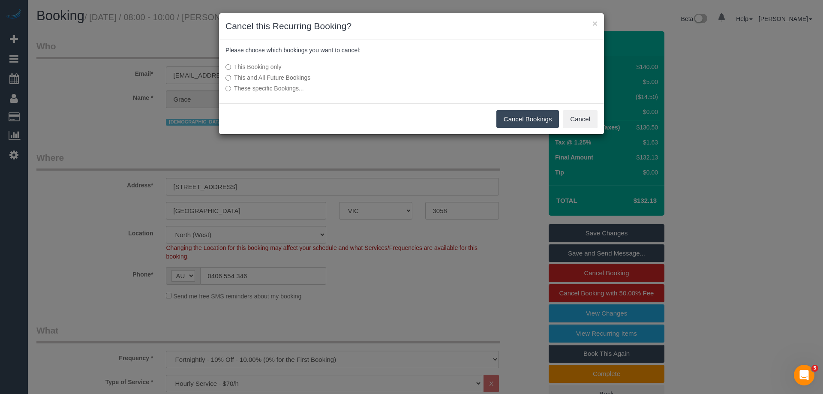
click at [529, 114] on button "Cancel Bookings" at bounding box center [527, 119] width 63 height 18
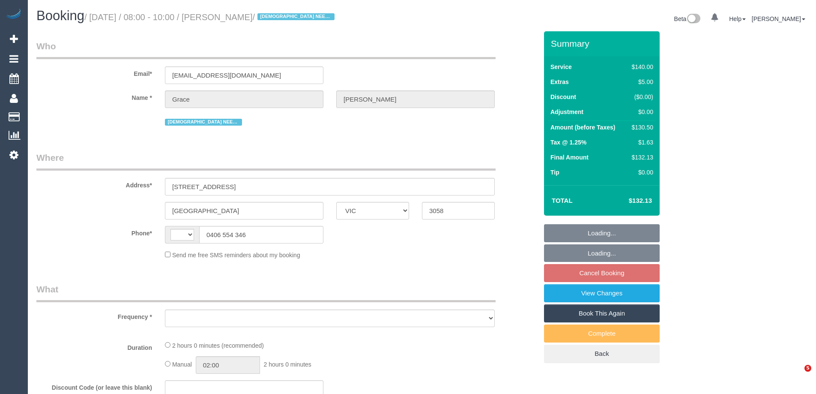
select select "VIC"
select select "object:290"
select select "string:stripe-pm_1PV5gT2GScqysDRVmCd6OCHO"
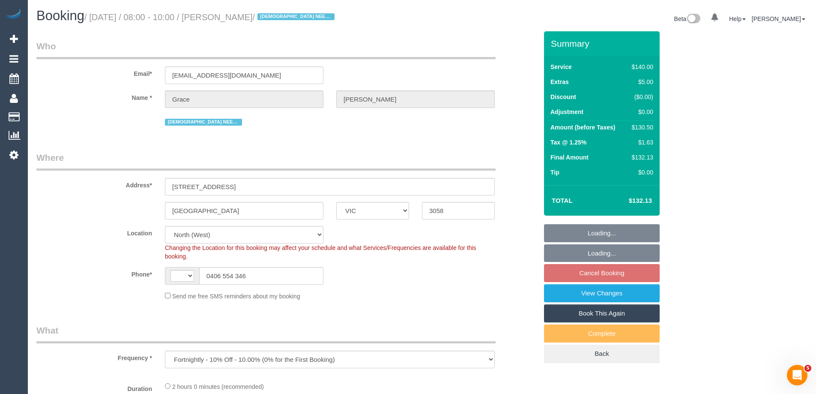
select select "string:AU"
select select "number:27"
select select "number:14"
select select "number:19"
select select "number:22"
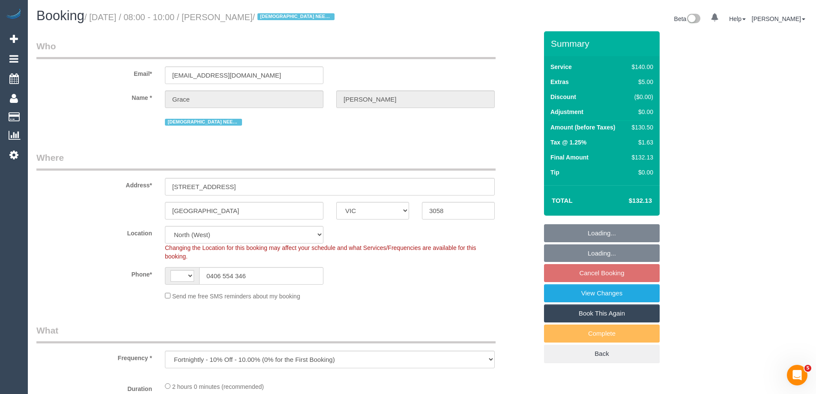
select select "number:35"
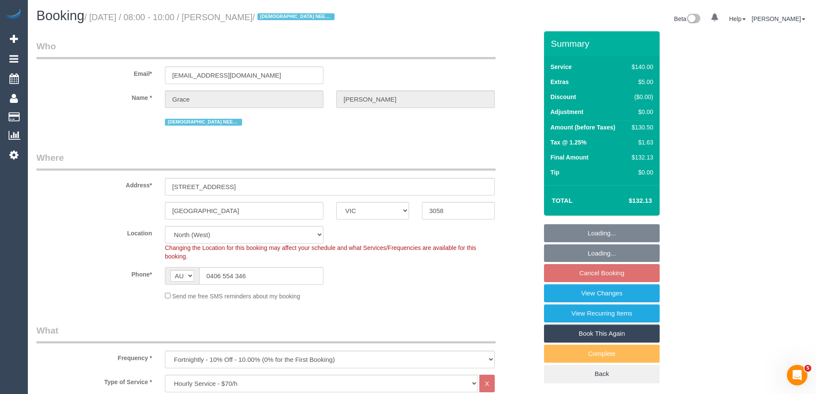
select select "object:856"
select select "spot2"
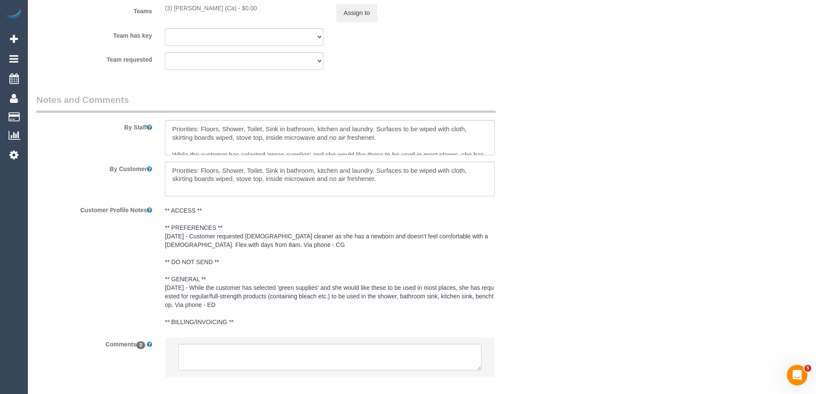
scroll to position [1356, 0]
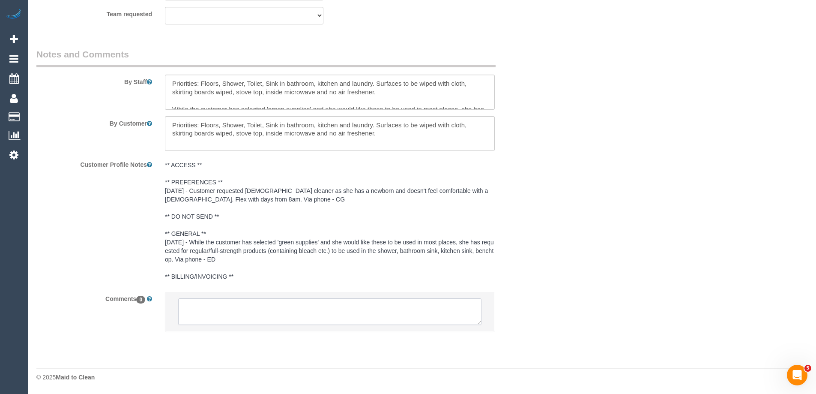
click at [249, 316] on textarea at bounding box center [329, 311] width 303 height 27
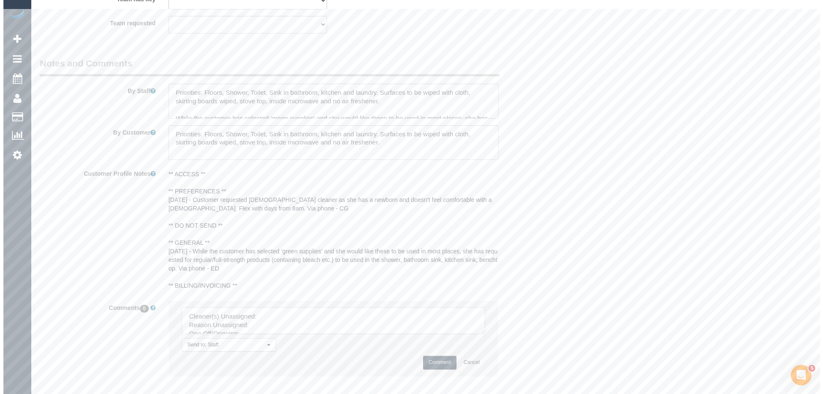
scroll to position [1098, 0]
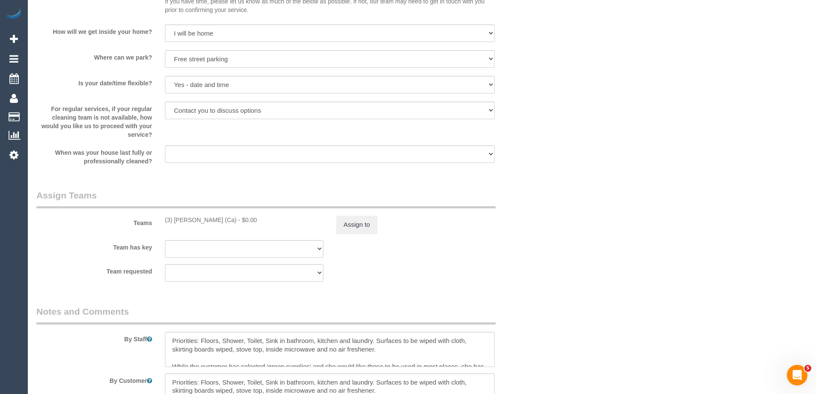
copy div "(3) Melissa Alampi (Ca)"
drag, startPoint x: 165, startPoint y: 221, endPoint x: 228, endPoint y: 222, distance: 63.4
click at [228, 222] on div "(3) Melissa Alampi (Ca) - $0.00" at bounding box center [244, 219] width 159 height 9
click at [356, 225] on button "Assign to" at bounding box center [356, 224] width 41 height 18
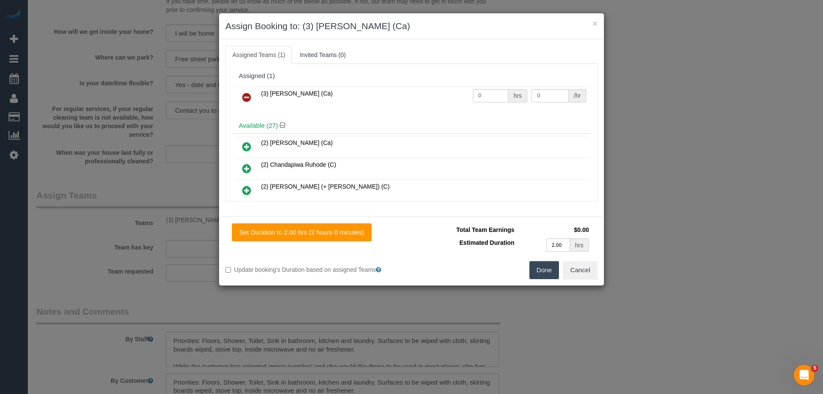
click at [250, 97] on icon at bounding box center [246, 97] width 9 height 10
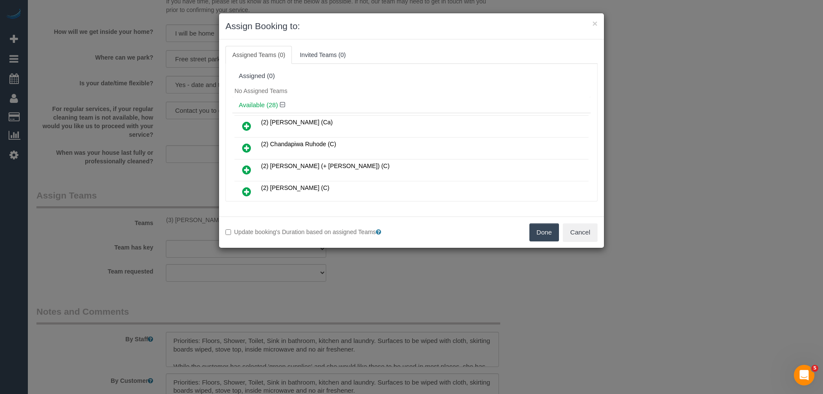
click at [543, 227] on button "Done" at bounding box center [544, 232] width 30 height 18
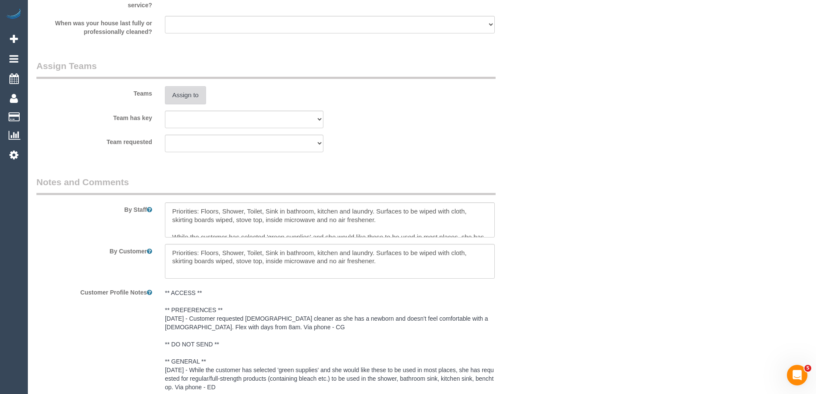
scroll to position [1391, 0]
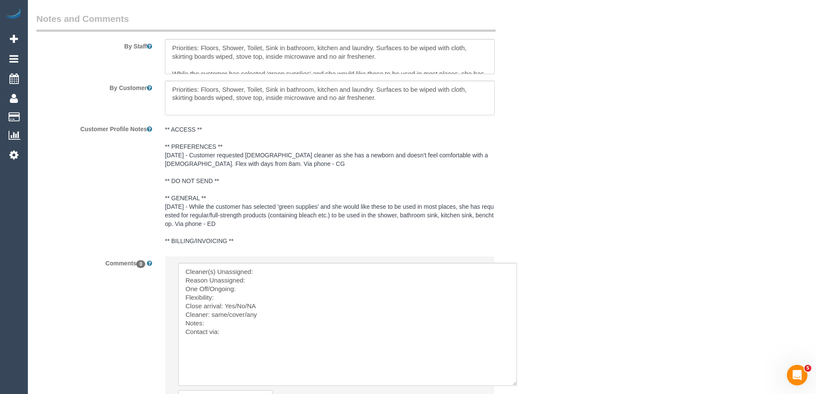
drag, startPoint x: 477, startPoint y: 285, endPoint x: 512, endPoint y: 381, distance: 102.7
click at [512, 381] on textarea at bounding box center [347, 324] width 339 height 123
click at [289, 269] on textarea at bounding box center [347, 324] width 339 height 123
paste textarea "(3) Melissa Alampi (Ca)"
click at [266, 281] on textarea at bounding box center [347, 324] width 339 height 123
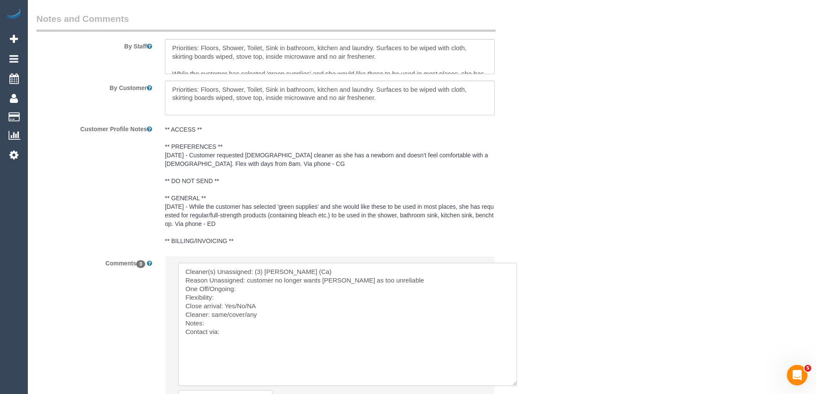
drag, startPoint x: 211, startPoint y: 315, endPoint x: 245, endPoint y: 316, distance: 33.4
click at [245, 316] on textarea at bounding box center [347, 324] width 339 height 123
click at [256, 310] on textarea at bounding box center [347, 324] width 339 height 123
click at [253, 316] on textarea at bounding box center [347, 324] width 339 height 123
click at [245, 327] on textarea at bounding box center [347, 324] width 339 height 123
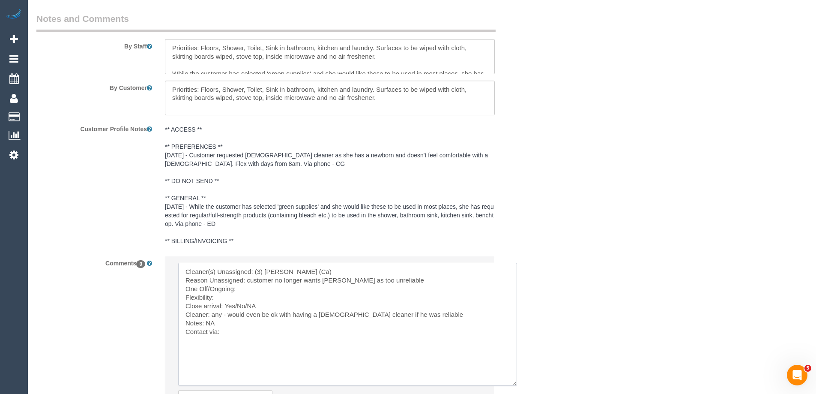
click at [244, 332] on textarea at bounding box center [347, 324] width 339 height 123
click at [248, 291] on textarea at bounding box center [347, 324] width 339 height 123
drag, startPoint x: 234, startPoint y: 304, endPoint x: 301, endPoint y: 305, distance: 67.3
click at [298, 305] on textarea at bounding box center [347, 324] width 339 height 123
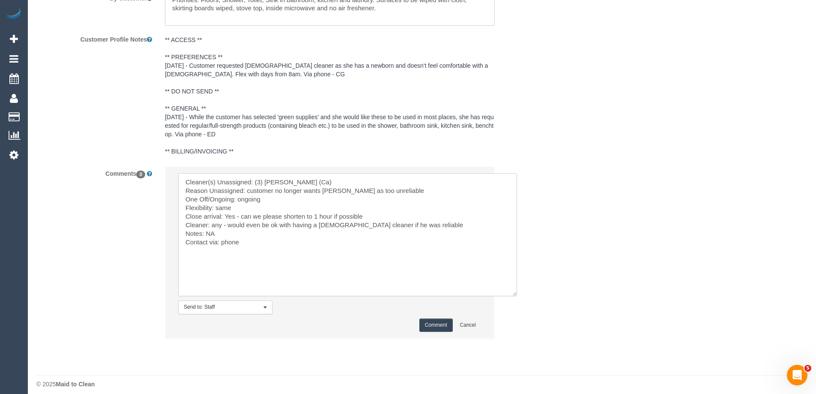
scroll to position [1487, 0]
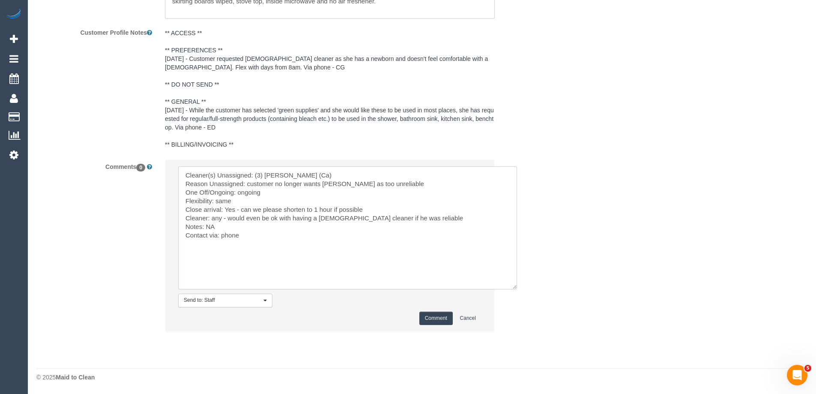
type textarea "Cleaner(s) Unassigned: (3) Melissa Alampi (Ca) Reason Unassigned: customer no l…"
click at [431, 317] on button "Comment" at bounding box center [435, 317] width 33 height 13
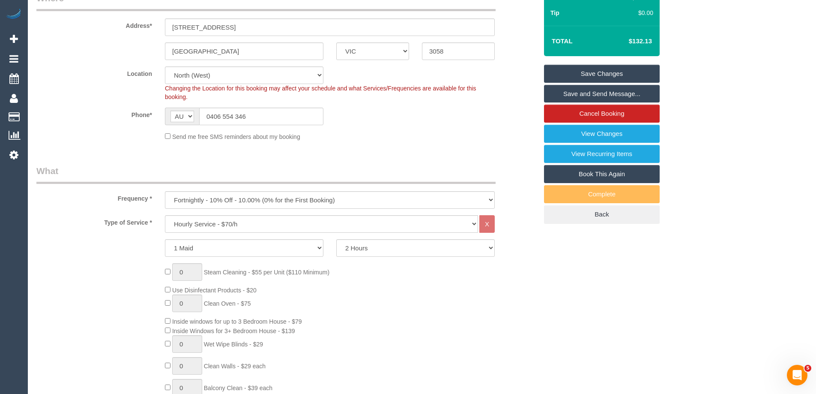
scroll to position [0, 0]
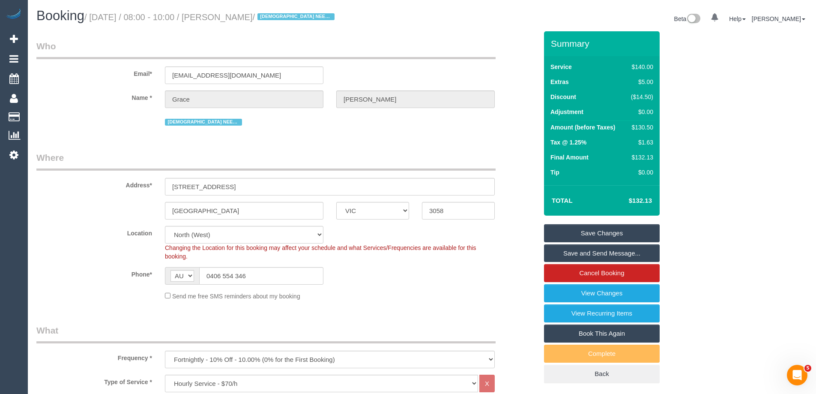
click at [594, 230] on link "Save Changes" at bounding box center [602, 233] width 116 height 18
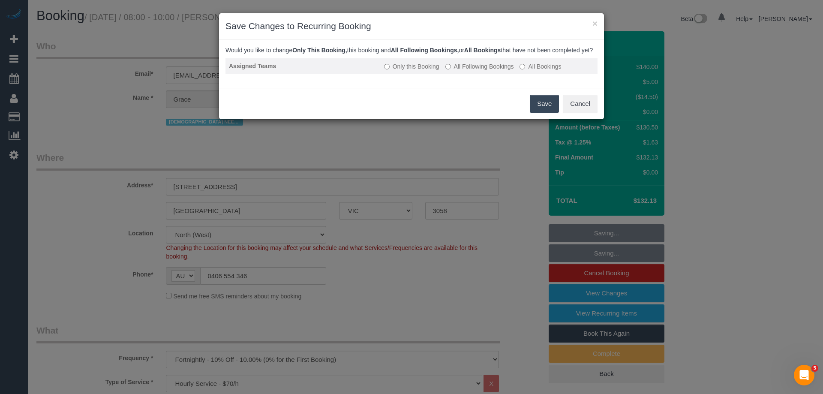
click at [461, 71] on label "All Following Bookings" at bounding box center [479, 66] width 69 height 9
click at [536, 108] on button "Save" at bounding box center [544, 104] width 29 height 18
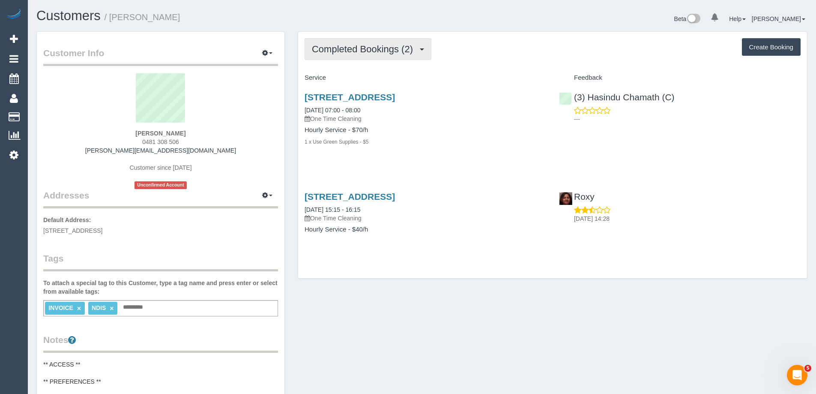
click at [342, 57] on button "Completed Bookings (2)" at bounding box center [368, 49] width 127 height 22
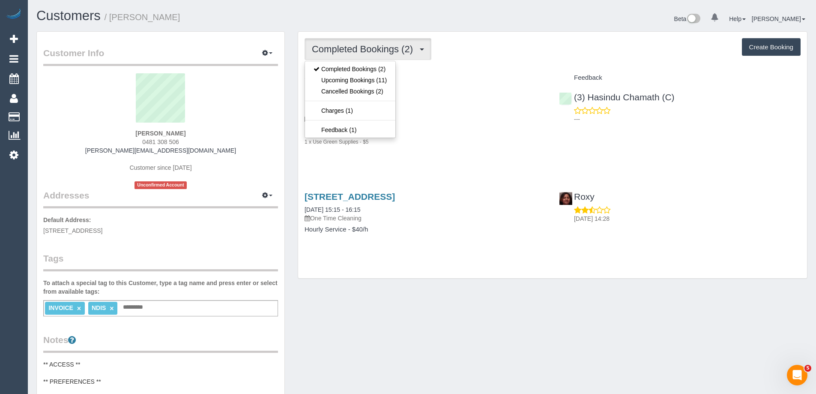
click at [342, 57] on button "Completed Bookings (2)" at bounding box center [368, 49] width 127 height 22
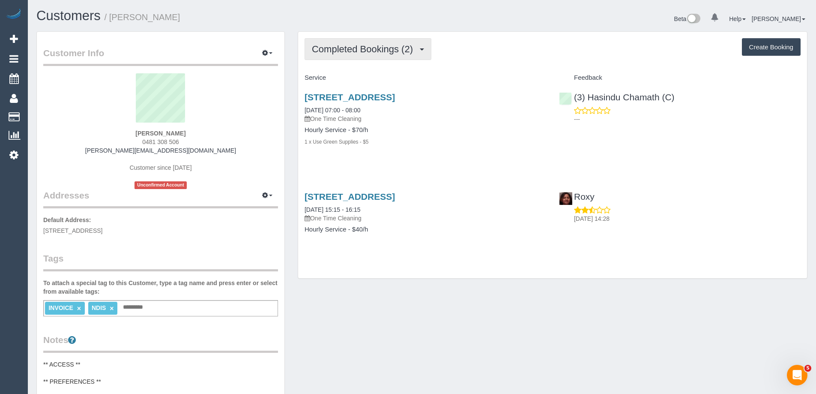
click at [390, 49] on span "Completed Bookings (2)" at bounding box center [364, 49] width 105 height 11
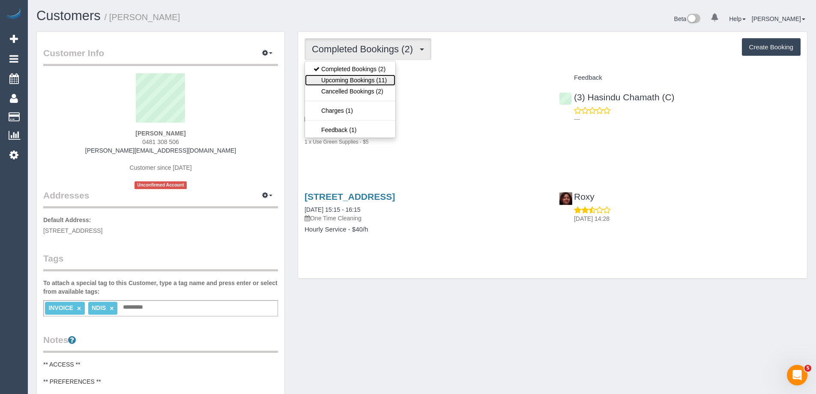
click at [373, 80] on link "Upcoming Bookings (11)" at bounding box center [350, 80] width 90 height 11
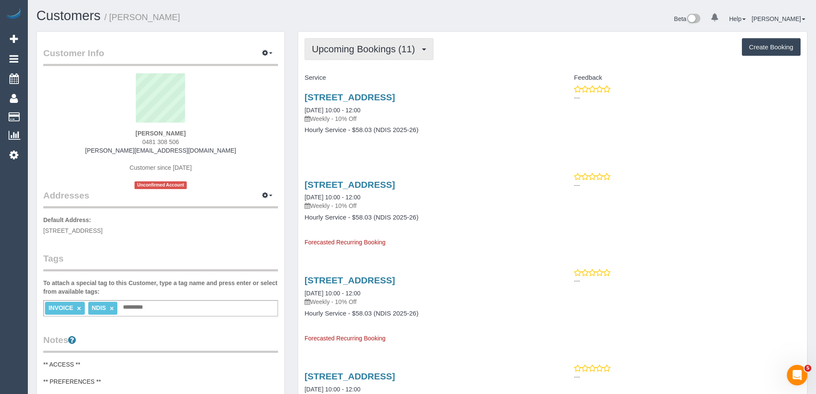
click at [383, 51] on span "Upcoming Bookings (11)" at bounding box center [366, 49] width 108 height 11
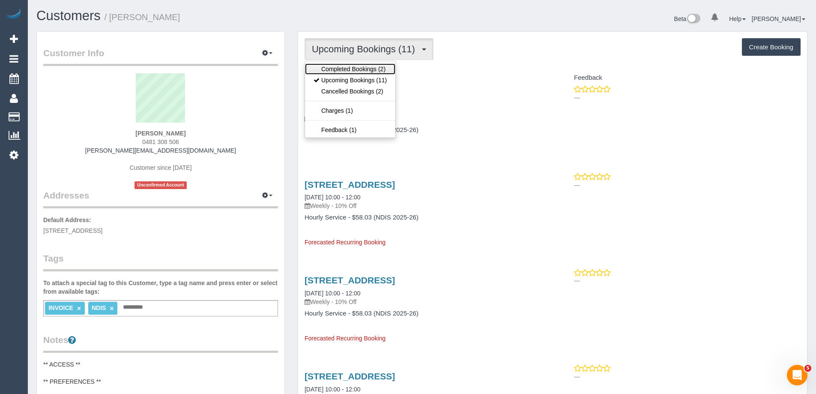
click at [376, 67] on link "Completed Bookings (2)" at bounding box center [350, 68] width 90 height 11
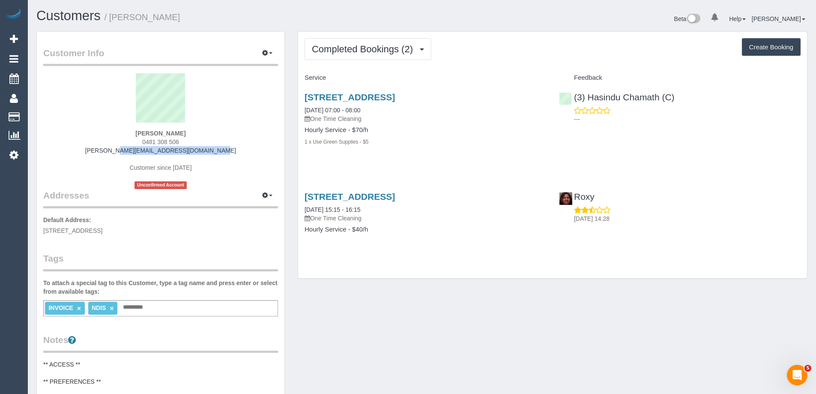
drag, startPoint x: 215, startPoint y: 151, endPoint x: 105, endPoint y: 152, distance: 110.1
click at [105, 152] on div "[PERSON_NAME] 0481 308 506 [PERSON_NAME][EMAIL_ADDRESS][DOMAIN_NAME] Customer s…" at bounding box center [160, 131] width 235 height 116
copy link "[PERSON_NAME][EMAIL_ADDRESS][DOMAIN_NAME]"
click at [355, 42] on button "Completed Bookings (2)" at bounding box center [368, 49] width 127 height 22
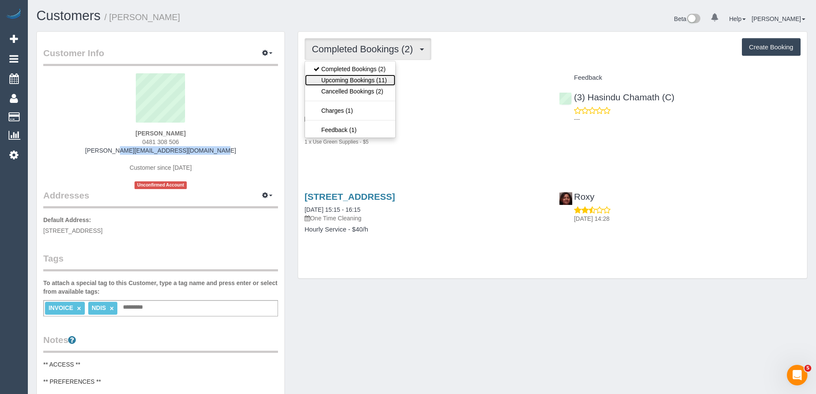
click at [363, 85] on link "Upcoming Bookings (11)" at bounding box center [350, 80] width 90 height 11
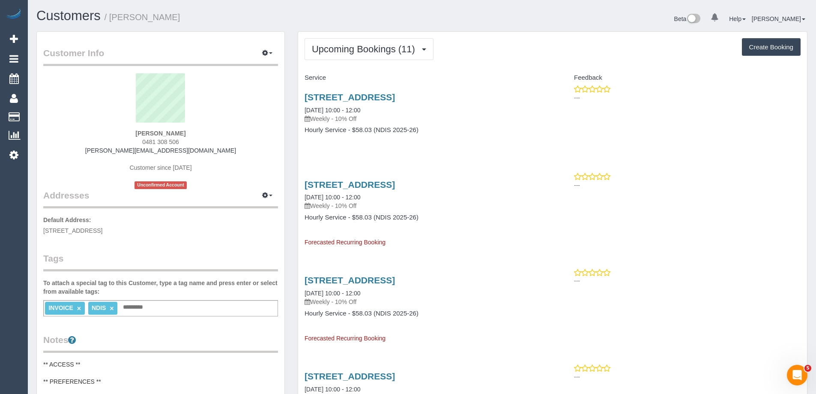
click at [628, 15] on div "Beta 0 Your Notifications You have 0 alerts Help Help Docs Take a Tour Contact …" at bounding box center [618, 20] width 392 height 23
click at [395, 183] on link "[STREET_ADDRESS]" at bounding box center [350, 185] width 90 height 10
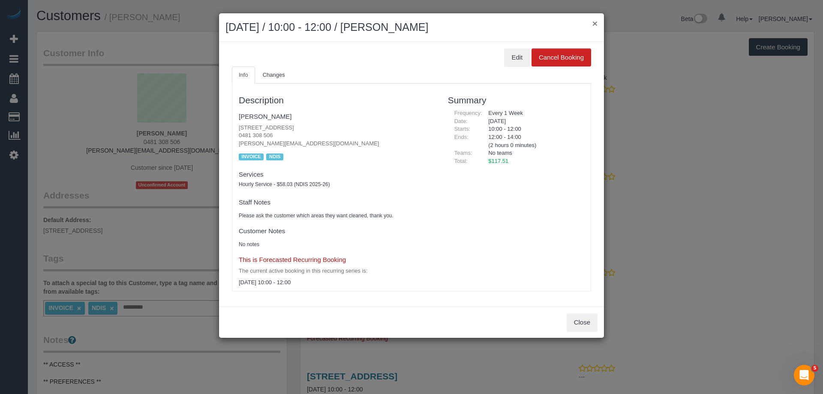
click at [596, 22] on button "×" at bounding box center [594, 23] width 5 height 9
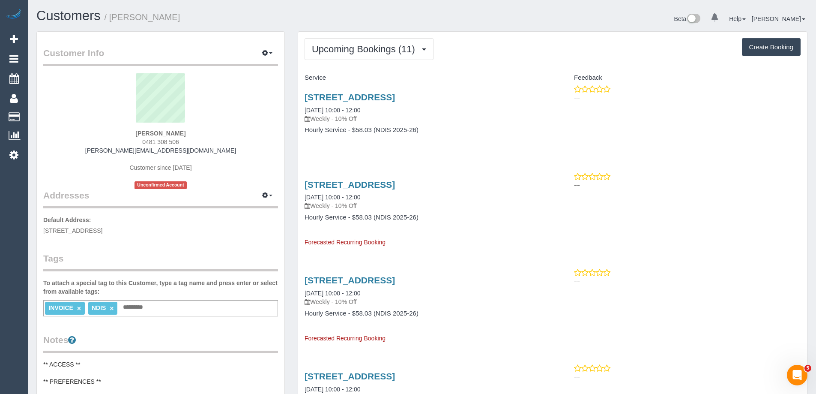
click at [579, 38] on div "Upcoming Bookings (11) Completed Bookings (2) Upcoming Bookings (11) Cancelled …" at bounding box center [553, 49] width 496 height 22
click at [395, 187] on link "[STREET_ADDRESS]" at bounding box center [350, 185] width 90 height 10
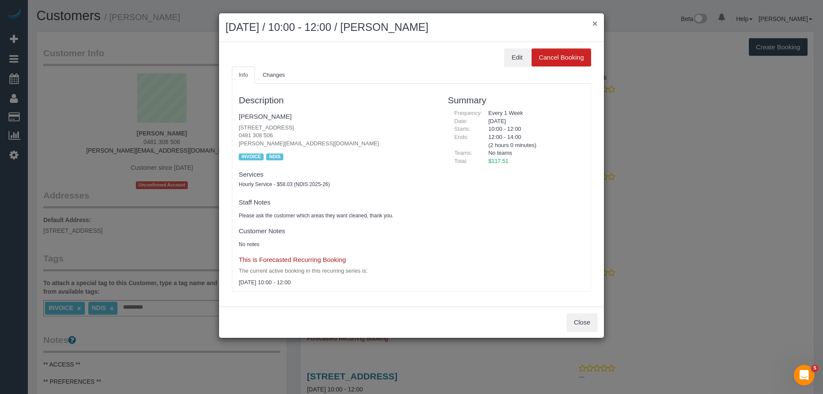
click at [597, 23] on button "×" at bounding box center [594, 23] width 5 height 9
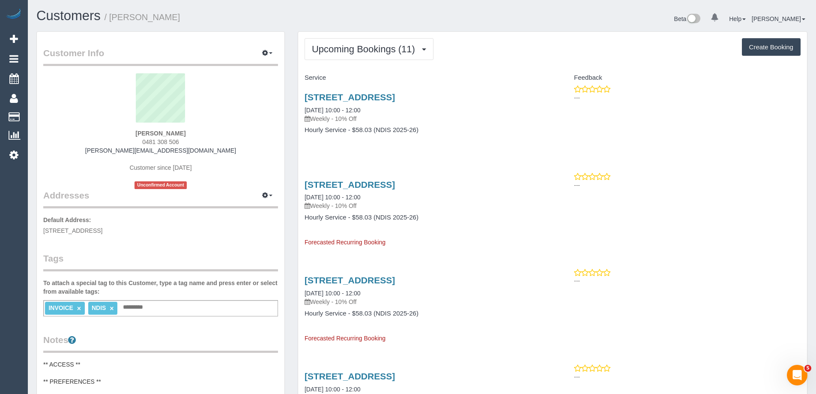
click at [662, 26] on div "Beta 0 Your Notifications You have 0 alerts Help Help Docs Take a Tour Contact …" at bounding box center [618, 20] width 392 height 23
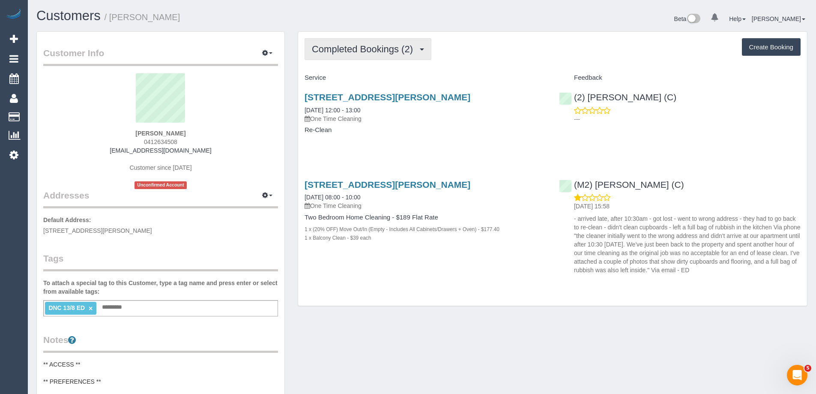
click at [365, 51] on span "Completed Bookings (2)" at bounding box center [364, 49] width 105 height 11
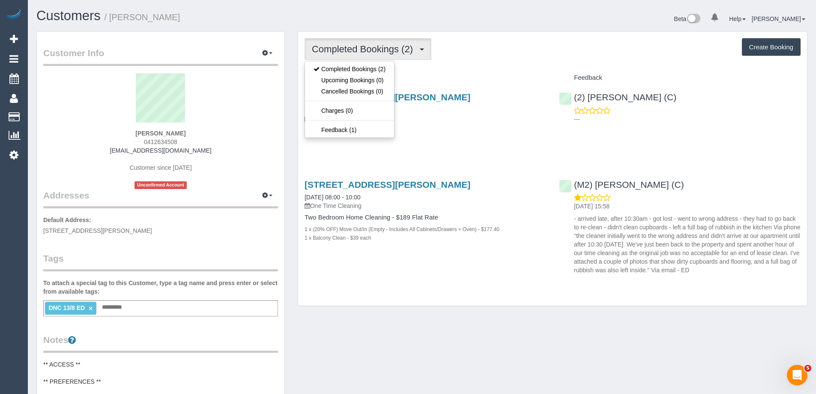
click at [482, 68] on div "Completed Bookings (2) Completed Bookings (2) Upcoming Bookings (0) Cancelled B…" at bounding box center [552, 169] width 509 height 274
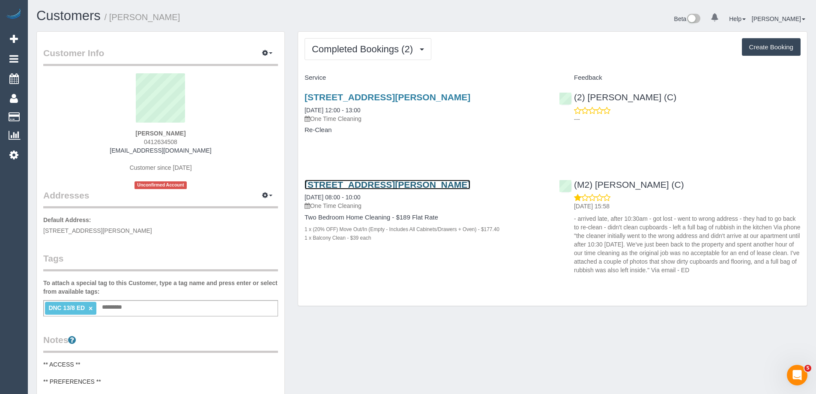
click at [418, 184] on link "[STREET_ADDRESS][PERSON_NAME]" at bounding box center [388, 185] width 166 height 10
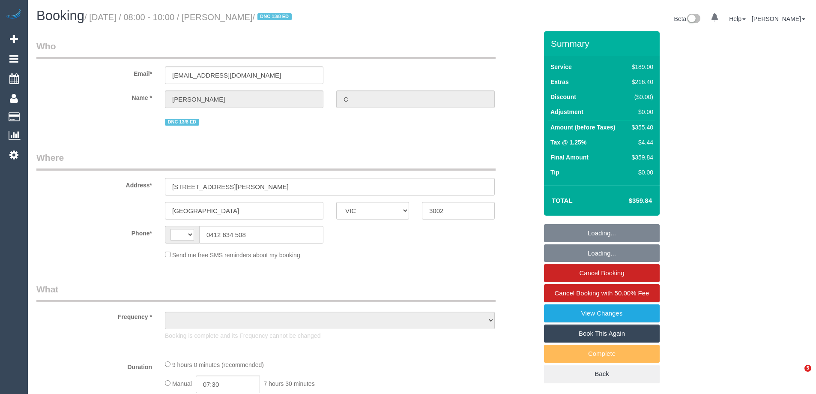
select select "VIC"
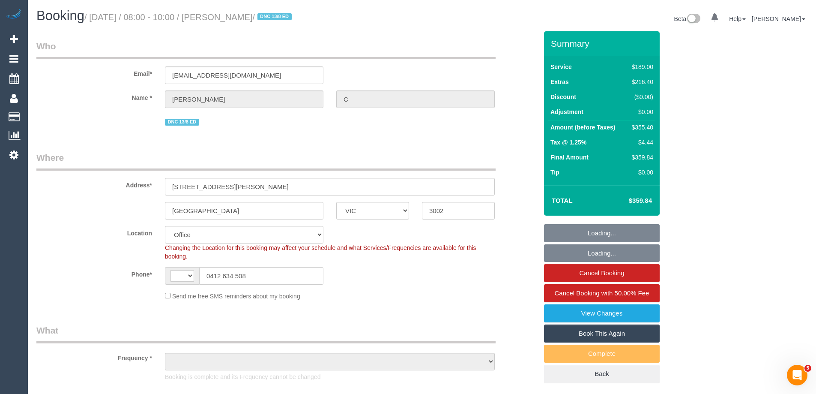
select select "string:AU"
select select "object:683"
select select "string:stripe-pm_1RukgY2GScqysDRVVvtP8RBP"
select select "number:28"
select select "number:14"
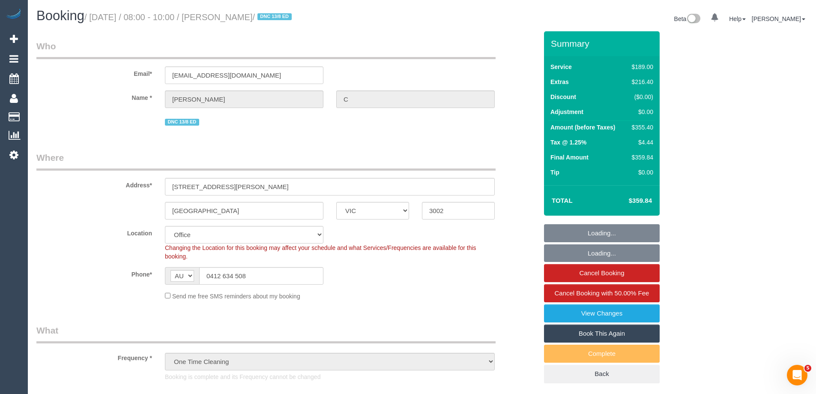
select select "number:19"
select select "number:24"
select select "number:26"
select select "object:2088"
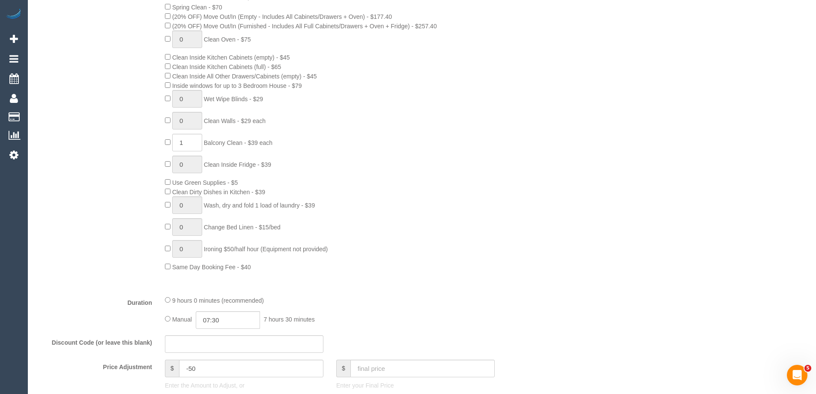
scroll to position [386, 0]
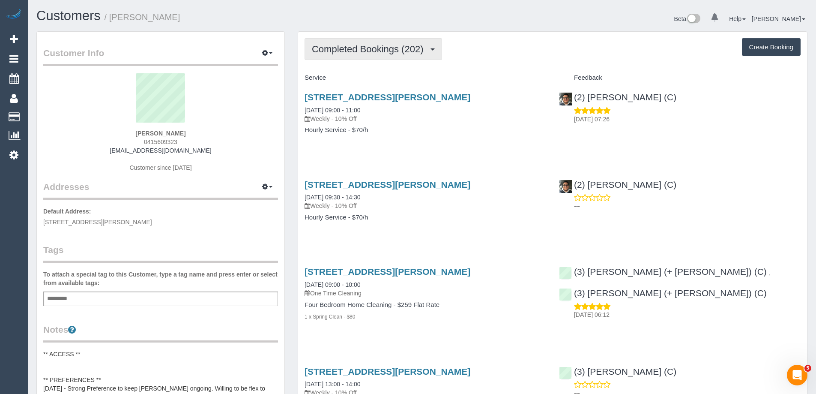
click at [378, 50] on span "Completed Bookings (202)" at bounding box center [370, 49] width 116 height 11
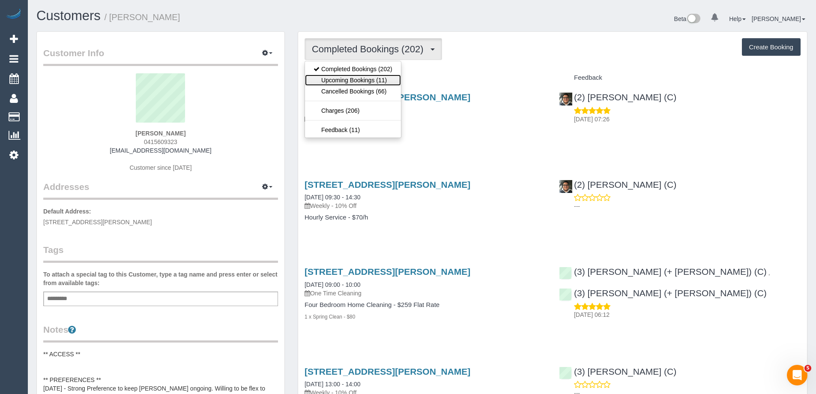
click at [369, 78] on link "Upcoming Bookings (11)" at bounding box center [353, 80] width 96 height 11
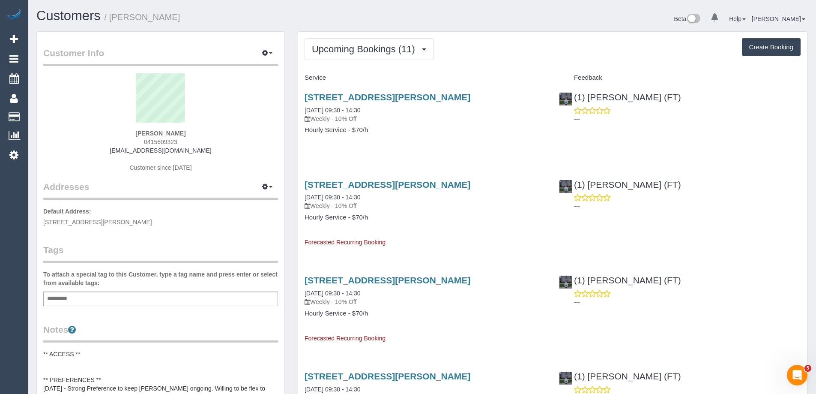
click at [167, 140] on span "0415609323" at bounding box center [160, 141] width 33 height 7
copy span "0415609323"
click at [615, 46] on div "Upcoming Bookings (11) Completed Bookings (202) Upcoming Bookings (11) Cancelle…" at bounding box center [553, 49] width 496 height 22
click at [417, 94] on link "20 Soutar Pl, Heatherton, VIC 3202" at bounding box center [388, 97] width 166 height 10
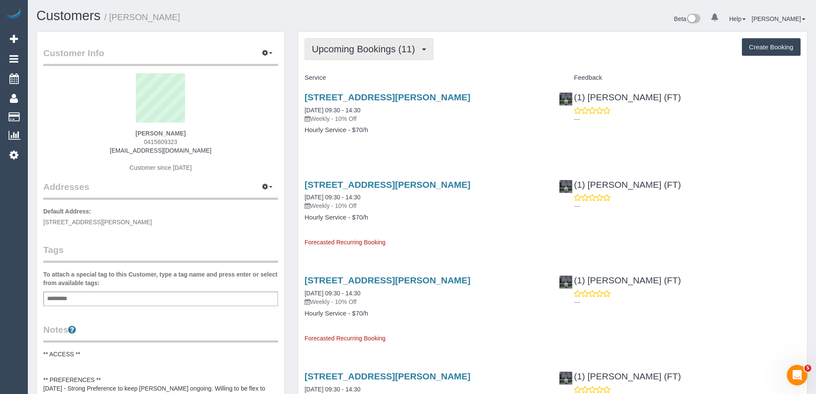
click at [395, 53] on span "Upcoming Bookings (11)" at bounding box center [366, 49] width 108 height 11
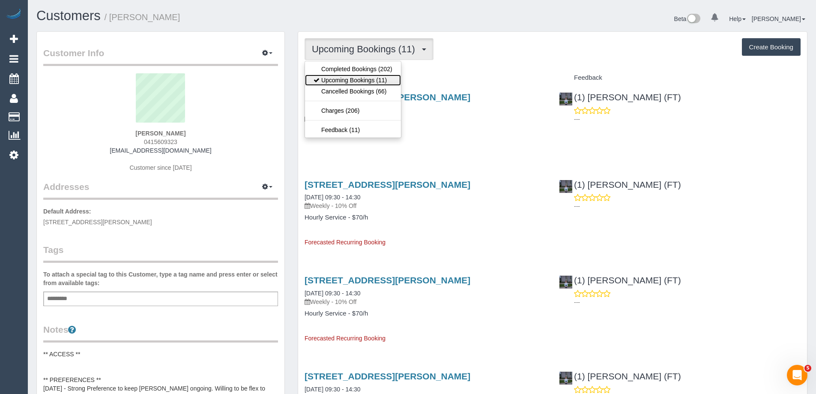
click at [380, 78] on link "Upcoming Bookings (11)" at bounding box center [353, 80] width 96 height 11
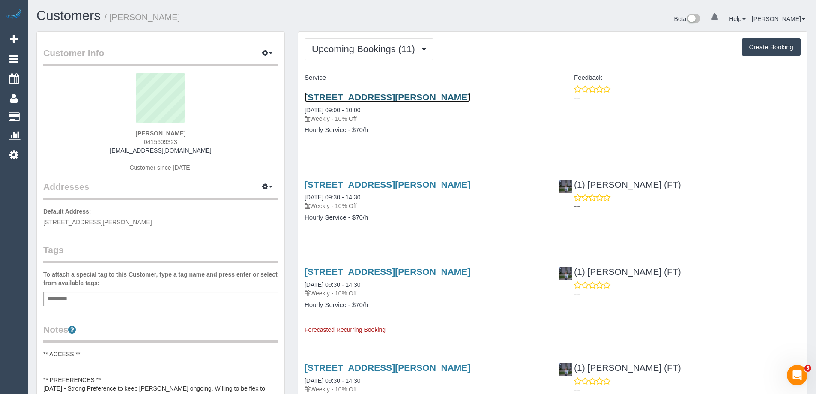
click at [383, 96] on link "20 Soutar Pl, Heatherton, VIC 3202" at bounding box center [388, 97] width 166 height 10
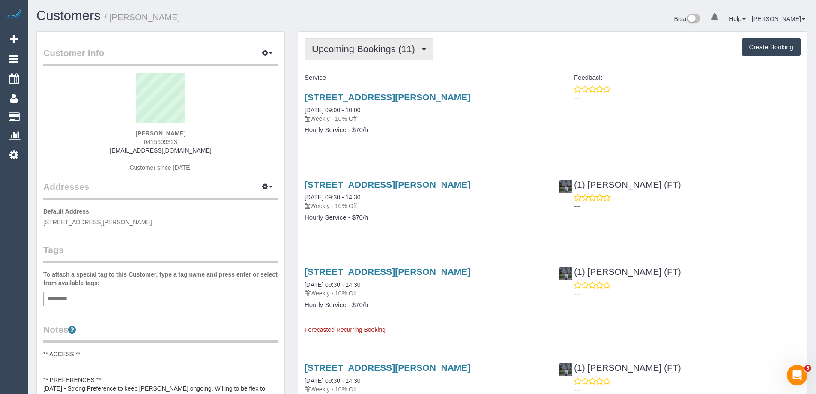
click at [392, 45] on span "Upcoming Bookings (11)" at bounding box center [366, 49] width 108 height 11
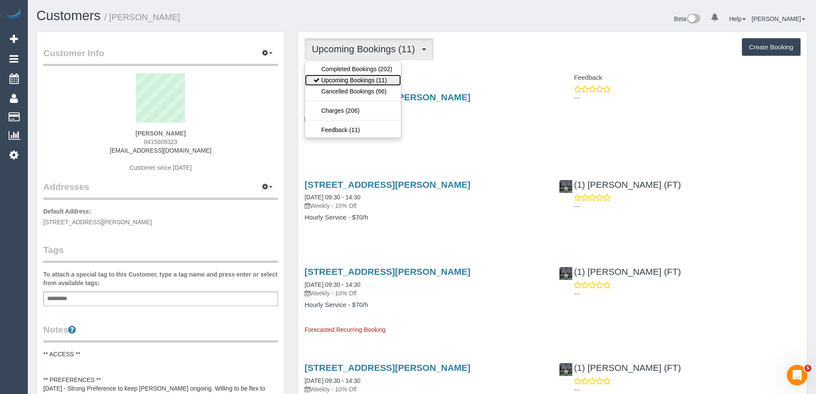
click at [386, 79] on link "Upcoming Bookings (11)" at bounding box center [353, 80] width 96 height 11
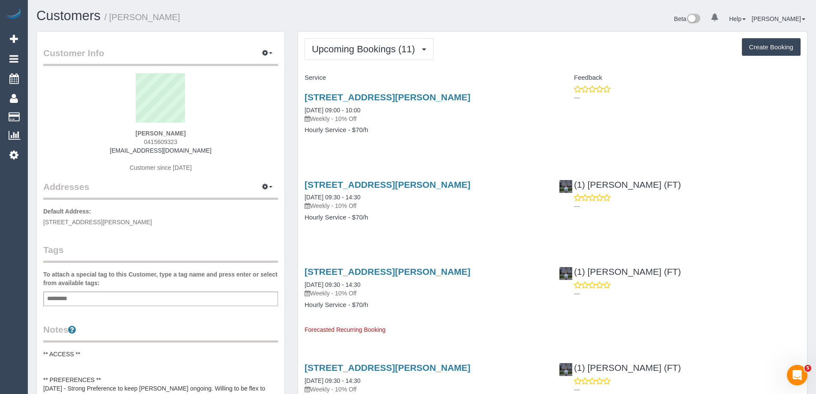
copy small "Danielle Salman"
drag, startPoint x: 200, startPoint y: 17, endPoint x: 165, endPoint y: 18, distance: 34.3
click at [113, 18] on h1 "Customers / Danielle Salman" at bounding box center [225, 16] width 379 height 15
copy link "09:30 - 14:30"
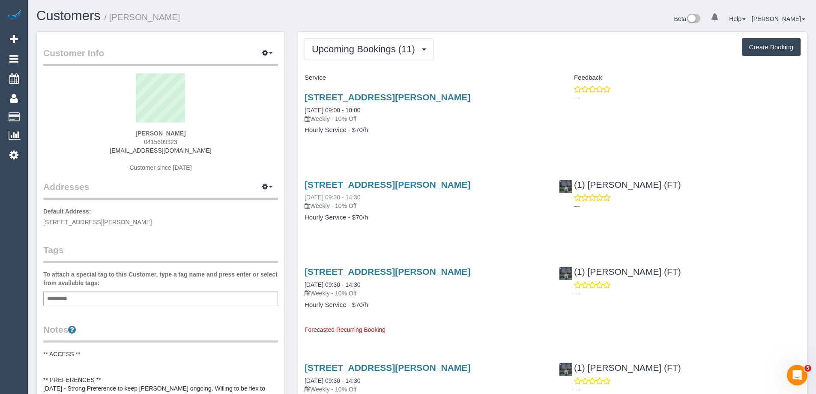
drag, startPoint x: 379, startPoint y: 197, endPoint x: 336, endPoint y: 195, distance: 42.9
click at [336, 195] on div "20 Soutar Pl, Heatherton, VIC 3202 04/09/2025 09:30 - 14:30 Weekly - 10% Off" at bounding box center [426, 195] width 242 height 31
click at [129, 299] on div "Add a tag" at bounding box center [160, 298] width 235 height 15
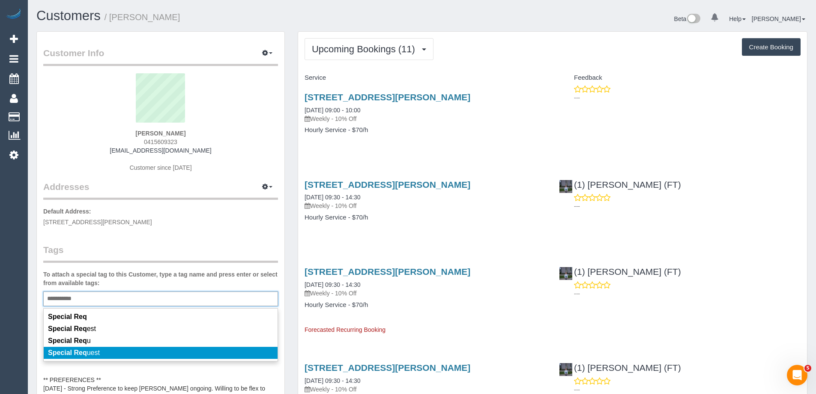
type input "**********"
click at [105, 348] on li "Special Req uest" at bounding box center [161, 353] width 234 height 12
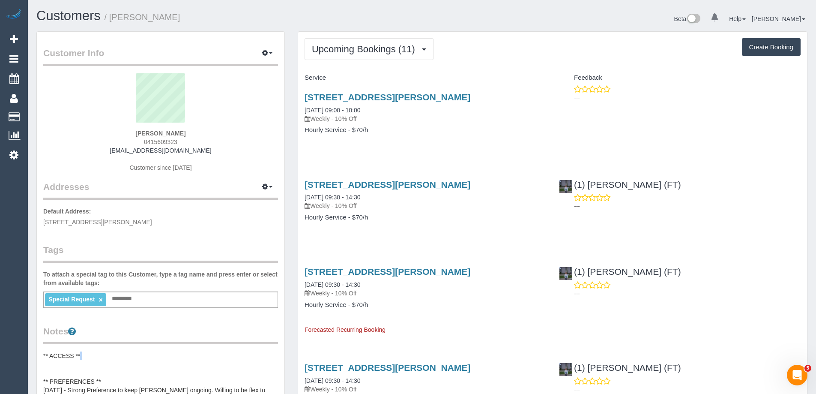
click at [170, 256] on legend "Tags" at bounding box center [160, 252] width 235 height 19
click at [376, 52] on span "Upcoming Bookings (11)" at bounding box center [366, 49] width 108 height 11
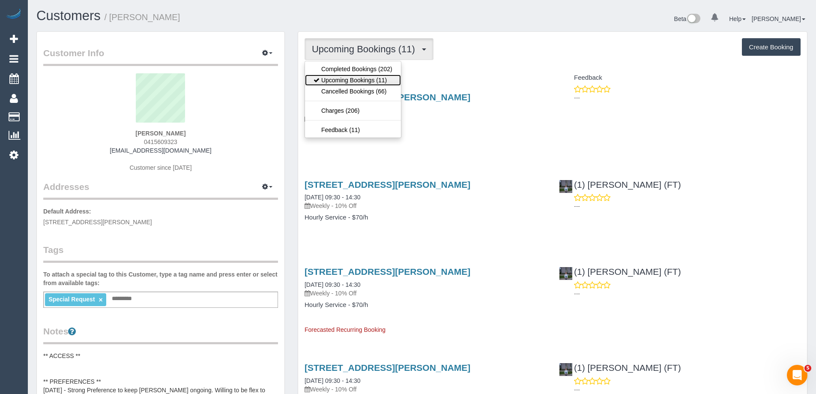
click at [372, 77] on link "Upcoming Bookings (11)" at bounding box center [353, 80] width 96 height 11
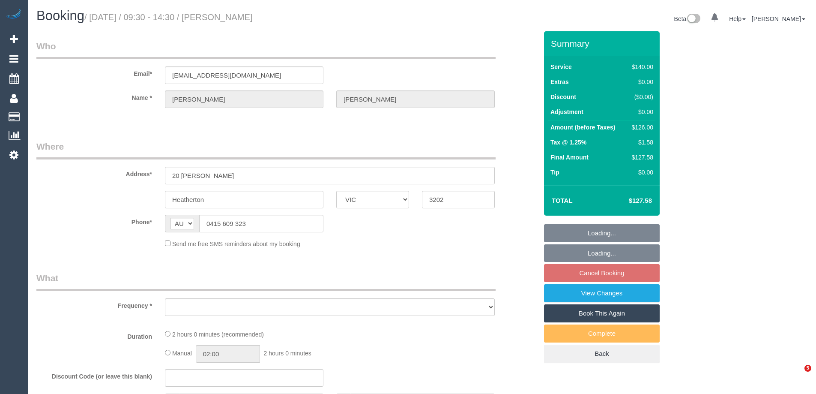
select select "VIC"
select select "number:28"
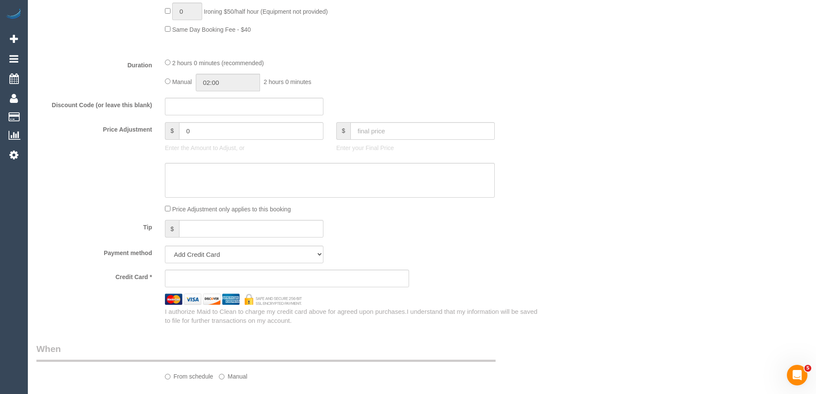
select select "object:845"
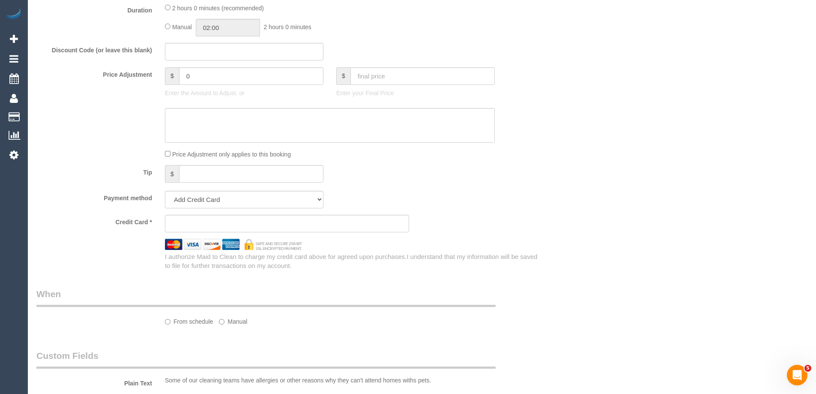
select select "string:stripe-pm_1Nzt8y2GScqysDRVew16rc4Z"
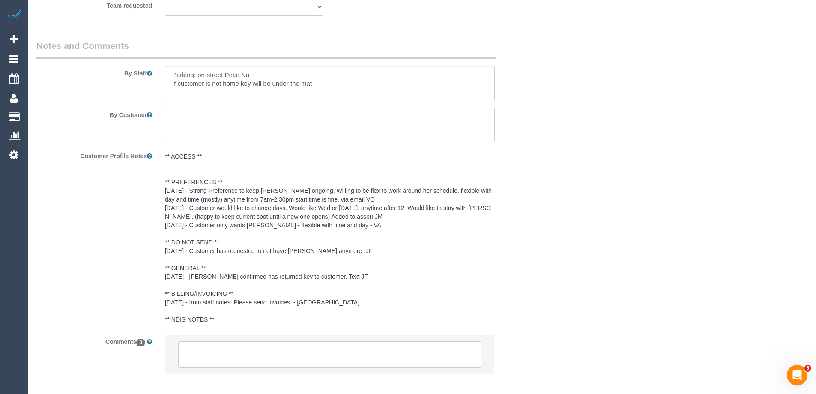
scroll to position [1442, 0]
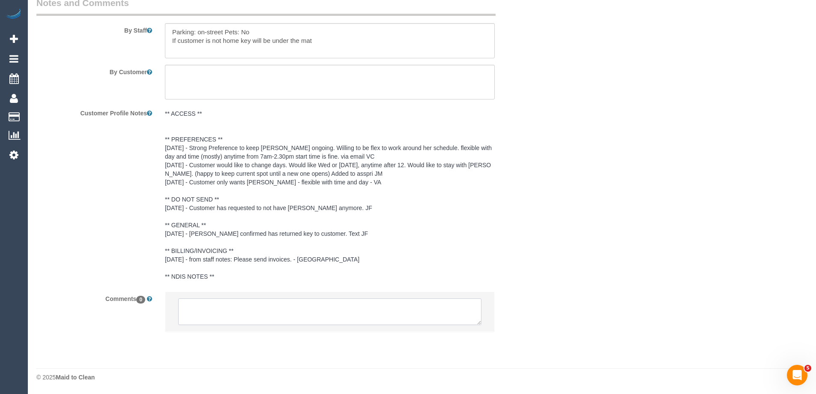
click at [241, 306] on textarea at bounding box center [329, 311] width 303 height 27
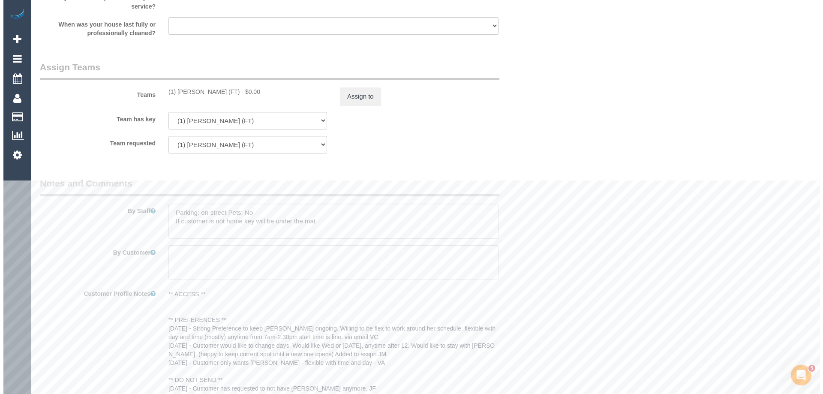
scroll to position [1228, 0]
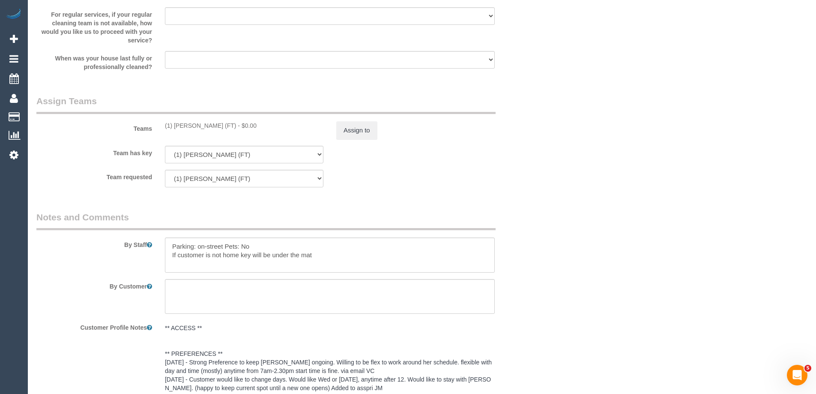
drag, startPoint x: 164, startPoint y: 129, endPoint x: 225, endPoint y: 130, distance: 61.7
click at [225, 130] on div "Teams (1) Helen Trickett (FT) - $0.00 Assign to" at bounding box center [287, 117] width 514 height 45
copy div "(1) Helen Trickett (FT)"
click at [355, 136] on button "Assign to" at bounding box center [356, 130] width 41 height 18
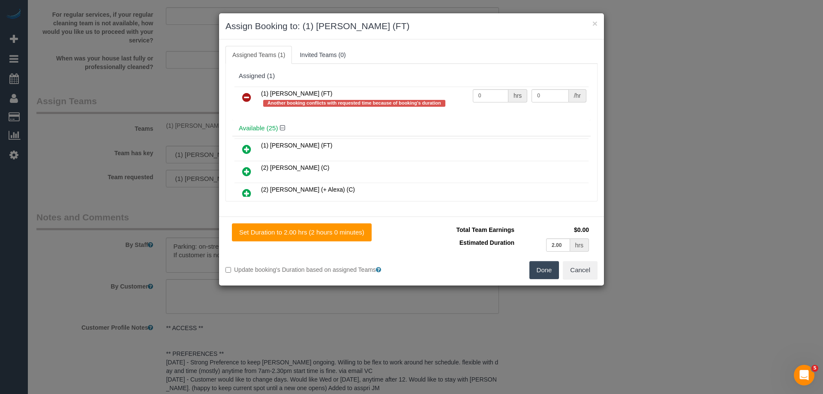
click at [242, 97] on link at bounding box center [246, 97] width 20 height 17
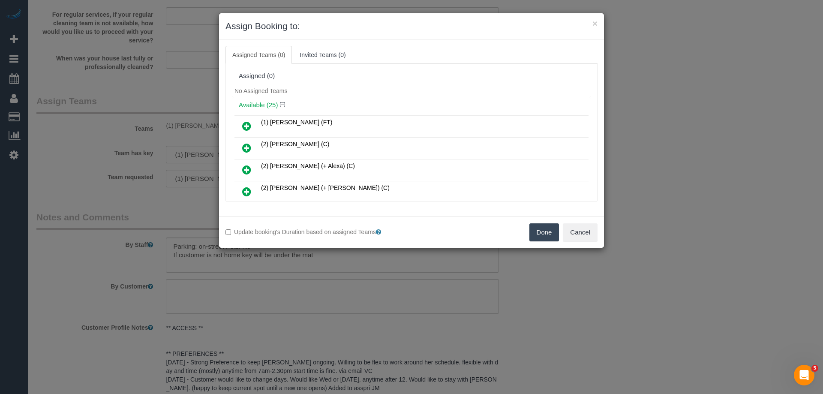
click at [545, 229] on button "Done" at bounding box center [544, 232] width 30 height 18
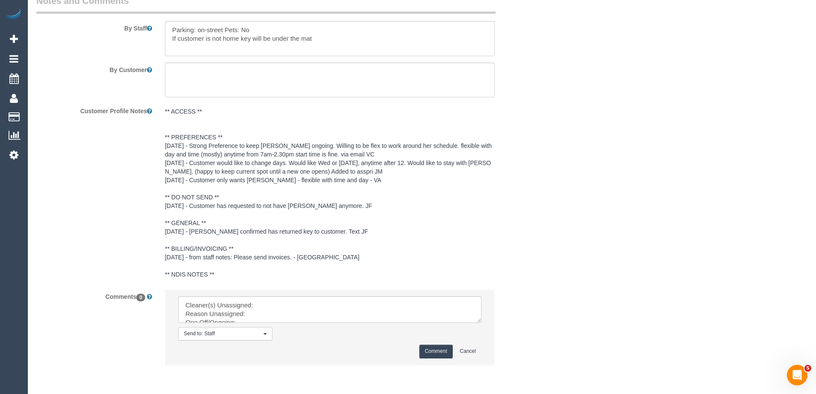
scroll to position [1478, 0]
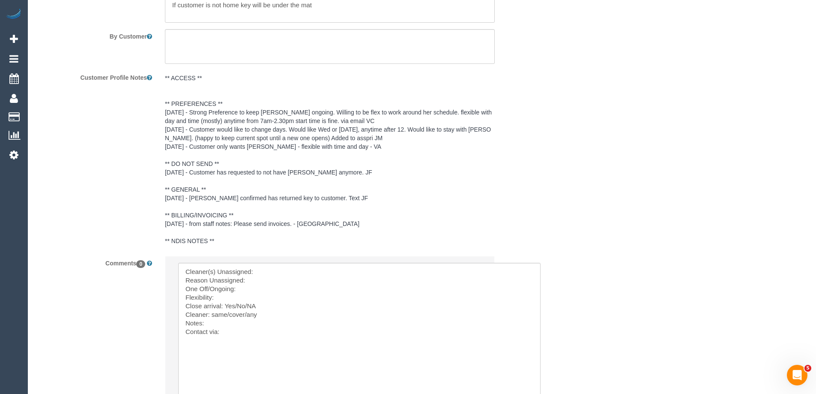
drag, startPoint x: 481, startPoint y: 297, endPoint x: 540, endPoint y: 410, distance: 127.6
click at [290, 267] on textarea at bounding box center [362, 338] width 368 height 151
paste textarea "(1) Helen Trickett (FT)"
click at [398, 282] on textarea at bounding box center [362, 338] width 368 height 151
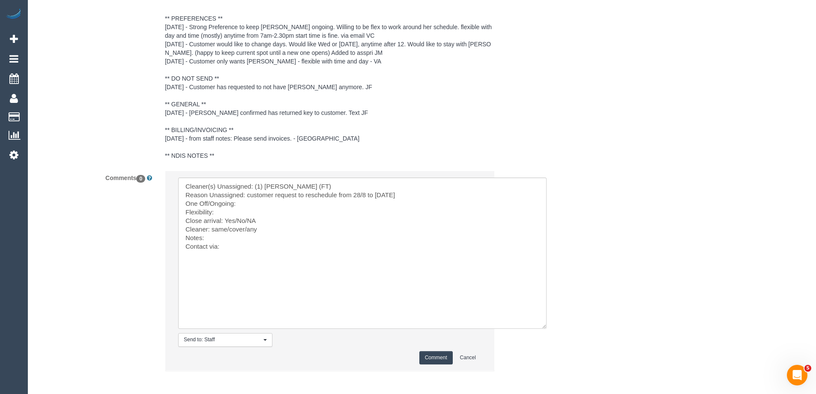
scroll to position [1564, 0]
click at [246, 203] on textarea at bounding box center [362, 252] width 368 height 151
click at [240, 207] on textarea at bounding box center [362, 252] width 368 height 151
click at [238, 211] on textarea at bounding box center [362, 252] width 368 height 151
paste textarea "Roumany available on Monday morning. 9-10am AW"
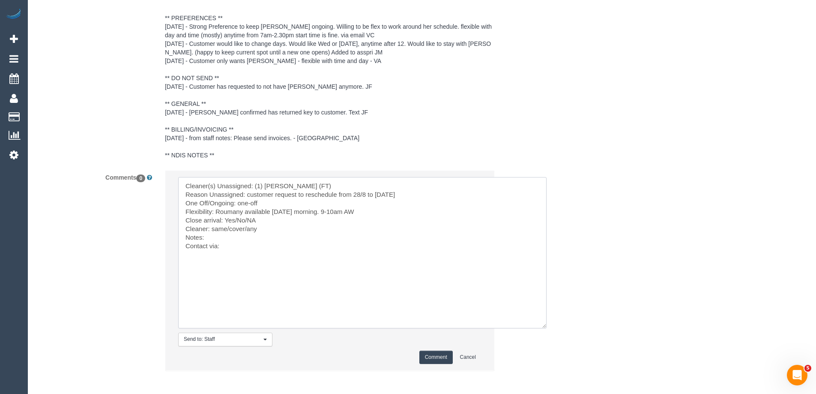
drag, startPoint x: 217, startPoint y: 210, endPoint x: 283, endPoint y: 212, distance: 66.0
click at [283, 212] on textarea at bounding box center [362, 252] width 368 height 151
click at [240, 211] on textarea at bounding box center [362, 252] width 368 height 151
drag, startPoint x: 216, startPoint y: 211, endPoint x: 349, endPoint y: 212, distance: 132.4
click at [349, 212] on textarea at bounding box center [362, 252] width 368 height 151
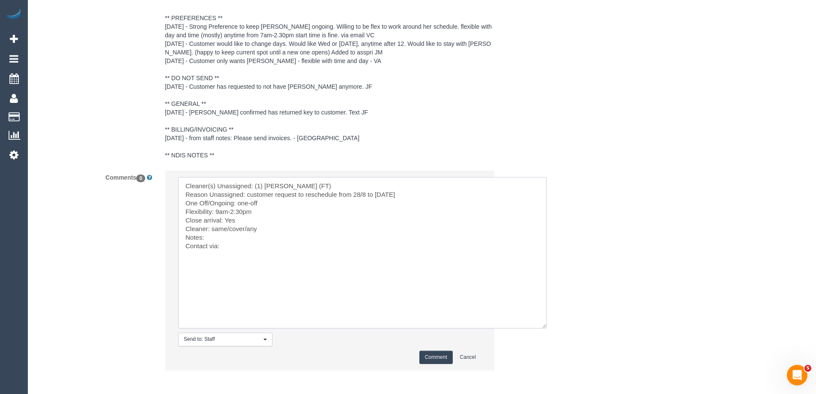
drag, startPoint x: 212, startPoint y: 229, endPoint x: 282, endPoint y: 230, distance: 69.8
click at [282, 230] on textarea at bounding box center [362, 252] width 368 height 151
click at [275, 244] on textarea at bounding box center [362, 252] width 368 height 151
click at [287, 230] on textarea at bounding box center [362, 252] width 368 height 151
click at [373, 239] on textarea at bounding box center [362, 252] width 368 height 151
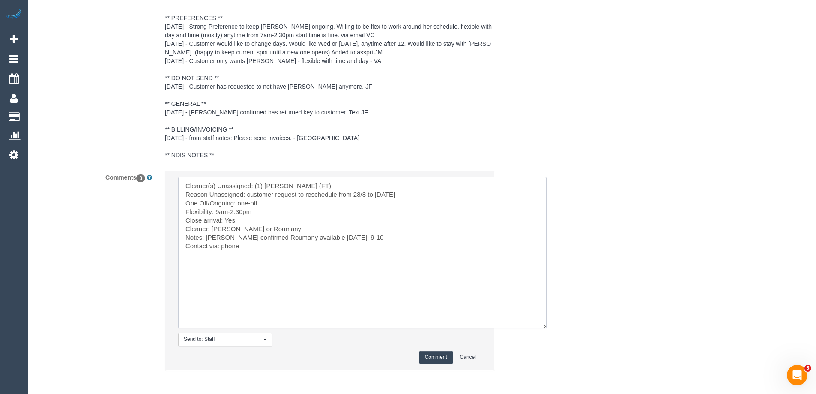
drag, startPoint x: 205, startPoint y: 238, endPoint x: 218, endPoint y: 236, distance: 13.5
click at [206, 238] on textarea at bounding box center [362, 252] width 368 height 151
click at [356, 247] on textarea at bounding box center [362, 252] width 368 height 151
click at [313, 255] on textarea at bounding box center [362, 252] width 368 height 151
click at [344, 246] on textarea at bounding box center [362, 252] width 368 height 151
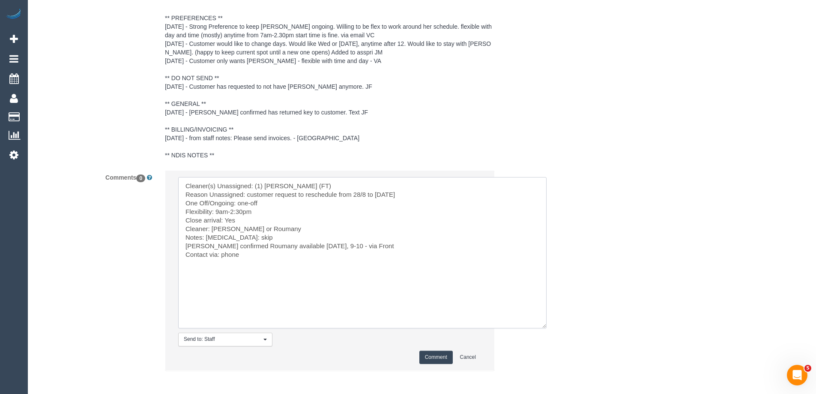
type textarea "Cleaner(s) Unassigned: (1) Helen Trickett (FT) Reason Unassigned: customer requ…"
click at [441, 354] on button "Comment" at bounding box center [435, 356] width 33 height 13
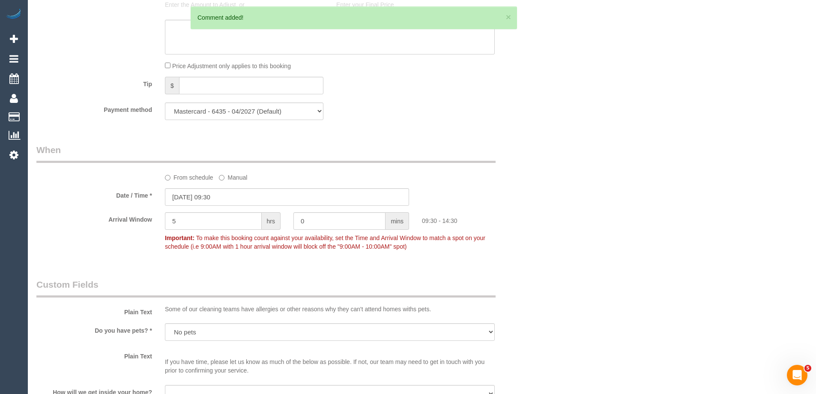
scroll to position [750, 0]
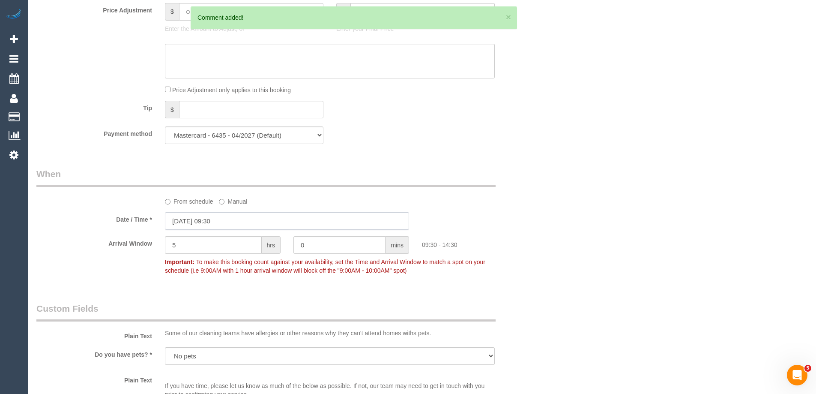
click at [269, 219] on input "28/08/2025 09:30" at bounding box center [287, 221] width 244 height 18
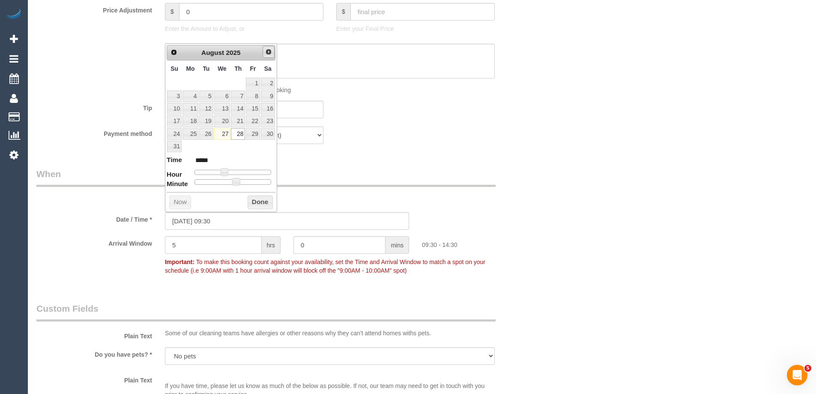
click at [268, 57] on link "Next" at bounding box center [269, 52] width 12 height 12
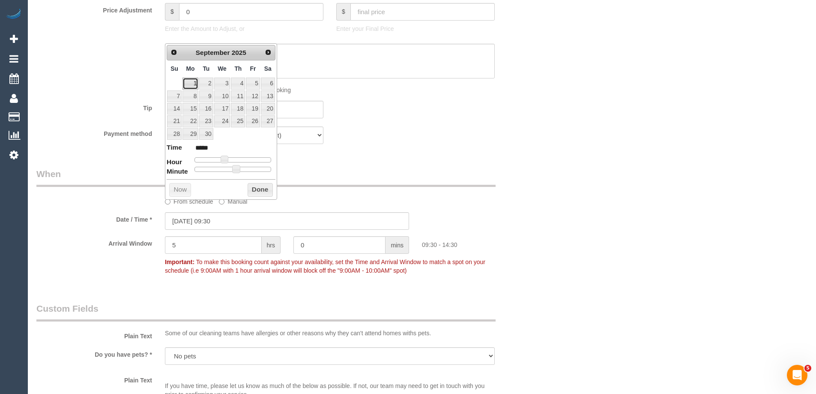
click at [192, 84] on link "1" at bounding box center [191, 84] width 16 height 12
type input "01/09/2025 09:15"
type input "*****"
type input "01/09/2025 09:05"
type input "*****"
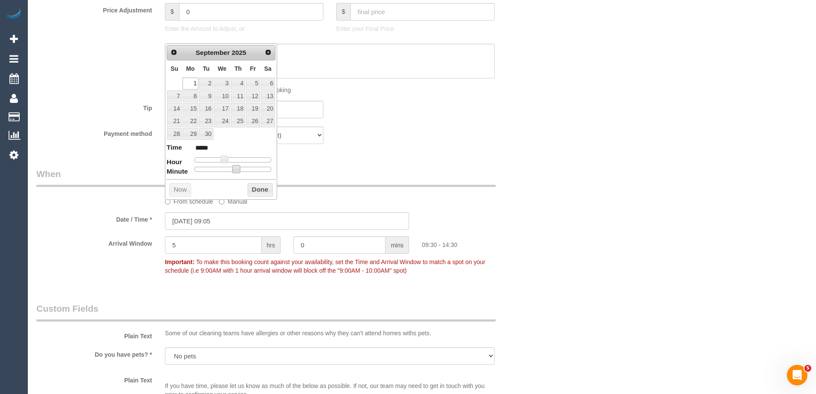
type input "01/09/2025 09:00"
type input "*****"
drag, startPoint x: 238, startPoint y: 169, endPoint x: 176, endPoint y: 170, distance: 62.5
click at [176, 170] on dl "Time ***** Hour Minute Second Millisecond Microsecond Time Zone ***** ***** ***…" at bounding box center [221, 158] width 109 height 30
click at [253, 189] on button "Done" at bounding box center [260, 190] width 25 height 14
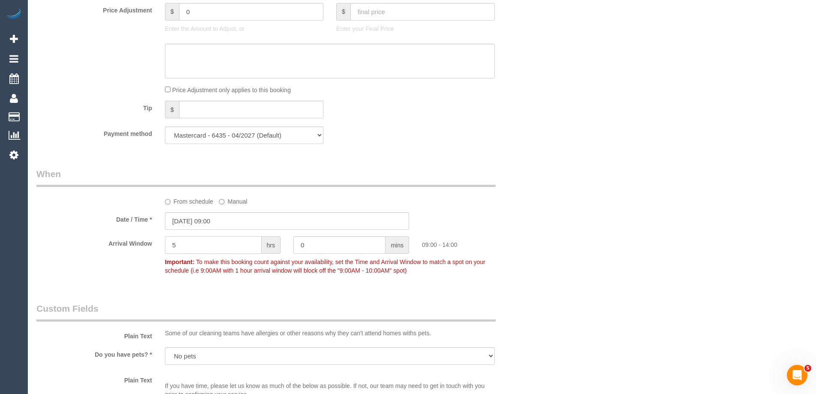
click at [215, 249] on input "5" at bounding box center [213, 245] width 97 height 18
type input "1"
click at [526, 193] on div "From schedule Manual" at bounding box center [287, 187] width 514 height 38
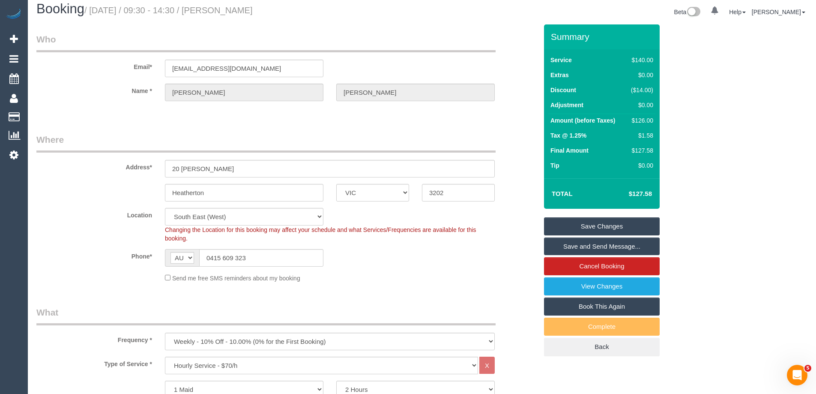
scroll to position [0, 0]
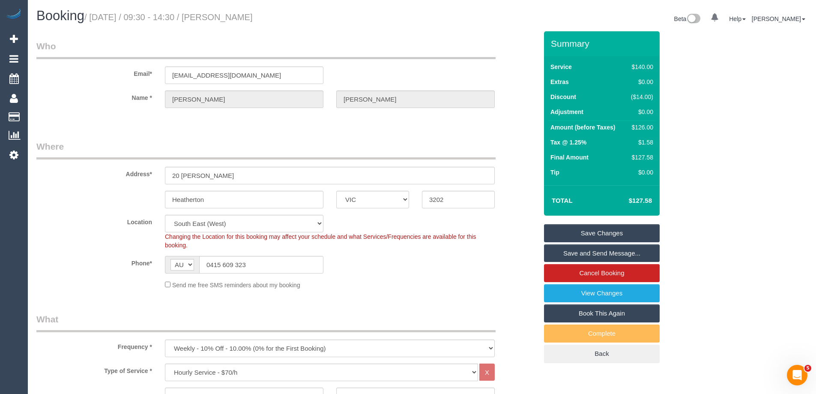
click at [572, 226] on link "Save Changes" at bounding box center [602, 233] width 116 height 18
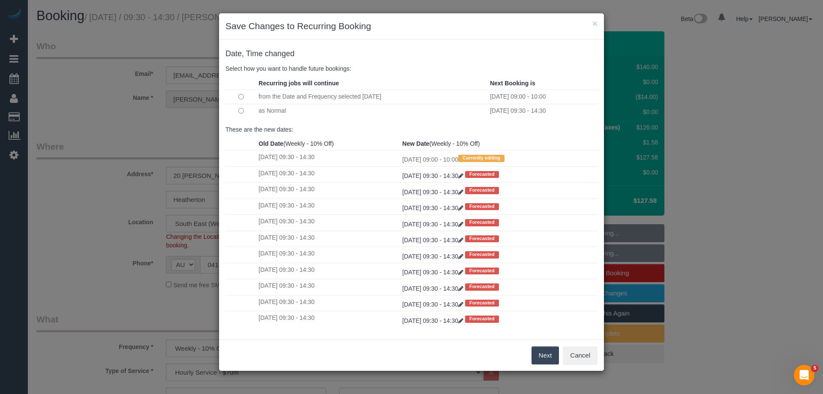
click at [547, 353] on button "Next" at bounding box center [545, 355] width 28 height 18
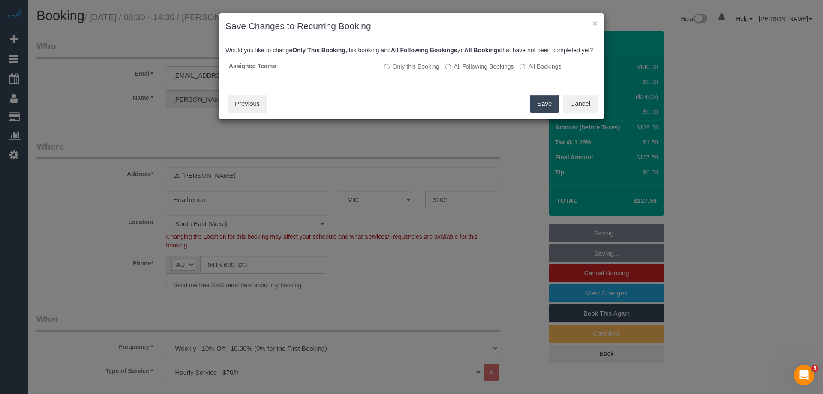
click at [536, 113] on button "Save" at bounding box center [544, 104] width 29 height 18
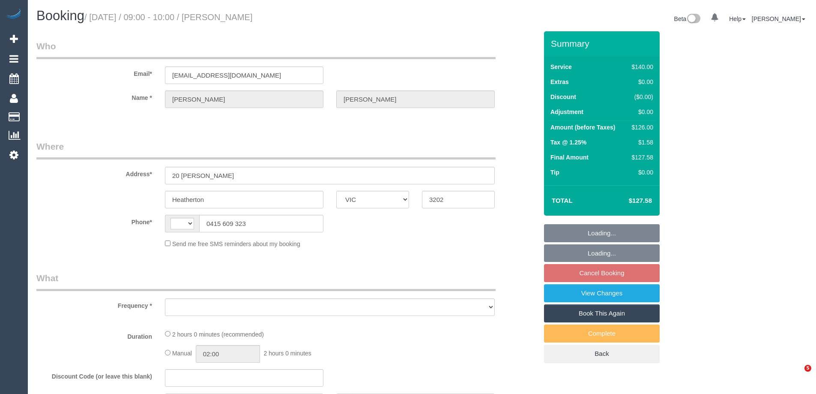
select select "VIC"
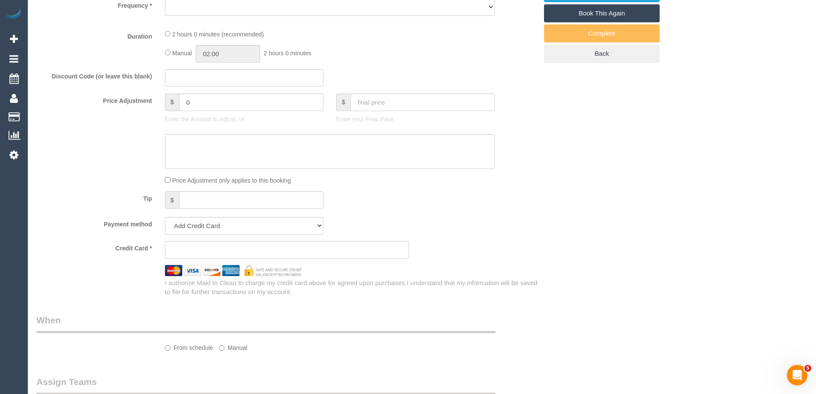
select select "string:AU"
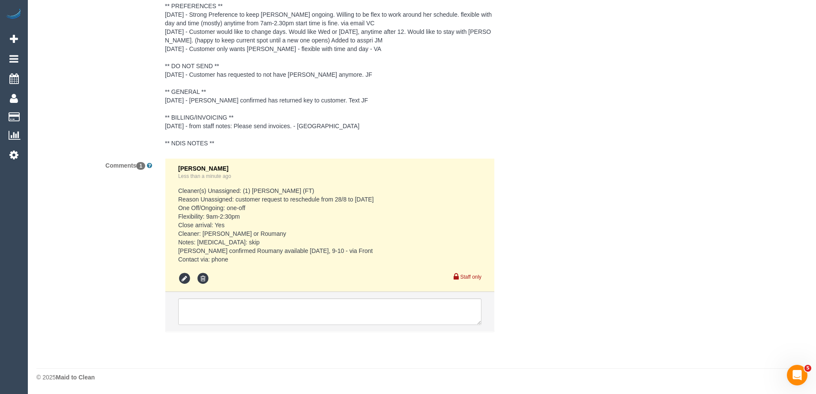
select select "object:860"
select select "string:stripe-pm_1Nzt8y2GScqysDRVew16rc4Z"
select select "number:28"
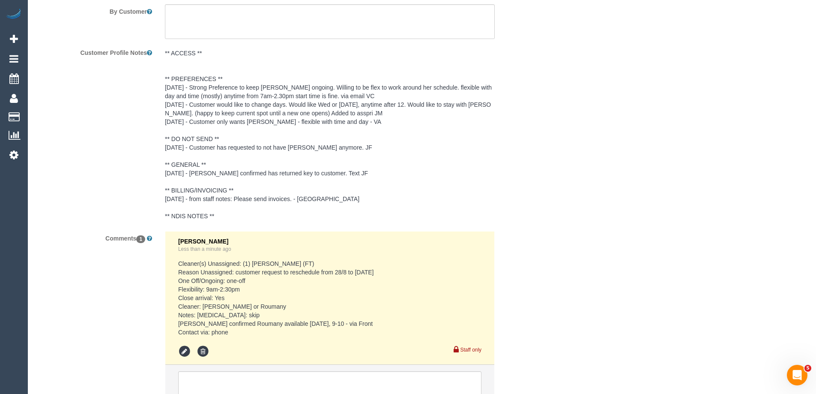
scroll to position [1590, 0]
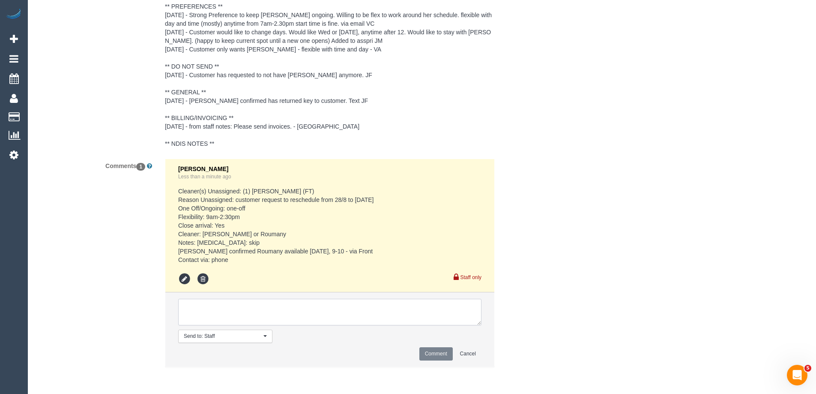
click at [269, 311] on textarea at bounding box center [329, 312] width 303 height 27
type textarea "P"
type textarea "Please assign Roumany. Roumany named - via phone"
click at [436, 353] on button "Comment" at bounding box center [435, 353] width 33 height 13
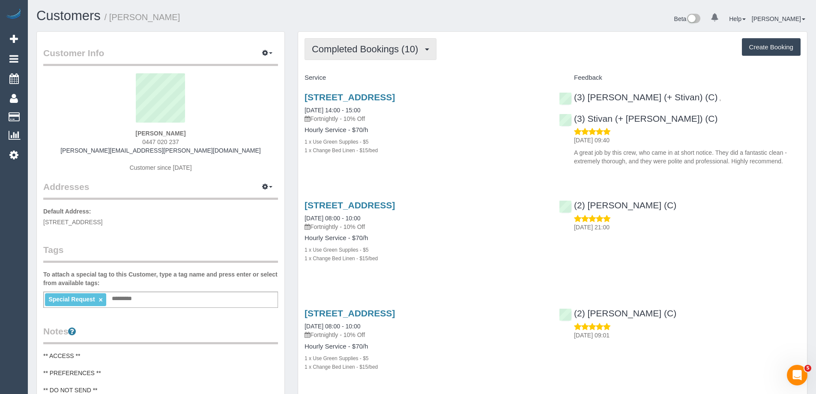
drag, startPoint x: 373, startPoint y: 49, endPoint x: 371, endPoint y: 57, distance: 8.3
click at [373, 49] on span "Completed Bookings (10)" at bounding box center [367, 49] width 111 height 11
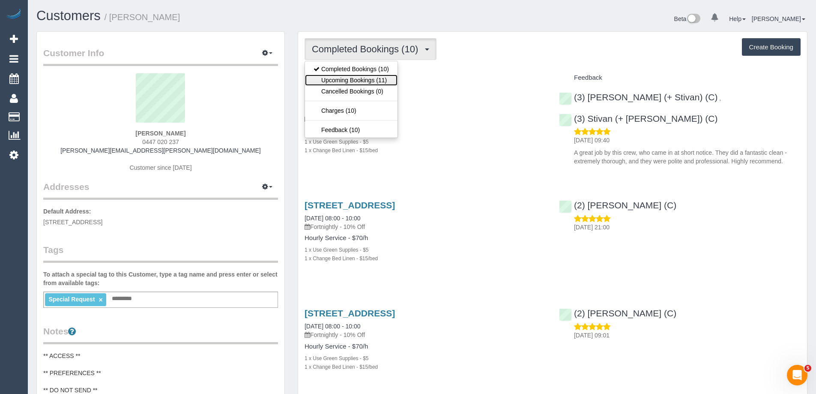
click at [366, 78] on link "Upcoming Bookings (11)" at bounding box center [351, 80] width 93 height 11
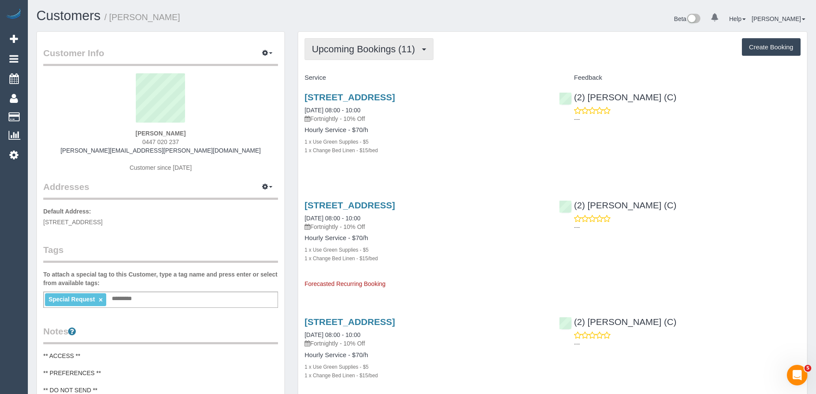
click at [378, 49] on span "Upcoming Bookings (11)" at bounding box center [366, 49] width 108 height 11
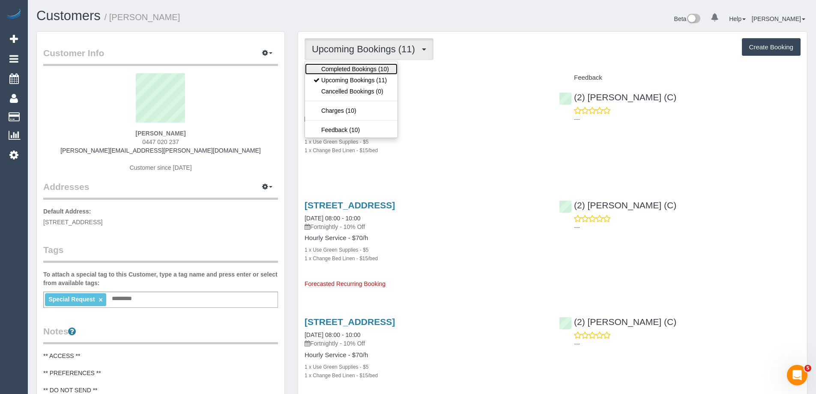
click at [366, 71] on link "Completed Bookings (10)" at bounding box center [351, 68] width 93 height 11
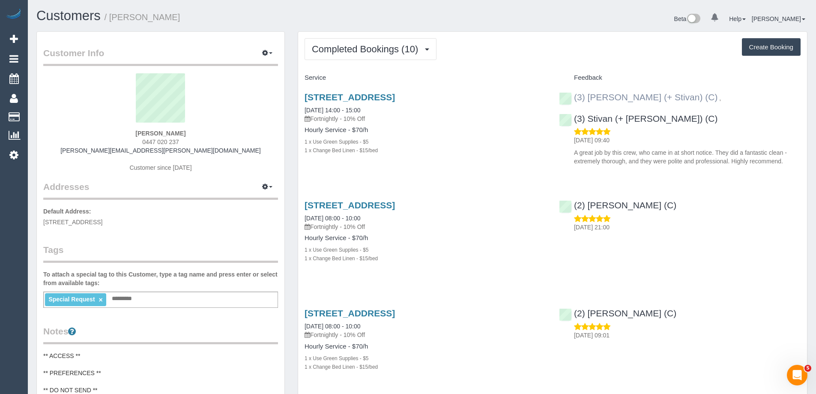
copy div "(3) Krunal (+ Stivan) (C) , (3) Stivan (+ Krunal) (C)"
click at [570, 98] on div "(3) Krunal (+ Stivan) (C) , (3) Stivan (+ Krunal) (C) 27/08/2025 09:40 A great …" at bounding box center [680, 127] width 254 height 84
click at [336, 57] on button "Completed Bookings (10)" at bounding box center [371, 49] width 132 height 22
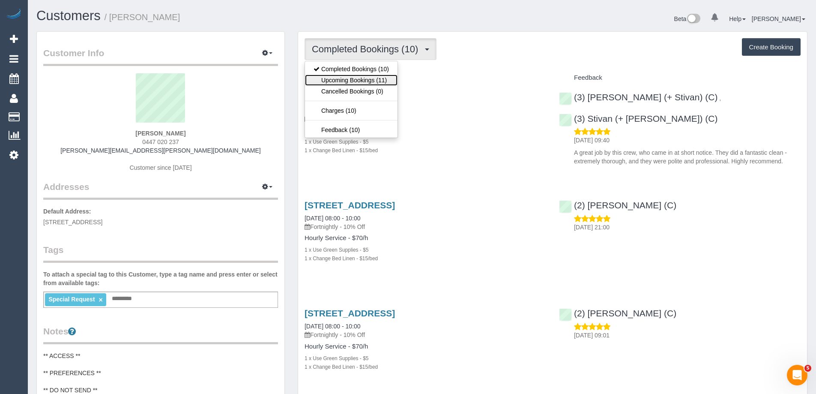
click at [367, 76] on link "Upcoming Bookings (11)" at bounding box center [351, 80] width 93 height 11
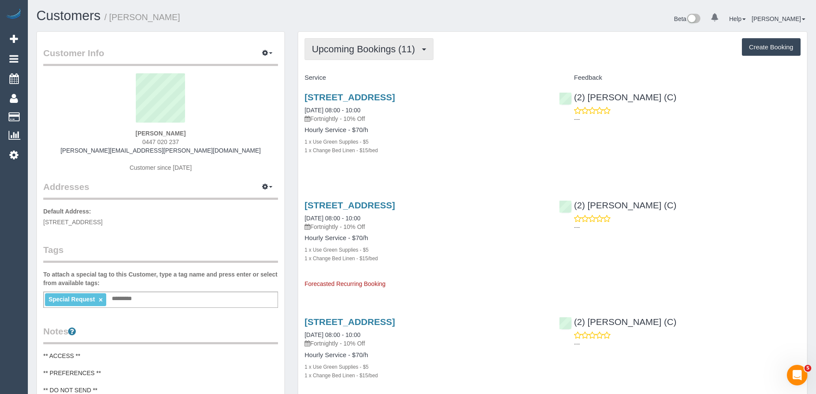
click at [368, 54] on span "Upcoming Bookings (11)" at bounding box center [366, 49] width 108 height 11
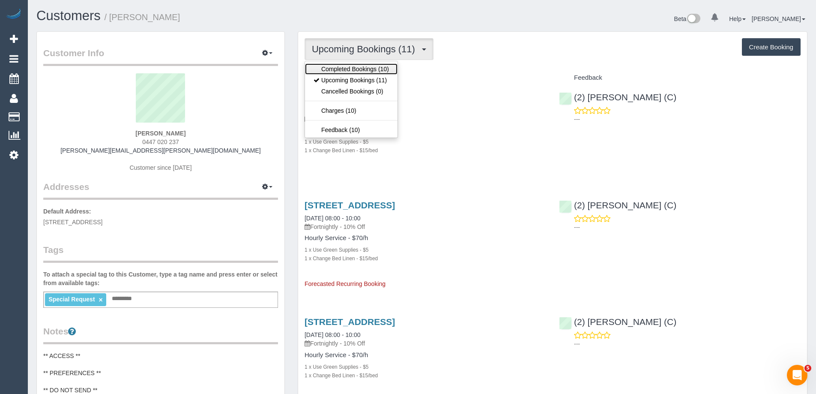
click at [365, 69] on link "Completed Bookings (10)" at bounding box center [351, 68] width 93 height 11
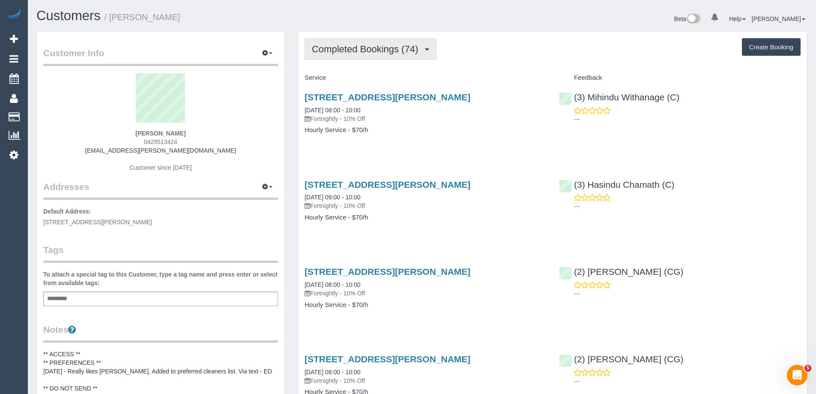
click at [388, 55] on button "Completed Bookings (74)" at bounding box center [371, 49] width 132 height 22
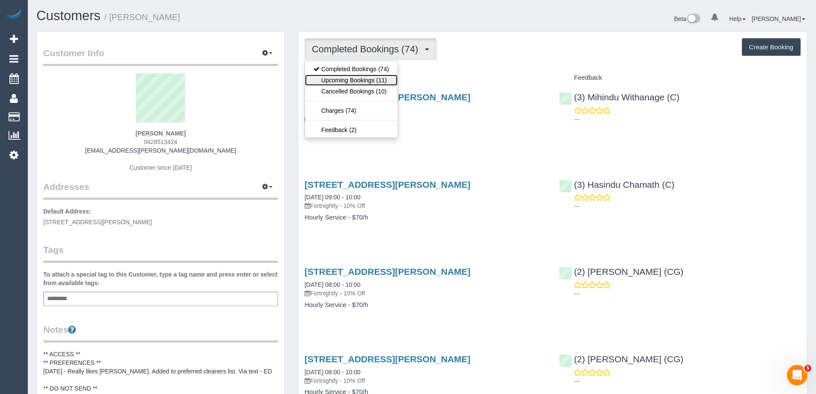
click at [381, 78] on link "Upcoming Bookings (11)" at bounding box center [351, 80] width 93 height 11
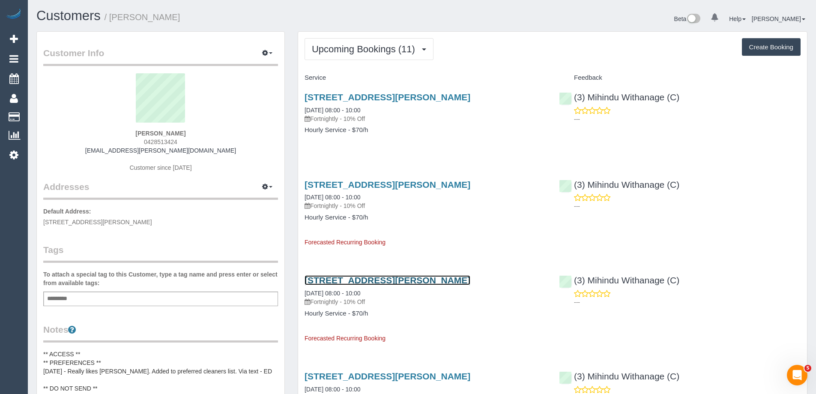
click at [373, 282] on link "[STREET_ADDRESS][PERSON_NAME]" at bounding box center [388, 280] width 166 height 10
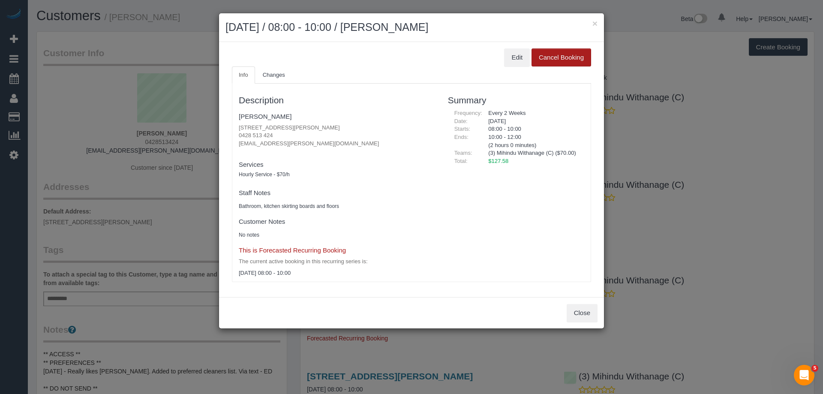
click at [560, 59] on button "Cancel Booking" at bounding box center [561, 57] width 60 height 18
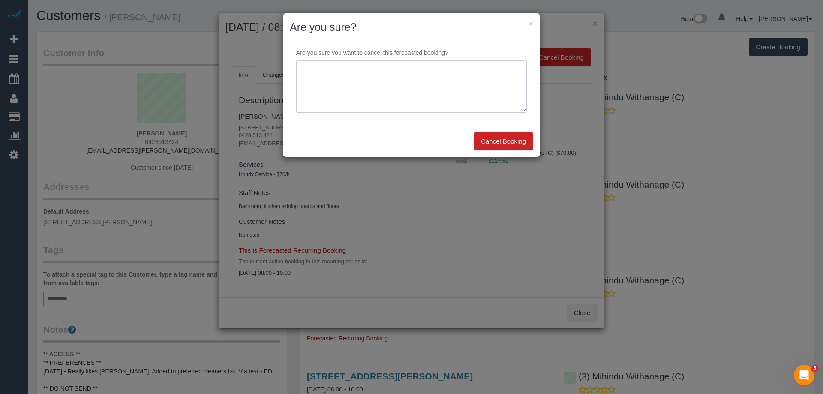
click at [420, 90] on textarea at bounding box center [411, 86] width 230 height 52
type textarea "Away. Via email - ED"
click at [493, 137] on button "Cancel Booking" at bounding box center [503, 141] width 60 height 18
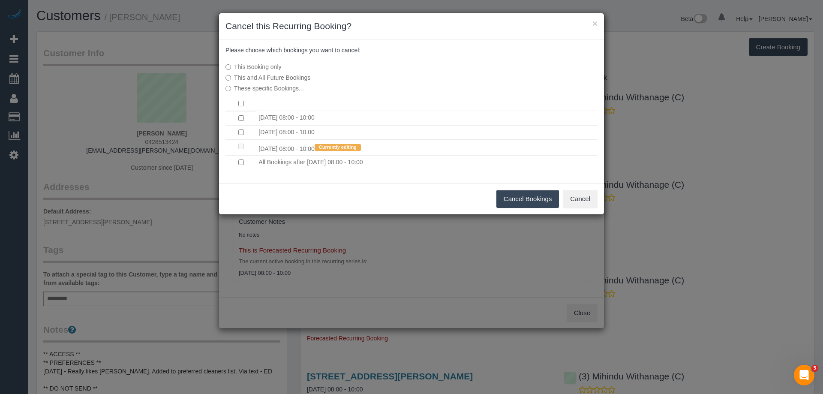
click at [518, 195] on button "Cancel Bookings" at bounding box center [527, 199] width 63 height 18
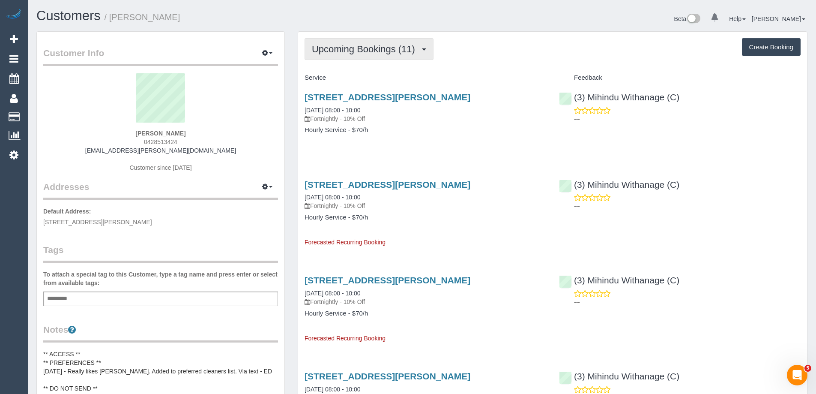
drag, startPoint x: 362, startPoint y: 50, endPoint x: 357, endPoint y: 64, distance: 15.4
click at [362, 50] on span "Upcoming Bookings (11)" at bounding box center [366, 49] width 108 height 11
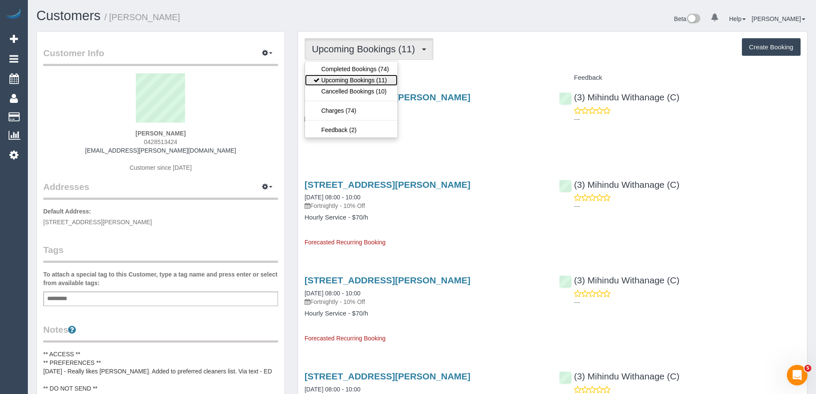
click at [355, 77] on link "Upcoming Bookings (11)" at bounding box center [351, 80] width 93 height 11
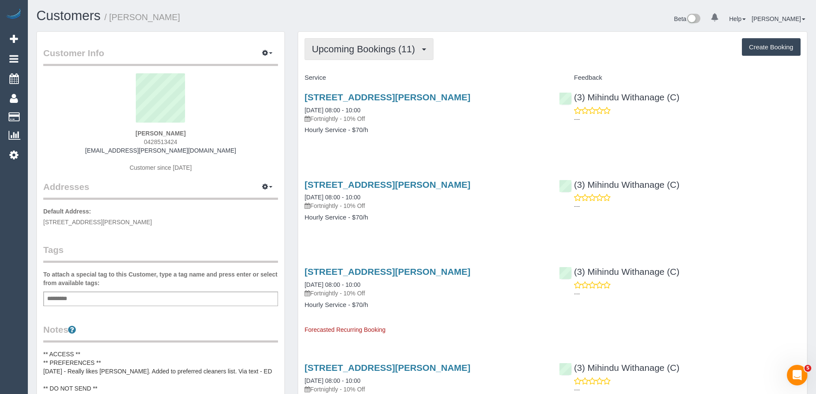
click at [358, 53] on span "Upcoming Bookings (11)" at bounding box center [366, 49] width 108 height 11
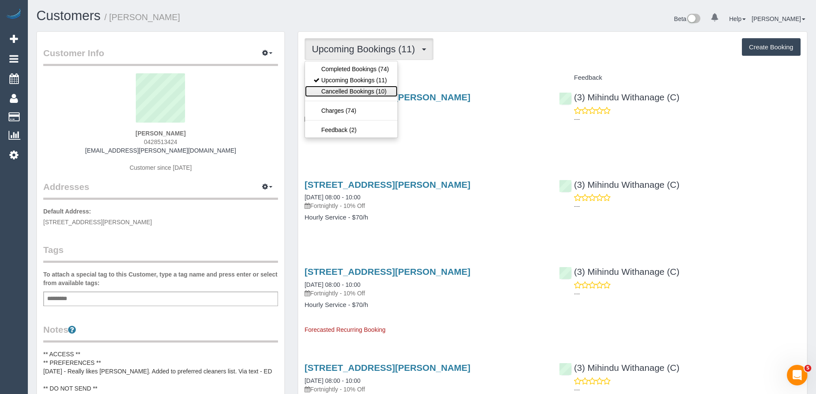
click at [352, 90] on link "Cancelled Bookings (10)" at bounding box center [351, 91] width 93 height 11
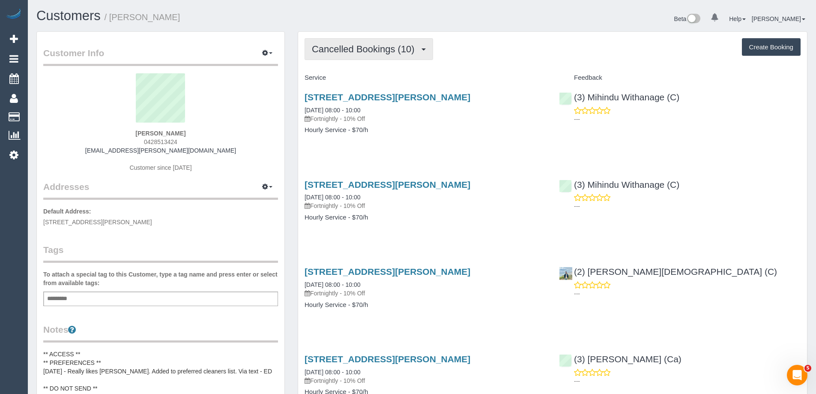
drag, startPoint x: 329, startPoint y: 41, endPoint x: 331, endPoint y: 47, distance: 6.4
click at [329, 41] on button "Cancelled Bookings (10)" at bounding box center [369, 49] width 129 height 22
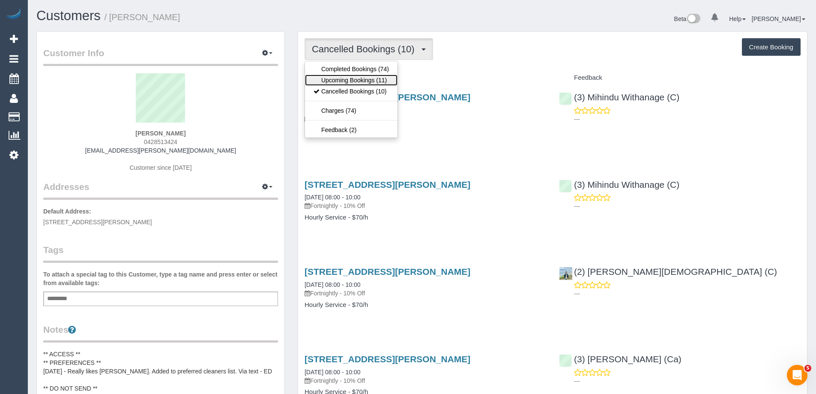
click at [340, 78] on link "Upcoming Bookings (11)" at bounding box center [351, 80] width 93 height 11
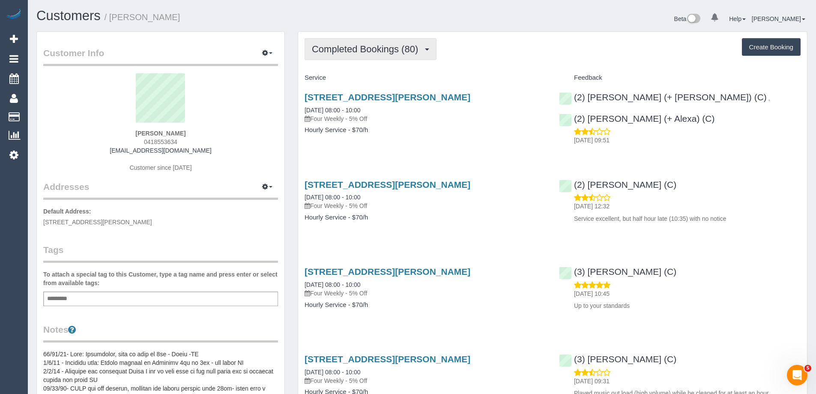
click at [351, 50] on span "Completed Bookings (80)" at bounding box center [367, 49] width 111 height 11
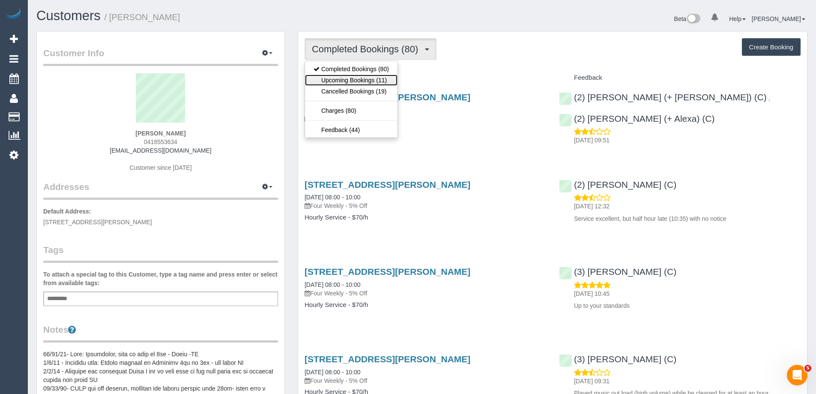
click at [351, 77] on link "Upcoming Bookings (11)" at bounding box center [351, 80] width 93 height 11
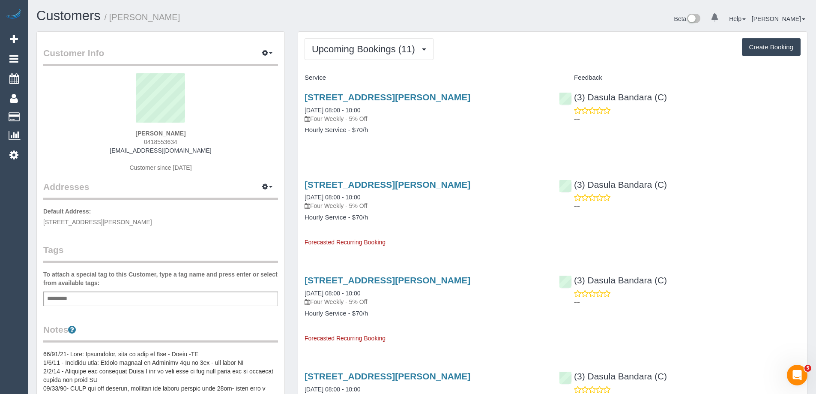
click at [526, 49] on div "Upcoming Bookings (11) Completed Bookings (80) Upcoming Bookings (11) Cancelled…" at bounding box center [553, 49] width 496 height 22
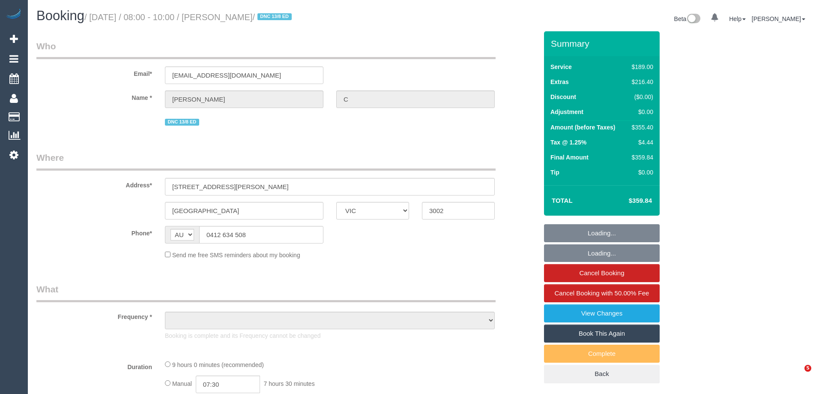
select select "VIC"
select select "string:stripe-pm_1RukgY2GScqysDRVVvtP8RBP"
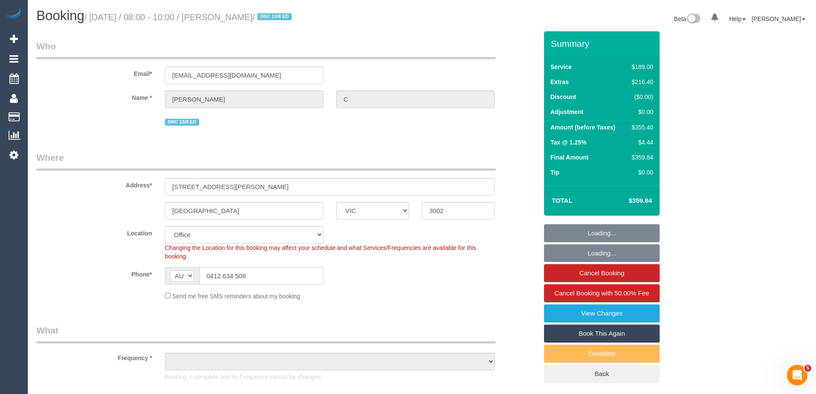
select select "object:699"
select select "number:28"
select select "number:14"
select select "number:19"
select select "number:24"
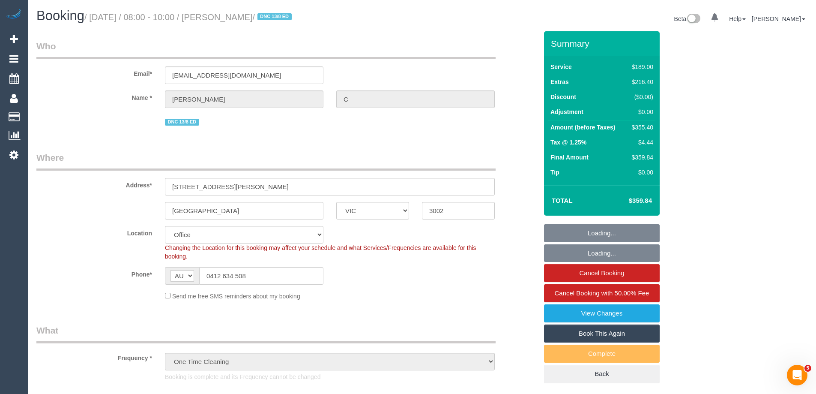
select select "number:26"
select select "object:2088"
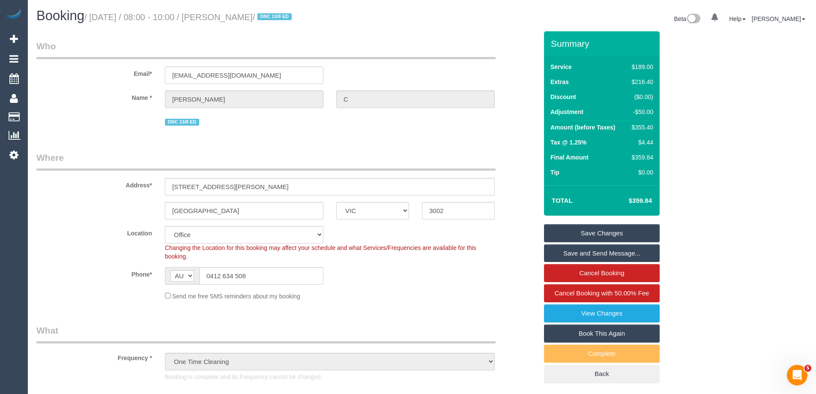
click at [528, 118] on div "DNC 13/8 ED" at bounding box center [287, 120] width 514 height 13
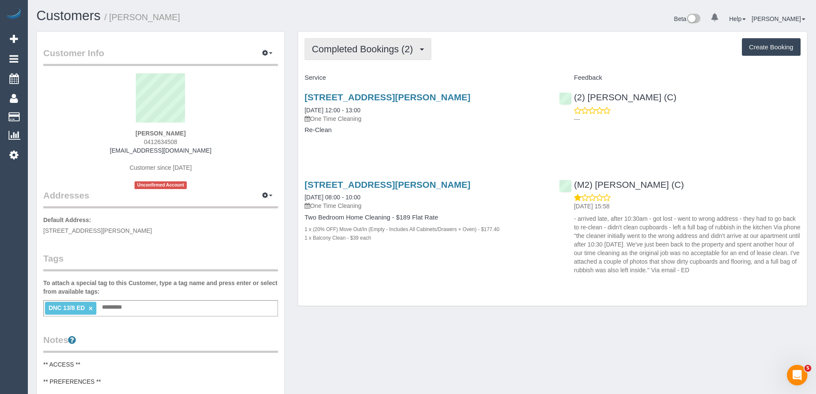
click at [382, 48] on span "Completed Bookings (2)" at bounding box center [364, 49] width 105 height 11
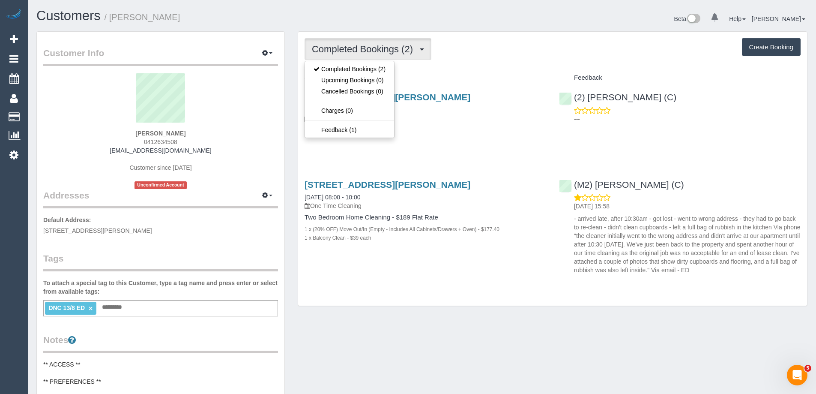
click at [524, 74] on h4 "Service" at bounding box center [426, 77] width 242 height 7
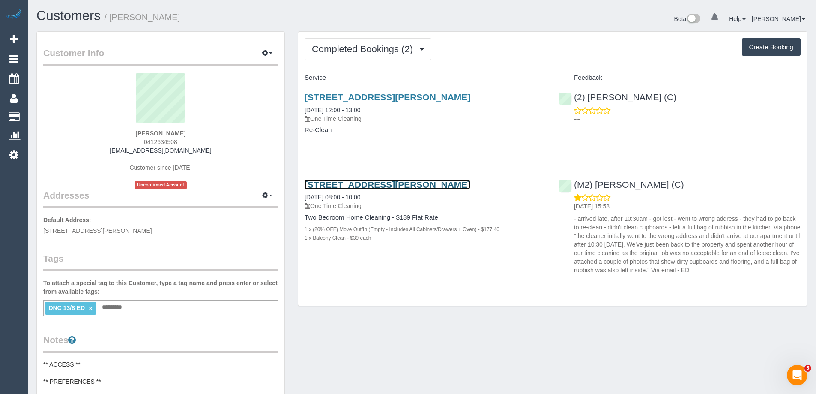
click at [470, 184] on link "[STREET_ADDRESS][PERSON_NAME]" at bounding box center [388, 185] width 166 height 10
copy small "[PERSON_NAME]"
drag, startPoint x: 140, startPoint y: 18, endPoint x: 112, endPoint y: 19, distance: 27.9
click at [112, 19] on h1 "Customers / [PERSON_NAME]" at bounding box center [225, 16] width 379 height 15
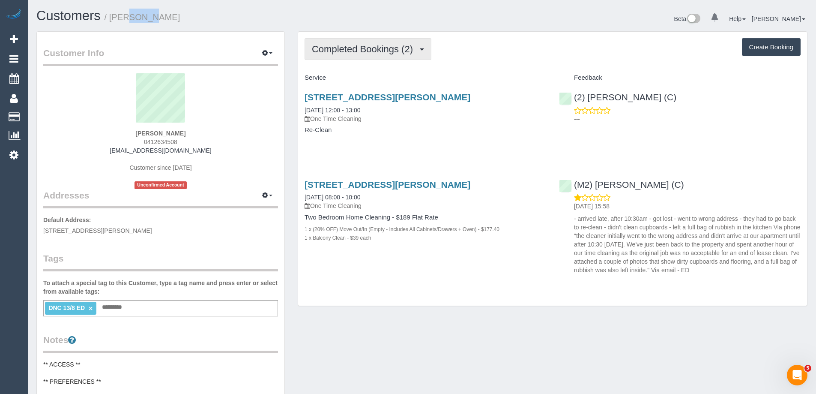
click at [364, 48] on span "Completed Bookings (2)" at bounding box center [364, 49] width 105 height 11
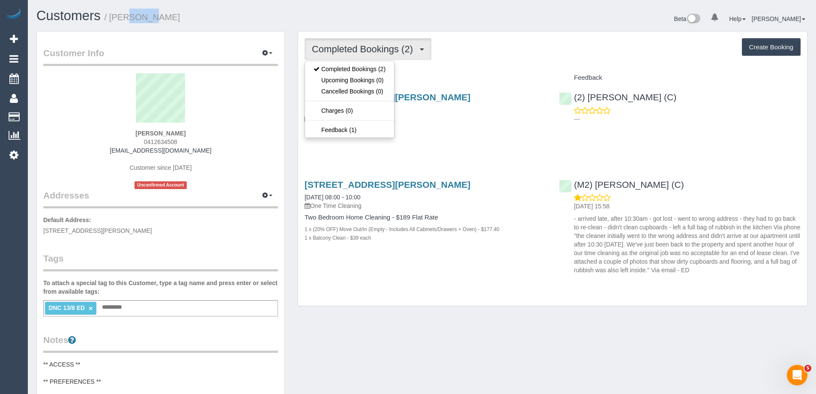
click at [378, 19] on h1 "Customers / Tim C" at bounding box center [225, 16] width 379 height 15
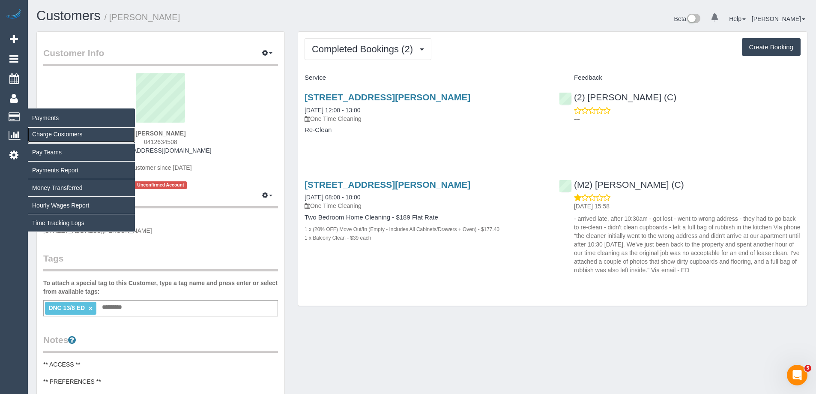
click at [62, 137] on link "Charge Customers" at bounding box center [81, 134] width 107 height 17
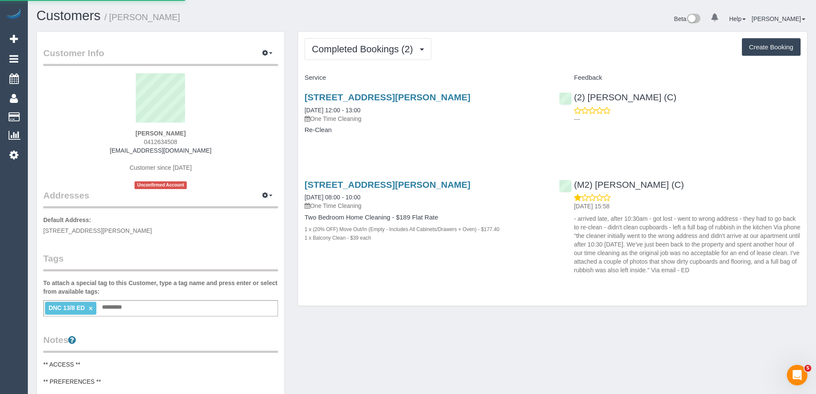
select select
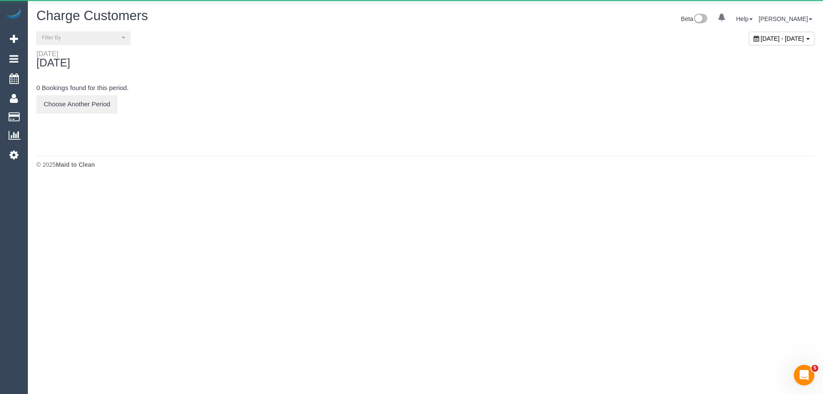
click at [760, 39] on span "August 27, 2025 - August 27, 2025" at bounding box center [781, 38] width 43 height 7
type input "**********"
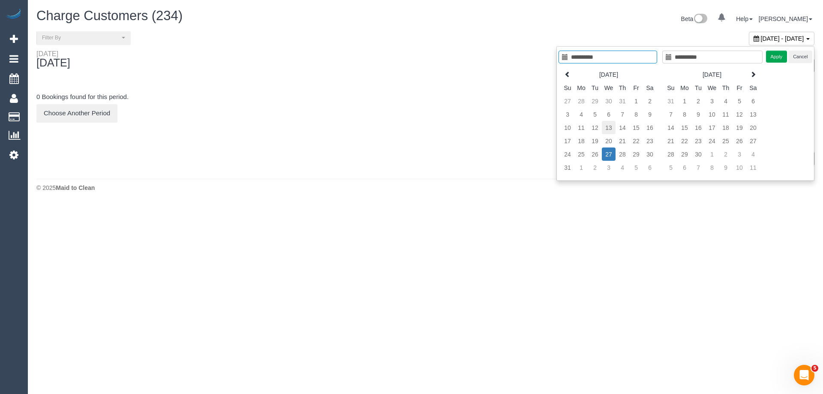
type input "**********"
click at [610, 130] on td "13" at bounding box center [608, 127] width 14 height 13
click at [615, 130] on td "14" at bounding box center [622, 127] width 14 height 13
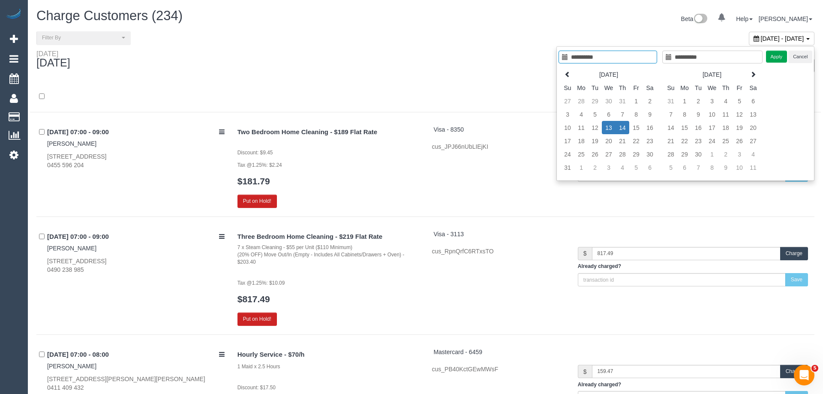
type input "**********"
click at [601, 129] on td "13" at bounding box center [602, 127] width 14 height 13
type input "**********"
click at [601, 129] on td "13" at bounding box center [602, 127] width 14 height 13
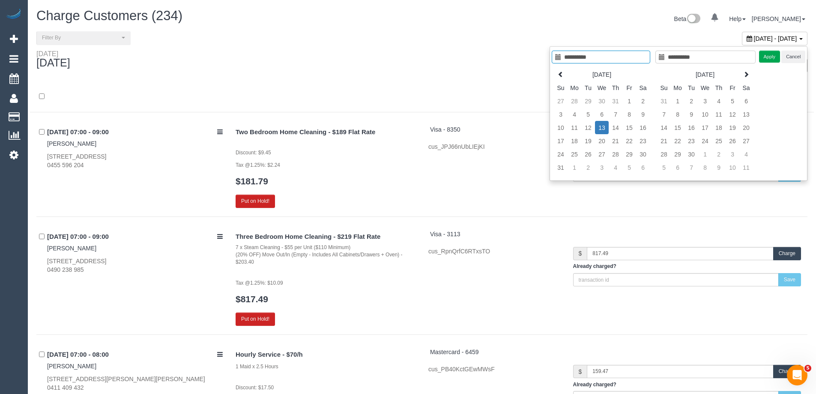
type input "**********"
click at [766, 59] on button "Apply" at bounding box center [769, 57] width 21 height 12
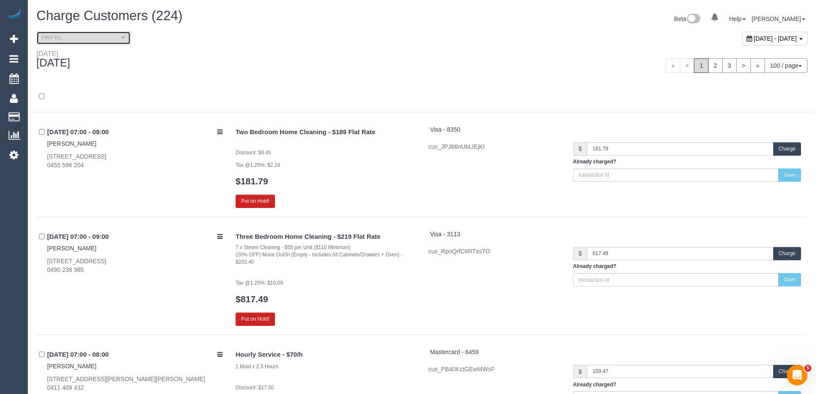
click at [96, 40] on span "Filter By" at bounding box center [81, 37] width 78 height 7
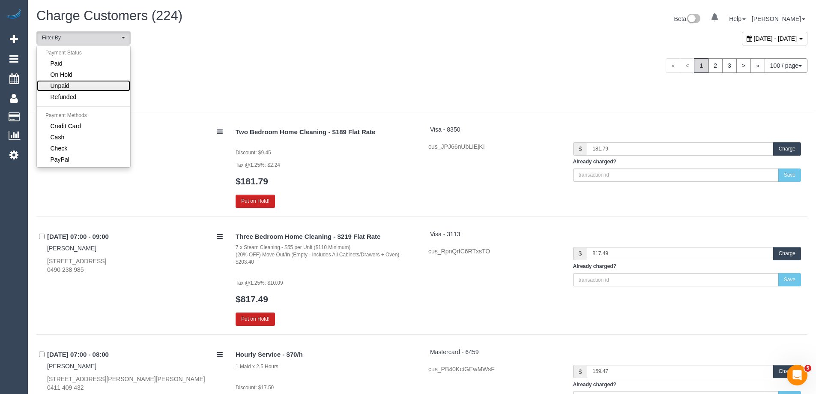
click at [95, 87] on link "Unpaid" at bounding box center [83, 85] width 93 height 11
select select "******"
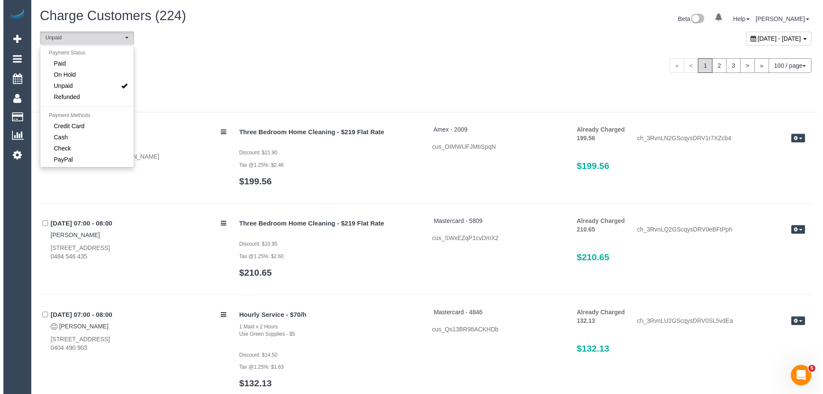
scroll to position [16, 0]
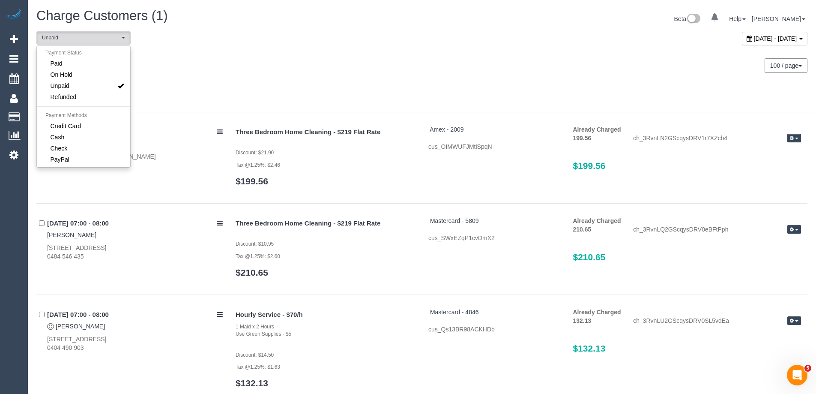
click at [276, 77] on div "Wednesday August 13, 2025 100 / page 10 / page 20 / page 30 / page 40 / page 50…" at bounding box center [422, 66] width 784 height 32
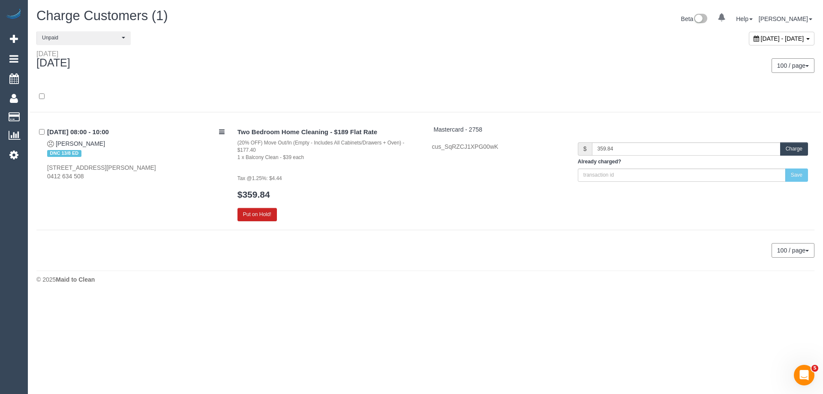
click at [799, 150] on button "Charge" at bounding box center [794, 148] width 28 height 13
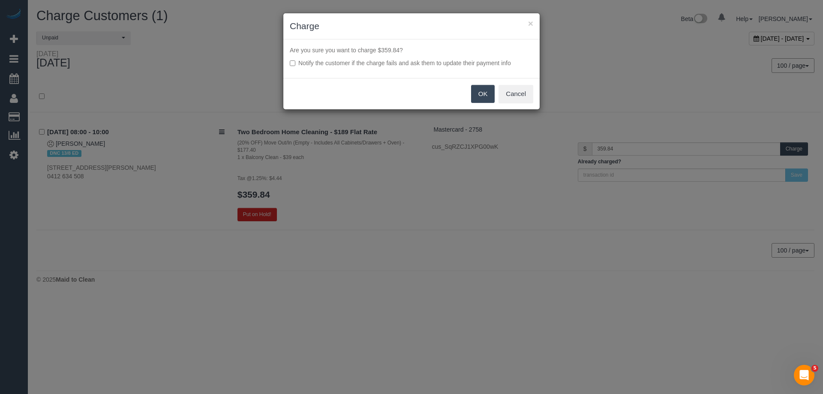
click at [477, 97] on button "OK" at bounding box center [483, 94] width 24 height 18
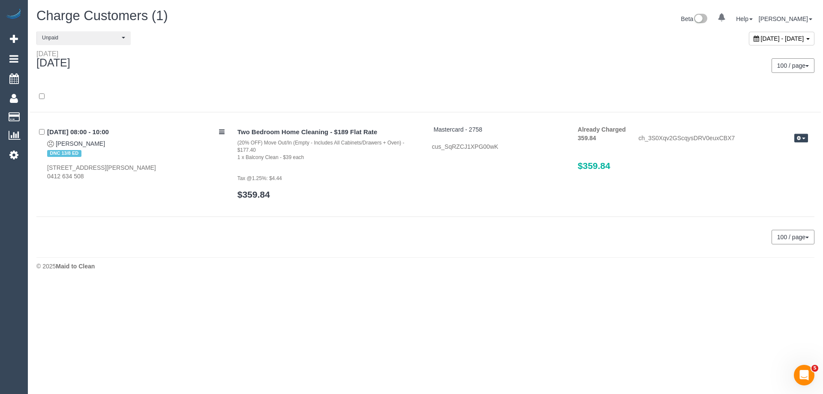
click at [73, 130] on h4 "13/08/2025 08:00 - 10:00" at bounding box center [135, 132] width 177 height 7
click at [72, 142] on div "13/08/2025 08:00 - 10:00 Tim C DNC 13/8 ED 190 Albert Street, 23, East Melbourn…" at bounding box center [133, 153] width 195 height 56
click at [69, 143] on link "Tim C" at bounding box center [80, 143] width 49 height 7
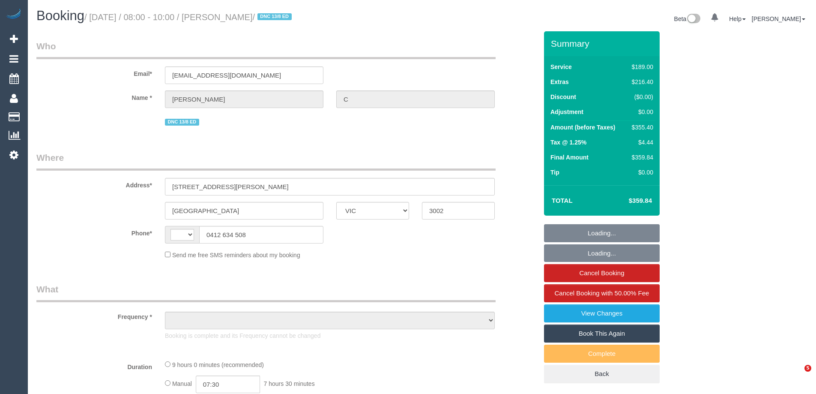
select select "VIC"
select select "string:stripe-pm_1RukgY2GScqysDRVVvtP8RBP"
select select "number:28"
select select "number:14"
select select "number:19"
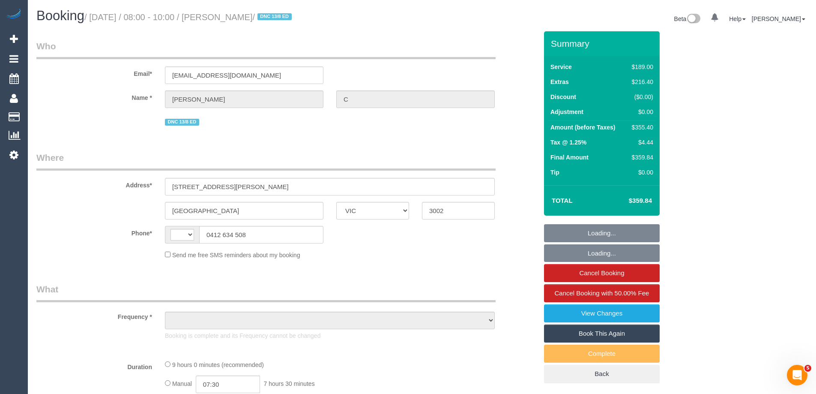
select select "number:24"
select select "number:26"
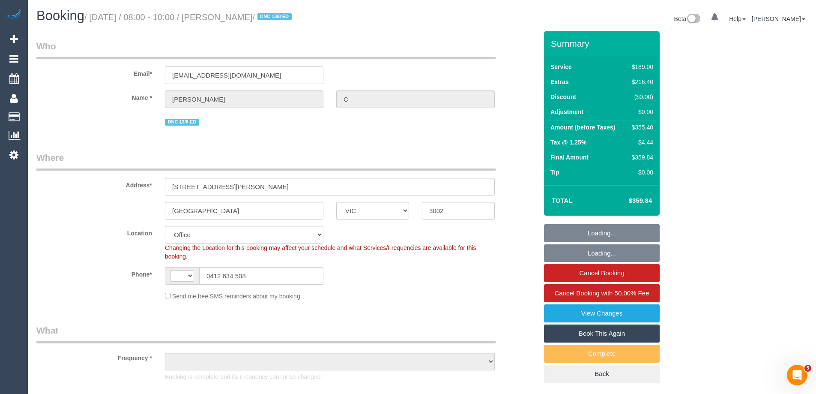
select select "string:AU"
select select "object:1976"
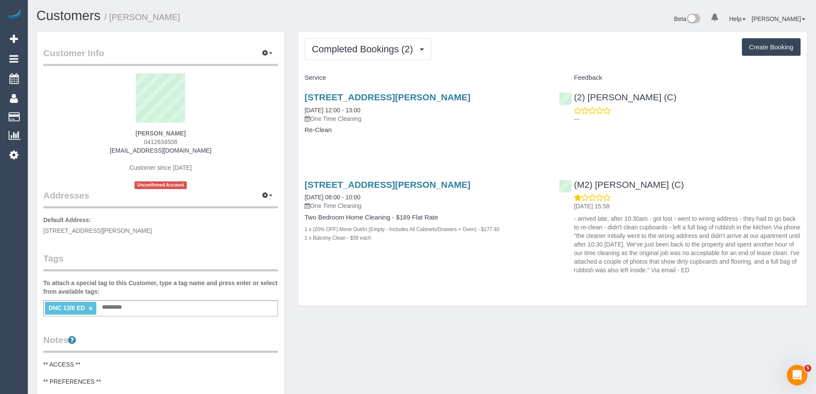
click at [90, 309] on link "×" at bounding box center [91, 308] width 4 height 7
click at [130, 15] on small "/ [PERSON_NAME]" at bounding box center [143, 16] width 76 height 9
click at [138, 15] on h1 "Customers / Tim C" at bounding box center [225, 16] width 379 height 15
click at [112, 18] on h1 "Customers / Tim C" at bounding box center [225, 16] width 379 height 15
copy small "Tim C"
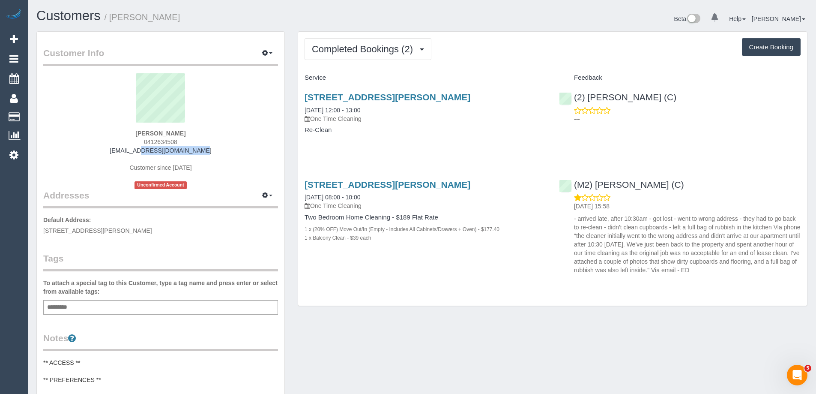
drag, startPoint x: 199, startPoint y: 153, endPoint x: 128, endPoint y: 151, distance: 71.1
click at [128, 151] on div "Tim C 0412634508 cornisht@gmail.com Customer since 2025 Unconfirmed Account" at bounding box center [160, 131] width 235 height 116
copy link "cornisht@gmail.com"
click at [203, 119] on sui-profile-pic at bounding box center [161, 101] width 222 height 56
drag, startPoint x: 201, startPoint y: 154, endPoint x: 121, endPoint y: 153, distance: 80.1
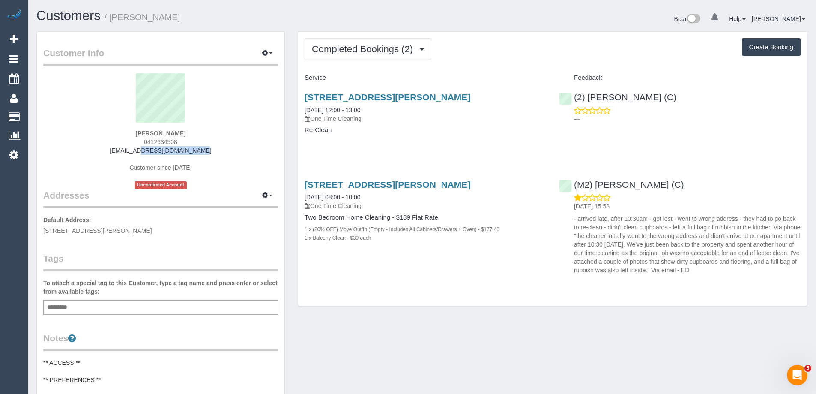
click at [121, 153] on div "Tim C 0412634508 cornisht@gmail.com Customer since 2025 Unconfirmed Account" at bounding box center [160, 131] width 235 height 116
copy link "cornisht@gmail.com"
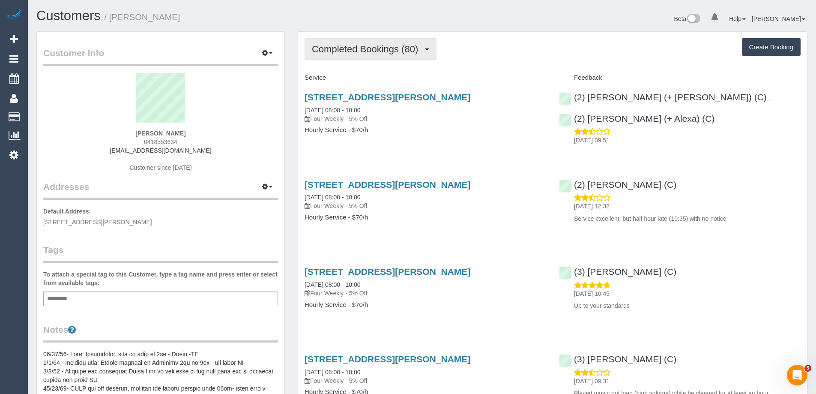
click at [332, 47] on span "Completed Bookings (80)" at bounding box center [367, 49] width 111 height 11
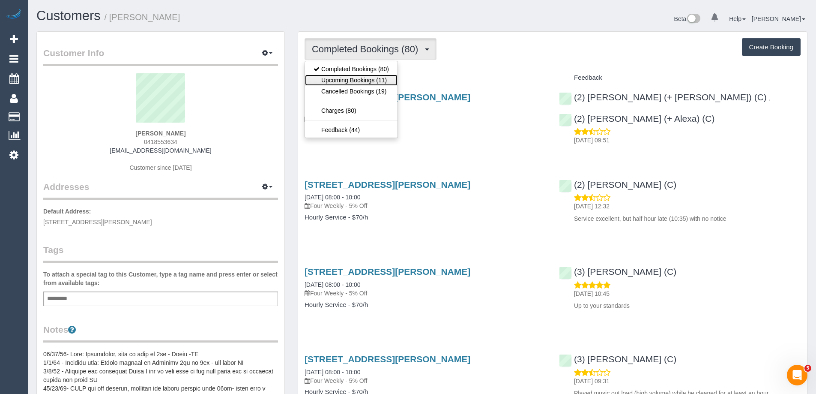
click at [347, 79] on link "Upcoming Bookings (11)" at bounding box center [351, 80] width 93 height 11
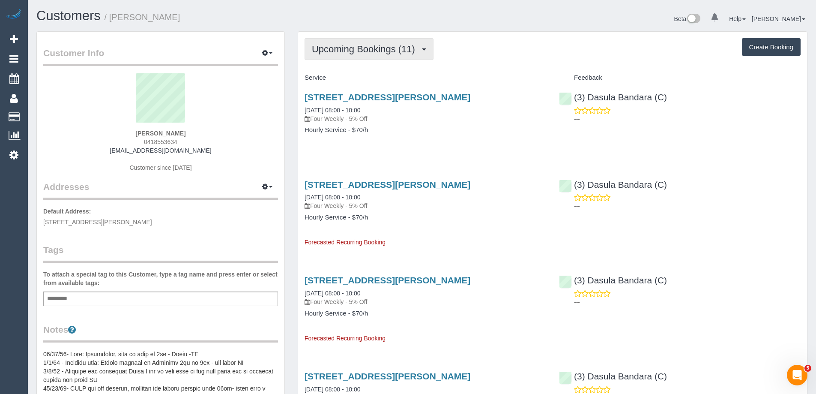
click at [360, 46] on span "Upcoming Bookings (11)" at bounding box center [366, 49] width 108 height 11
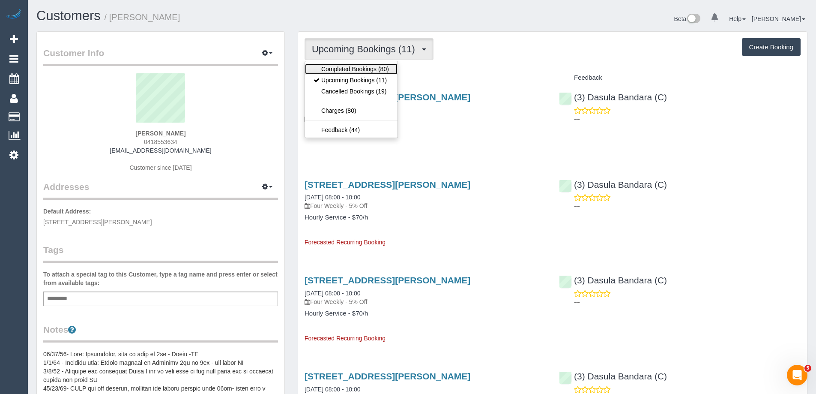
click at [358, 71] on link "Completed Bookings (80)" at bounding box center [351, 68] width 93 height 11
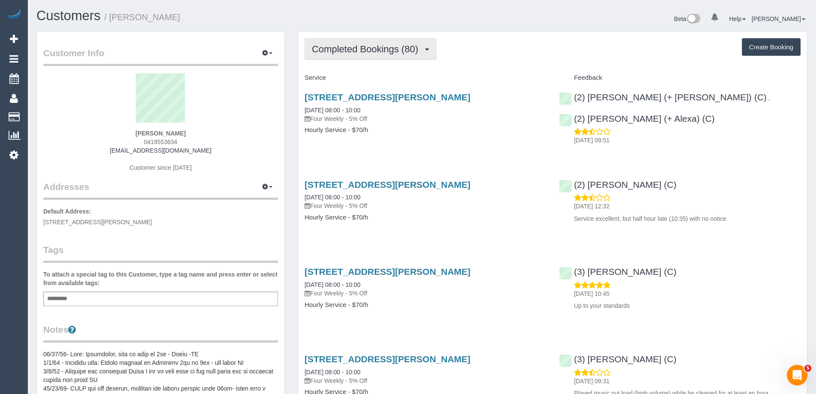
click at [356, 48] on span "Completed Bookings (80)" at bounding box center [367, 49] width 111 height 11
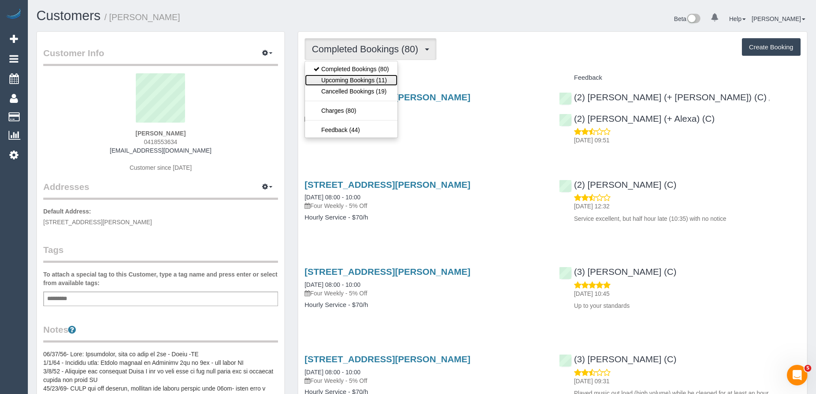
click at [356, 77] on link "Upcoming Bookings (11)" at bounding box center [351, 80] width 93 height 11
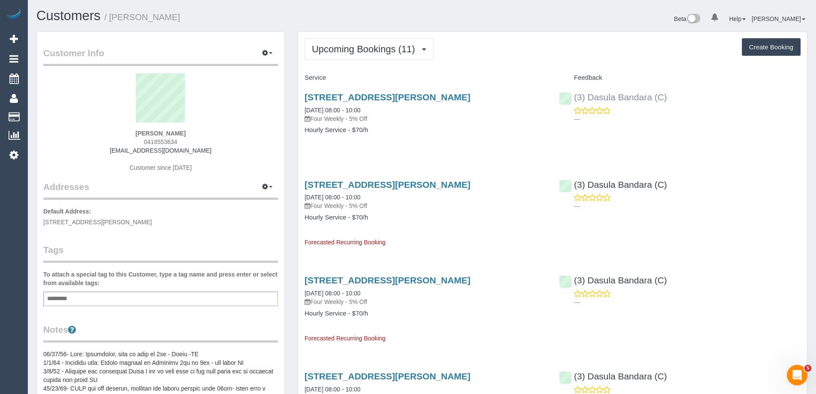
copy link "(3) Dasula Bandara (C)"
click at [572, 98] on div "(3) Dasula Bandara (C) ---" at bounding box center [680, 106] width 254 height 42
drag, startPoint x: 515, startPoint y: 72, endPoint x: 524, endPoint y: 74, distance: 10.0
click at [515, 72] on div "Service" at bounding box center [425, 78] width 254 height 15
click at [605, 97] on link "(3) Dasula Bandara (C)" at bounding box center [613, 97] width 108 height 10
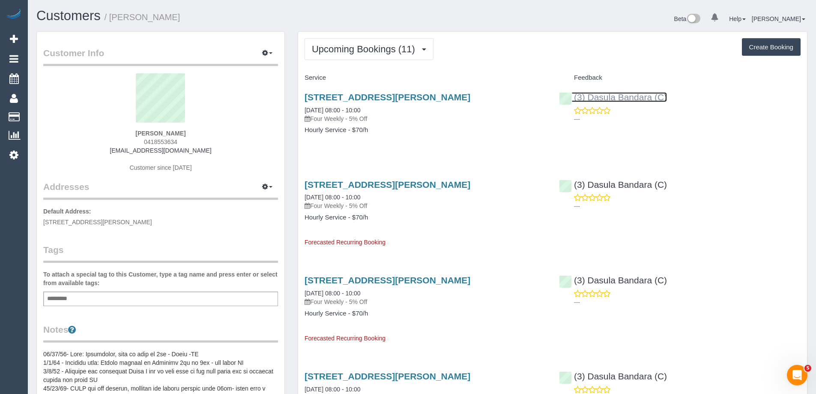
click at [604, 98] on link "(3) Dasula Bandara (C)" at bounding box center [613, 97] width 108 height 10
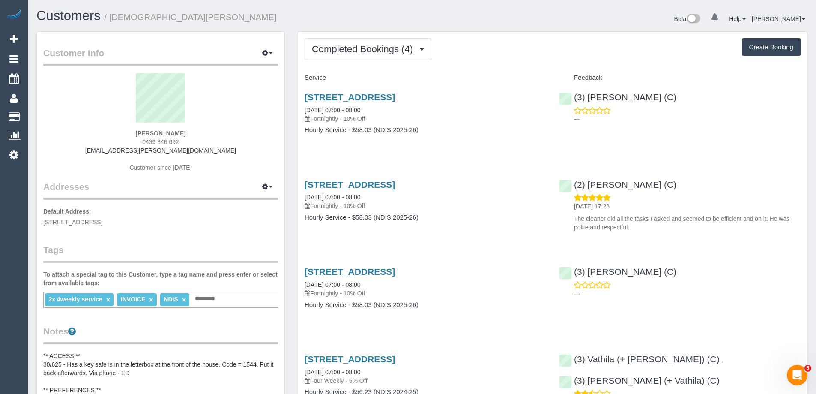
click at [181, 141] on div "[PERSON_NAME] 0439 346 692 [EMAIL_ADDRESS][PERSON_NAME][DOMAIN_NAME] Customer s…" at bounding box center [160, 126] width 235 height 107
click at [324, 57] on button "Completed Bookings (4)" at bounding box center [368, 49] width 127 height 22
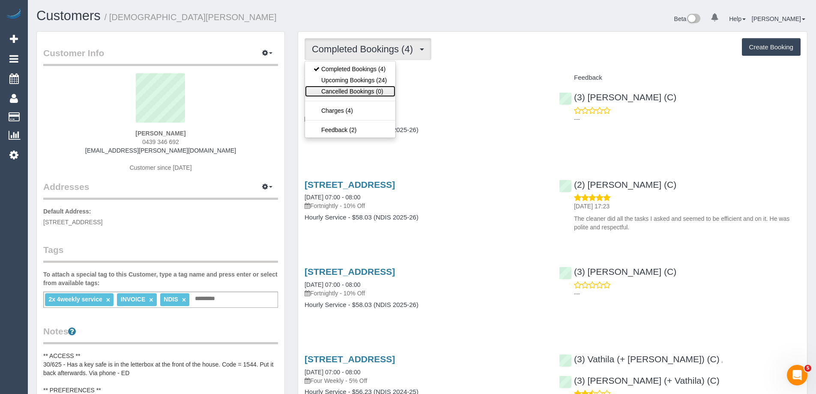
click at [332, 86] on link "Cancelled Bookings (0)" at bounding box center [350, 91] width 90 height 11
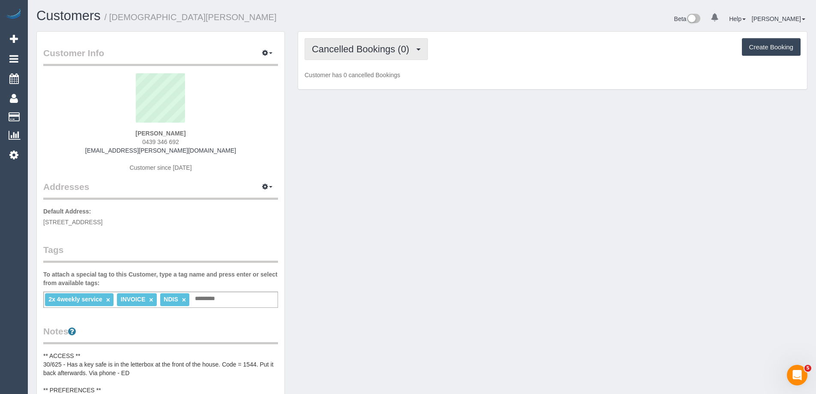
click at [366, 45] on span "Cancelled Bookings (0)" at bounding box center [363, 49] width 102 height 11
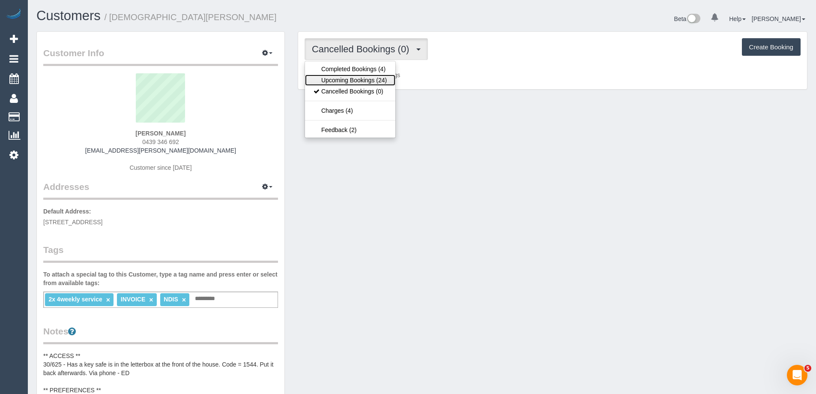
click at [358, 81] on link "Upcoming Bookings (24)" at bounding box center [350, 80] width 90 height 11
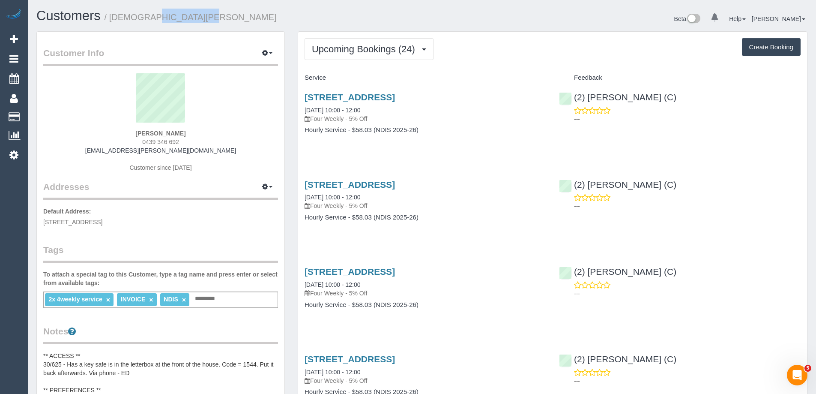
drag, startPoint x: 199, startPoint y: 17, endPoint x: 130, endPoint y: 18, distance: 69.0
click at [130, 18] on h1 "Customers / [PERSON_NAME]" at bounding box center [225, 16] width 379 height 15
click at [120, 17] on small "/ [DEMOGRAPHIC_DATA][PERSON_NAME]" at bounding box center [191, 16] width 172 height 9
copy small "[DEMOGRAPHIC_DATA]"
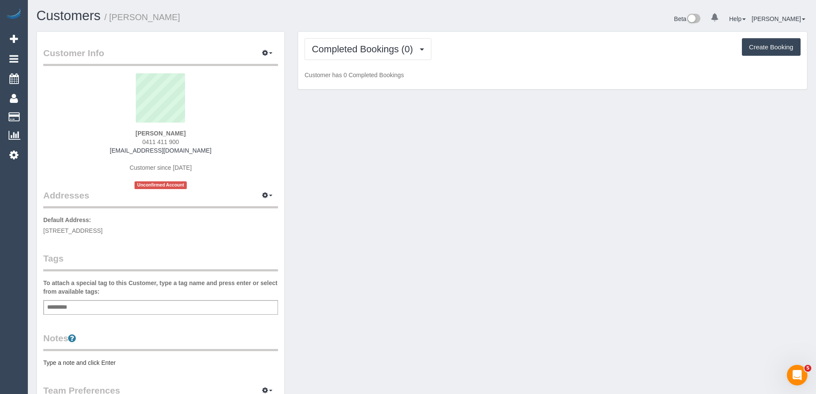
scroll to position [635, 816]
drag, startPoint x: 187, startPoint y: 143, endPoint x: 108, endPoint y: 142, distance: 79.3
click at [108, 142] on div "Ian McGain 0411 411 900 rangeview@bigpond.com Customer since 2025 Unconfirmed A…" at bounding box center [160, 131] width 235 height 116
copy span "0411 411 900"
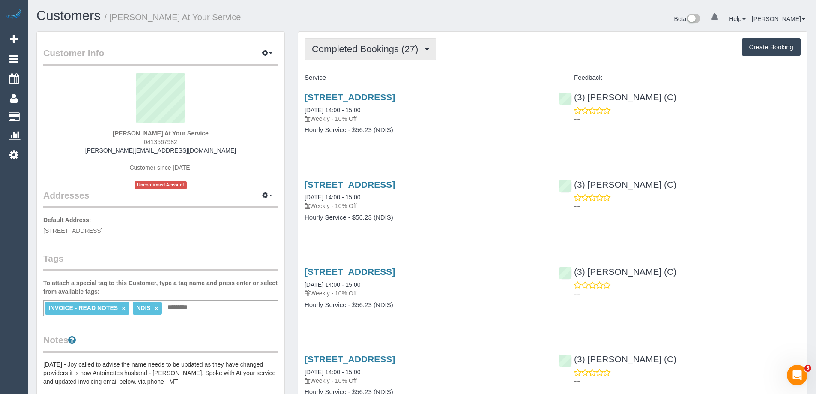
click at [363, 49] on span "Completed Bookings (27)" at bounding box center [367, 49] width 111 height 11
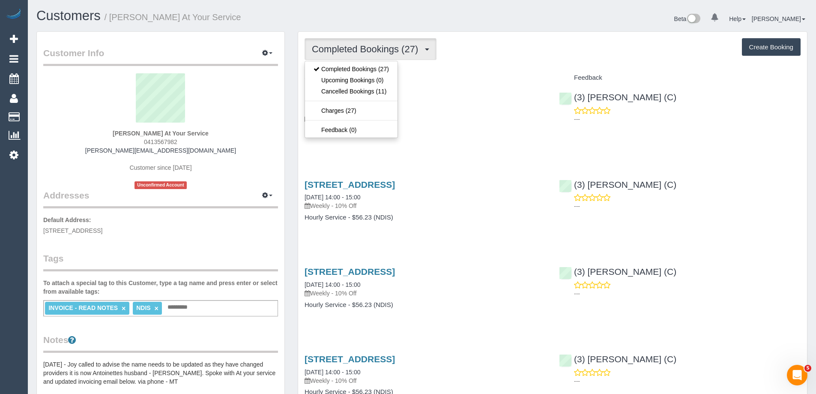
click at [363, 49] on span "Completed Bookings (27)" at bounding box center [367, 49] width 111 height 11
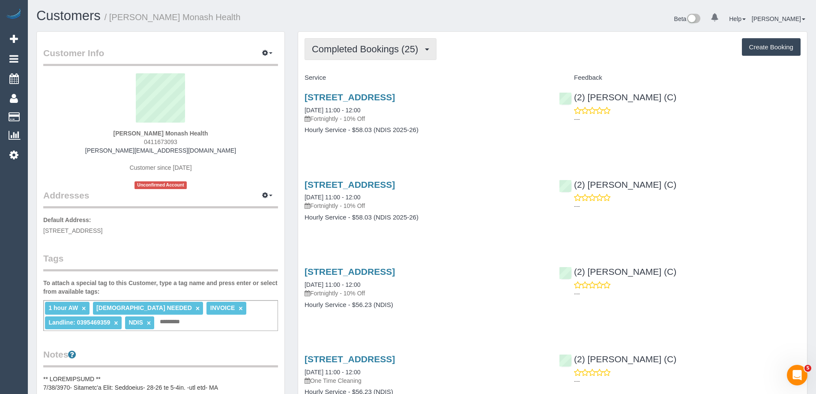
drag, startPoint x: 366, startPoint y: 49, endPoint x: 365, endPoint y: 55, distance: 6.1
click at [366, 49] on span "Completed Bookings (25)" at bounding box center [367, 49] width 111 height 11
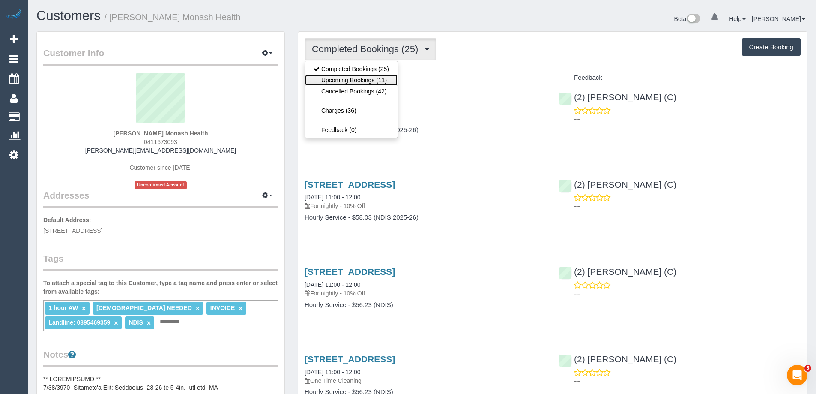
click at [363, 79] on link "Upcoming Bookings (11)" at bounding box center [351, 80] width 93 height 11
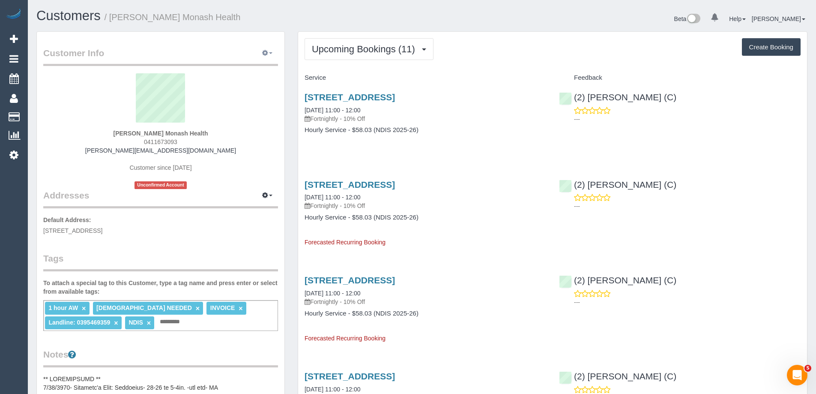
click at [266, 55] on icon "button" at bounding box center [265, 52] width 6 height 5
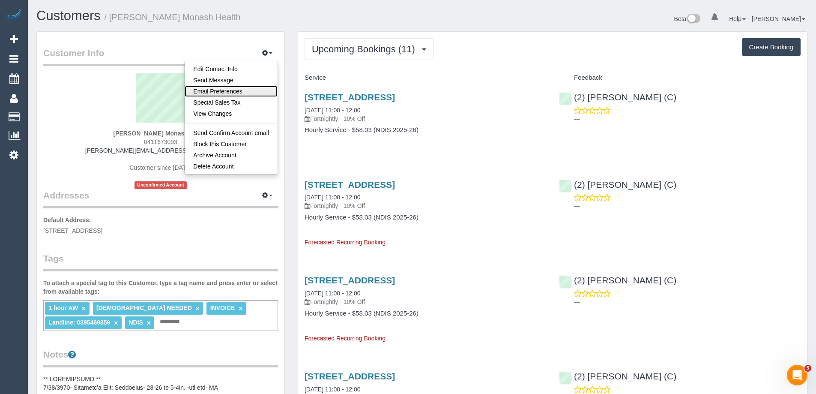
click at [250, 87] on link "Email Preferences" at bounding box center [231, 91] width 93 height 11
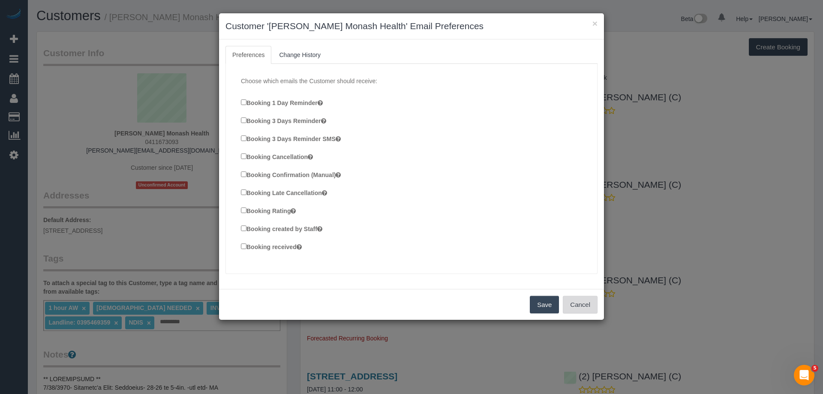
click at [575, 300] on button "Cancel" at bounding box center [580, 305] width 35 height 18
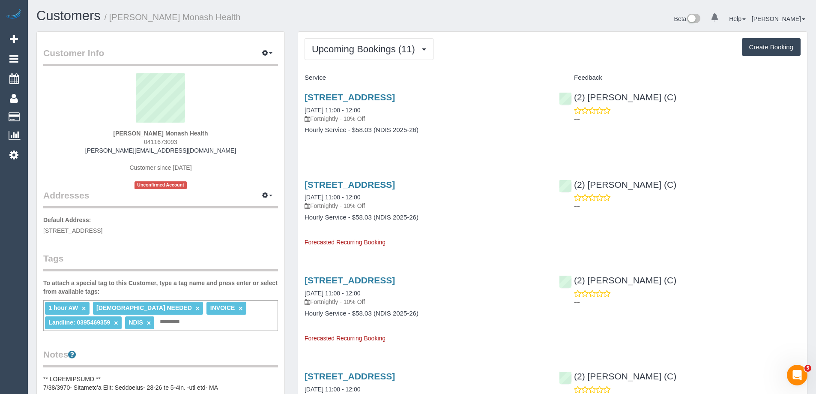
copy small "Catherine Cazaz Monash Health"
drag, startPoint x: 271, startPoint y: 12, endPoint x: 112, endPoint y: 21, distance: 158.7
click at [112, 21] on h1 "Customers / Catherine Cazaz Monash Health" at bounding box center [225, 16] width 379 height 15
click at [171, 140] on span "0411673093" at bounding box center [160, 141] width 33 height 7
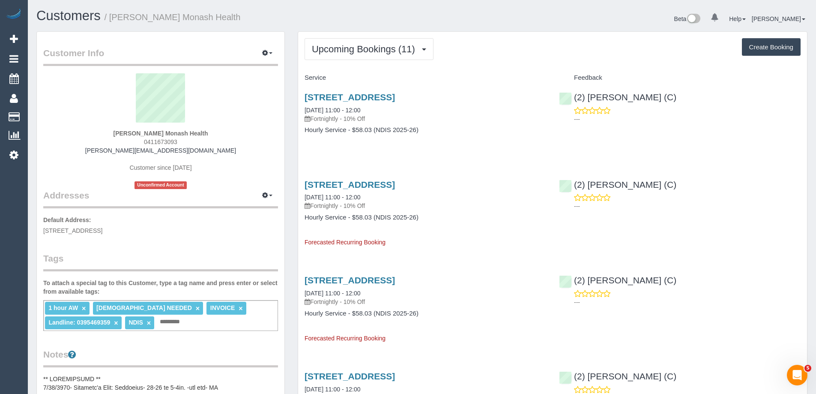
copy span "0411673093"
click at [580, 19] on div "Beta 0 Your Notifications You have 0 alerts Help Help Docs Take a Tour Contact …" at bounding box center [618, 20] width 392 height 23
click at [271, 54] on span "button" at bounding box center [270, 53] width 3 height 2
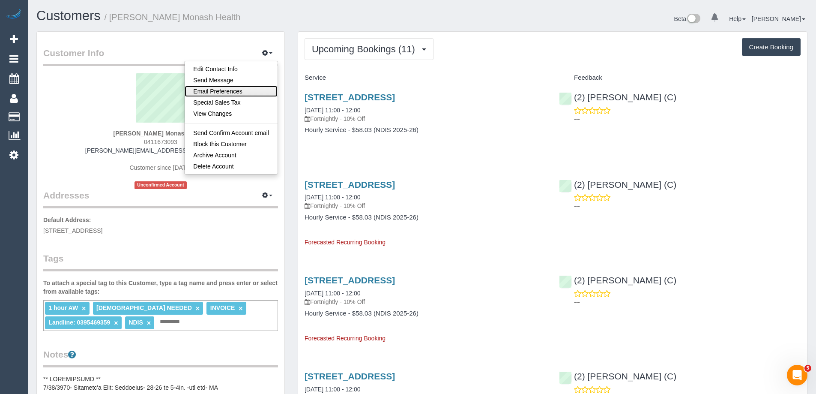
click at [248, 91] on link "Email Preferences" at bounding box center [231, 91] width 93 height 11
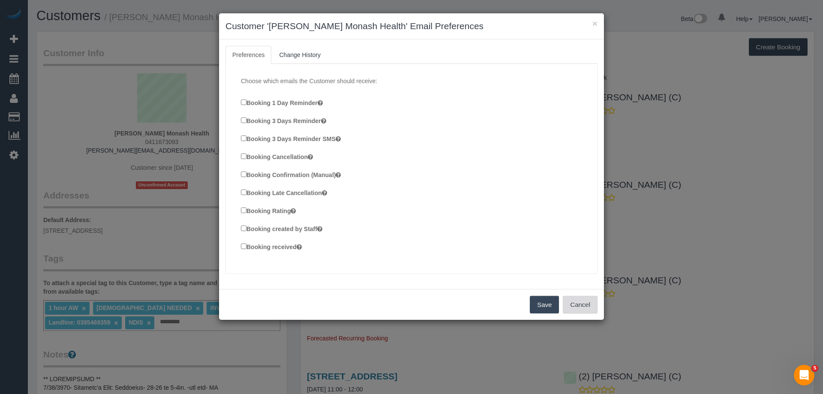
click at [589, 303] on button "Cancel" at bounding box center [580, 305] width 35 height 18
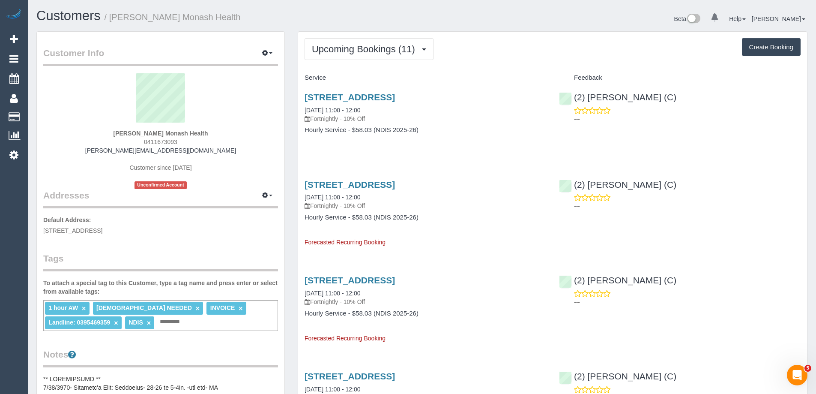
click at [161, 143] on span "0411673093" at bounding box center [160, 141] width 33 height 7
copy span "0411673093"
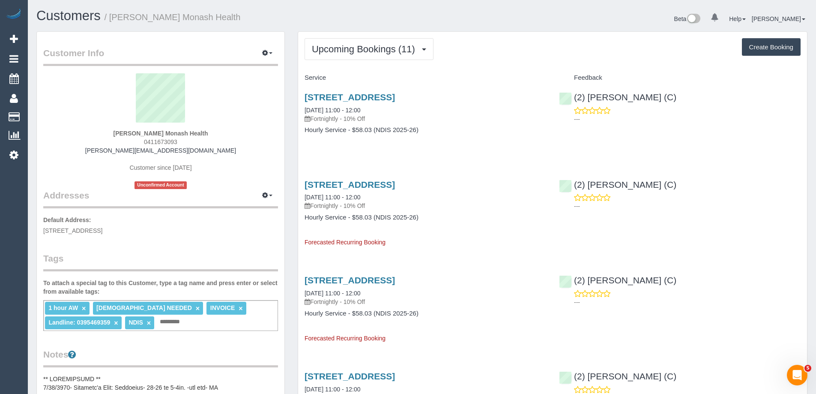
click at [395, 98] on link "1 Arundel Close, Springvale South, VIC 3172" at bounding box center [350, 97] width 90 height 10
click at [359, 96] on link "1 Arundel Close, Springvale South, VIC 3172" at bounding box center [350, 97] width 90 height 10
click at [394, 45] on span "Upcoming Bookings (11)" at bounding box center [366, 49] width 108 height 11
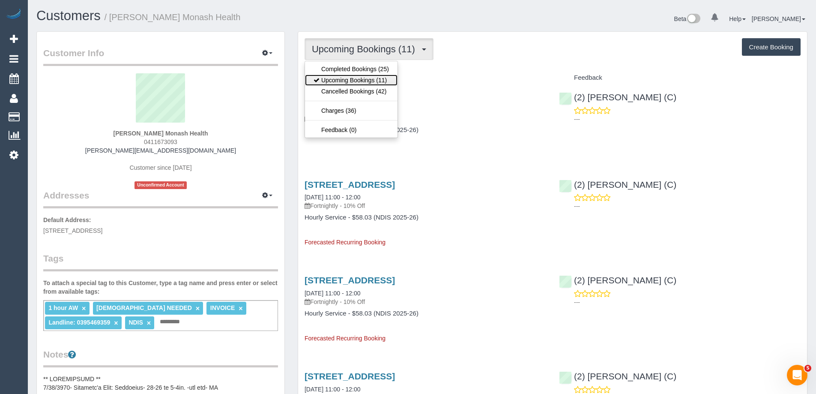
click at [380, 75] on link "Upcoming Bookings (11)" at bounding box center [351, 80] width 93 height 11
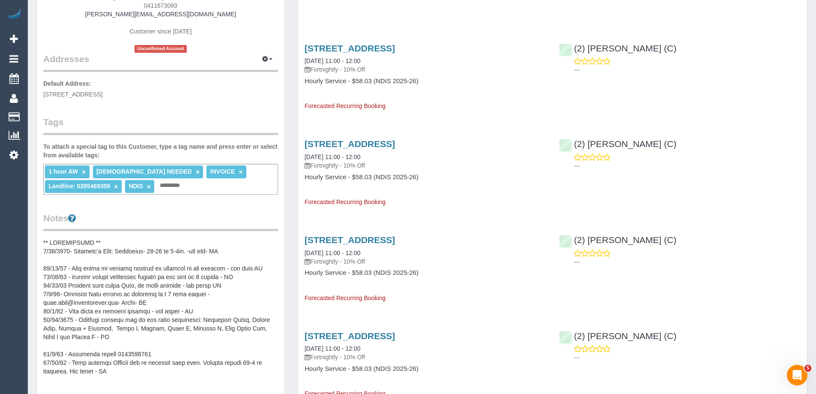
scroll to position [171, 0]
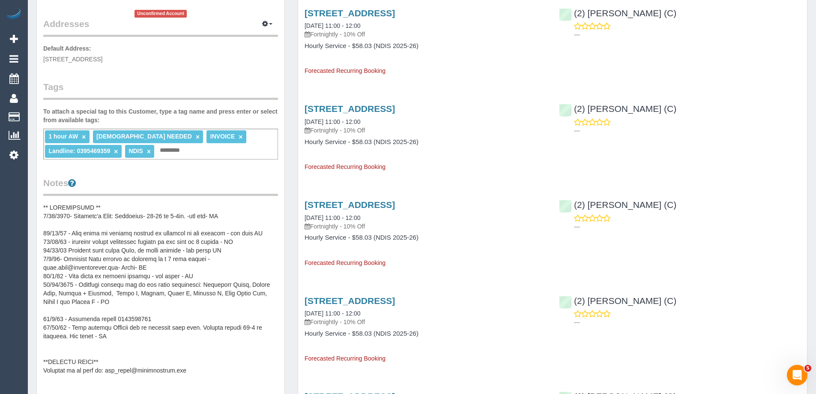
click at [100, 235] on pre at bounding box center [160, 288] width 235 height 171
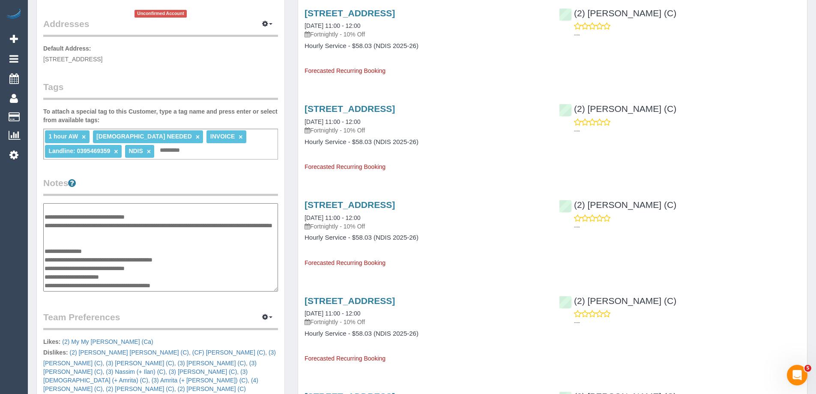
scroll to position [0, 0]
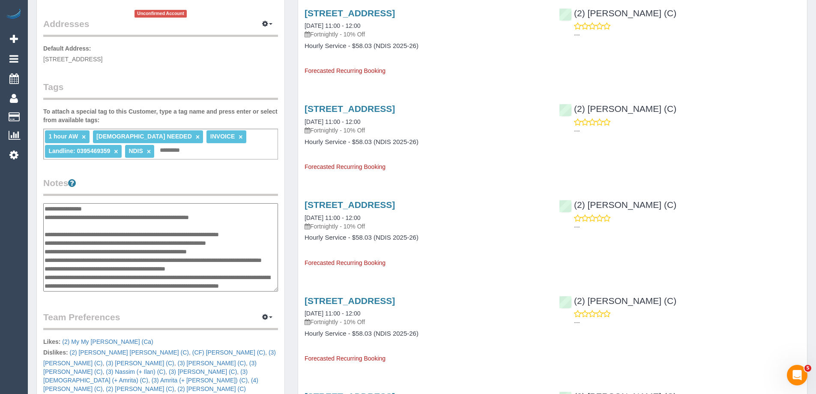
click at [45, 209] on textarea at bounding box center [160, 247] width 235 height 88
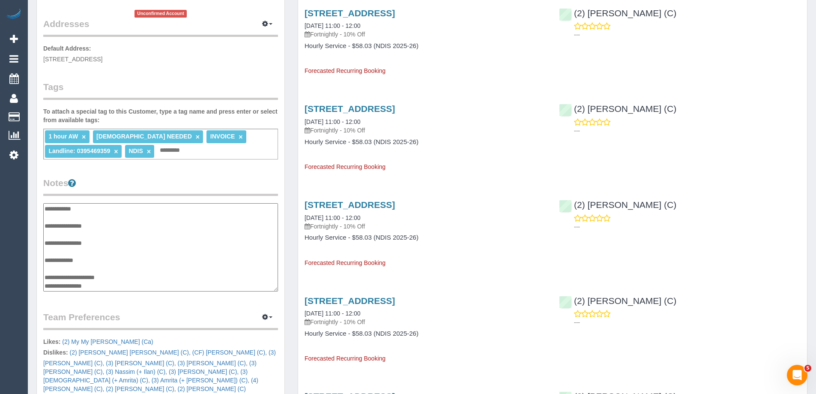
click at [79, 266] on textarea at bounding box center [160, 247] width 235 height 88
type textarea "**********"
click at [200, 175] on div "Customer Info Edit Contact Info Send Message Email Preferences Special Sales Ta…" at bounding box center [161, 209] width 248 height 699
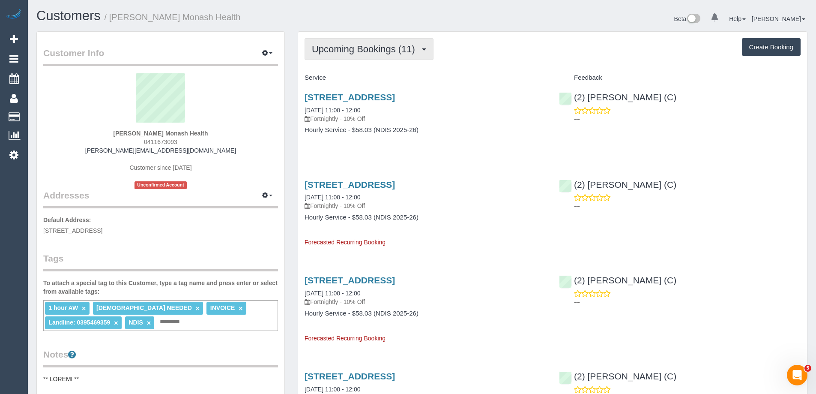
click at [386, 50] on span "Upcoming Bookings (11)" at bounding box center [366, 49] width 108 height 11
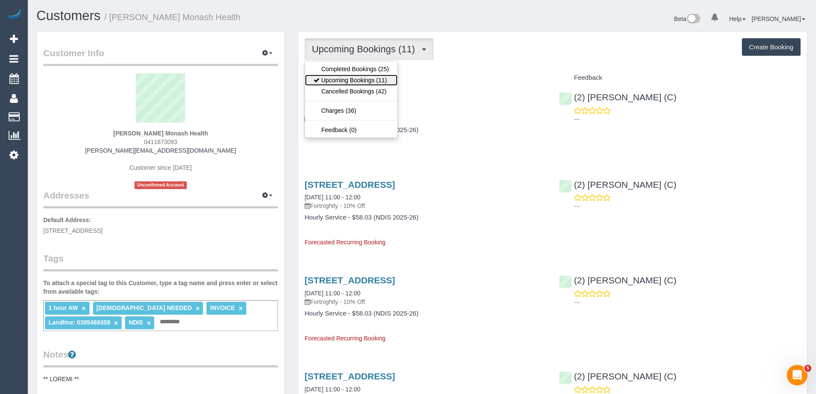
click at [372, 79] on link "Upcoming Bookings (11)" at bounding box center [351, 80] width 93 height 11
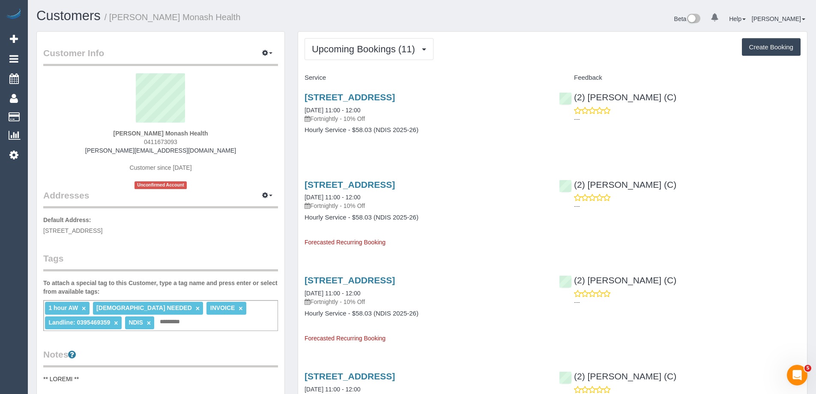
copy small "Catherine Cazaz Monash Health"
drag, startPoint x: 257, startPoint y: 17, endPoint x: 113, endPoint y: 19, distance: 144.8
click at [113, 19] on h1 "Customers / [PERSON_NAME] Monash Health" at bounding box center [225, 16] width 379 height 15
drag, startPoint x: 677, startPoint y: 99, endPoint x: 574, endPoint y: 98, distance: 103.2
click at [574, 98] on div "(2) [PERSON_NAME] (C) ---" at bounding box center [680, 106] width 254 height 42
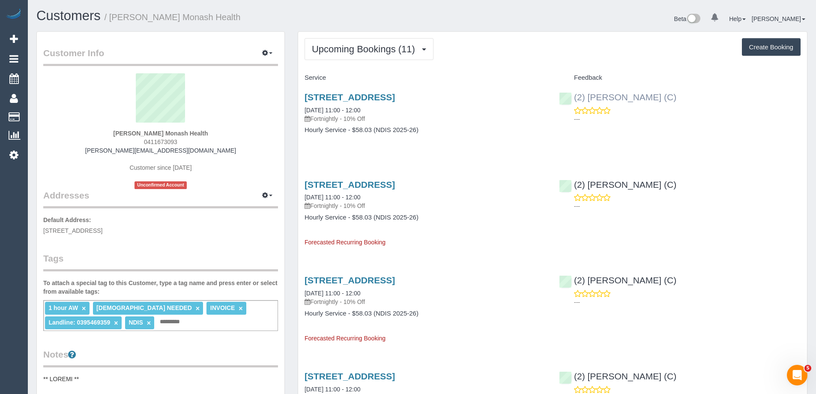
copy link "(2) Catalina Fabro (C)"
click at [186, 325] on input "text" at bounding box center [172, 321] width 29 height 11
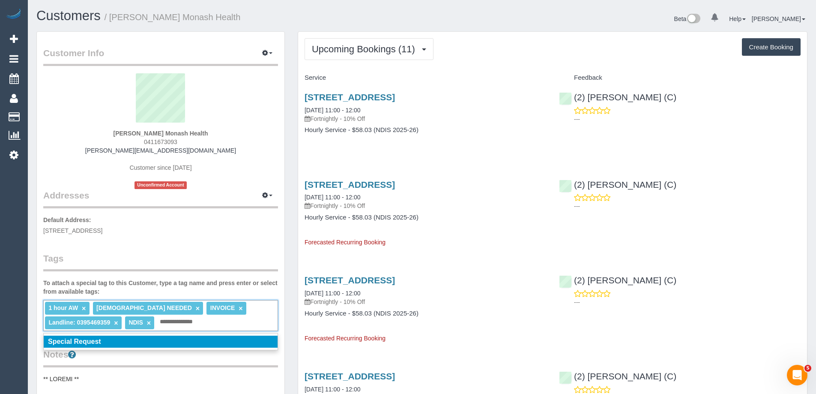
type input "**********"
click at [114, 341] on li "Special Request" at bounding box center [161, 341] width 234 height 12
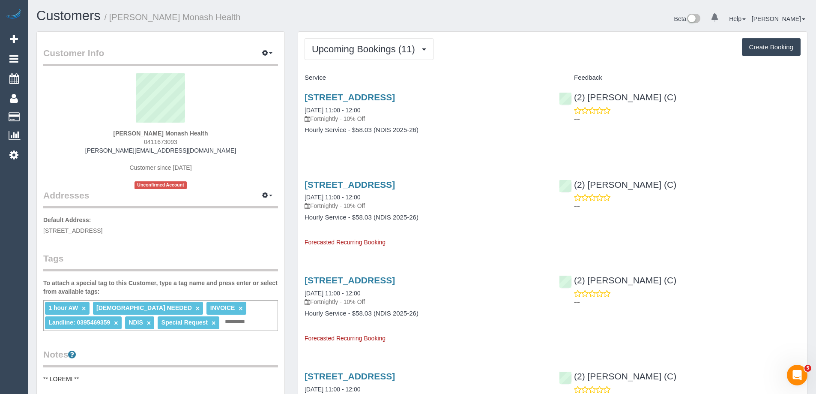
click at [380, 52] on span "Upcoming Bookings (11)" at bounding box center [366, 49] width 108 height 11
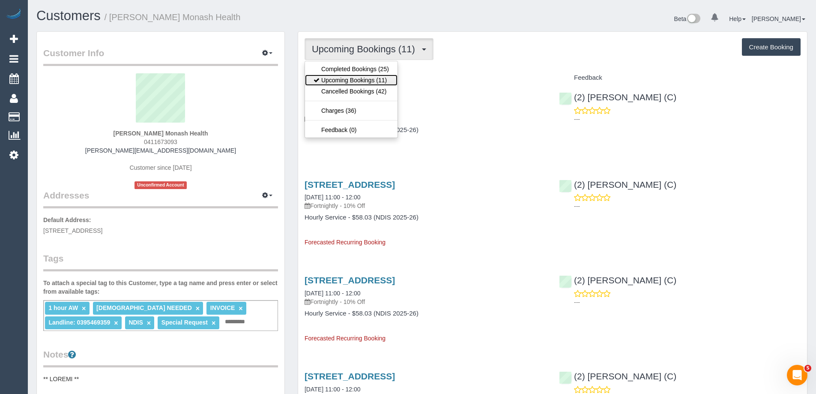
click at [367, 76] on link "Upcoming Bookings (11)" at bounding box center [351, 80] width 93 height 11
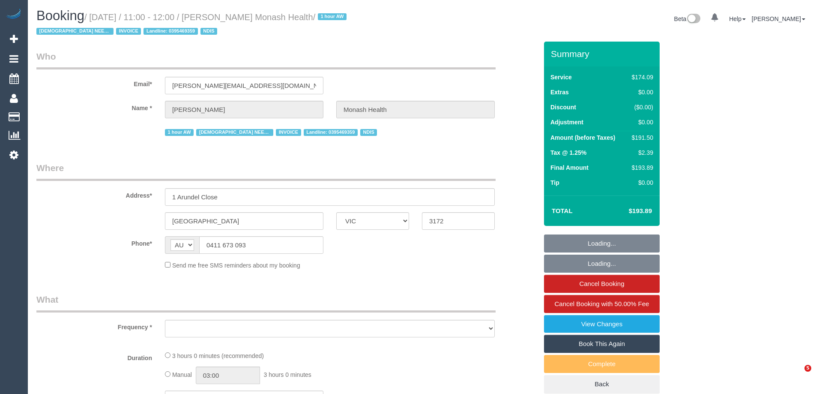
select select "VIC"
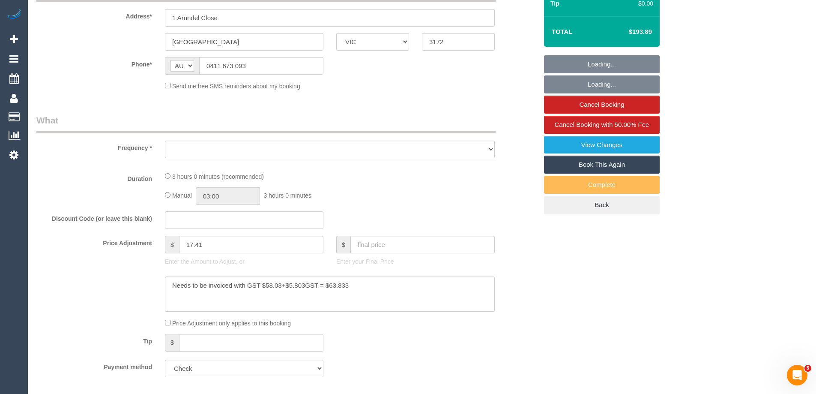
select select "180"
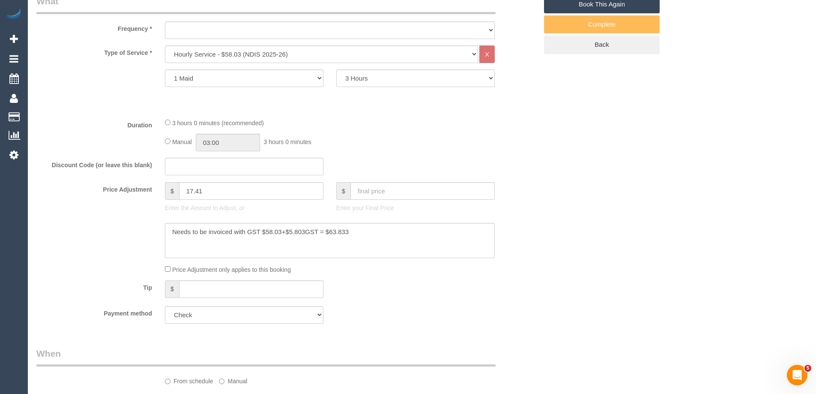
scroll to position [343, 0]
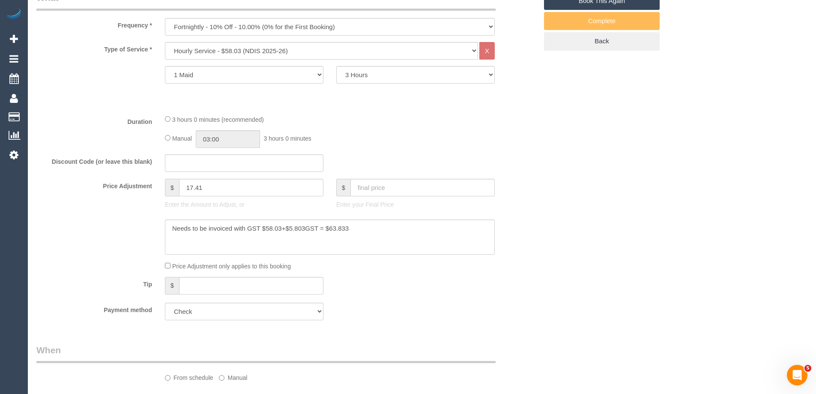
select select "object:607"
select select "number:28"
select select "number:14"
select select "number:19"
select select "number:23"
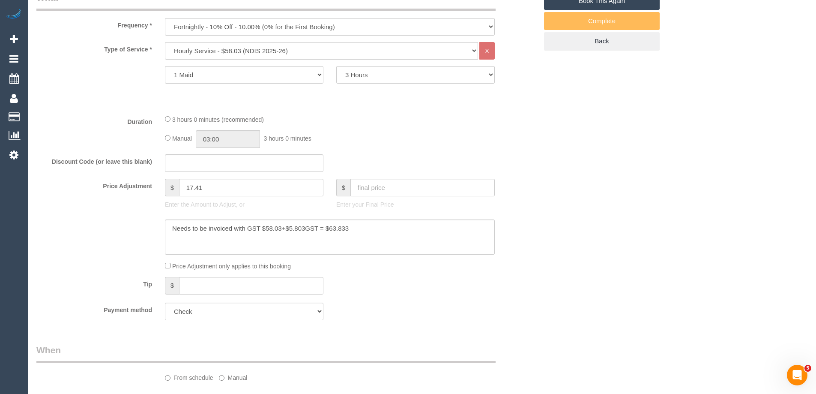
select select "number:35"
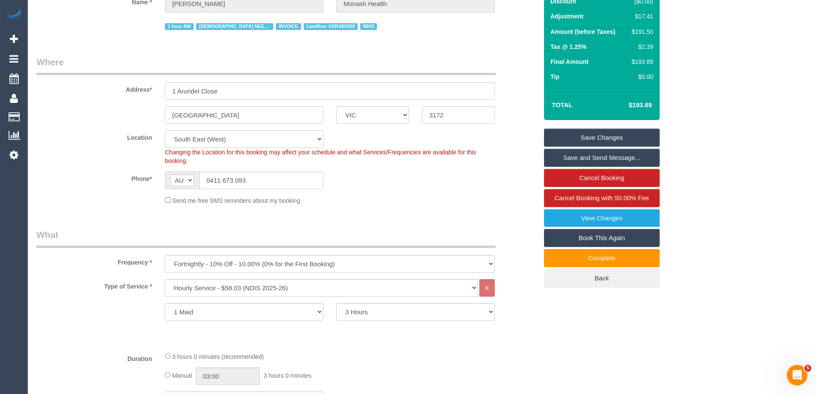
scroll to position [0, 0]
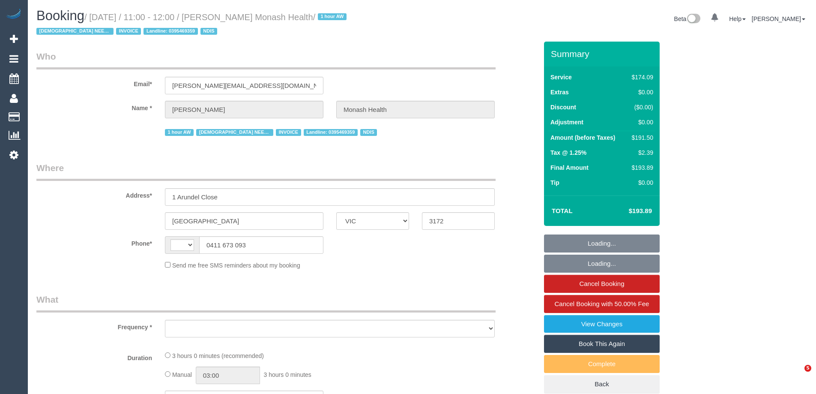
select select "VIC"
select select "number:28"
select select "number:14"
select select "number:19"
select select "number:23"
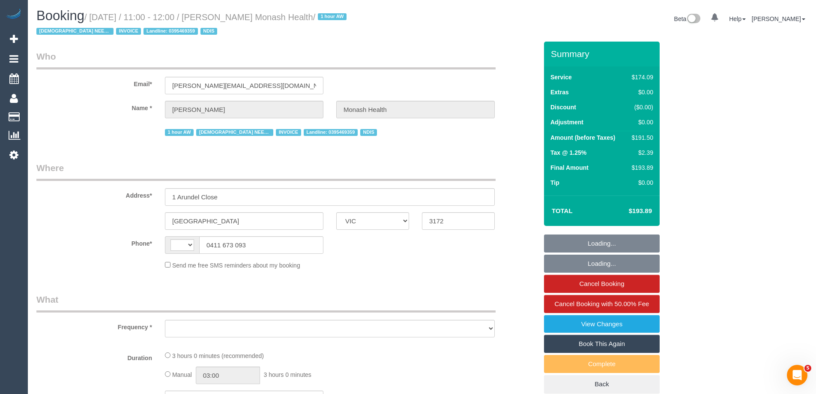
select select "number:35"
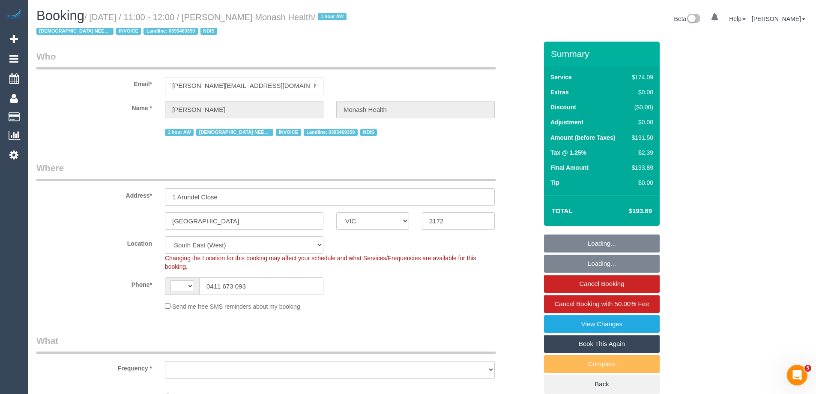
select select "string:AU"
select select "object:753"
select select "180"
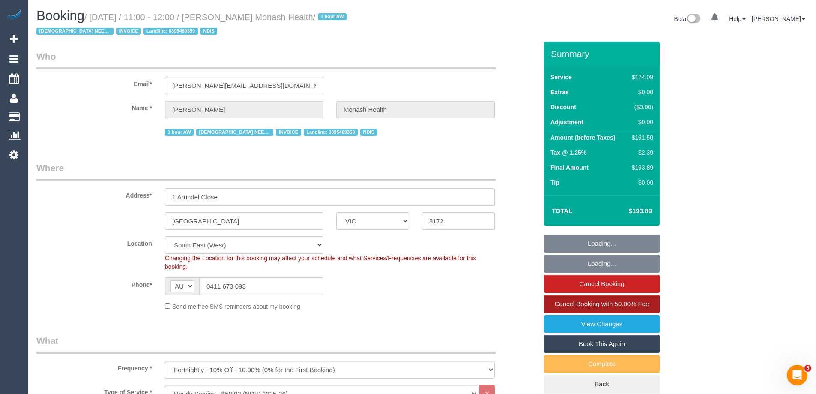
click at [614, 300] on span "Cancel Booking with 50.00% Fee" at bounding box center [602, 303] width 95 height 7
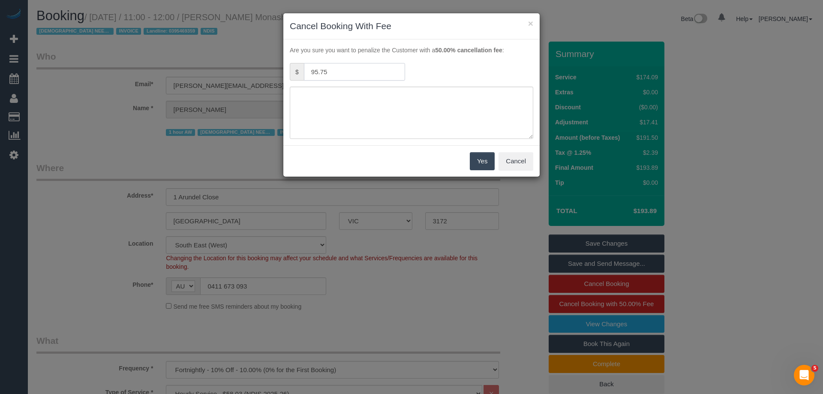
click at [343, 63] on input "95.75" at bounding box center [354, 72] width 101 height 18
click at [531, 23] on button "×" at bounding box center [530, 23] width 5 height 9
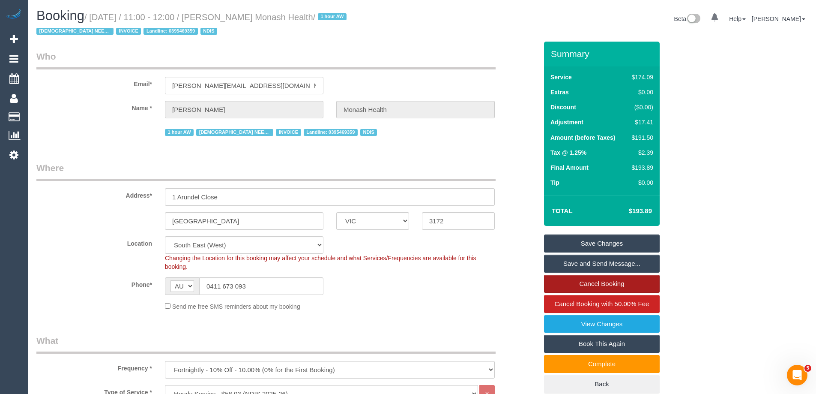
click at [631, 286] on link "Cancel Booking" at bounding box center [602, 284] width 116 height 18
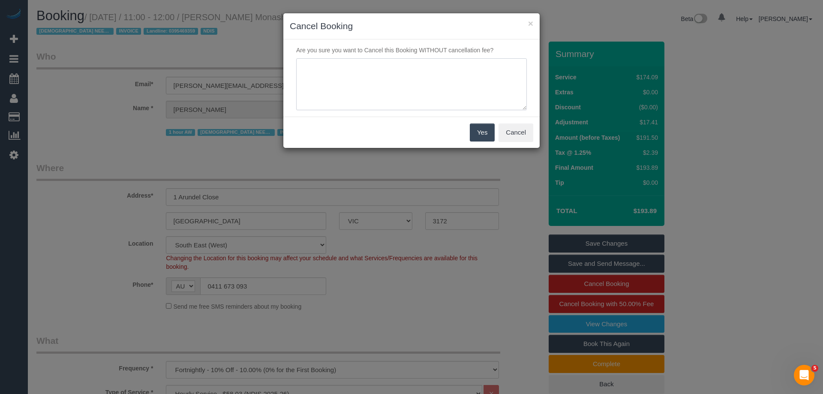
click at [366, 94] on textarea at bounding box center [411, 84] width 230 height 52
type textarea "Customer did not receive reminder text. Via phone - ED"
click at [478, 135] on button "Yes" at bounding box center [482, 132] width 25 height 18
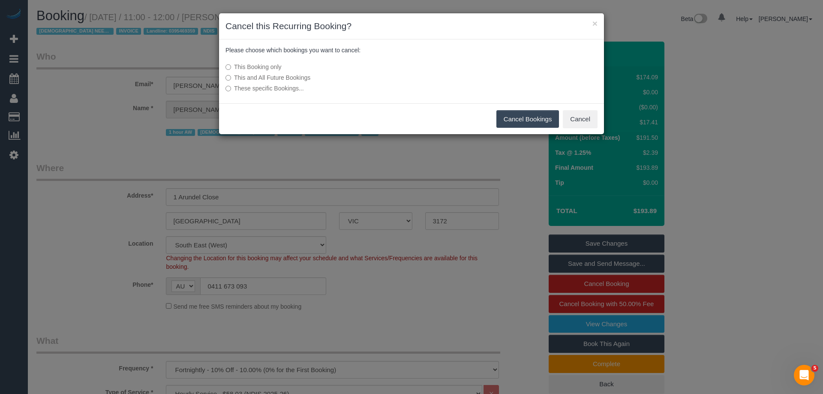
click at [509, 119] on button "Cancel Bookings" at bounding box center [527, 119] width 63 height 18
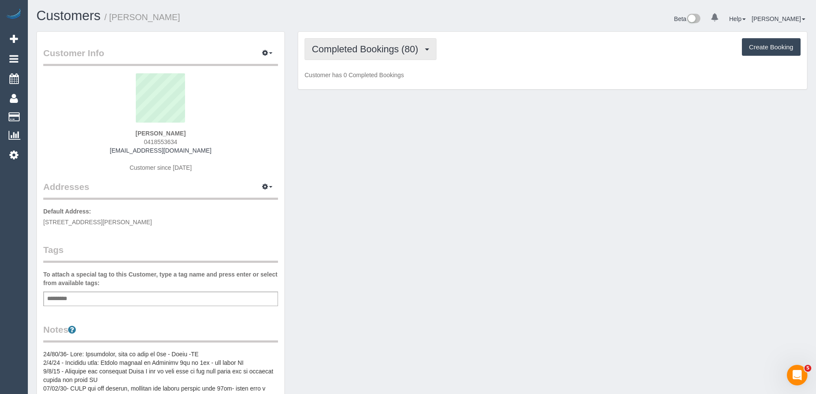
click at [373, 45] on span "Completed Bookings (80)" at bounding box center [367, 49] width 111 height 11
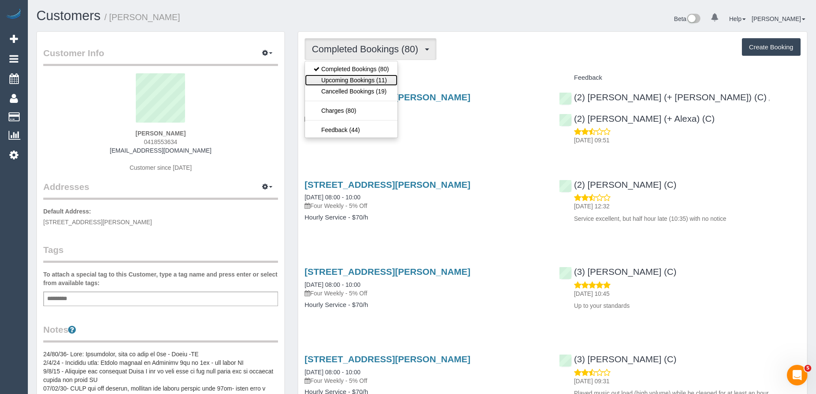
click at [386, 77] on link "Upcoming Bookings (11)" at bounding box center [351, 80] width 93 height 11
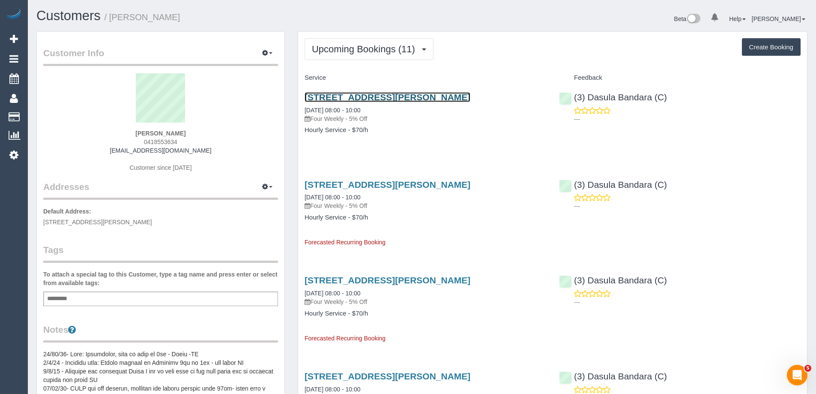
click at [386, 97] on link "[STREET_ADDRESS][PERSON_NAME]" at bounding box center [388, 97] width 166 height 10
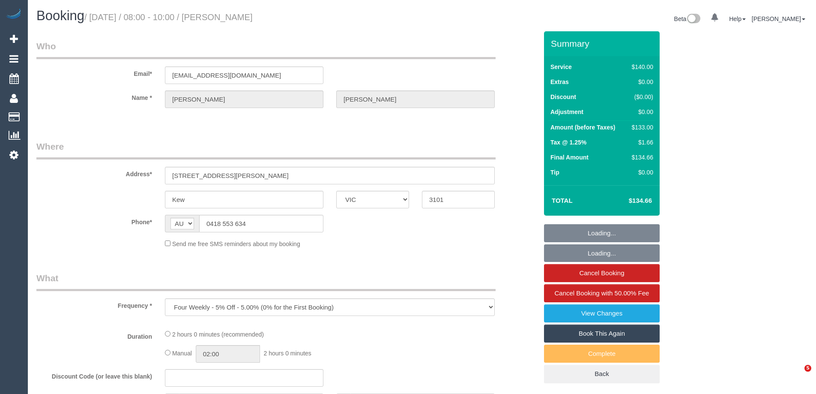
select select "VIC"
select select "string:stripe-pm_1L5IbN2GScqysDRVb2Kq0In1"
select select "number:28"
select select "number:16"
select select "number:19"
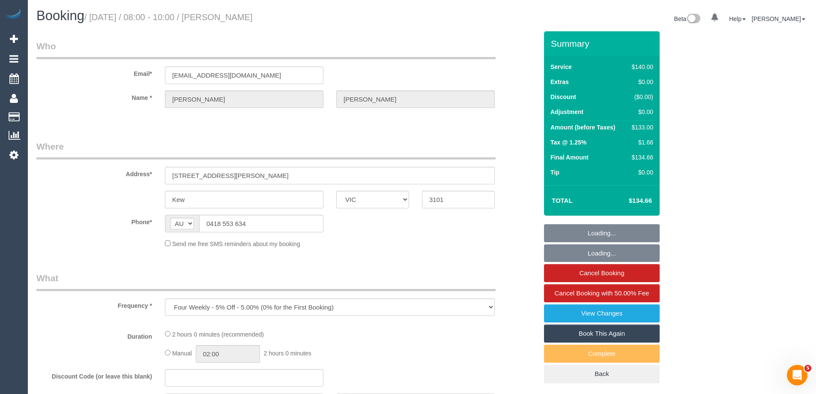
select select "number:22"
select select "number:33"
select select "number:12"
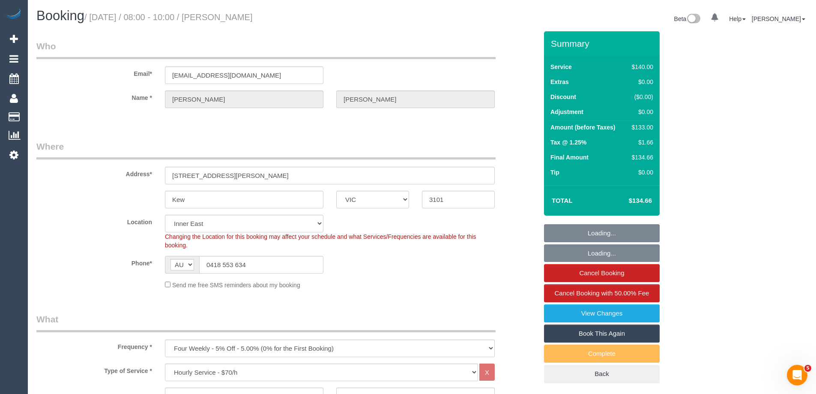
select select "object:869"
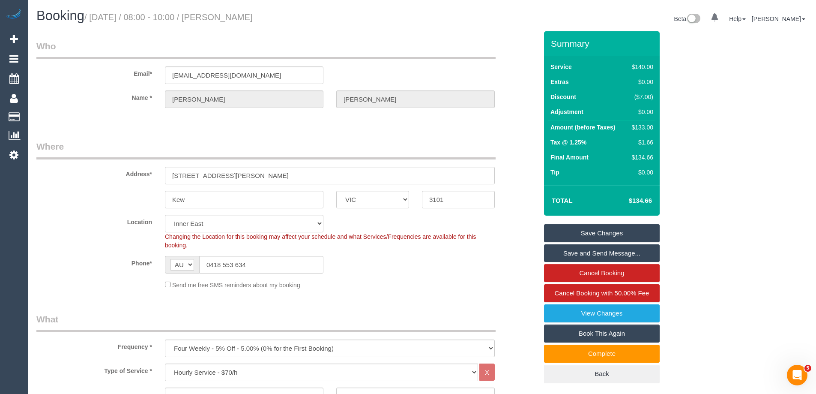
click at [646, 123] on div "$133.00" at bounding box center [640, 127] width 25 height 9
copy div "133.00"
click at [102, 218] on label "Location" at bounding box center [94, 221] width 129 height 12
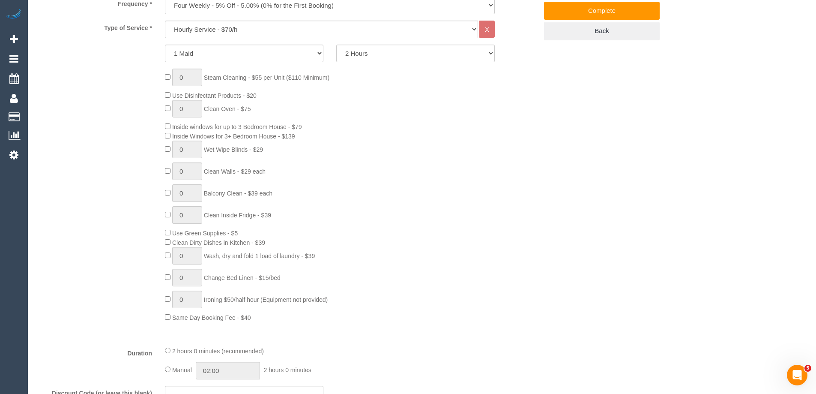
scroll to position [600, 0]
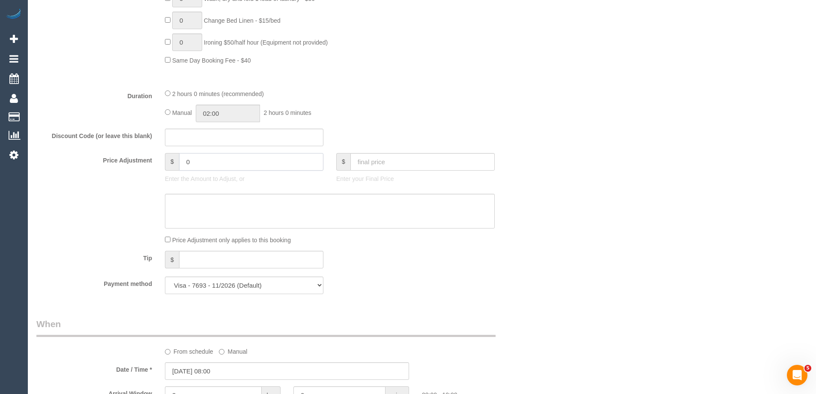
click at [235, 163] on input "0" at bounding box center [251, 162] width 144 height 18
type input "-30"
click at [226, 206] on textarea at bounding box center [330, 211] width 330 height 35
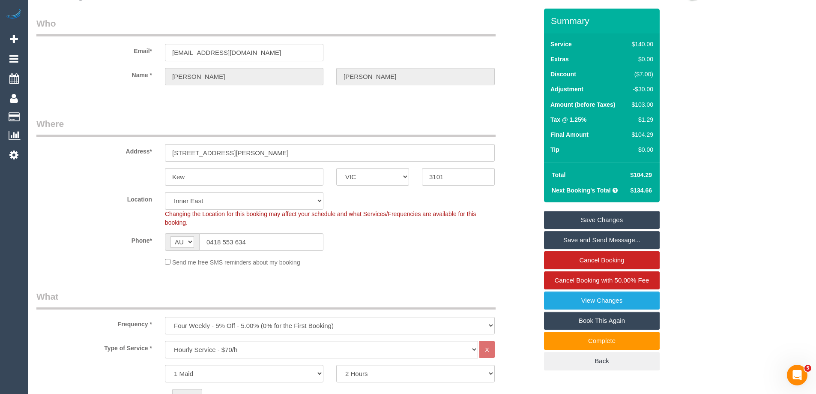
scroll to position [0, 0]
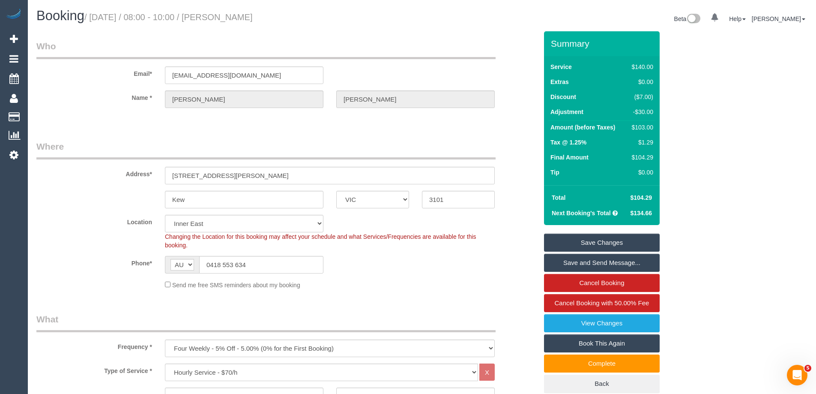
type textarea "$30 discount applied for cleaner being late. Via email - ED"
click at [582, 239] on link "Save Changes" at bounding box center [602, 242] width 116 height 18
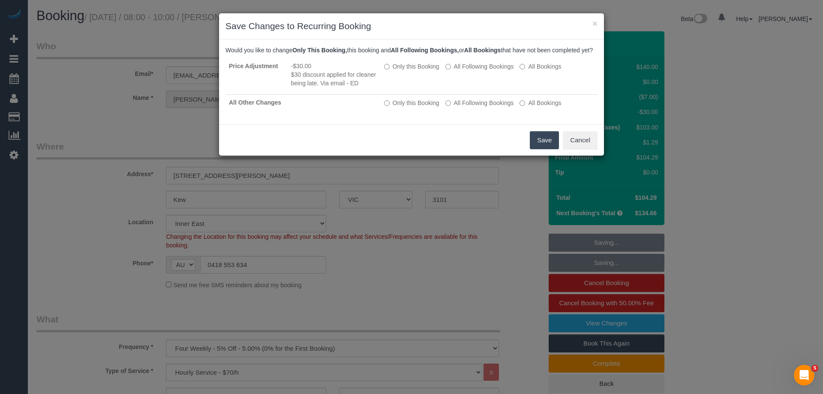
drag, startPoint x: 551, startPoint y: 147, endPoint x: 557, endPoint y: 147, distance: 6.0
click at [551, 147] on button "Save" at bounding box center [544, 140] width 29 height 18
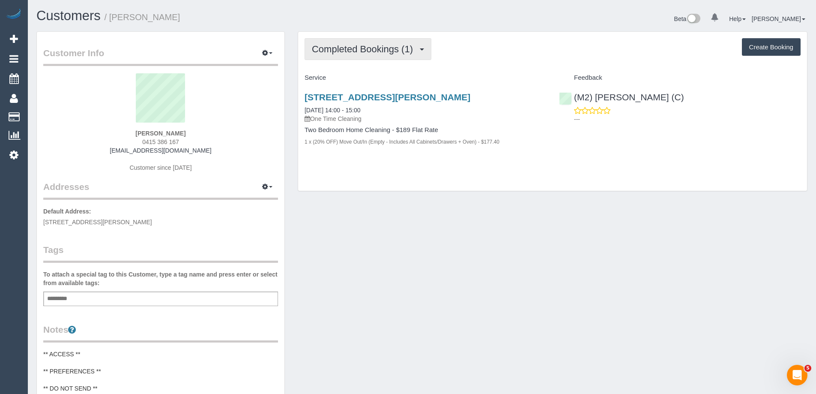
click at [368, 48] on span "Completed Bookings (1)" at bounding box center [364, 49] width 105 height 11
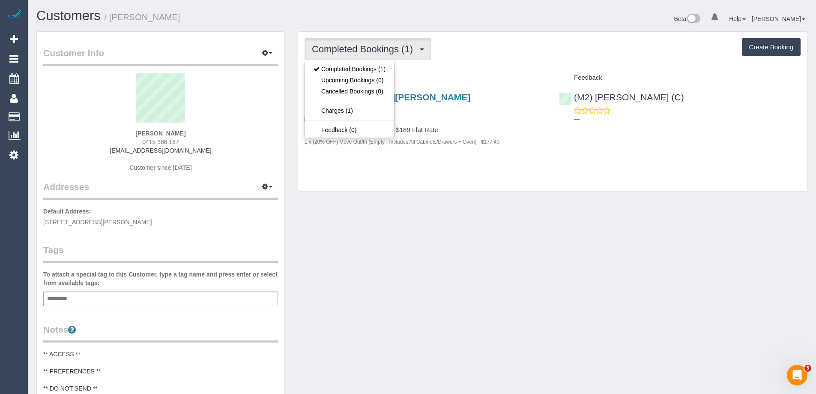
click at [368, 48] on span "Completed Bookings (1)" at bounding box center [364, 49] width 105 height 11
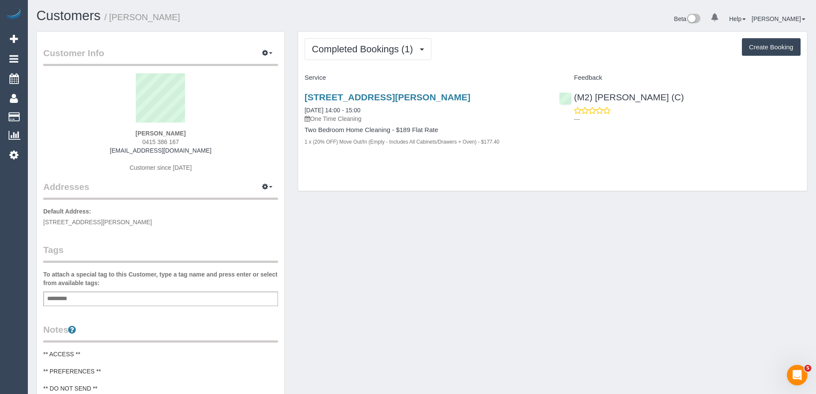
click at [476, 46] on div "Completed Bookings (1) Completed Bookings (1) Upcoming Bookings (0) Cancelled B…" at bounding box center [553, 49] width 496 height 22
click at [322, 43] on button "Completed Bookings (1)" at bounding box center [368, 49] width 127 height 22
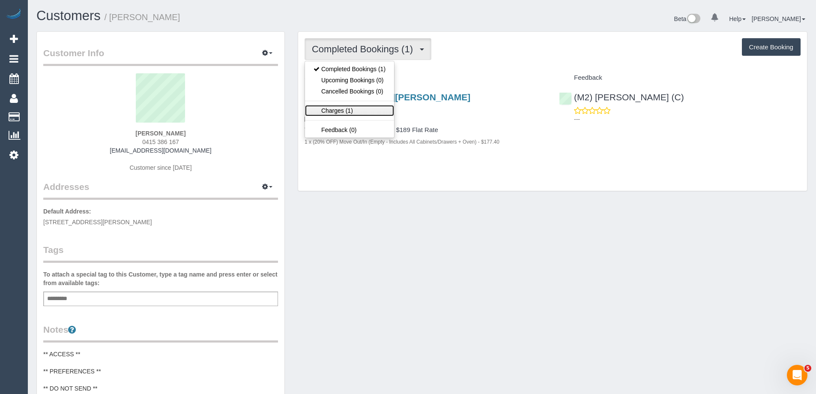
click at [327, 111] on link "Charges (1)" at bounding box center [349, 110] width 89 height 11
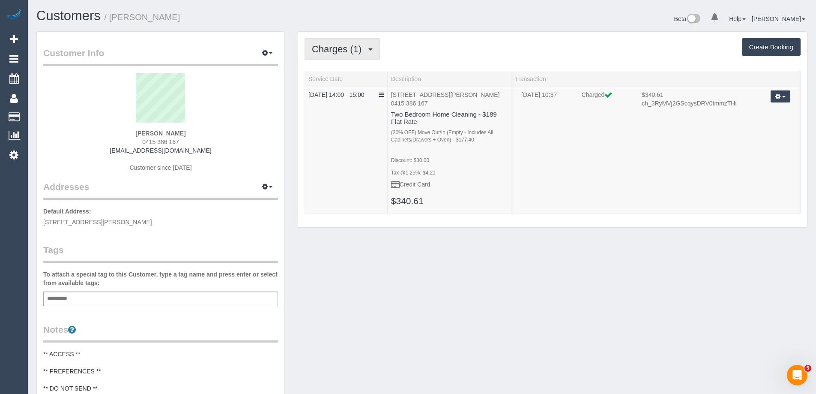
click at [350, 51] on span "Charges (1)" at bounding box center [339, 49] width 54 height 11
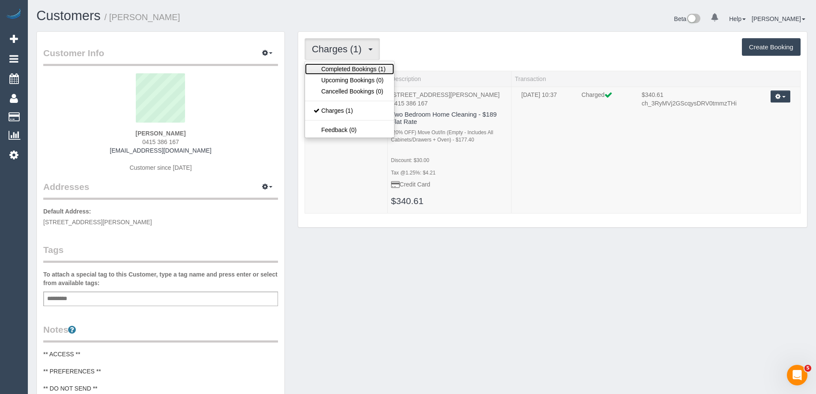
click at [344, 69] on link "Completed Bookings (1)" at bounding box center [349, 68] width 89 height 11
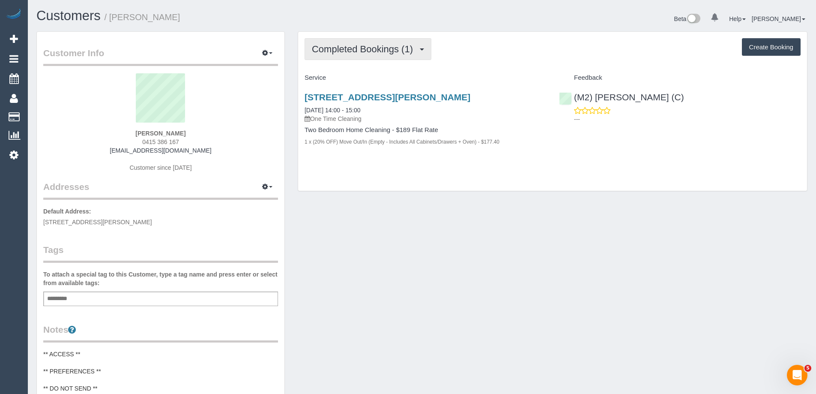
click at [352, 52] on span "Completed Bookings (1)" at bounding box center [364, 49] width 105 height 11
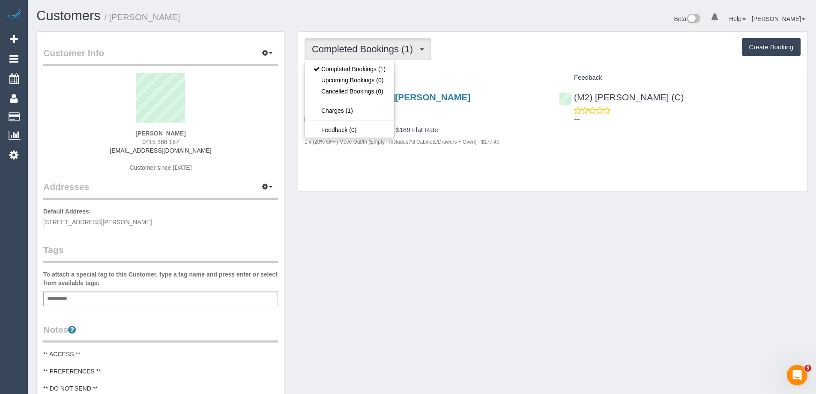
click at [352, 52] on span "Completed Bookings (1)" at bounding box center [364, 49] width 105 height 11
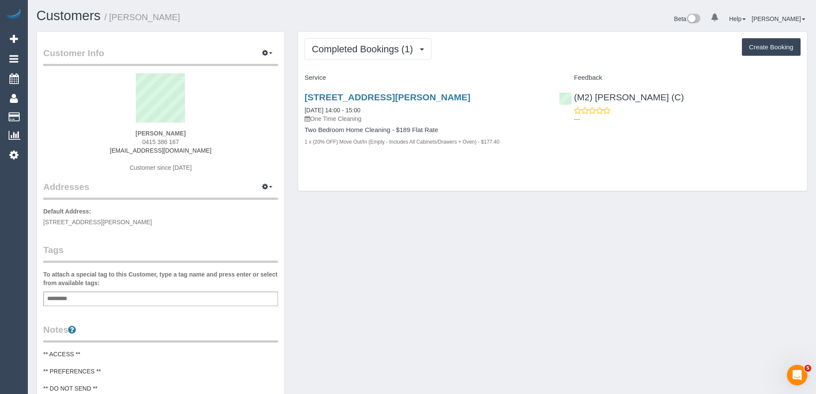
drag, startPoint x: 187, startPoint y: 140, endPoint x: 120, endPoint y: 143, distance: 66.5
click at [121, 143] on div "[PERSON_NAME] 0415 386 167 [EMAIL_ADDRESS][DOMAIN_NAME] Customer since [DATE]" at bounding box center [160, 126] width 235 height 107
copy span "0415 386 167"
click at [245, 145] on div "[PERSON_NAME] 0415 386 167 [EMAIL_ADDRESS][DOMAIN_NAME] Customer since [DATE]" at bounding box center [160, 126] width 235 height 107
click at [216, 150] on div "[PERSON_NAME] 0415 386 167 [EMAIL_ADDRESS][DOMAIN_NAME] Customer since [DATE]" at bounding box center [160, 126] width 235 height 107
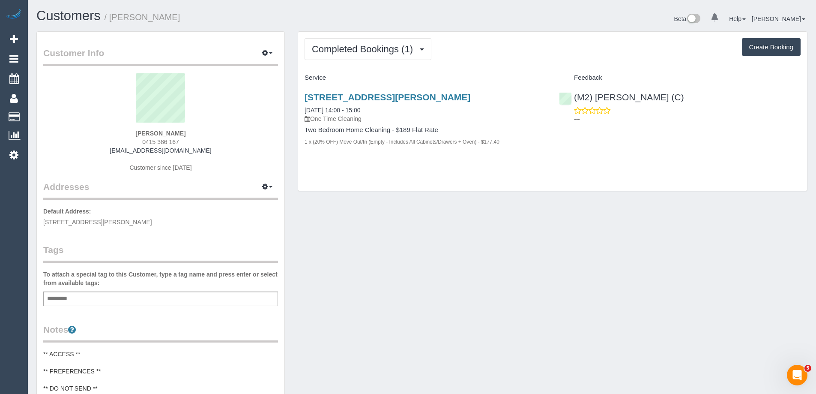
drag, startPoint x: 213, startPoint y: 152, endPoint x: 126, endPoint y: 149, distance: 87.5
click at [126, 149] on div "[PERSON_NAME] 0415 386 167 [EMAIL_ADDRESS][DOMAIN_NAME] Customer since [DATE]" at bounding box center [160, 126] width 235 height 107
copy link "[EMAIL_ADDRESS][DOMAIN_NAME]"
click at [127, 20] on small "/ Niamh Murphy Murphy" at bounding box center [143, 16] width 76 height 9
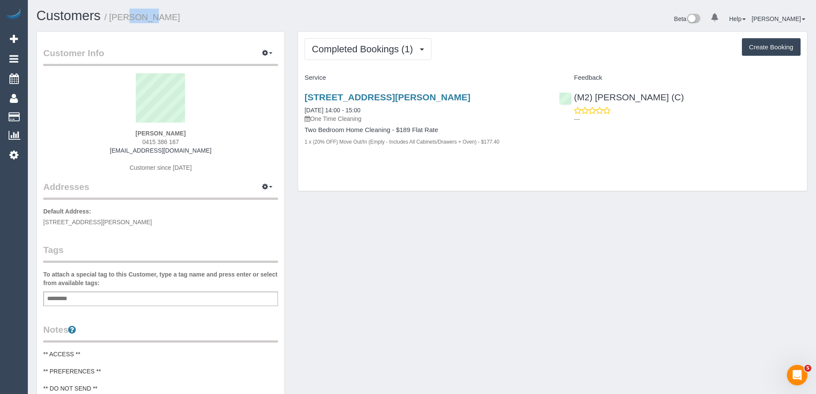
copy small "Niamh"
click at [438, 292] on div "Customer Info Edit Contact Info Send Message Email Preferences Special Sales Ta…" at bounding box center [422, 348] width 784 height 634
click at [191, 296] on div "Add a tag" at bounding box center [160, 298] width 235 height 15
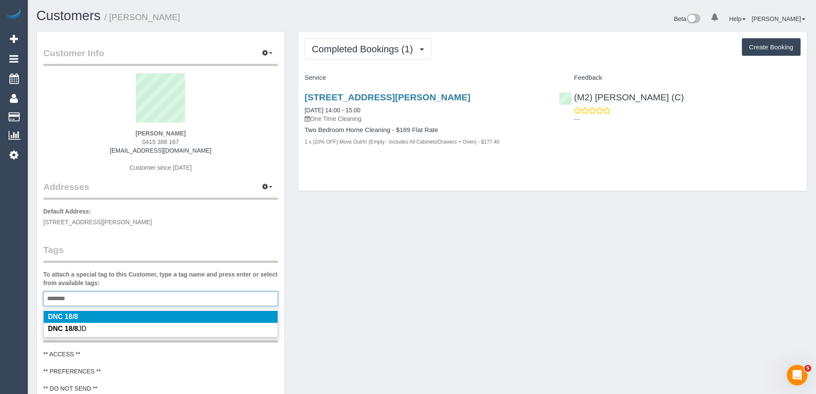
type input "********"
click at [222, 242] on div "Customer Info Edit Contact Info Send Message Email Preferences Special Sales Ta…" at bounding box center [161, 344] width 248 height 625
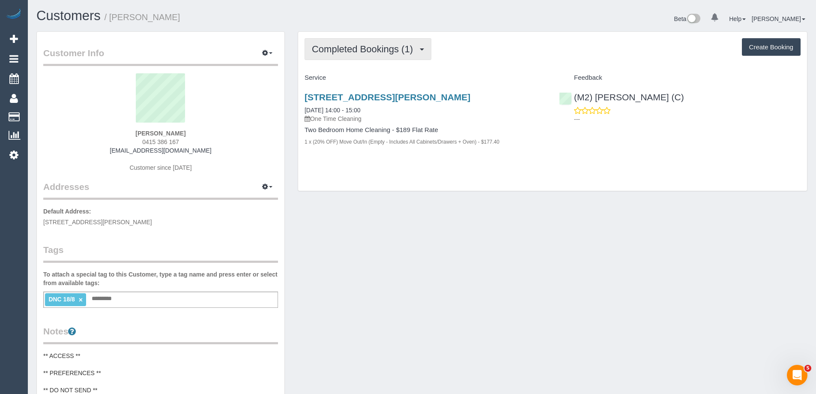
click at [371, 53] on span "Completed Bookings (1)" at bounding box center [364, 49] width 105 height 11
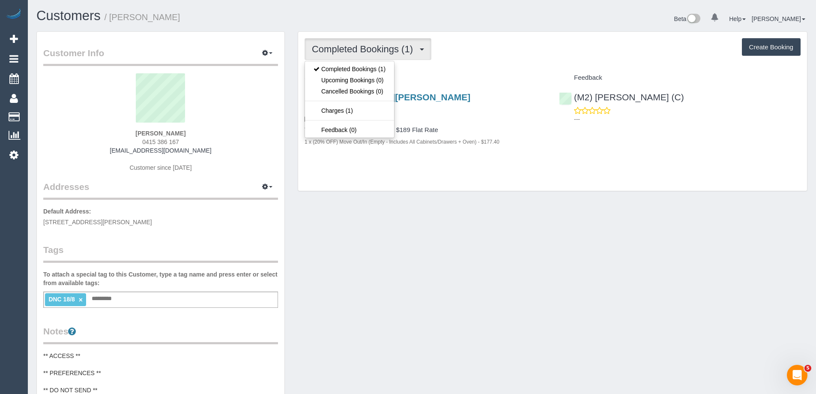
click at [371, 53] on span "Completed Bookings (1)" at bounding box center [364, 49] width 105 height 11
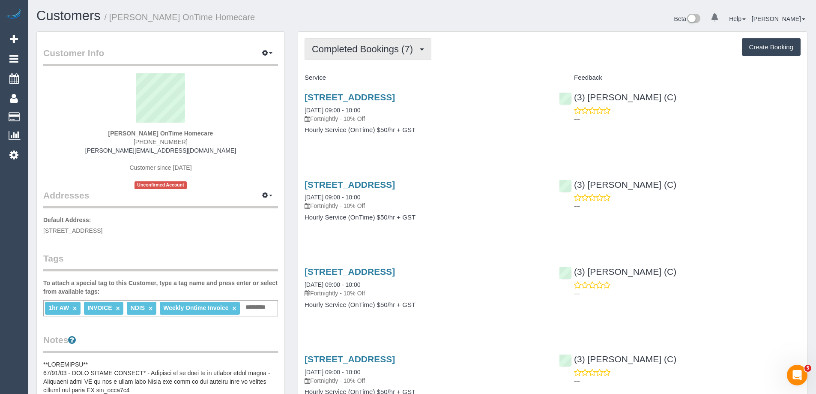
click at [380, 51] on span "Completed Bookings (7)" at bounding box center [364, 49] width 105 height 11
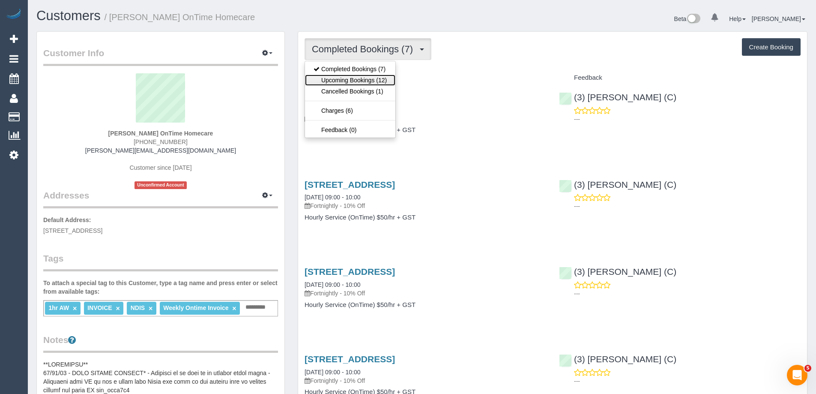
click at [373, 76] on link "Upcoming Bookings (12)" at bounding box center [350, 80] width 90 height 11
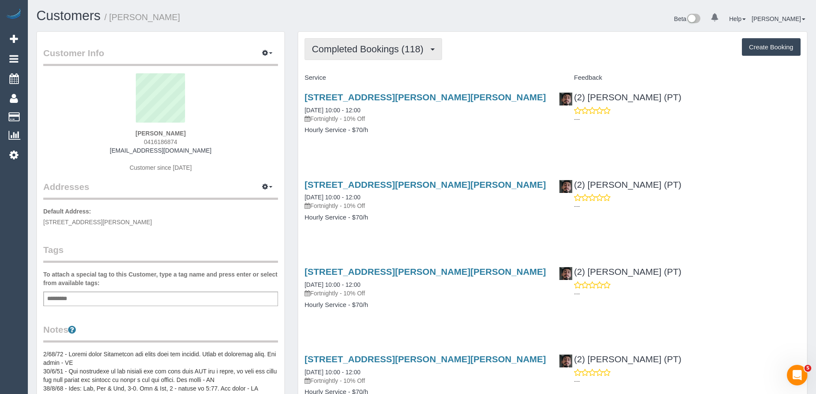
click at [335, 48] on span "Completed Bookings (118)" at bounding box center [370, 49] width 116 height 11
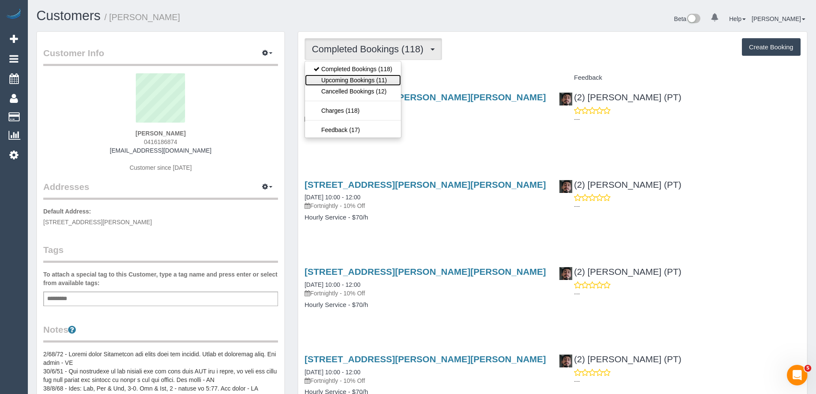
click at [348, 77] on link "Upcoming Bookings (11)" at bounding box center [353, 80] width 96 height 11
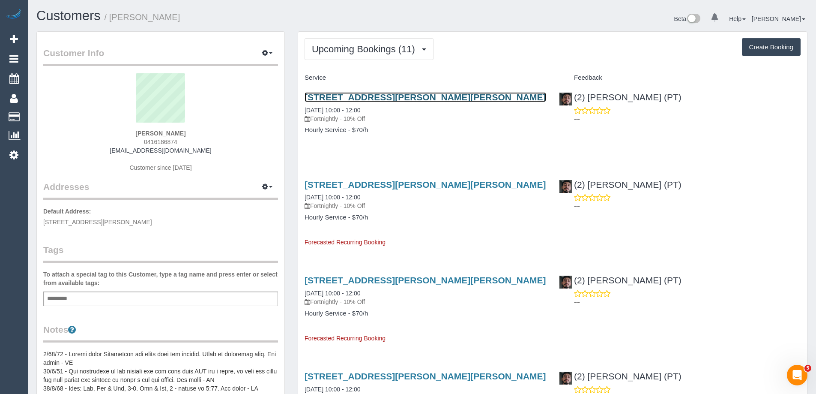
click at [352, 95] on link "45 Graham St, Albert Park, VIC 3206" at bounding box center [426, 97] width 242 height 10
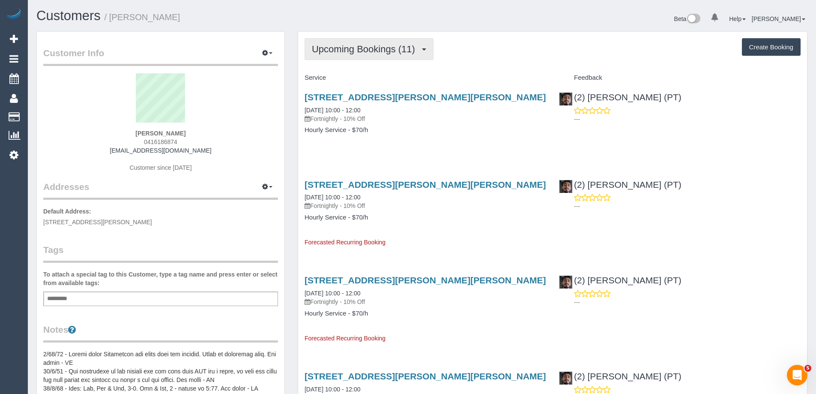
click at [389, 49] on span "Upcoming Bookings (11)" at bounding box center [366, 49] width 108 height 11
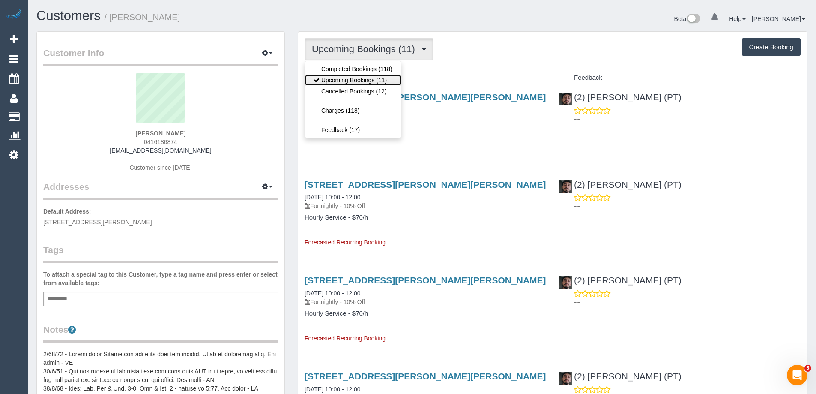
click at [375, 80] on link "Upcoming Bookings (11)" at bounding box center [353, 80] width 96 height 11
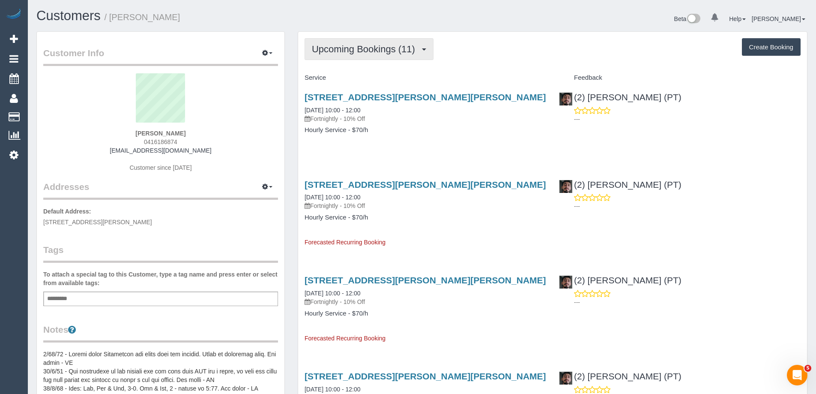
click at [388, 49] on span "Upcoming Bookings (11)" at bounding box center [366, 49] width 108 height 11
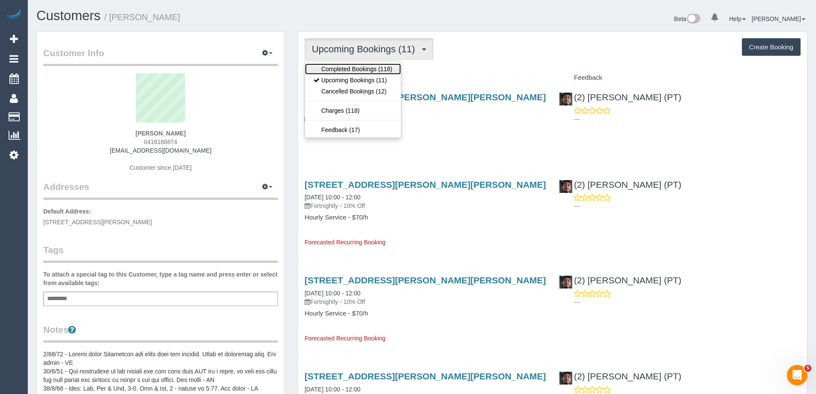
click at [380, 66] on link "Completed Bookings (118)" at bounding box center [353, 68] width 96 height 11
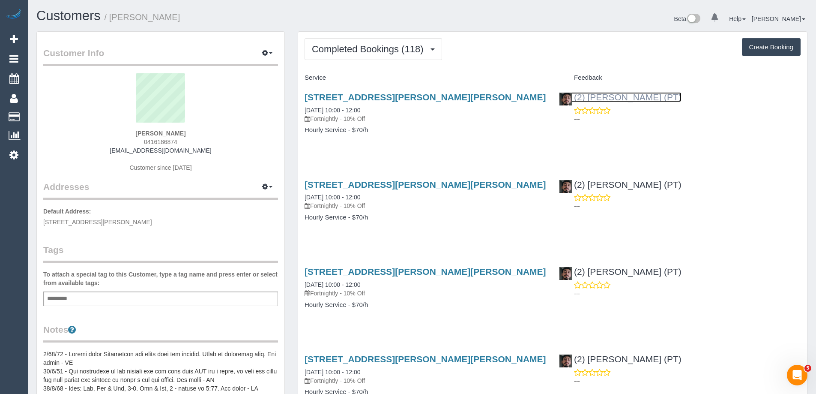
click at [648, 96] on link "(2) Reggy Cogulet (PT)" at bounding box center [620, 97] width 123 height 10
copy small "Yasmine Abdelhamid"
drag, startPoint x: 215, startPoint y: 22, endPoint x: 113, endPoint y: 20, distance: 102.0
click at [113, 20] on h1 "Customers / Yasmine Abdelhamid" at bounding box center [225, 16] width 379 height 15
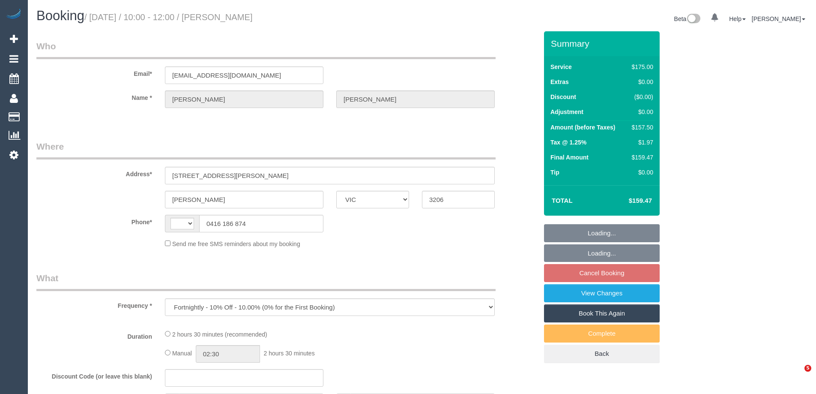
select select "VIC"
select select "150"
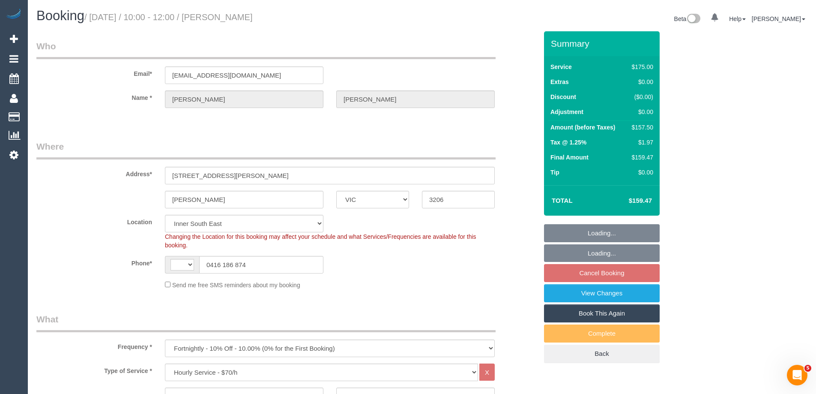
select select "object:452"
select select "string:AU"
select select "string:stripe-pm_1OUd9g2GScqysDRV5dlPjC1F"
select select "number:28"
select select "number:21"
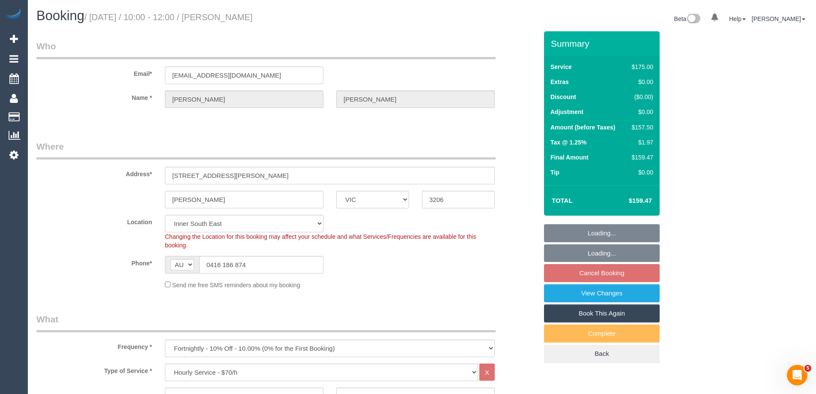
select select "number:34"
select select "spot3"
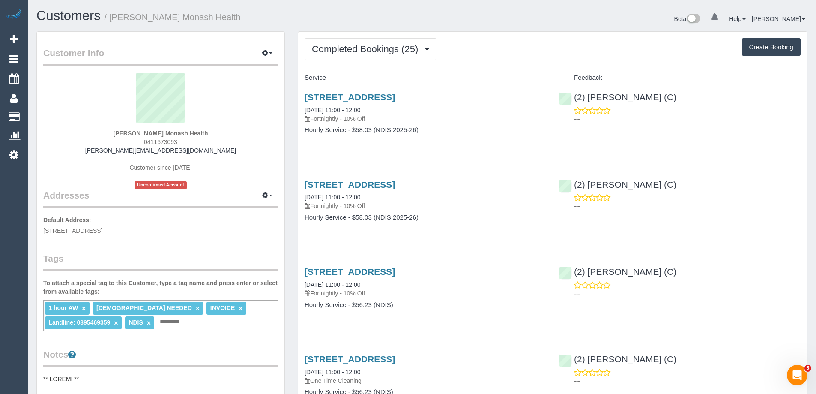
scroll to position [2311, 816]
copy link "(2) Catalina Fabro (C)"
drag, startPoint x: 655, startPoint y: 98, endPoint x: 573, endPoint y: 100, distance: 81.8
click at [573, 100] on div "(2) Catalina Fabro (C) ---" at bounding box center [680, 106] width 254 height 42
copy small "Catherine Cazaz Monash Health"
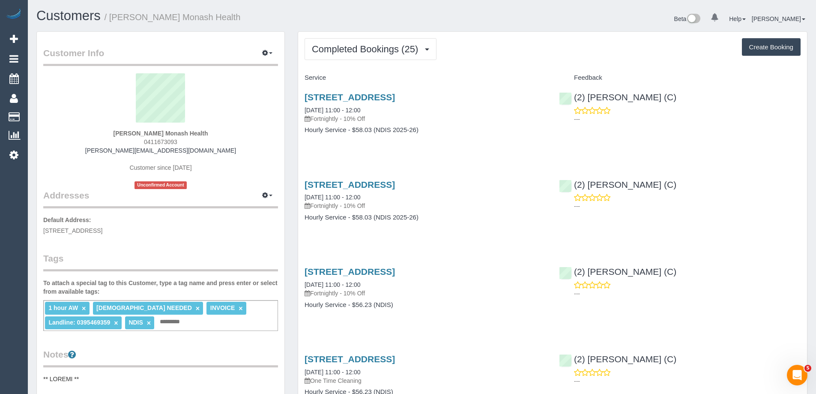
drag, startPoint x: 224, startPoint y: 21, endPoint x: 113, endPoint y: 21, distance: 111.0
click at [113, 21] on h1 "Customers / Catherine Cazaz Monash Health" at bounding box center [225, 16] width 379 height 15
drag, startPoint x: 509, startPoint y: 97, endPoint x: 305, endPoint y: 97, distance: 203.9
click at [305, 97] on h3 "1 Arundel Close, Springvale South, VIC 3172" at bounding box center [426, 97] width 242 height 10
copy link "1 Arundel Close, Springvale South, VIC 3172"
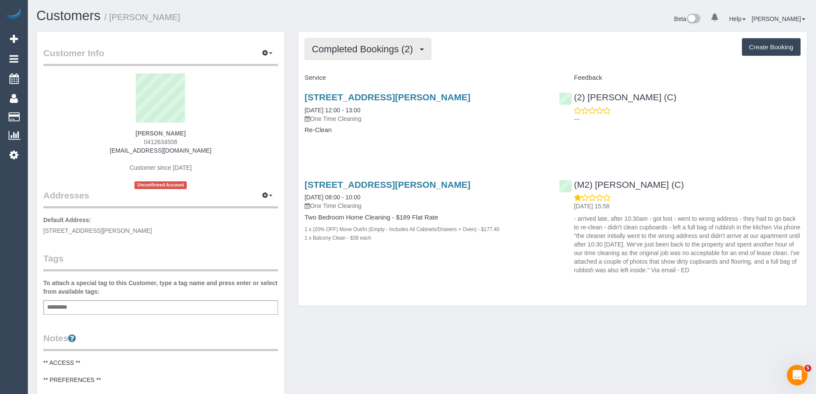
click at [383, 51] on span "Completed Bookings (2)" at bounding box center [364, 49] width 105 height 11
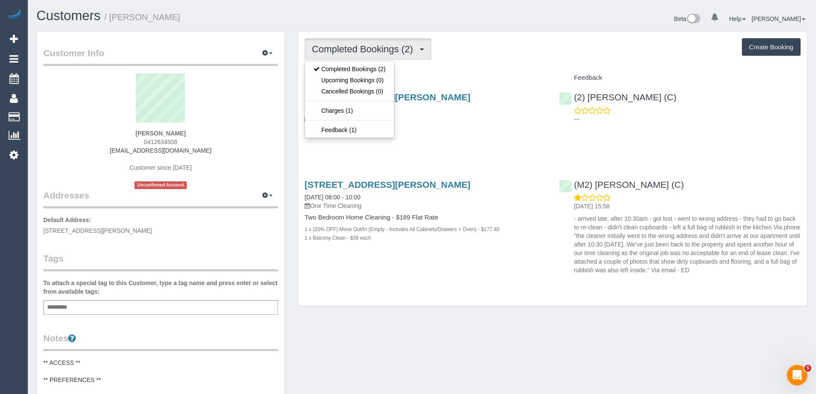
click at [512, 50] on div "Completed Bookings (2) Completed Bookings (2) Upcoming Bookings (0) Cancelled B…" at bounding box center [553, 49] width 496 height 22
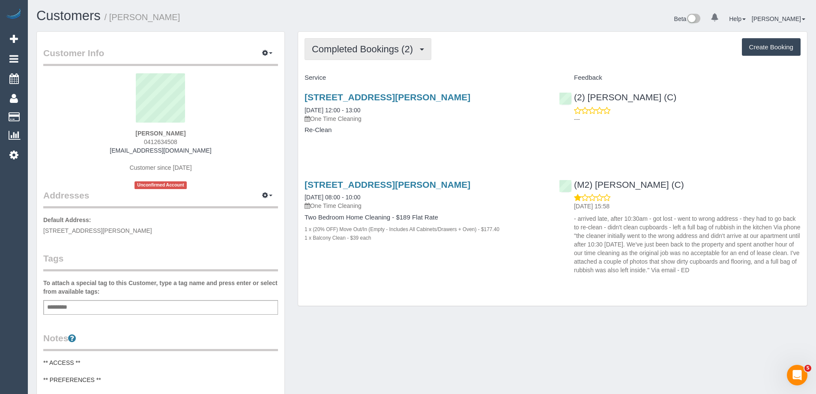
click at [362, 54] on button "Completed Bookings (2)" at bounding box center [368, 49] width 127 height 22
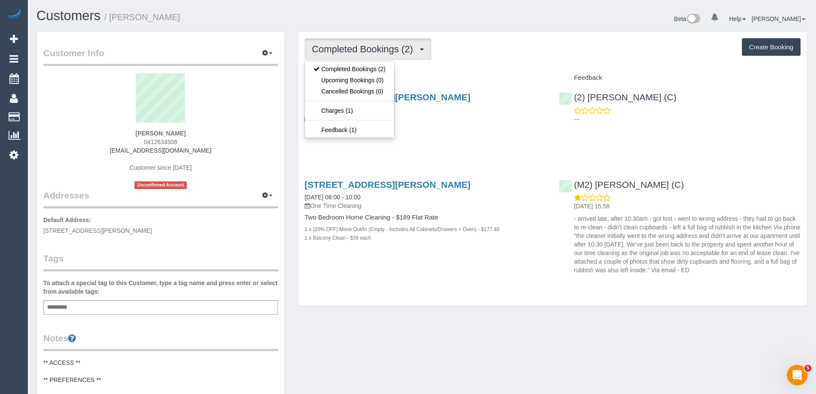
click at [498, 53] on div "Completed Bookings (2) Completed Bookings (2) Upcoming Bookings (0) Cancelled B…" at bounding box center [553, 49] width 496 height 22
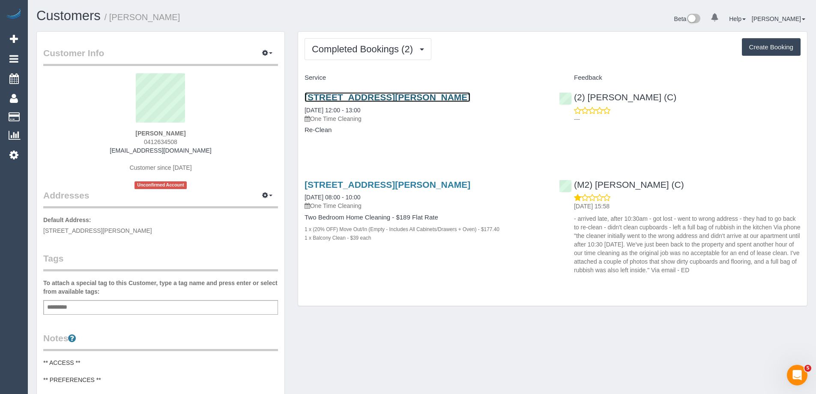
click at [452, 98] on link "[STREET_ADDRESS][PERSON_NAME]" at bounding box center [388, 97] width 166 height 10
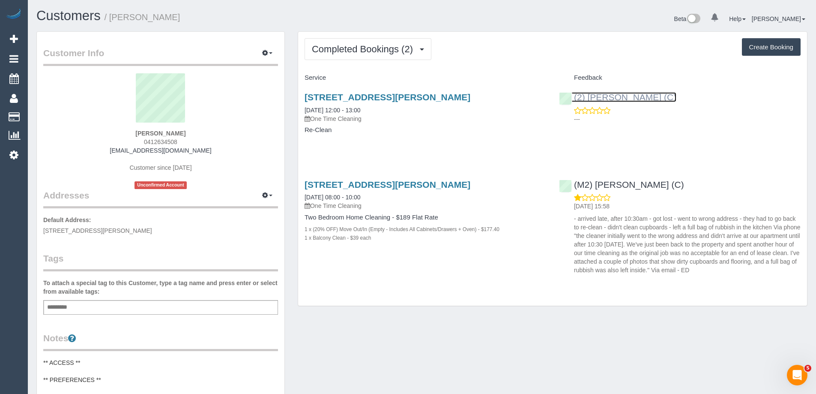
click at [652, 96] on link "(2) [PERSON_NAME] (C)" at bounding box center [617, 97] width 117 height 10
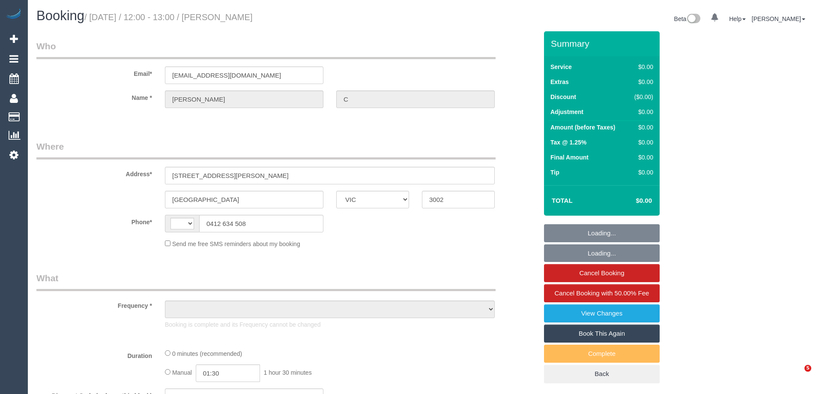
select select "VIC"
select select "number:28"
select select "number:14"
select select "number:19"
select select "number:24"
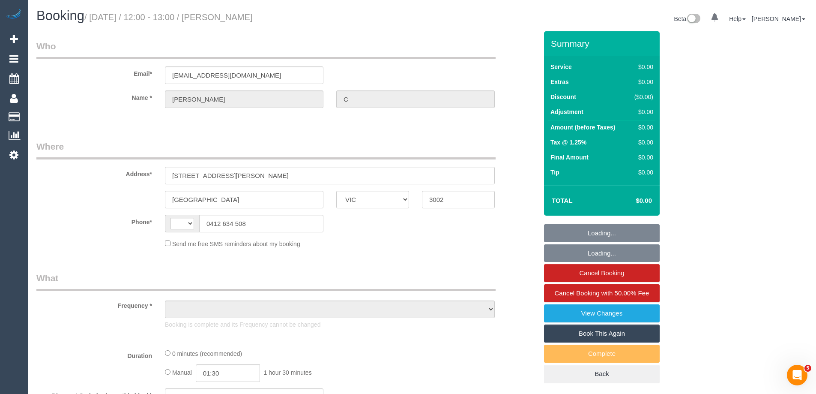
select select "number:26"
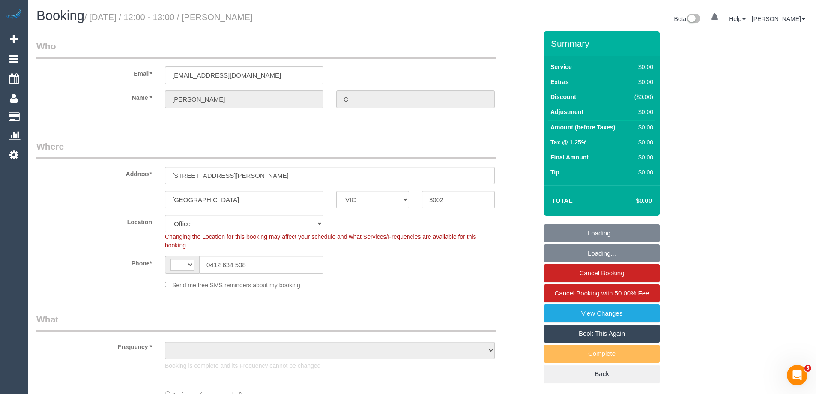
select select "string:AU"
select select "object:2011"
select select "string:stripe-pm_1RukgY2GScqysDRVVvtP8RBP"
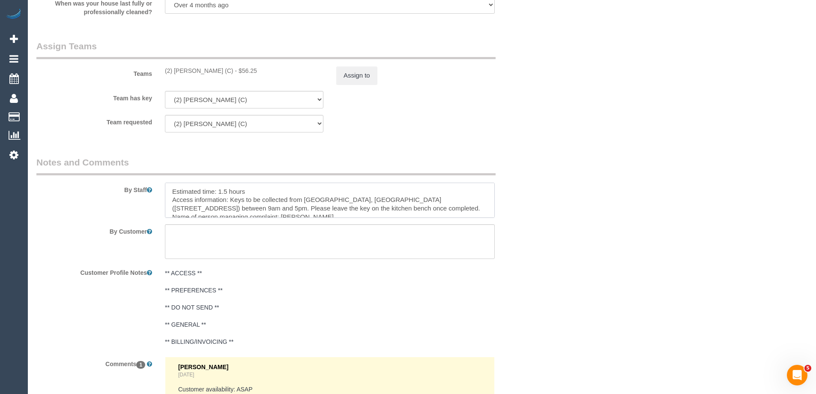
scroll to position [171, 0]
click at [241, 71] on div "(2) Marco Sanchez (C) - $56.25" at bounding box center [244, 70] width 159 height 9
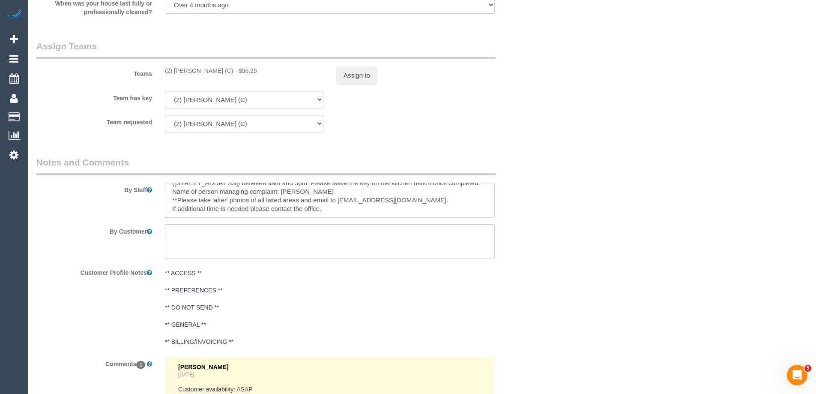
click at [241, 71] on div "(2) Marco Sanchez (C) - $56.25" at bounding box center [244, 70] width 159 height 9
copy div "56.25"
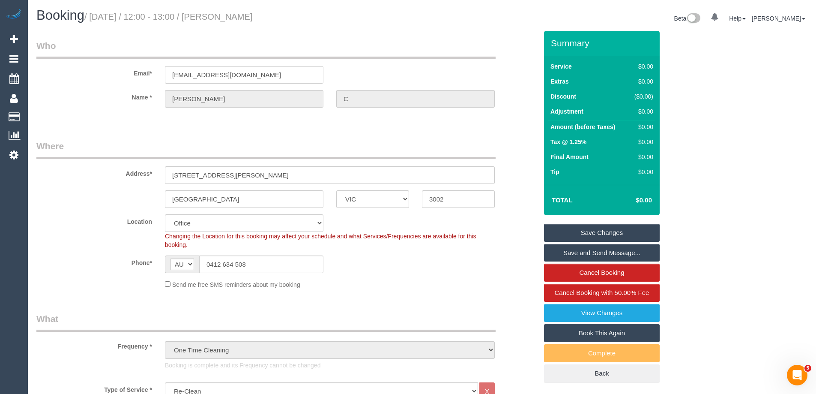
scroll to position [0, 0]
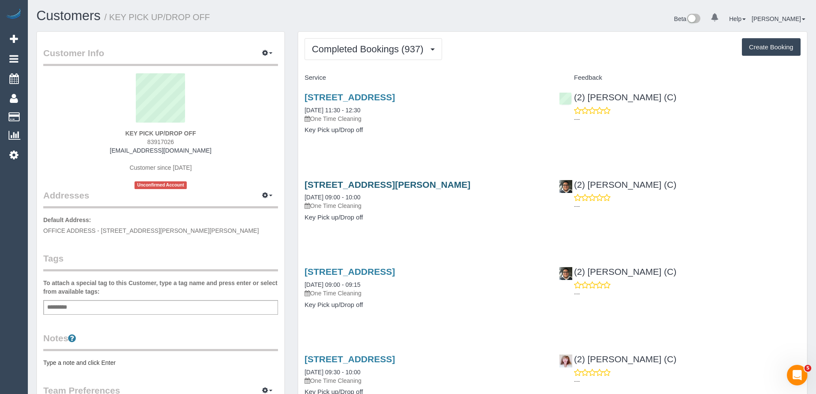
scroll to position [2339, 816]
click at [395, 96] on link "107/517 Flinders Lane., Melbourne, VIC 3000" at bounding box center [350, 97] width 90 height 10
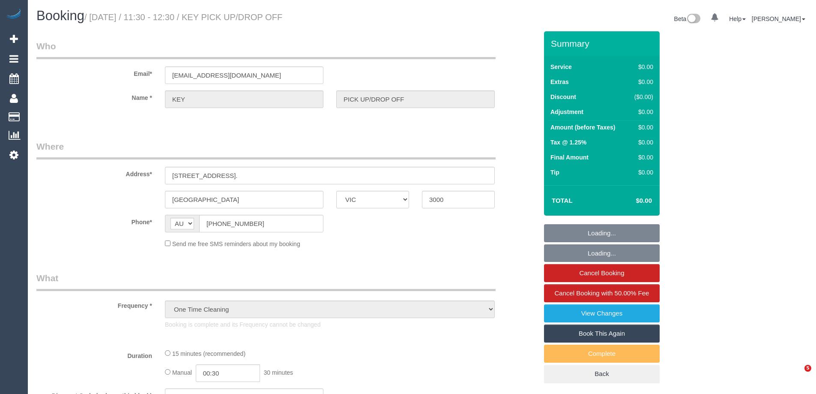
select select "VIC"
select select "number:28"
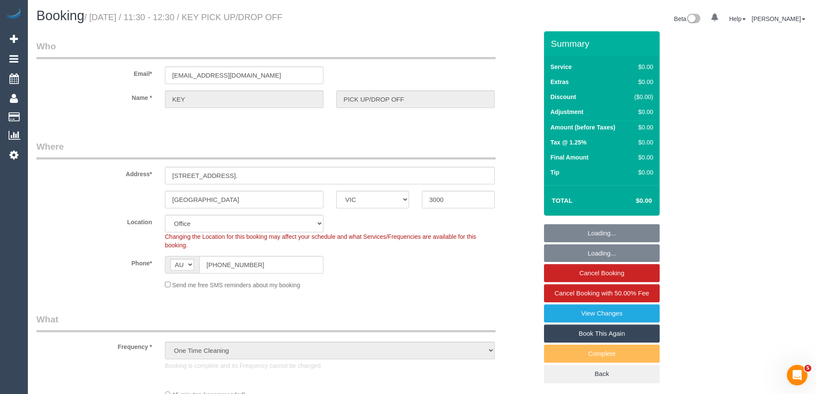
select select "object:690"
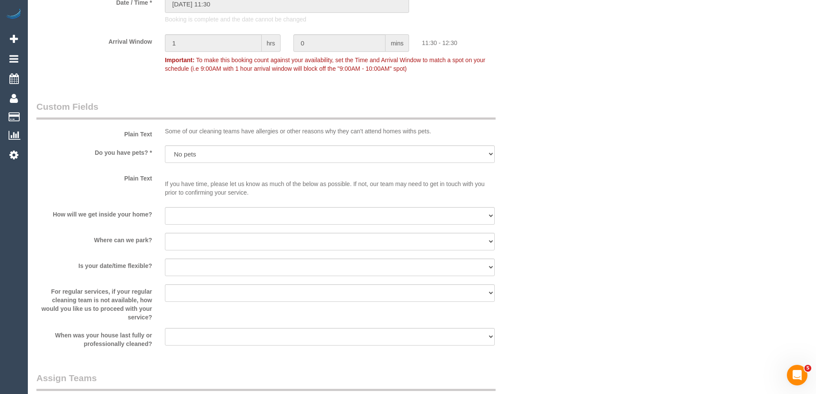
scroll to position [900, 0]
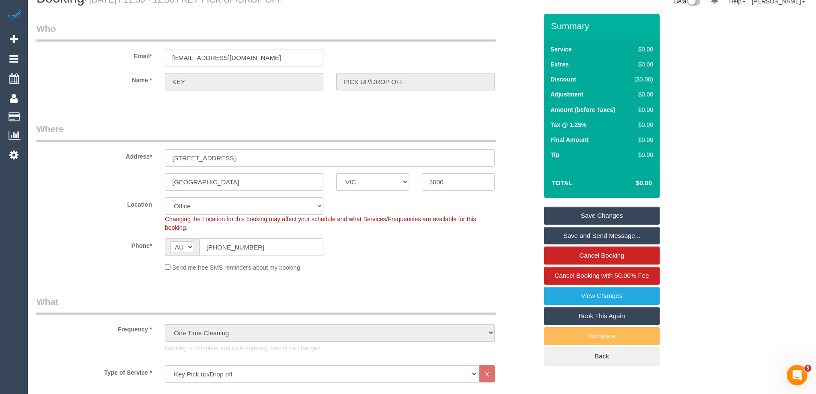
scroll to position [0, 0]
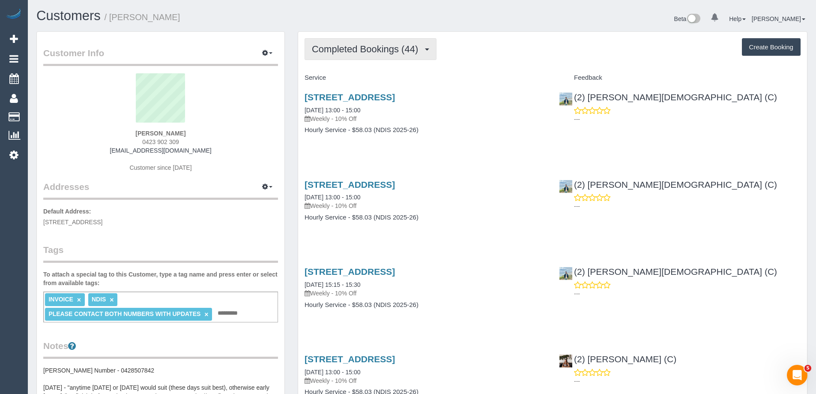
click at [376, 53] on span "Completed Bookings (44)" at bounding box center [367, 49] width 111 height 11
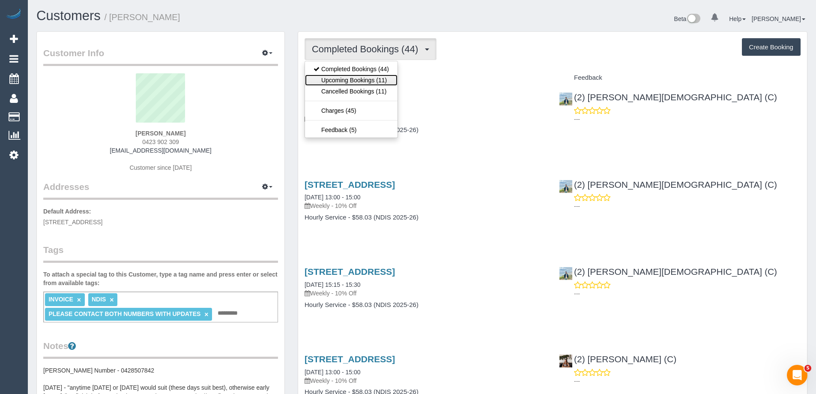
click at [372, 75] on link "Upcoming Bookings (11)" at bounding box center [351, 80] width 93 height 11
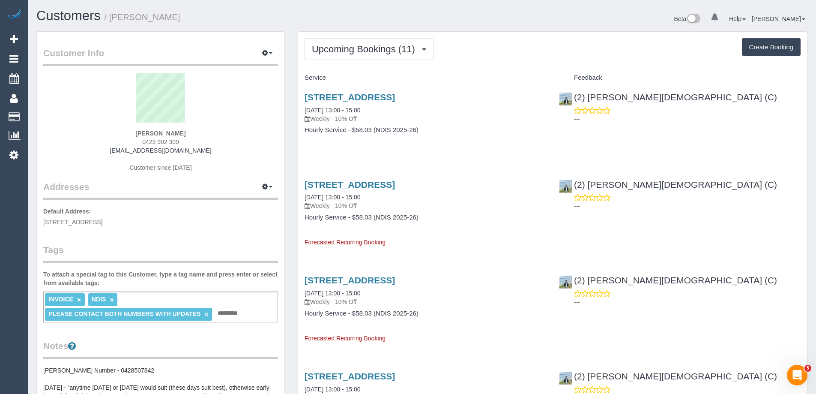
drag, startPoint x: 114, startPoint y: 13, endPoint x: 314, endPoint y: 16, distance: 200.5
click at [305, 17] on h1 "Customers / Patricia Helen Croft" at bounding box center [225, 16] width 379 height 15
copy small "Patricia Helen Croft"
click at [395, 96] on link "Unit 2/187 Edwardes St, Reservoir, VIC 3073" at bounding box center [350, 97] width 90 height 10
click at [349, 96] on link "Unit 2/187 Edwardes St, Reservoir, VIC 3073" at bounding box center [350, 97] width 90 height 10
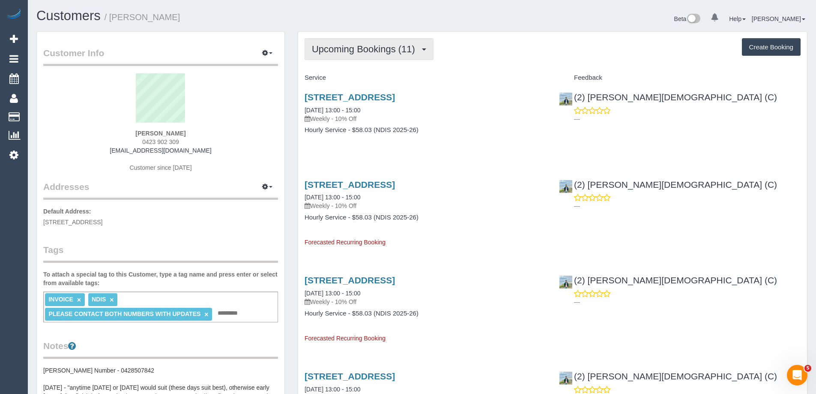
click at [349, 48] on span "Upcoming Bookings (11)" at bounding box center [366, 49] width 108 height 11
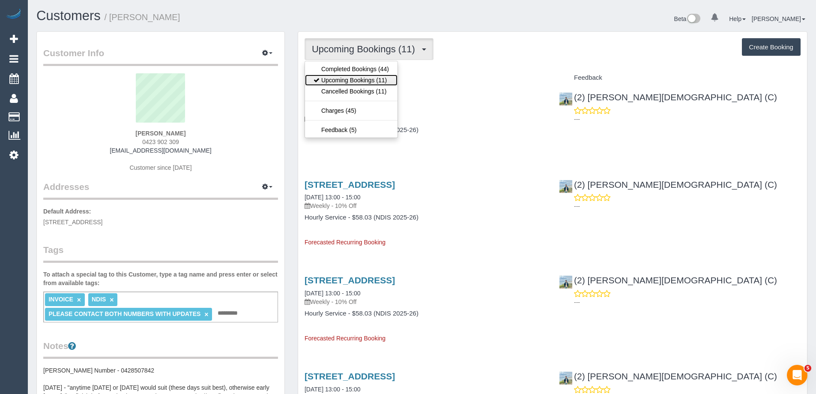
click at [351, 81] on link "Upcoming Bookings (11)" at bounding box center [351, 80] width 93 height 11
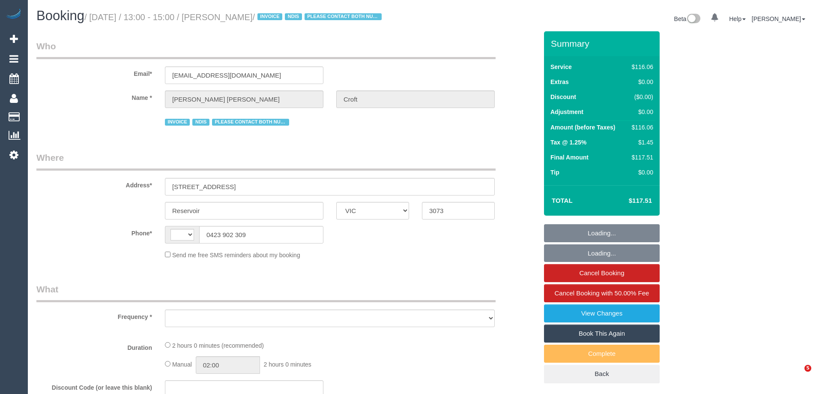
select select "VIC"
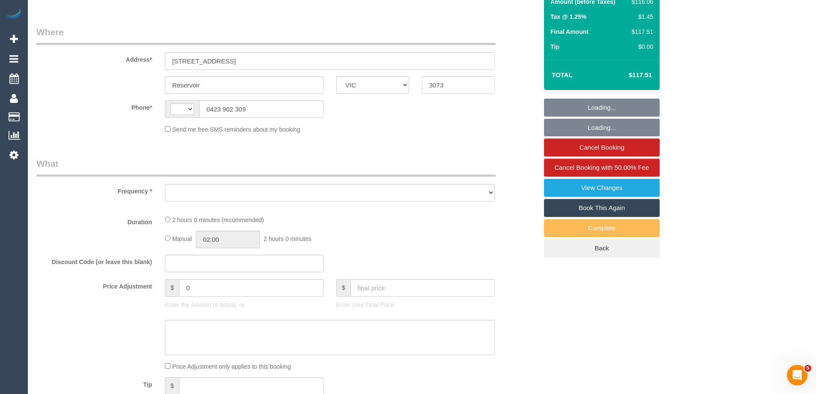
select select "object:286"
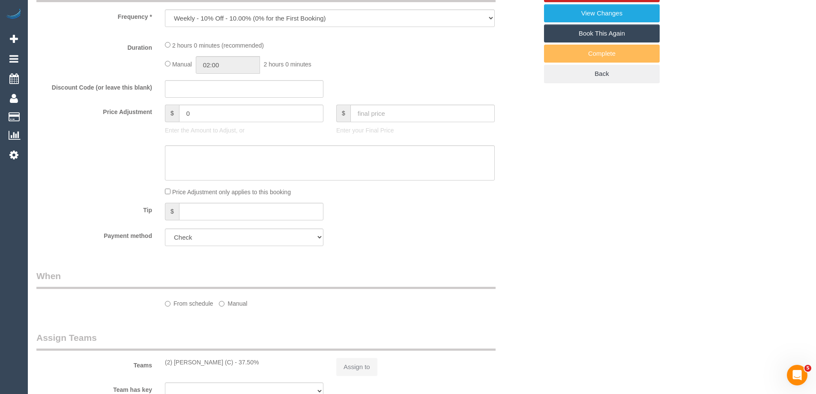
select select "string:AU"
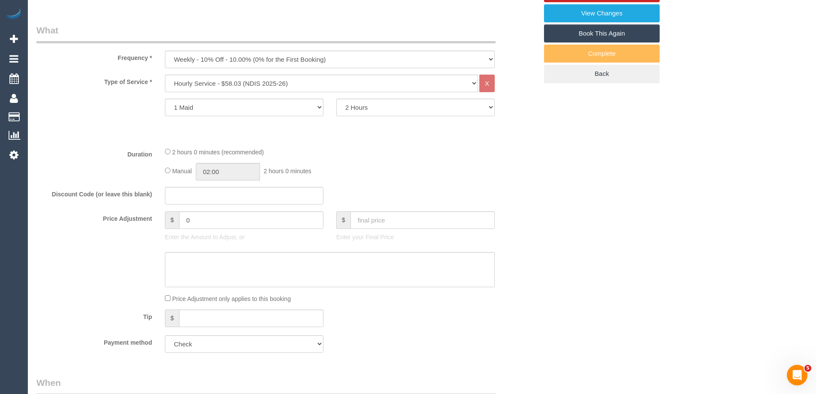
select select "object:599"
select select "number:29"
select select "number:14"
select select "number:19"
select select "number:36"
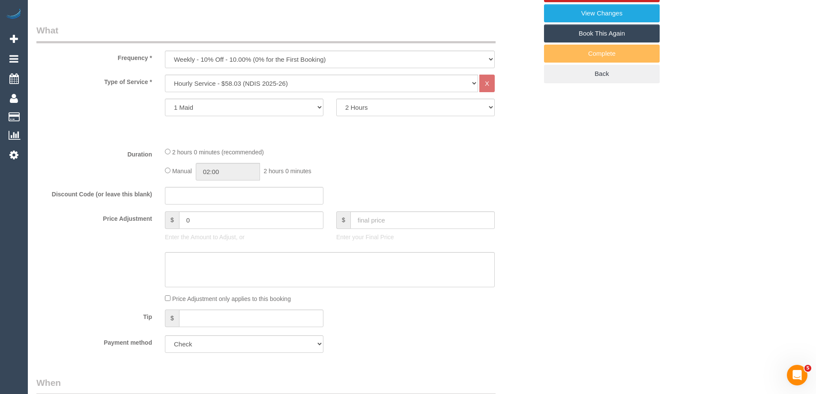
select select "number:35"
select select "number:12"
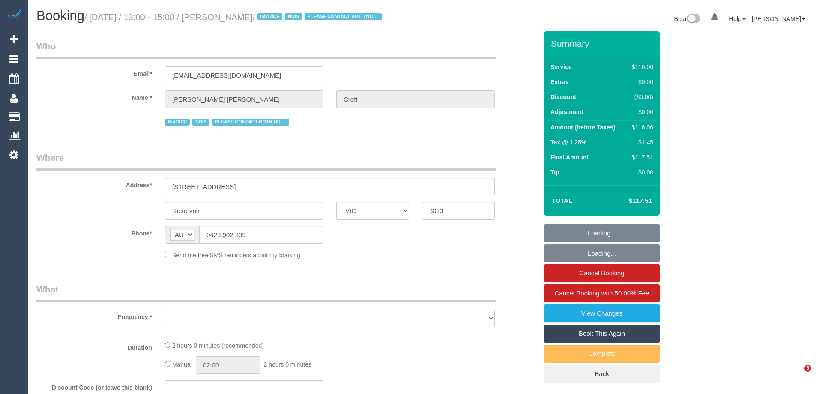
select select "VIC"
select select "object:533"
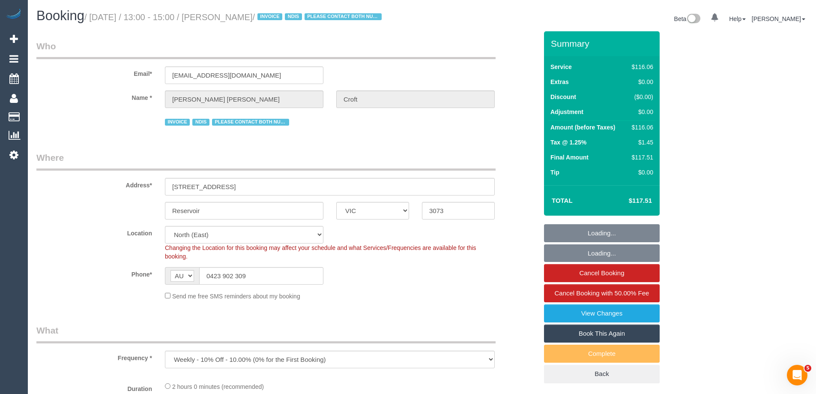
select select "number:29"
select select "number:14"
select select "number:19"
select select "number:36"
select select "number:35"
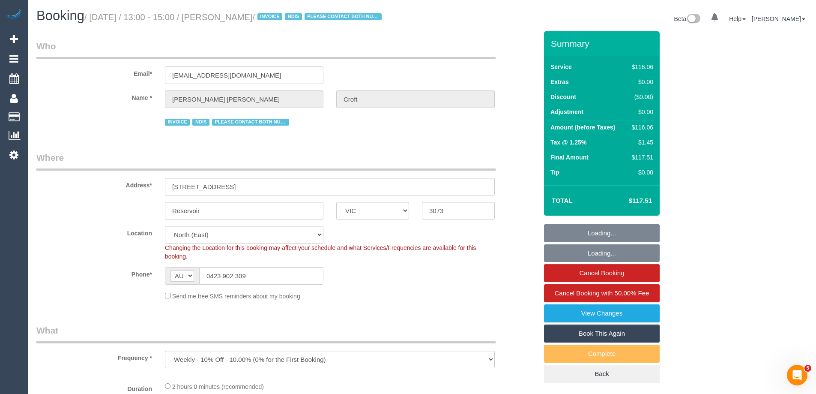
select select "number:12"
select select "object:745"
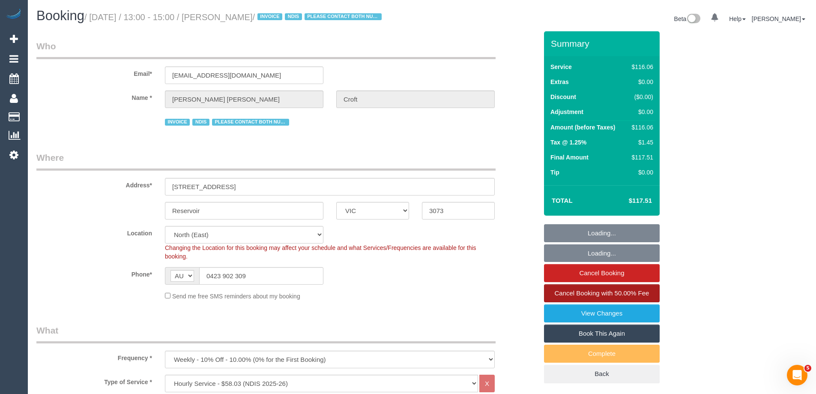
click at [626, 296] on span "Cancel Booking with 50.00% Fee" at bounding box center [602, 292] width 95 height 7
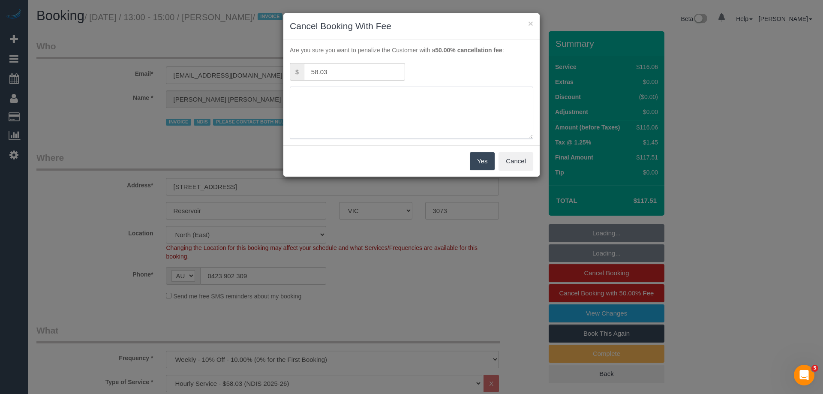
click at [382, 115] on textarea at bounding box center [411, 113] width 243 height 52
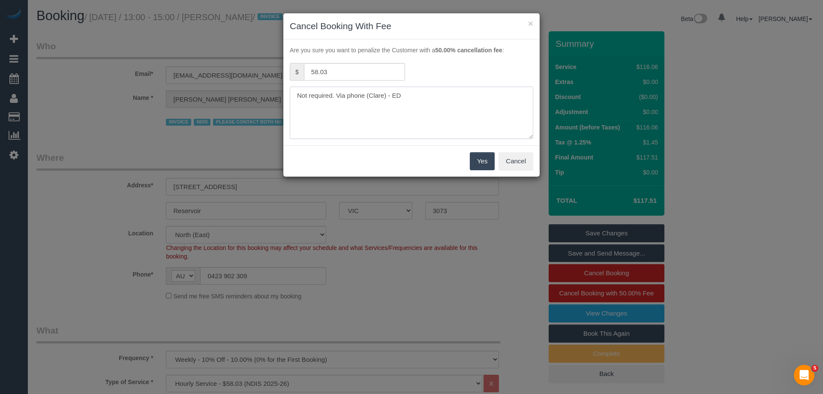
type textarea "Not required. Via phone (Clare) - ED"
click at [474, 156] on button "Yes" at bounding box center [482, 161] width 25 height 18
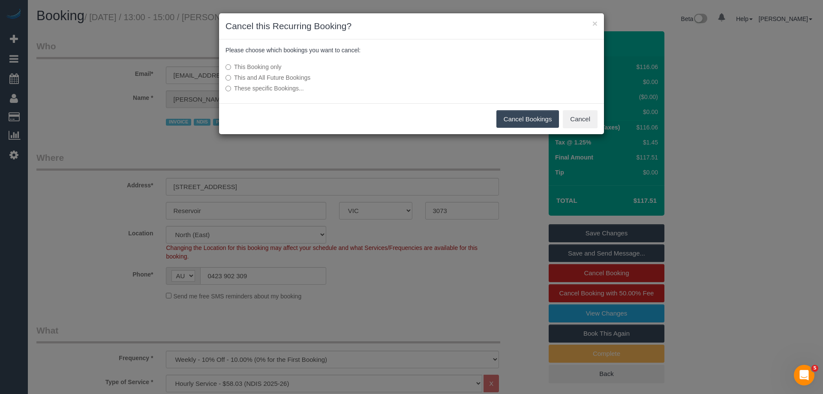
click at [528, 114] on button "Cancel Bookings" at bounding box center [527, 119] width 63 height 18
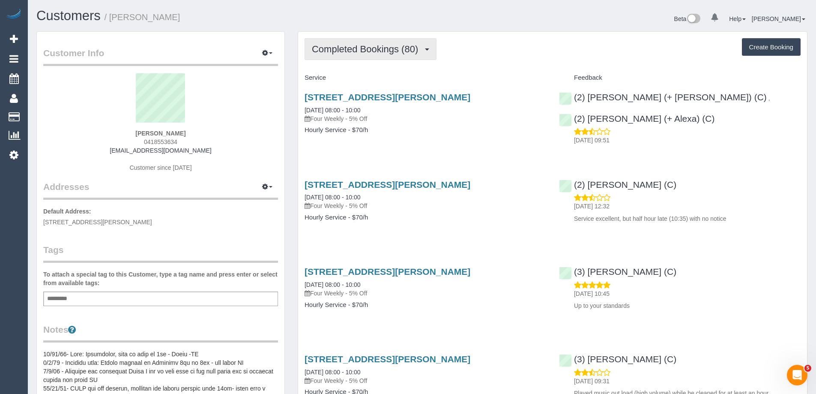
click at [339, 52] on span "Completed Bookings (80)" at bounding box center [367, 49] width 111 height 11
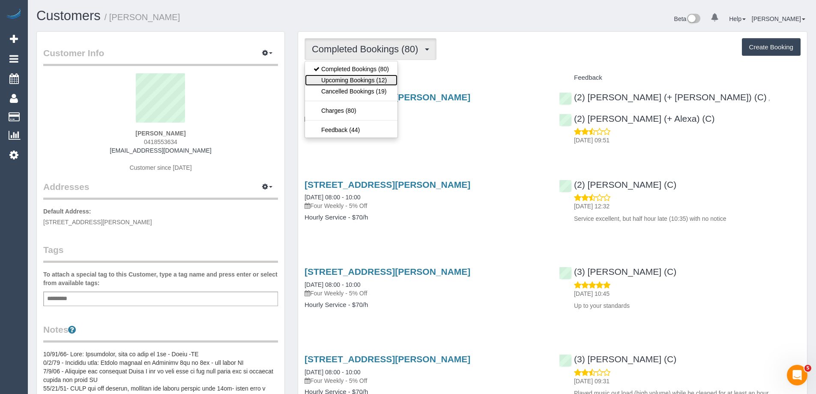
click at [343, 80] on link "Upcoming Bookings (12)" at bounding box center [351, 80] width 93 height 11
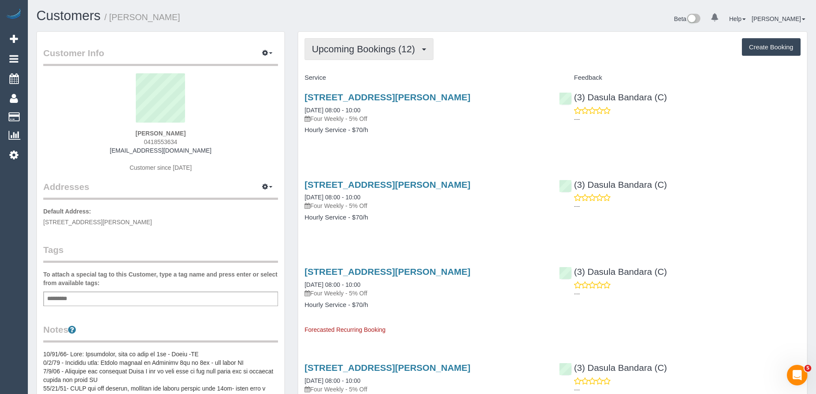
drag, startPoint x: 376, startPoint y: 45, endPoint x: 374, endPoint y: 52, distance: 6.7
click at [376, 45] on span "Upcoming Bookings (12)" at bounding box center [366, 49] width 108 height 11
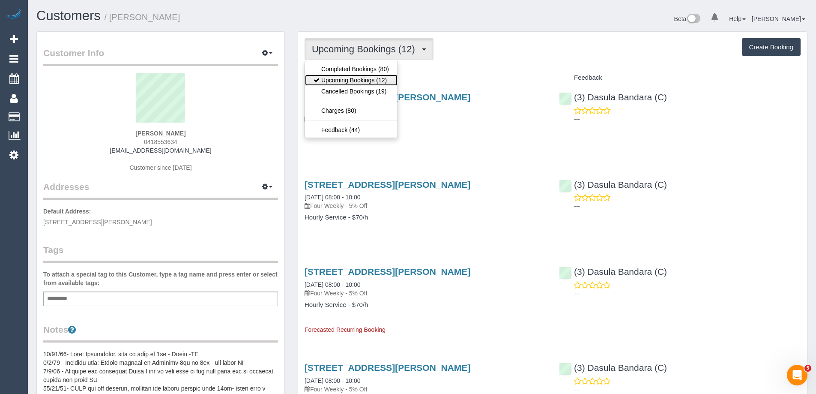
click at [372, 78] on link "Upcoming Bookings (12)" at bounding box center [351, 80] width 93 height 11
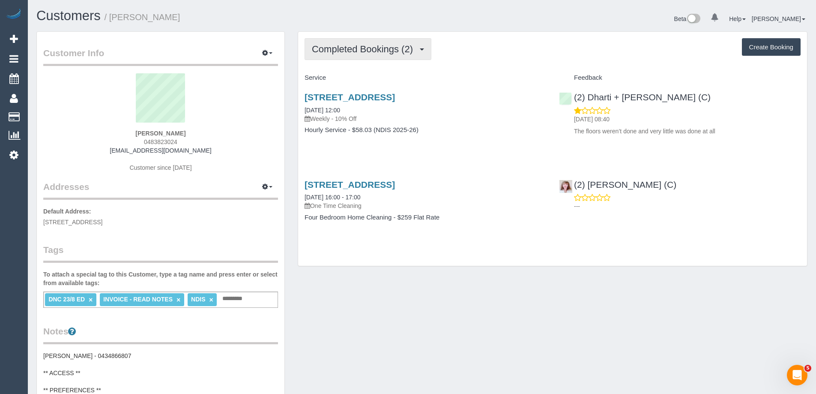
click at [346, 49] on span "Completed Bookings (2)" at bounding box center [364, 49] width 105 height 11
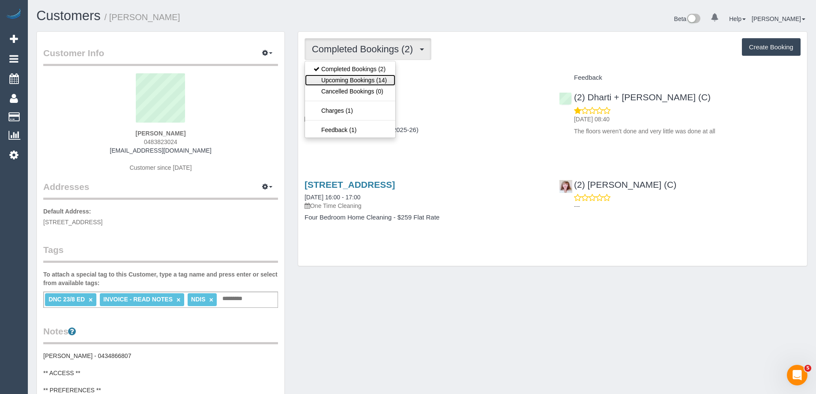
click at [348, 78] on link "Upcoming Bookings (14)" at bounding box center [350, 80] width 90 height 11
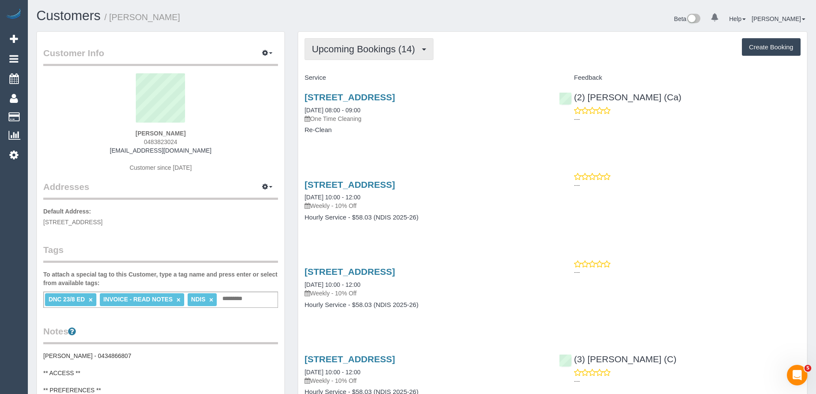
click at [360, 51] on span "Upcoming Bookings (14)" at bounding box center [366, 49] width 108 height 11
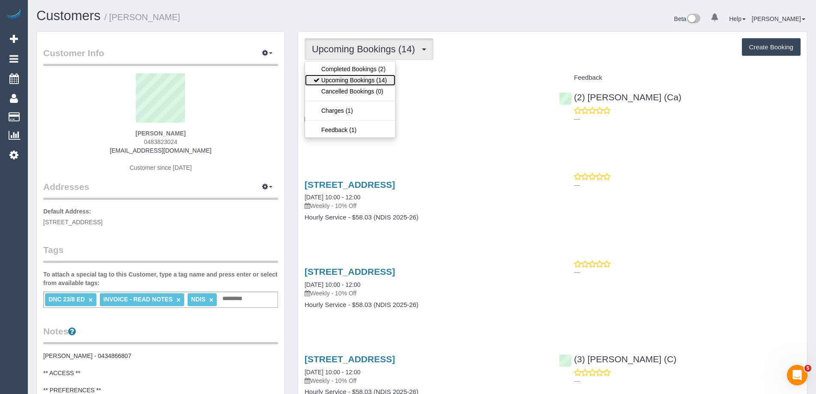
click at [358, 78] on link "Upcoming Bookings (14)" at bounding box center [350, 80] width 90 height 11
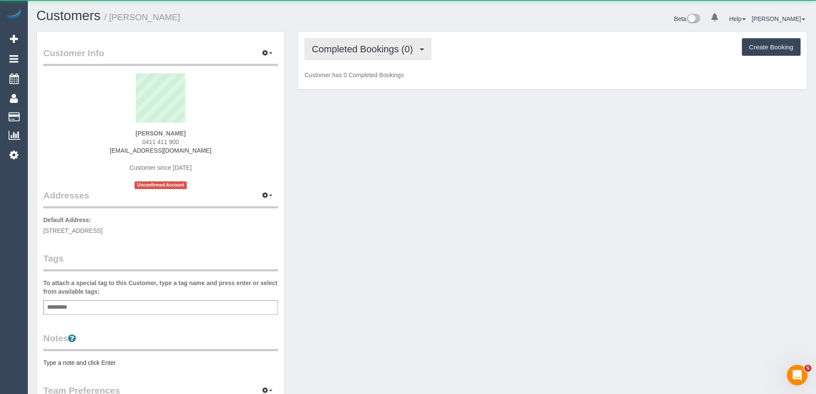
click at [377, 45] on span "Completed Bookings (0)" at bounding box center [364, 49] width 105 height 11
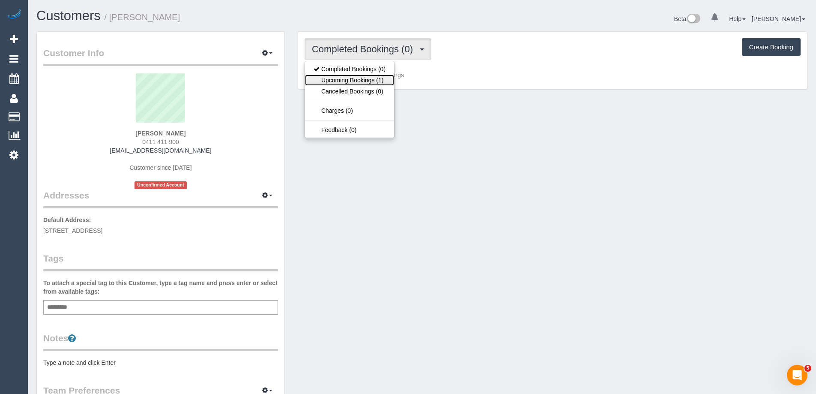
click at [363, 80] on link "Upcoming Bookings (1)" at bounding box center [349, 80] width 89 height 11
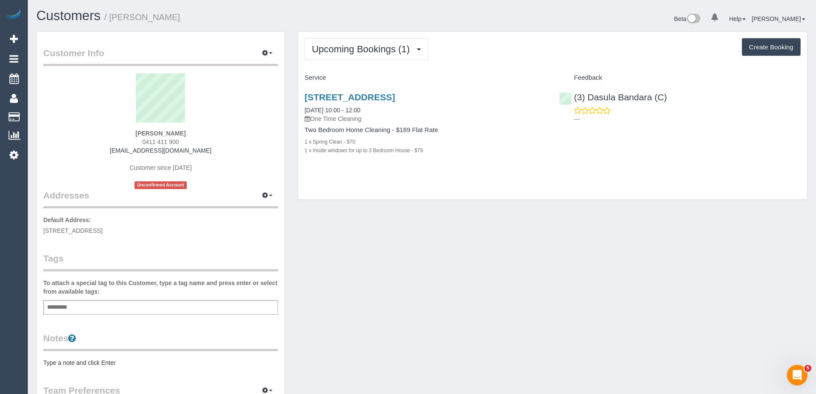
click at [102, 361] on pre "Type a note and click Enter" at bounding box center [160, 362] width 235 height 9
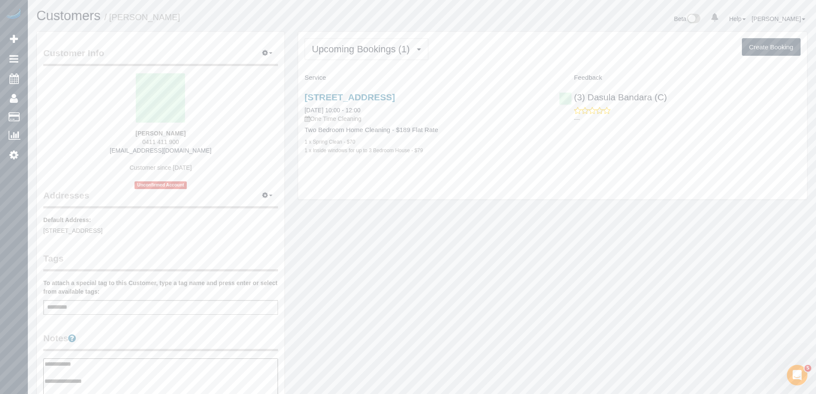
type textarea "**********"
click at [126, 332] on legend "Notes" at bounding box center [160, 341] width 235 height 19
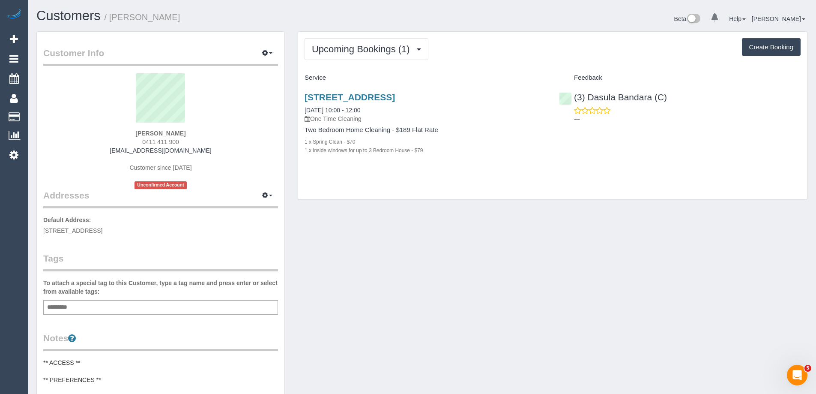
click at [153, 141] on span "0411 411 900" at bounding box center [160, 141] width 37 height 7
copy div "0411 411 900"
drag, startPoint x: 165, startPoint y: 18, endPoint x: 110, endPoint y: 20, distance: 54.5
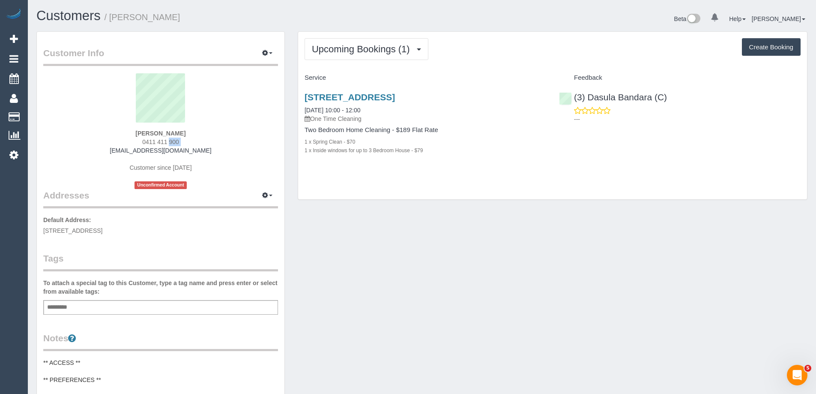
click at [110, 20] on h1 "Customers / Ian McGain" at bounding box center [225, 16] width 379 height 15
copy small "Ian McGain"
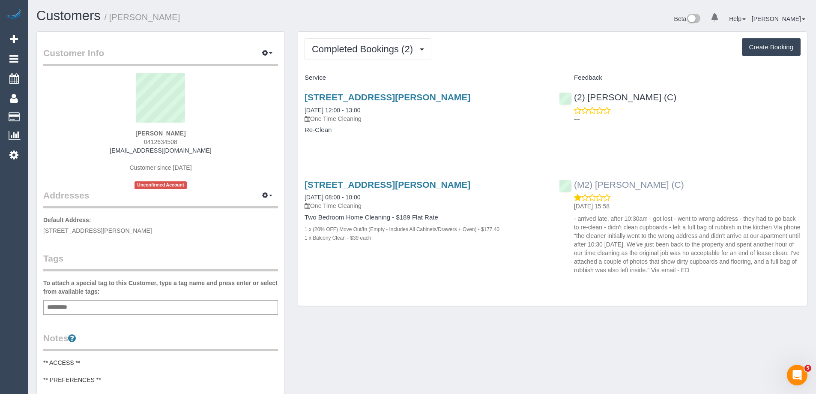
drag, startPoint x: 642, startPoint y: 186, endPoint x: 575, endPoint y: 186, distance: 66.8
click at [575, 186] on div "(M2) [PERSON_NAME] (C) [DATE] 15:58 - arrived late, after 10:30am - got lost - …" at bounding box center [680, 225] width 254 height 106
copy link "(M2) [PERSON_NAME] (C)"
drag, startPoint x: 131, startPoint y: 20, endPoint x: 113, endPoint y: 21, distance: 18.0
click at [113, 21] on h1 "Customers / [PERSON_NAME]" at bounding box center [225, 16] width 379 height 15
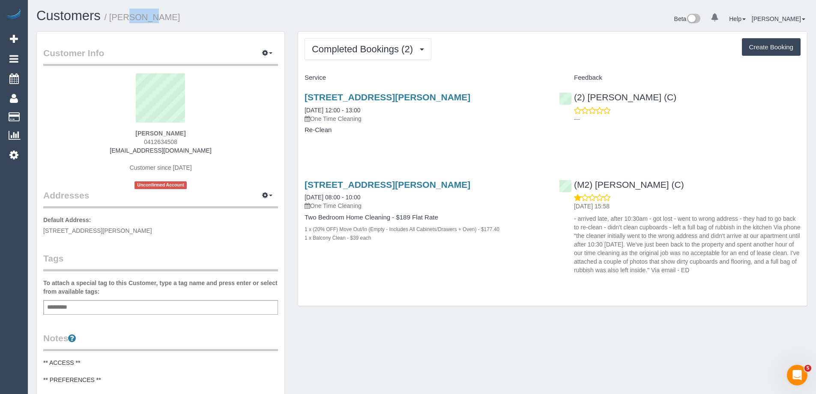
copy small "[PERSON_NAME]"
drag, startPoint x: 455, startPoint y: 98, endPoint x: 306, endPoint y: 99, distance: 149.5
click at [306, 99] on h3 "[STREET_ADDRESS][PERSON_NAME]" at bounding box center [426, 97] width 242 height 10
copy link "[STREET_ADDRESS][PERSON_NAME]"
click at [506, 353] on div "Customer Info Edit Contact Info Send Message Email Preferences Special Sales Ta…" at bounding box center [422, 352] width 784 height 643
